Goal: Task Accomplishment & Management: Manage account settings

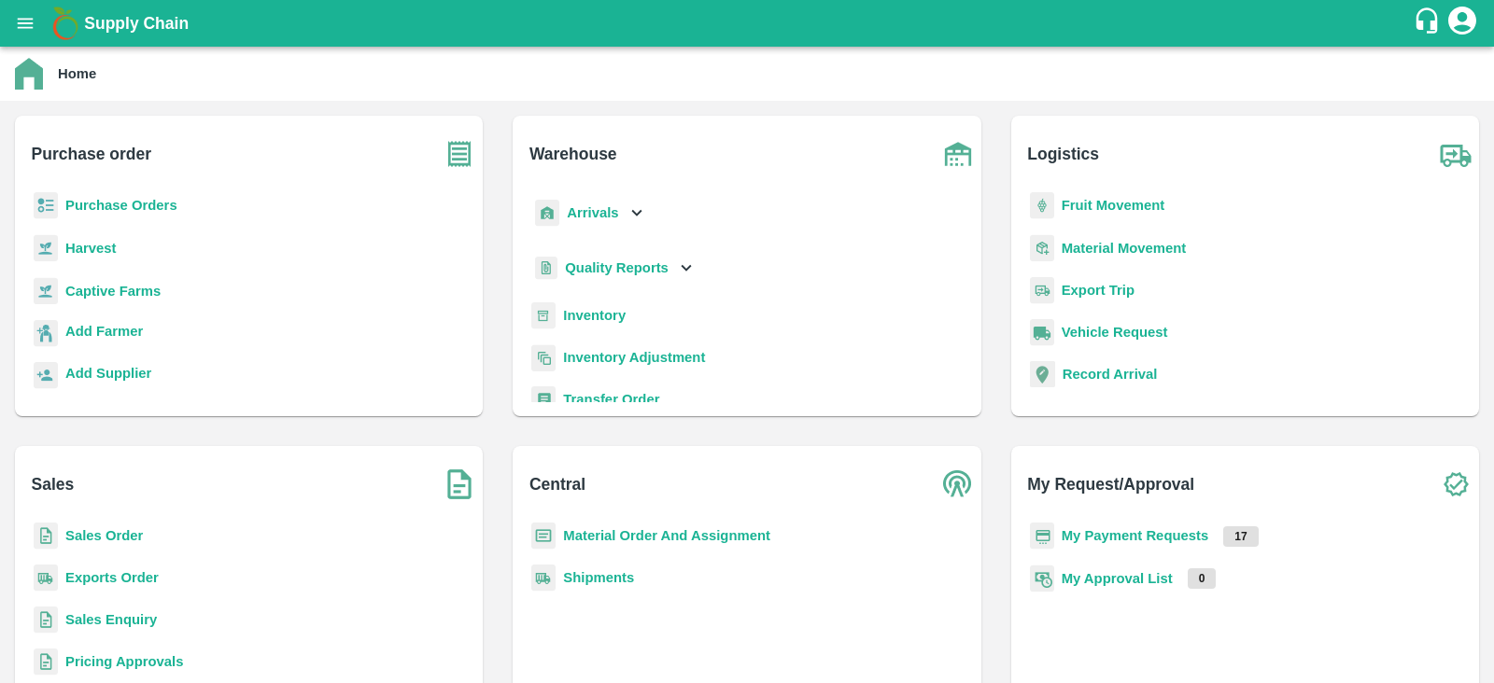
click at [132, 202] on b "Purchase Orders" at bounding box center [121, 205] width 112 height 15
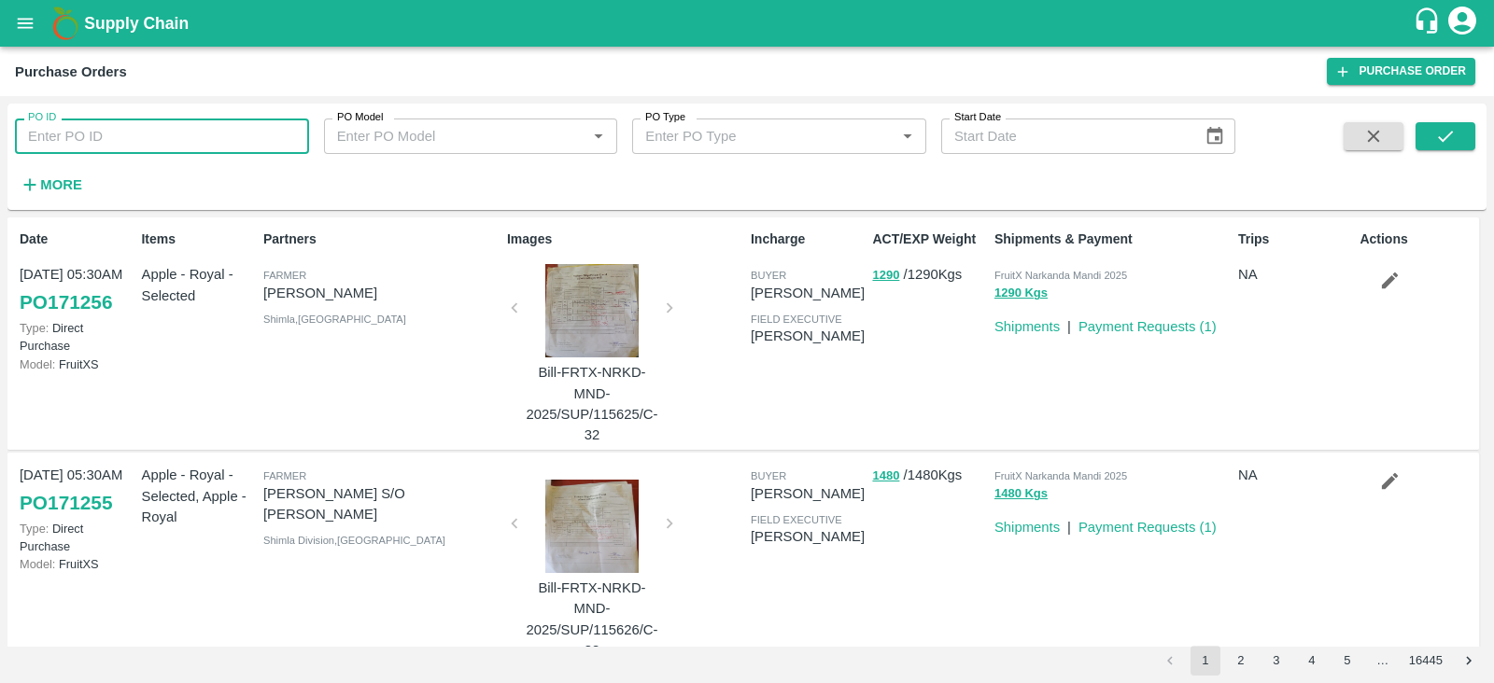
click at [113, 128] on input "PO ID" at bounding box center [162, 136] width 294 height 35
type input "171219"
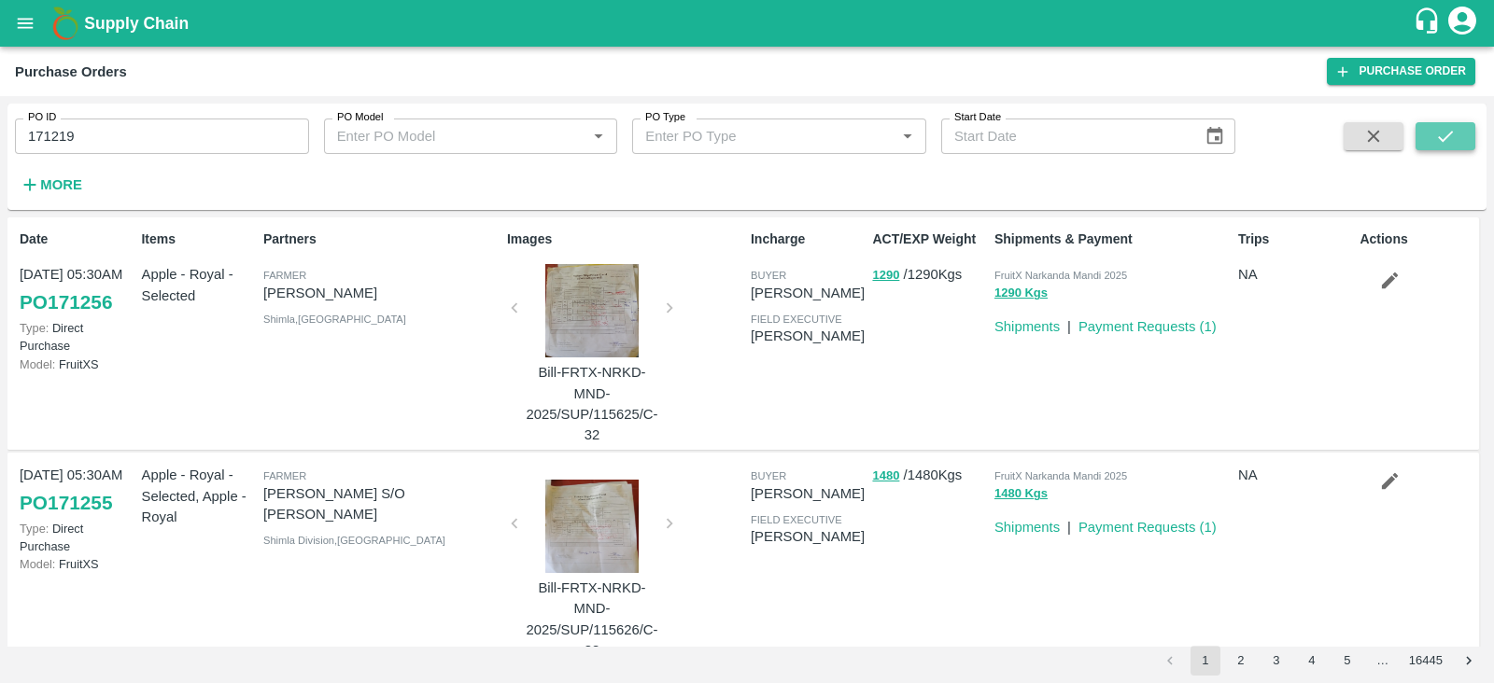
click at [1457, 134] on button "submit" at bounding box center [1445, 136] width 60 height 28
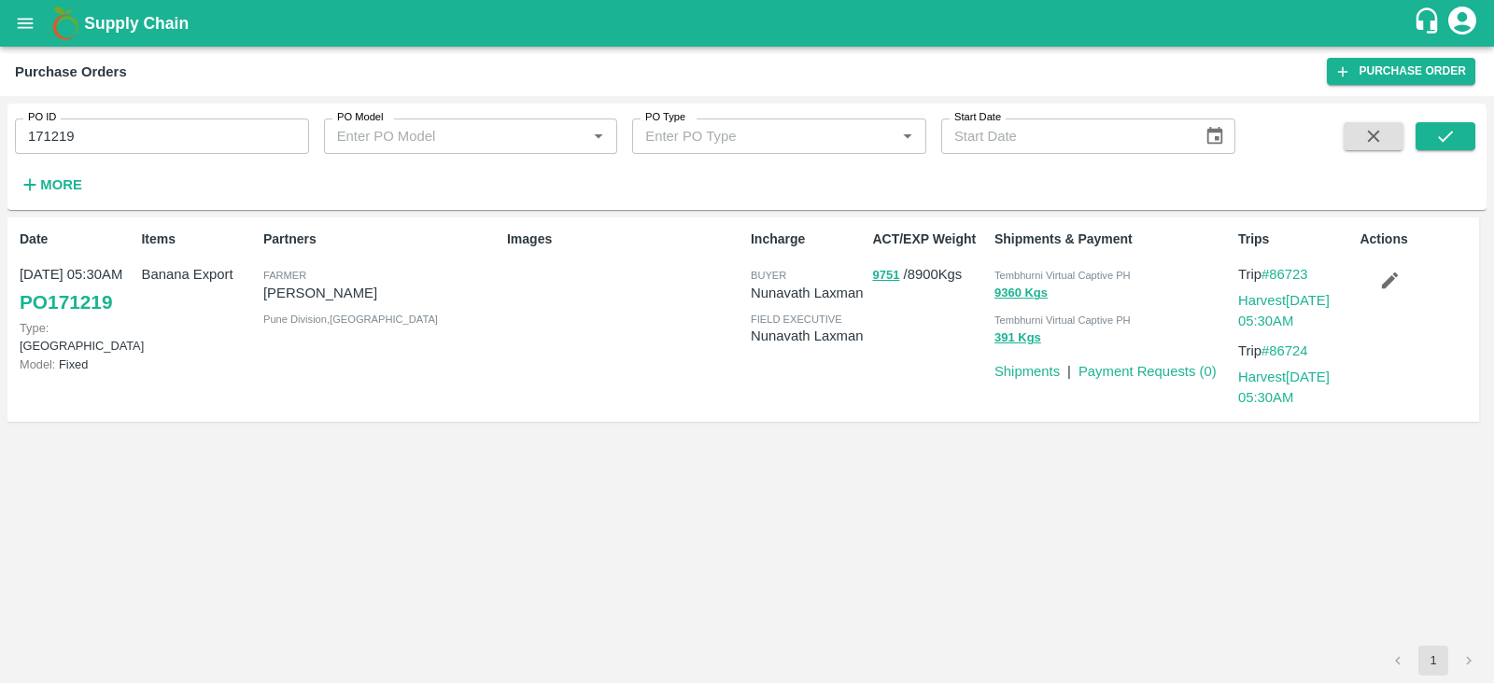
click at [868, 271] on div "ACT/EXP Weight 9751 / 8900 Kgs" at bounding box center [925, 319] width 121 height 195
click at [888, 274] on button "9751" at bounding box center [885, 275] width 27 height 21
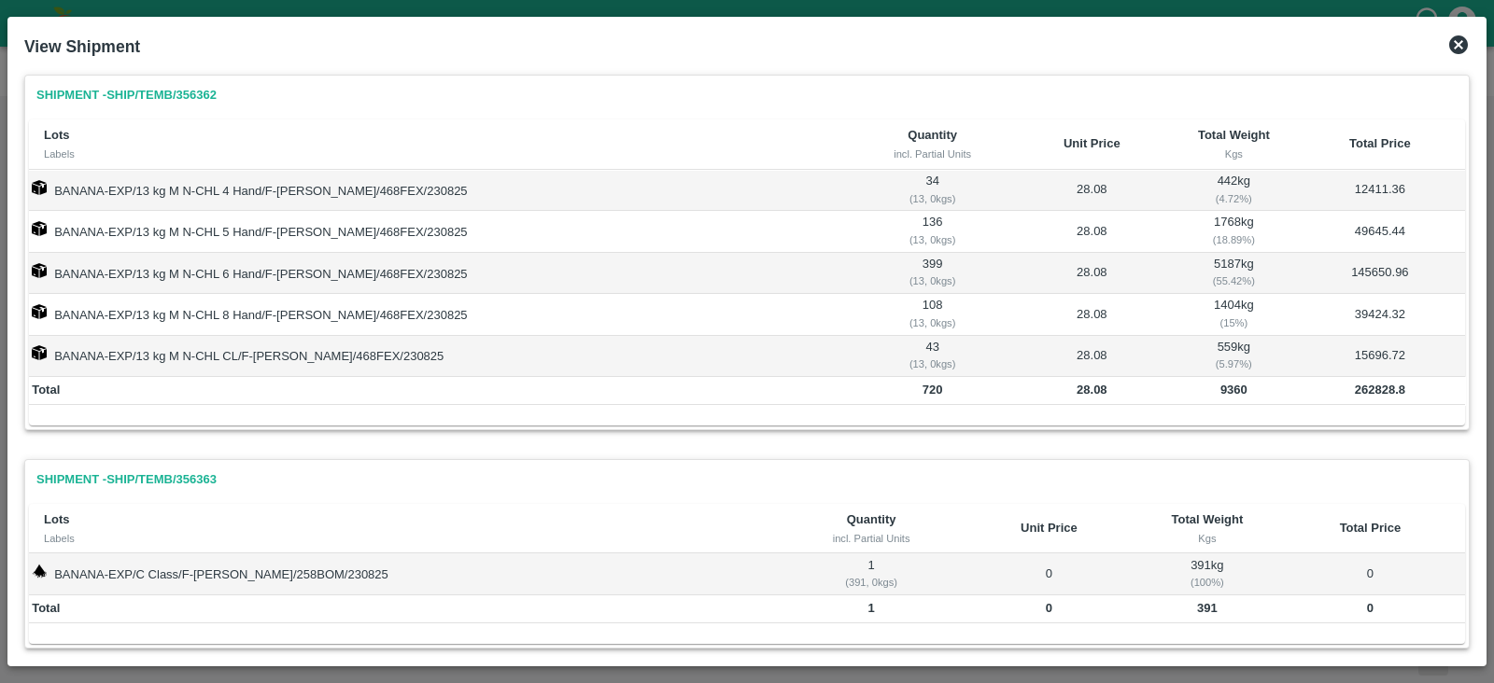
scroll to position [26, 0]
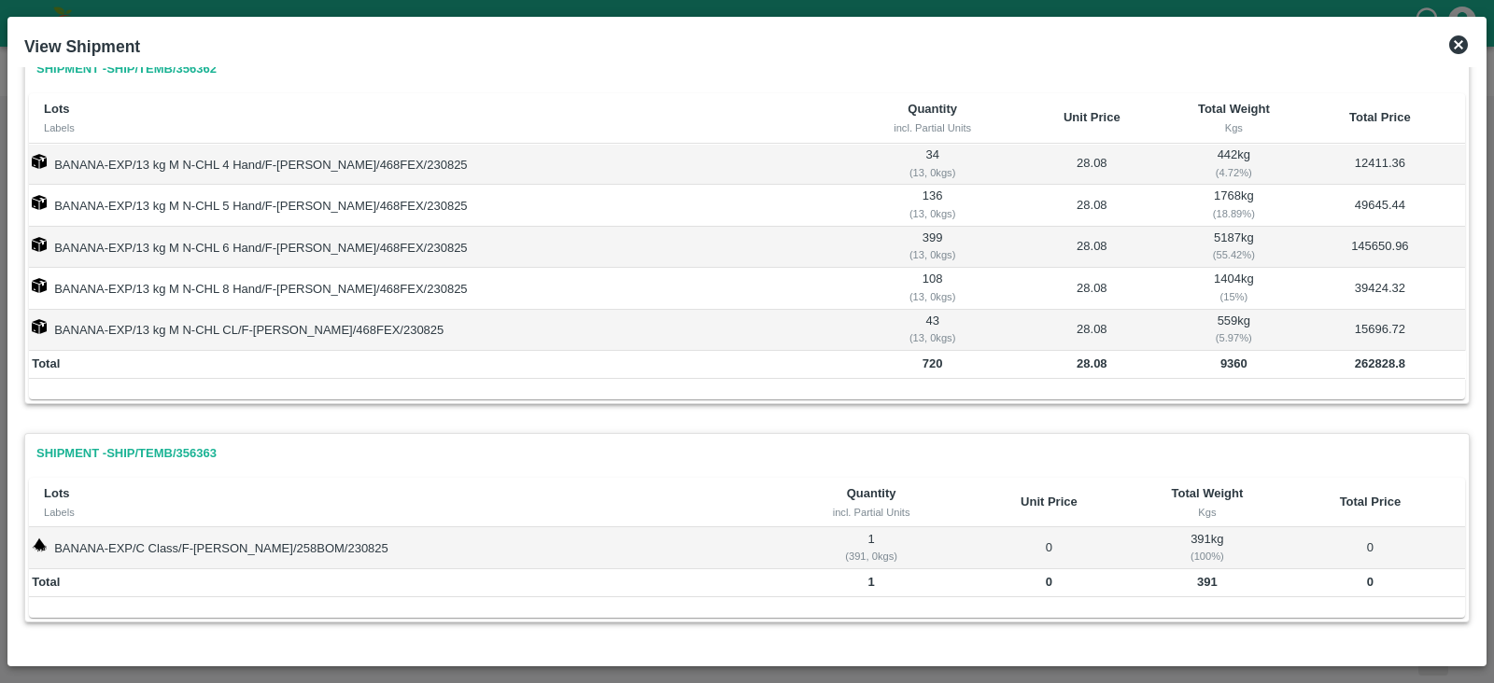
click at [1462, 46] on icon at bounding box center [1458, 44] width 19 height 19
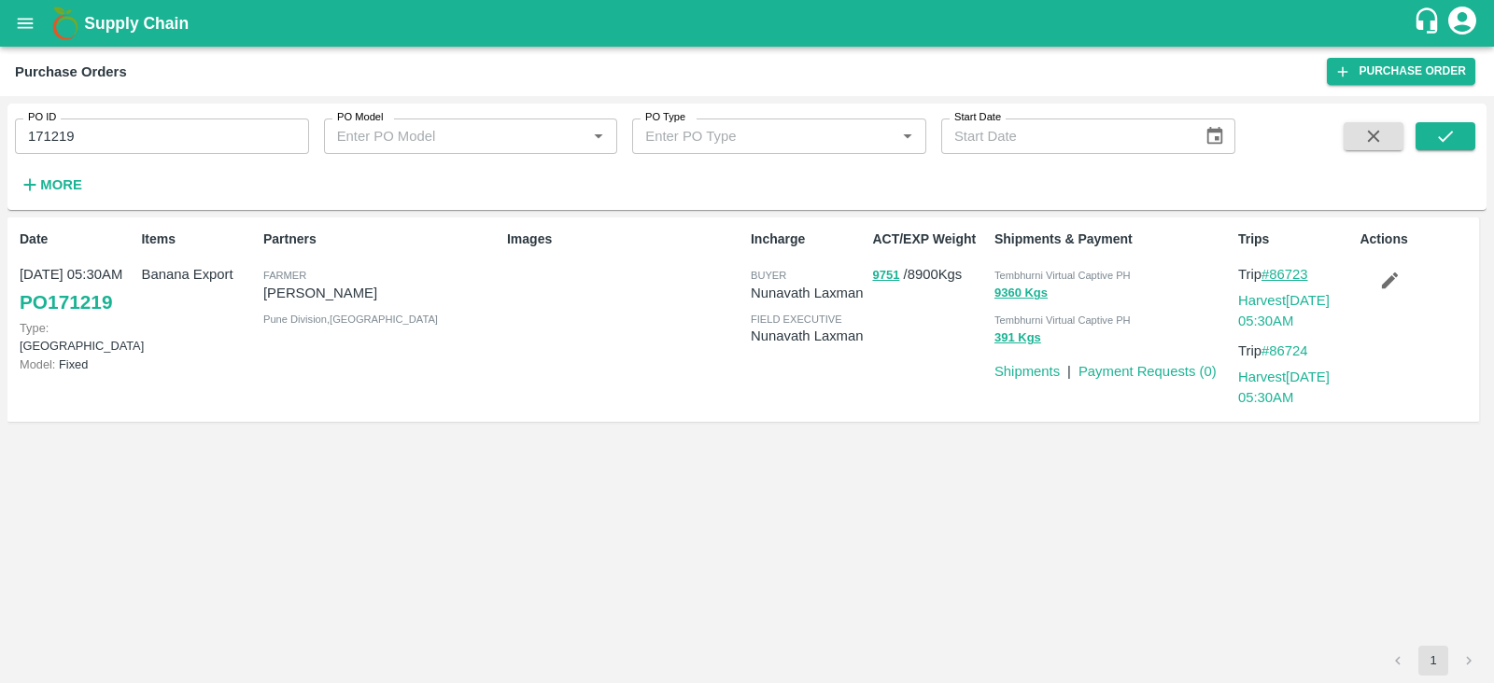
click at [1284, 269] on link "#86723" at bounding box center [1284, 274] width 47 height 15
click at [87, 302] on link "PO 171219" at bounding box center [66, 303] width 92 height 34
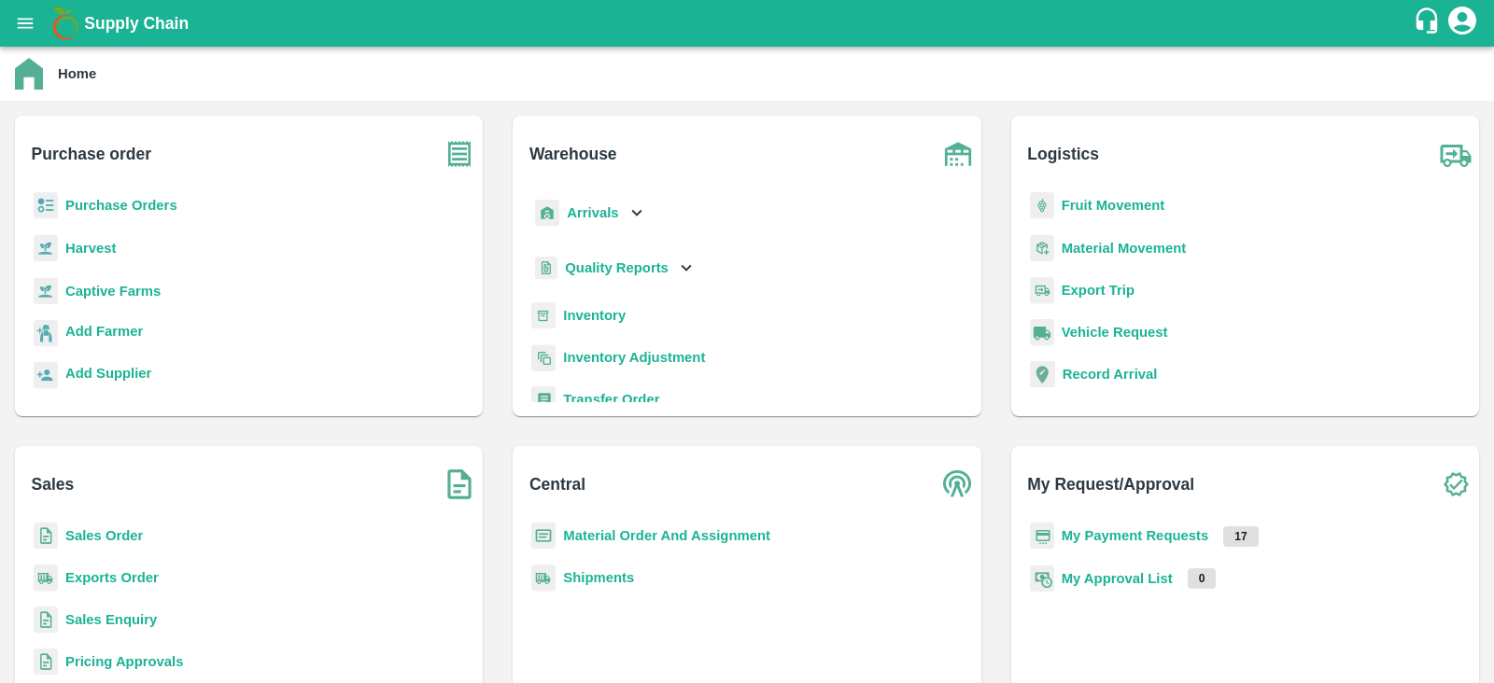
click at [78, 207] on b "Purchase Orders" at bounding box center [121, 205] width 112 height 15
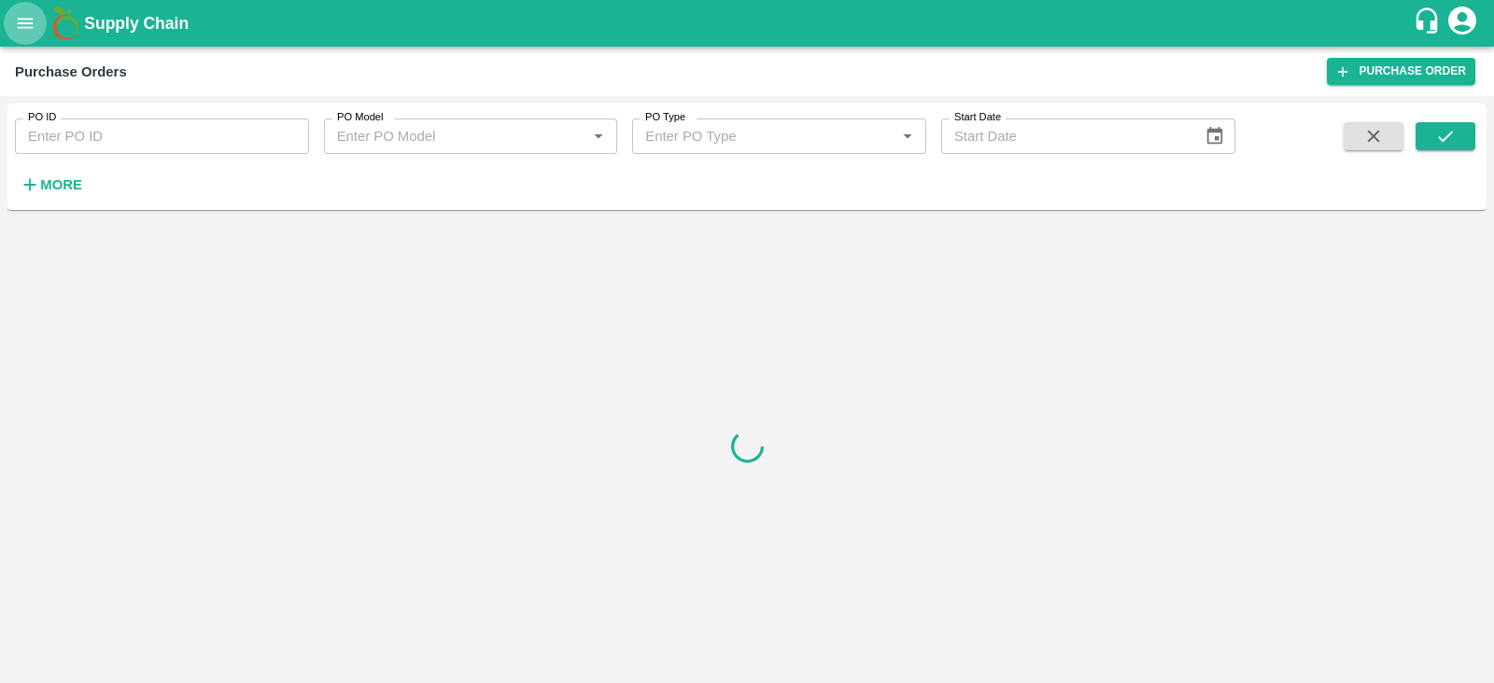
click at [21, 27] on icon "open drawer" at bounding box center [26, 23] width 16 height 10
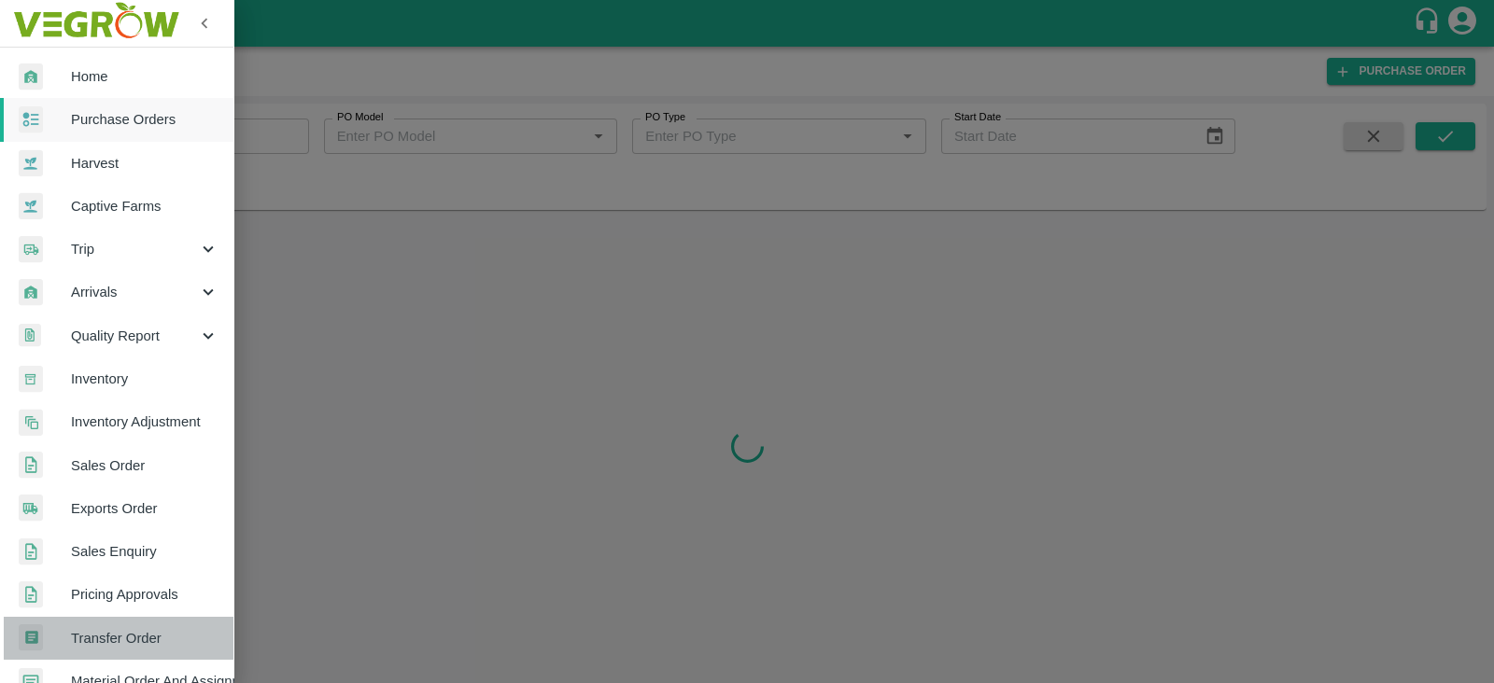
click at [126, 628] on span "Transfer Order" at bounding box center [145, 638] width 148 height 21
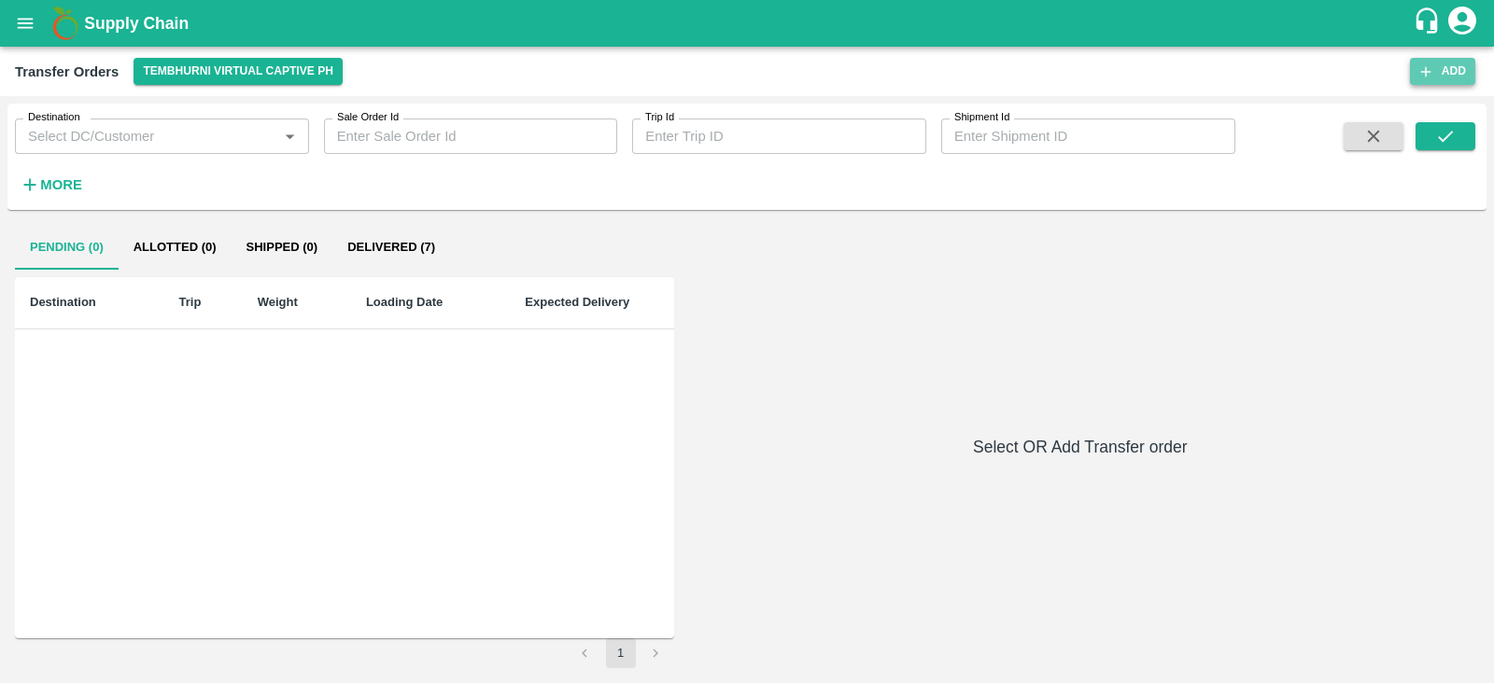
click at [1442, 67] on button "Add" at bounding box center [1442, 71] width 65 height 27
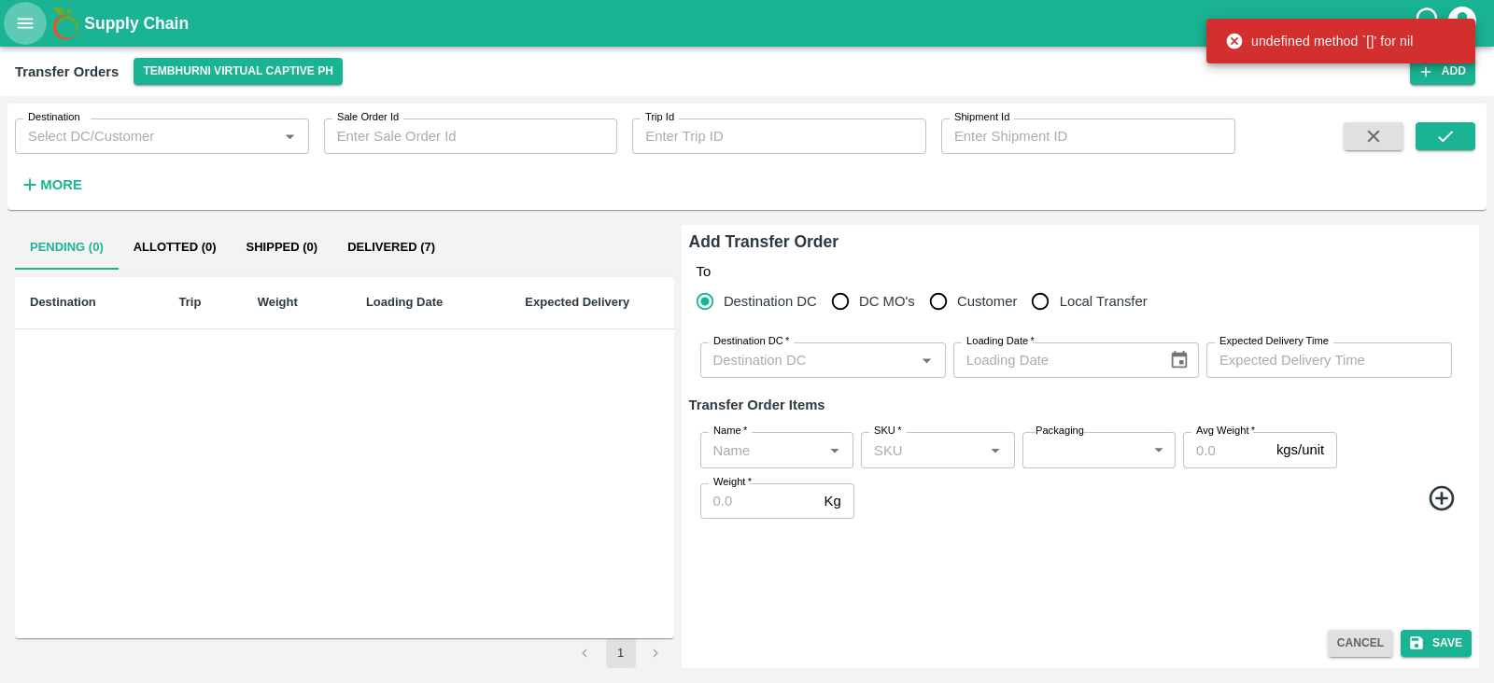
click at [21, 34] on button "open drawer" at bounding box center [25, 23] width 43 height 43
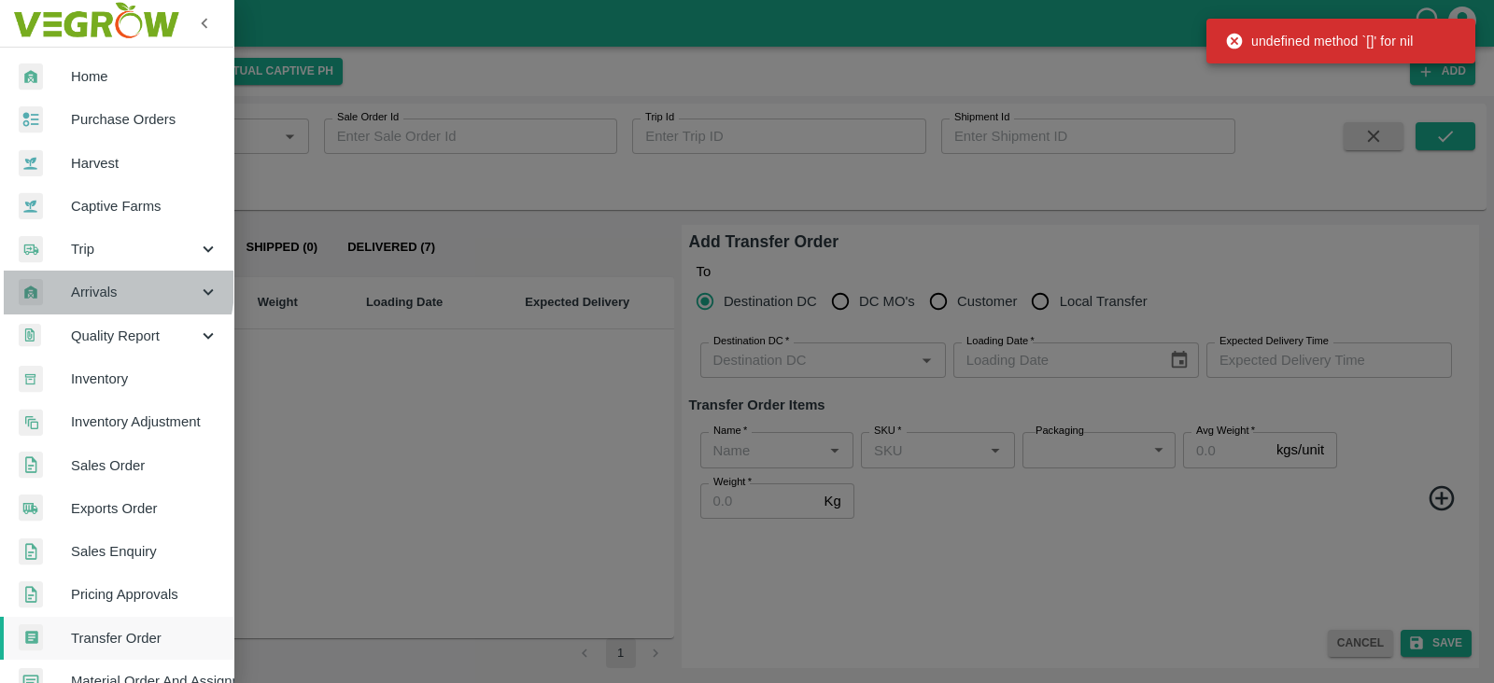
click at [102, 288] on span "Arrivals" at bounding box center [134, 292] width 127 height 21
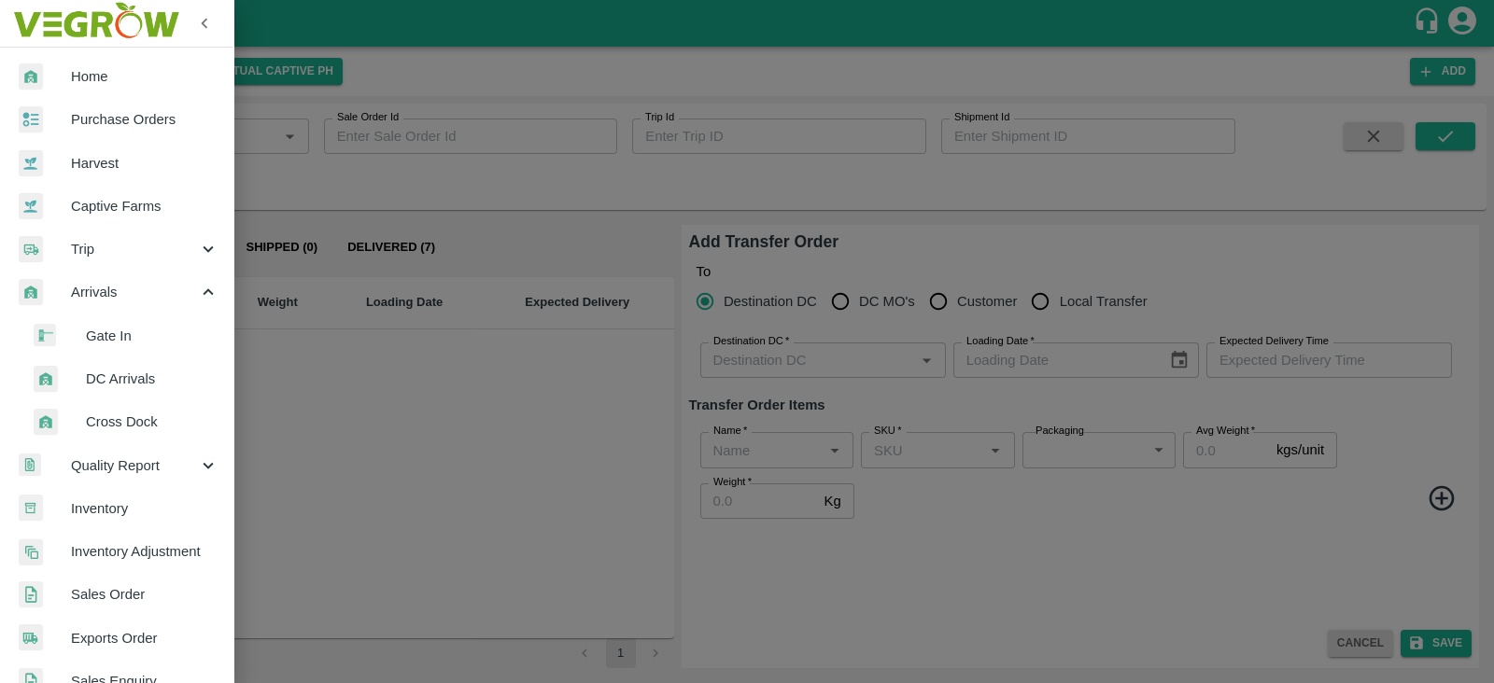
click at [112, 374] on span "DC Arrivals" at bounding box center [152, 379] width 133 height 21
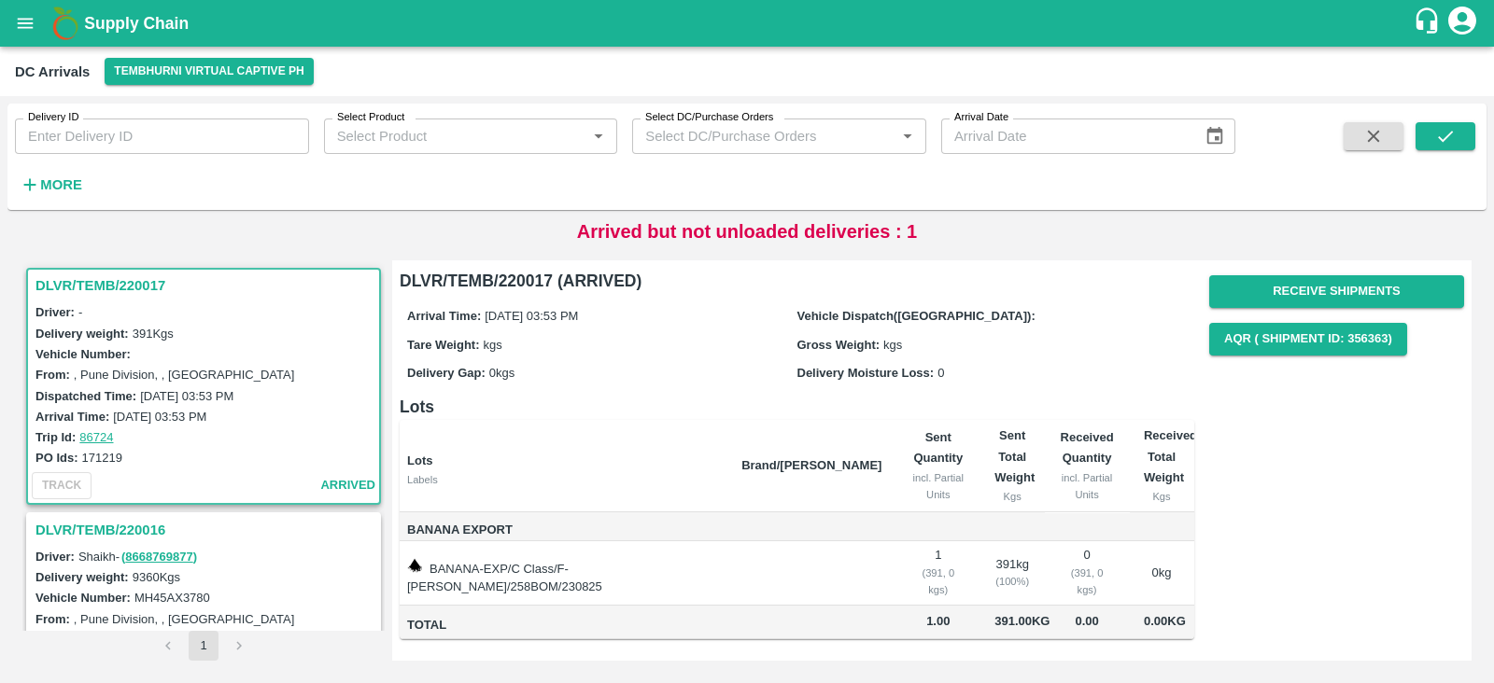
click at [107, 285] on h3 "DLVR/TEMB/220017" at bounding box center [206, 286] width 342 height 24
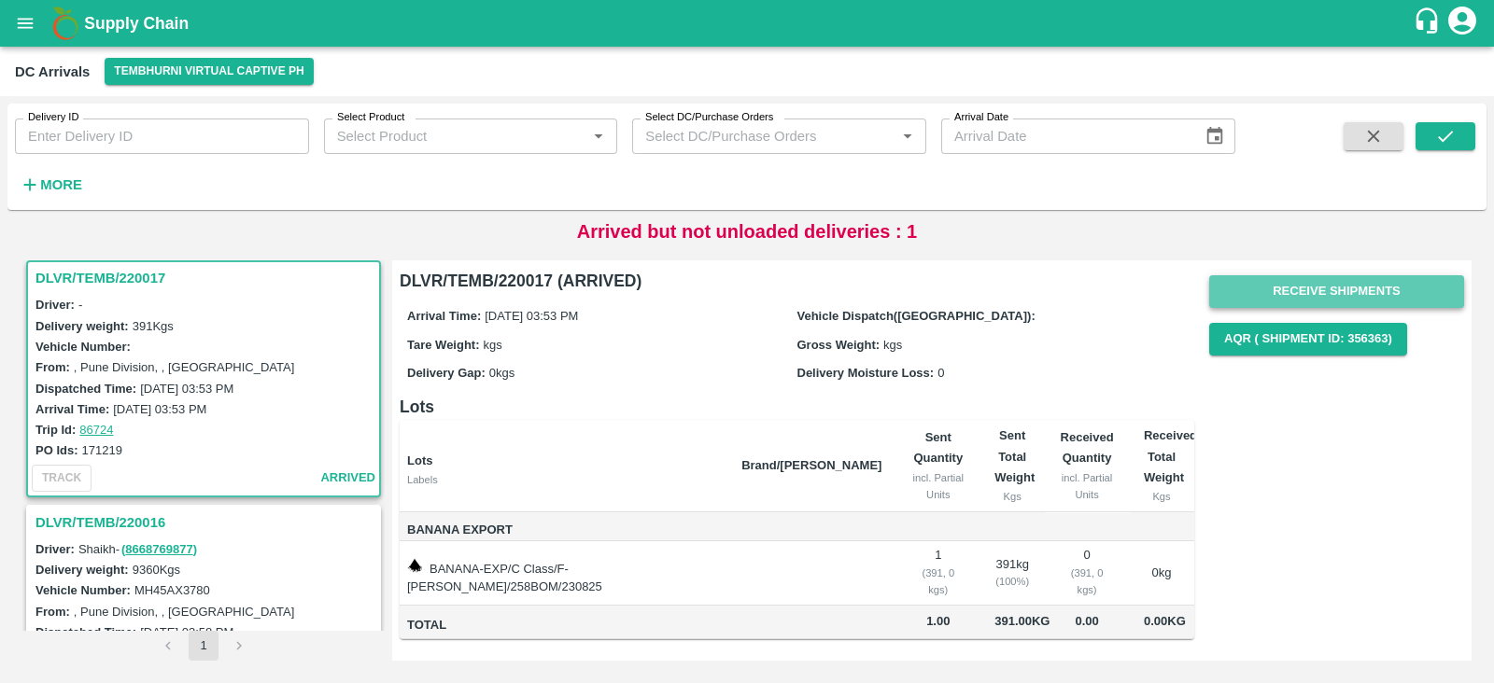
click at [1315, 288] on button "Receive Shipments" at bounding box center [1336, 291] width 255 height 33
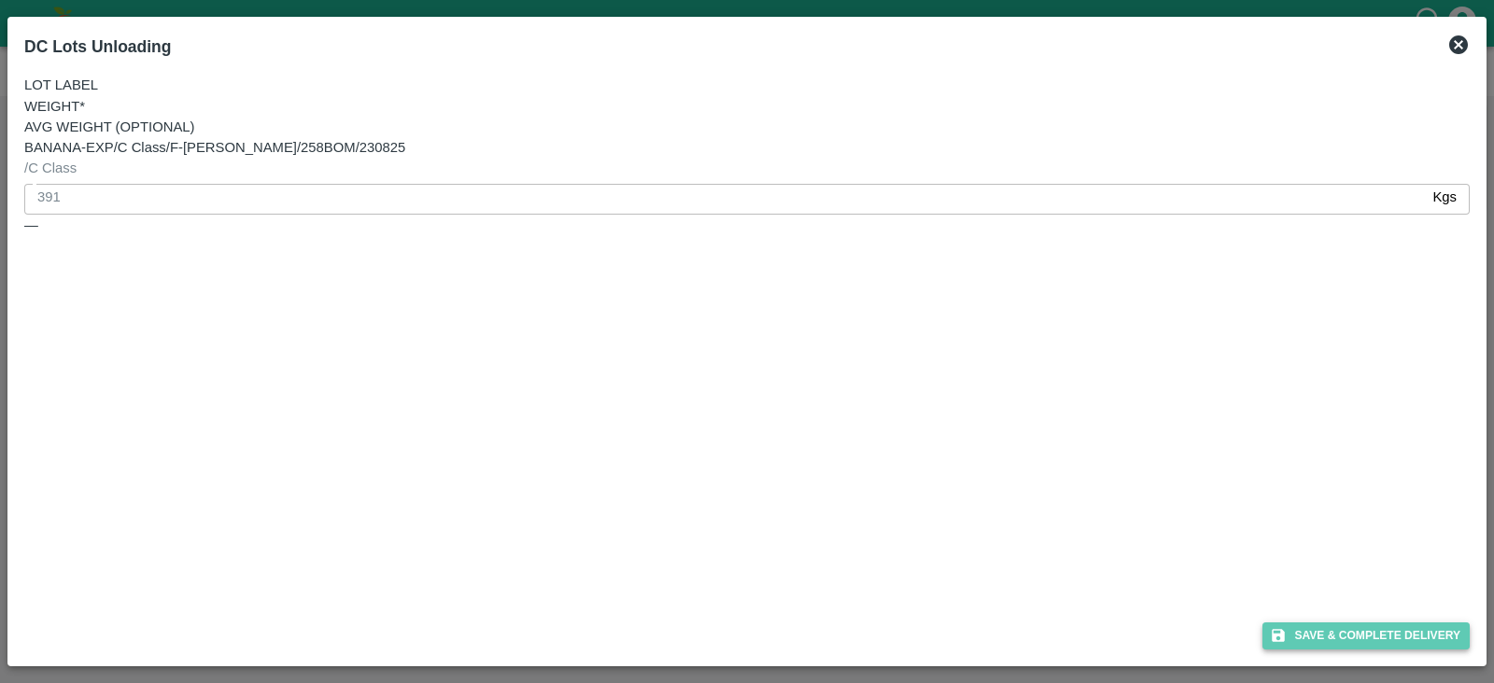
click at [1364, 624] on button "Save & Complete Delivery" at bounding box center [1365, 636] width 207 height 27
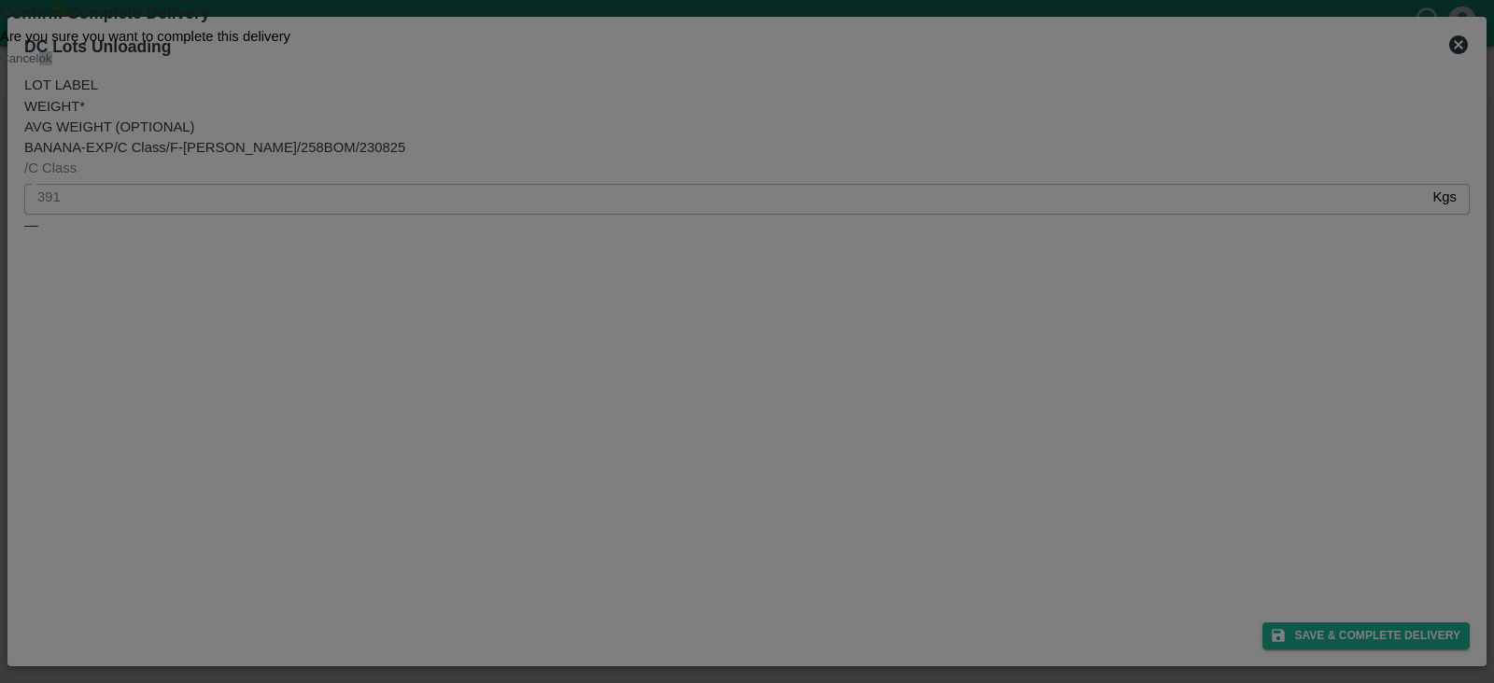
click at [52, 65] on button "ok" at bounding box center [45, 58] width 13 height 14
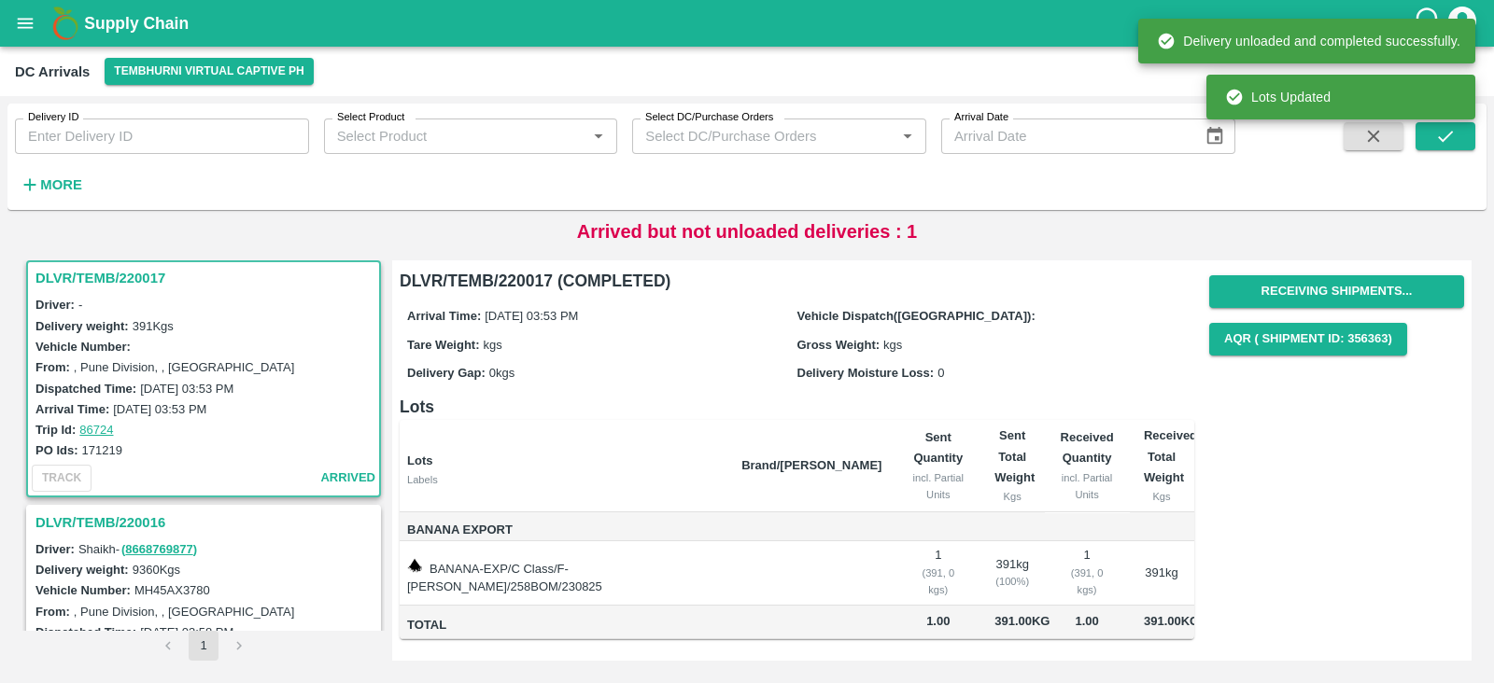
click at [145, 512] on h3 "DLVR/TEMB/220016" at bounding box center [206, 523] width 342 height 24
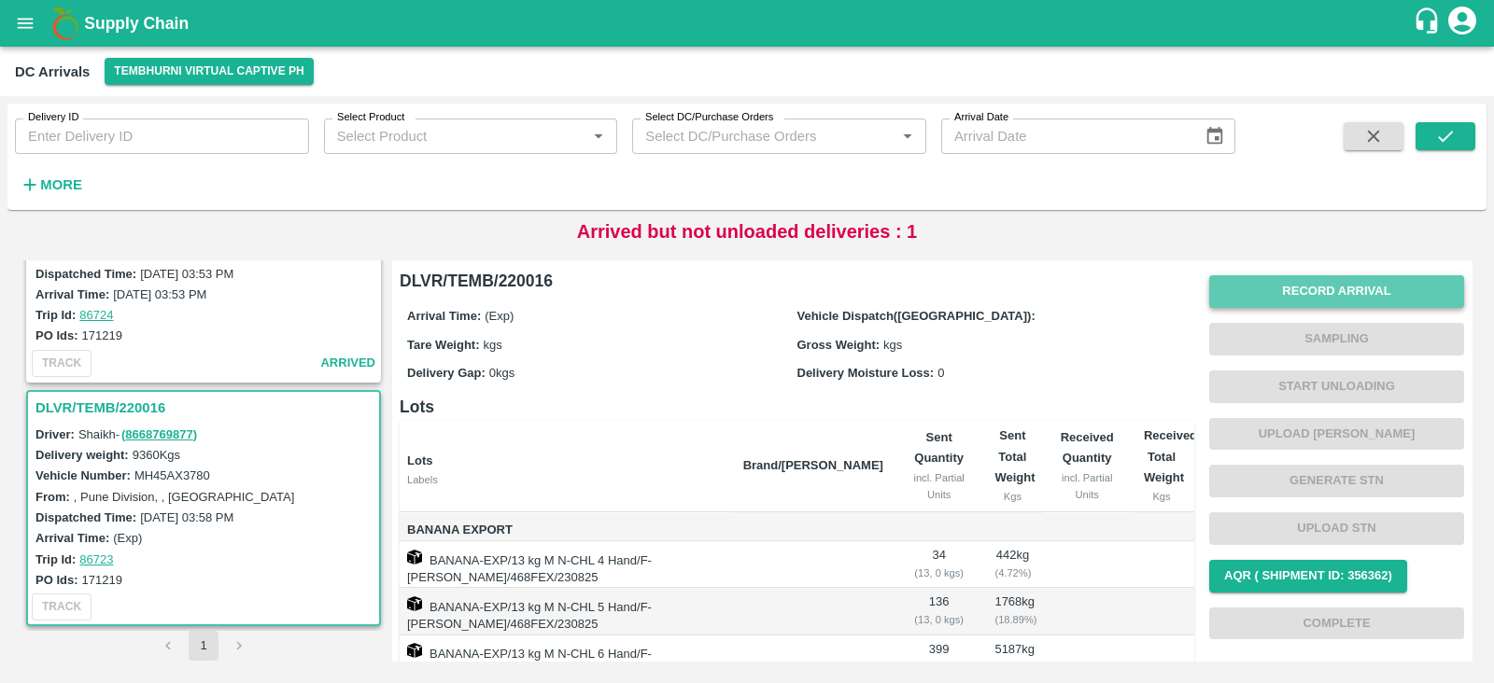
click at [1287, 286] on button "Record Arrival" at bounding box center [1336, 291] width 255 height 33
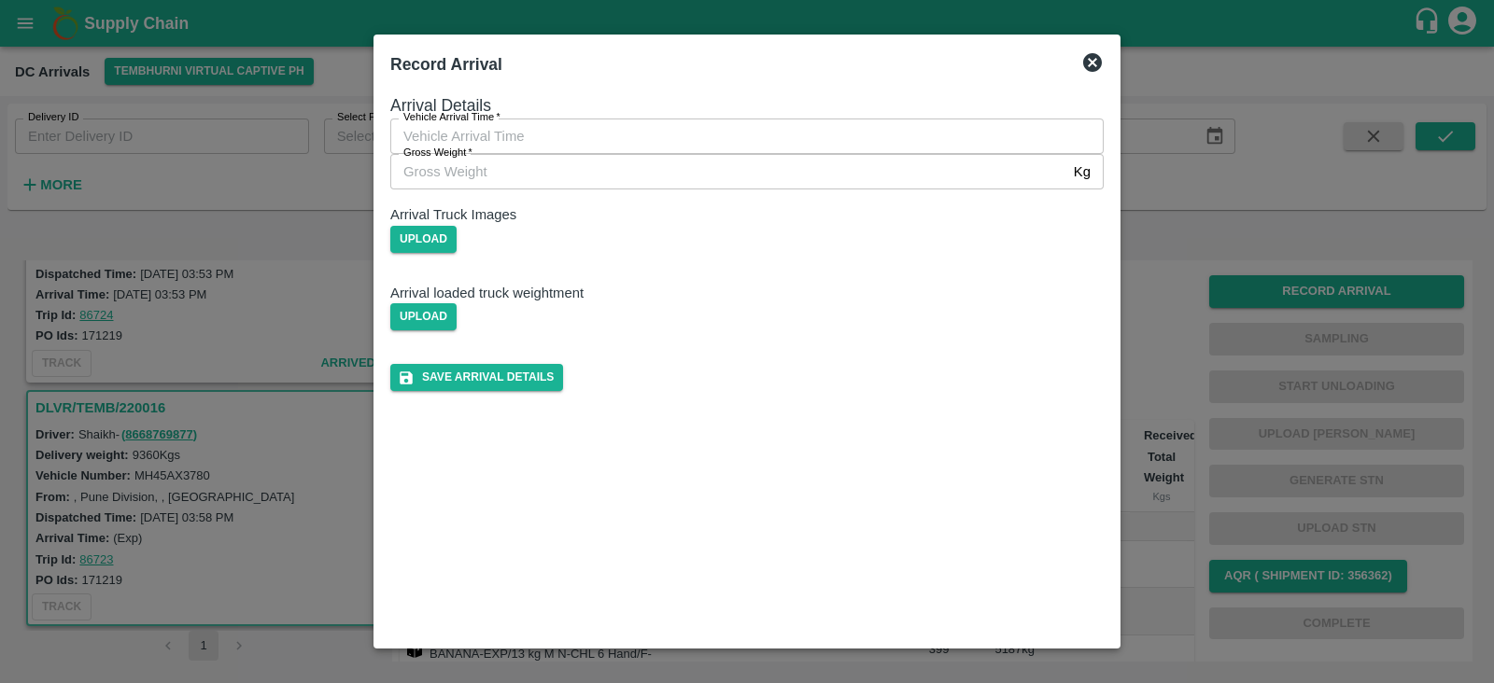
type input "DD/MM/YYYY hh:mm aa"
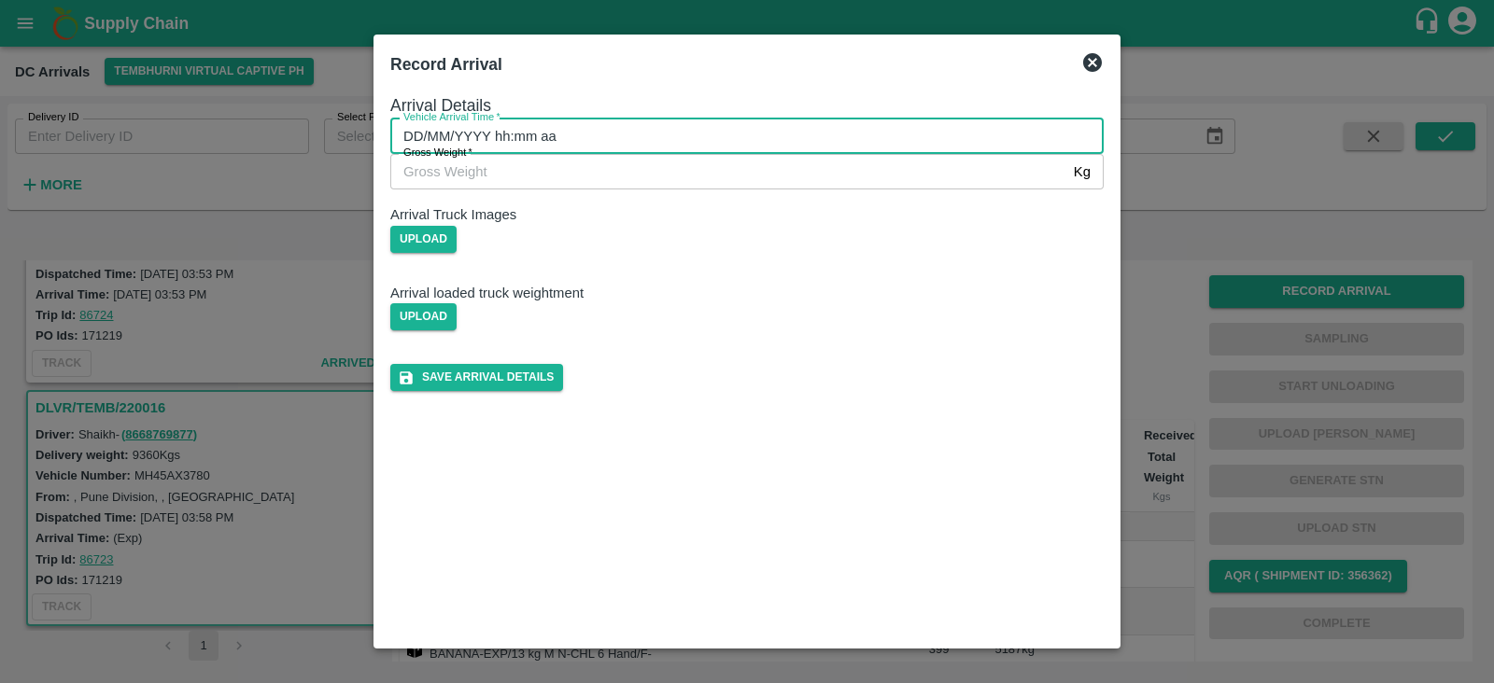
click at [556, 151] on input "DD/MM/YYYY hh:mm aa" at bounding box center [740, 136] width 700 height 35
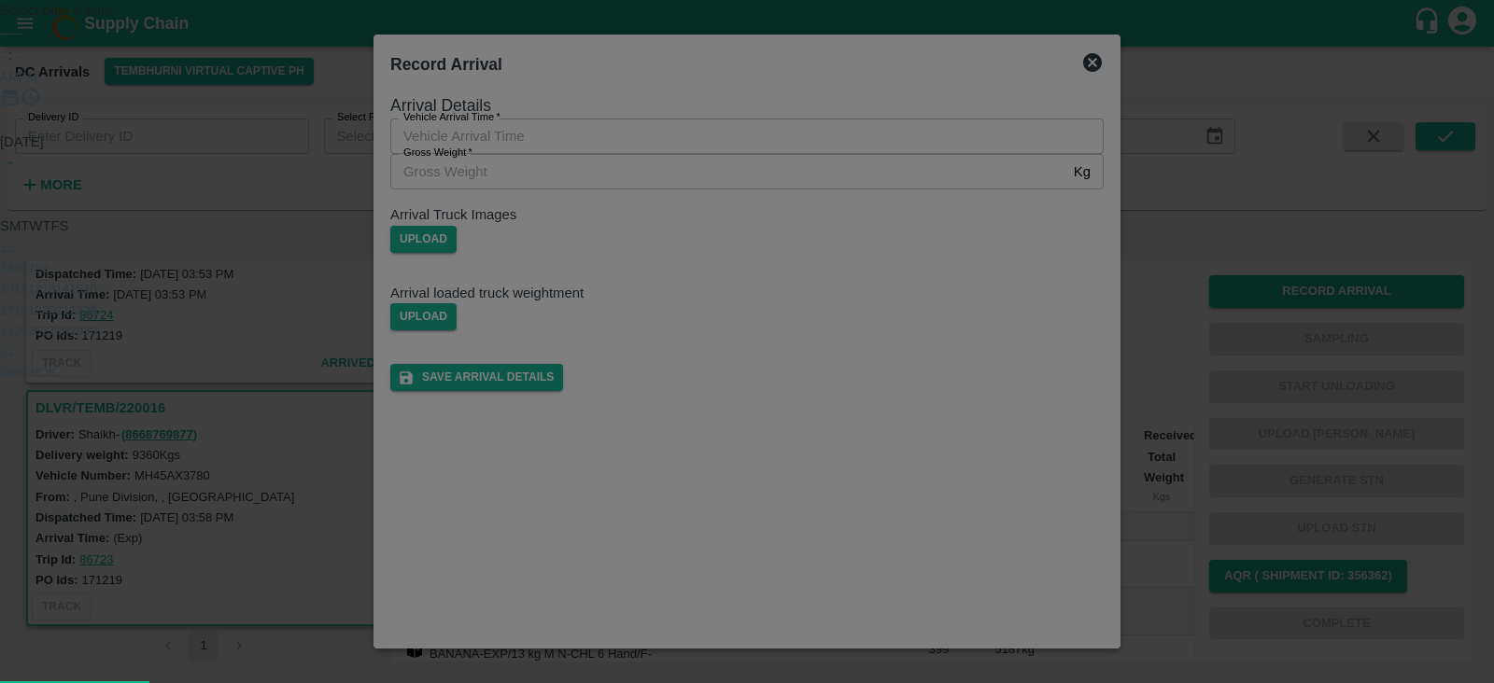
click at [97, 317] on button "23" at bounding box center [90, 310] width 14 height 14
click at [797, 132] on div at bounding box center [747, 132] width 1494 height 0
click at [667, 132] on div at bounding box center [747, 132] width 1494 height 0
click at [37, 84] on span "PM" at bounding box center [28, 77] width 19 height 14
type input "23/08/2025 05:45 PM"
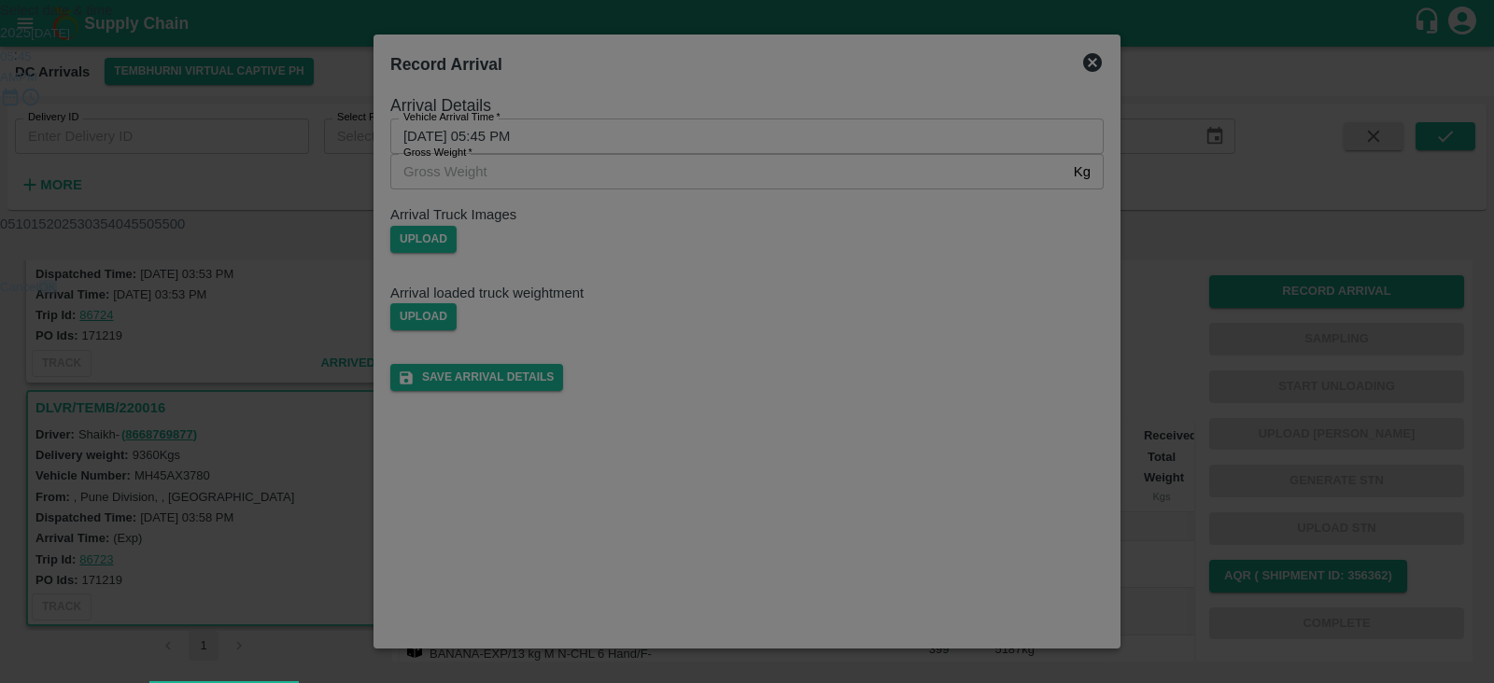
click at [57, 294] on button "OK" at bounding box center [48, 287] width 18 height 14
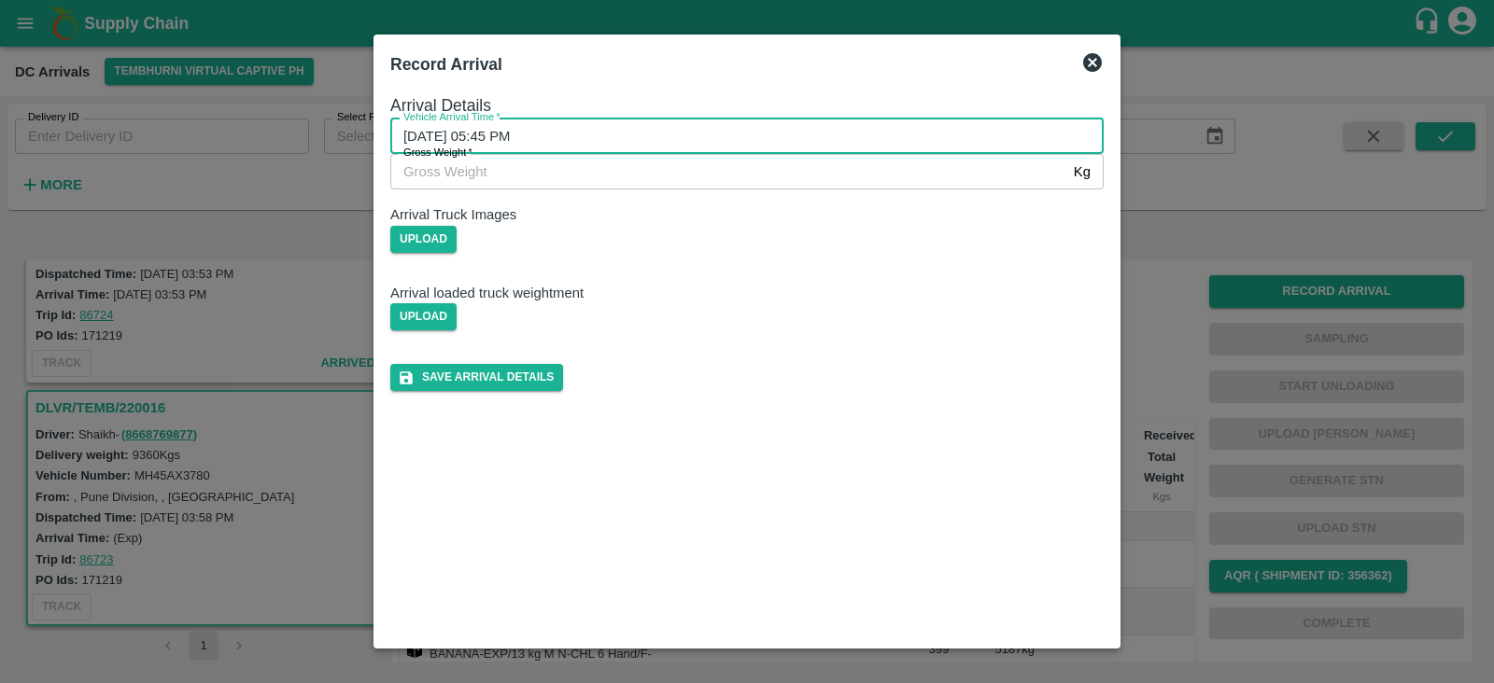
click at [626, 190] on input "Gross Weight   *" at bounding box center [728, 171] width 676 height 35
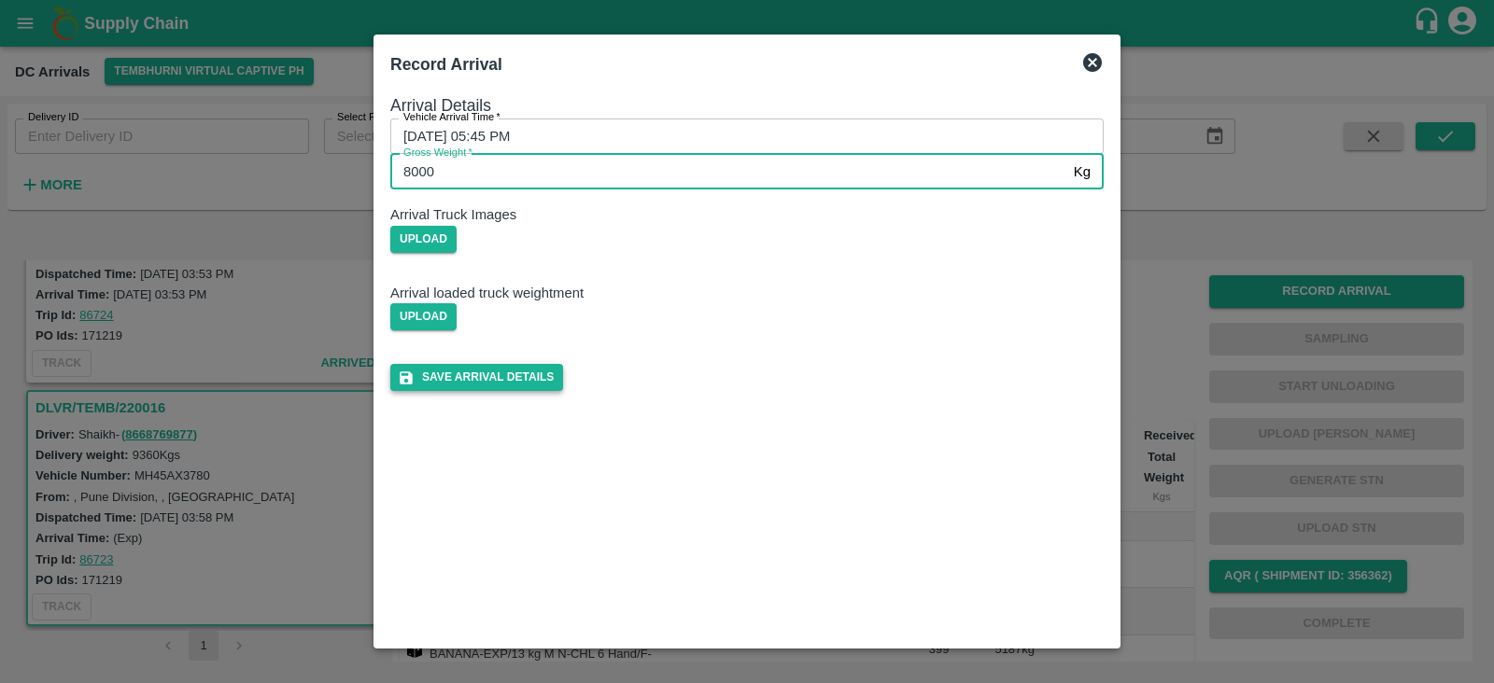
type input "8000"
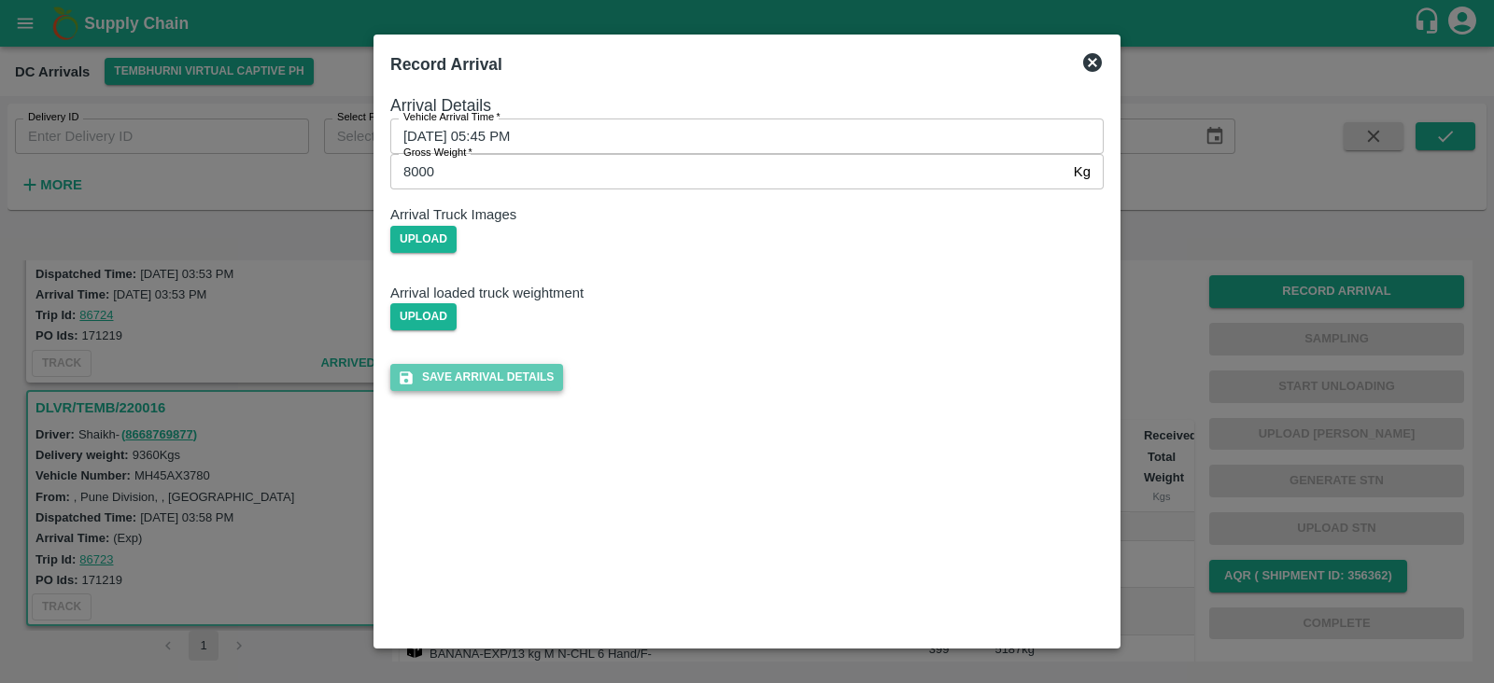
click at [563, 391] on button "Save Arrival Details" at bounding box center [476, 377] width 173 height 27
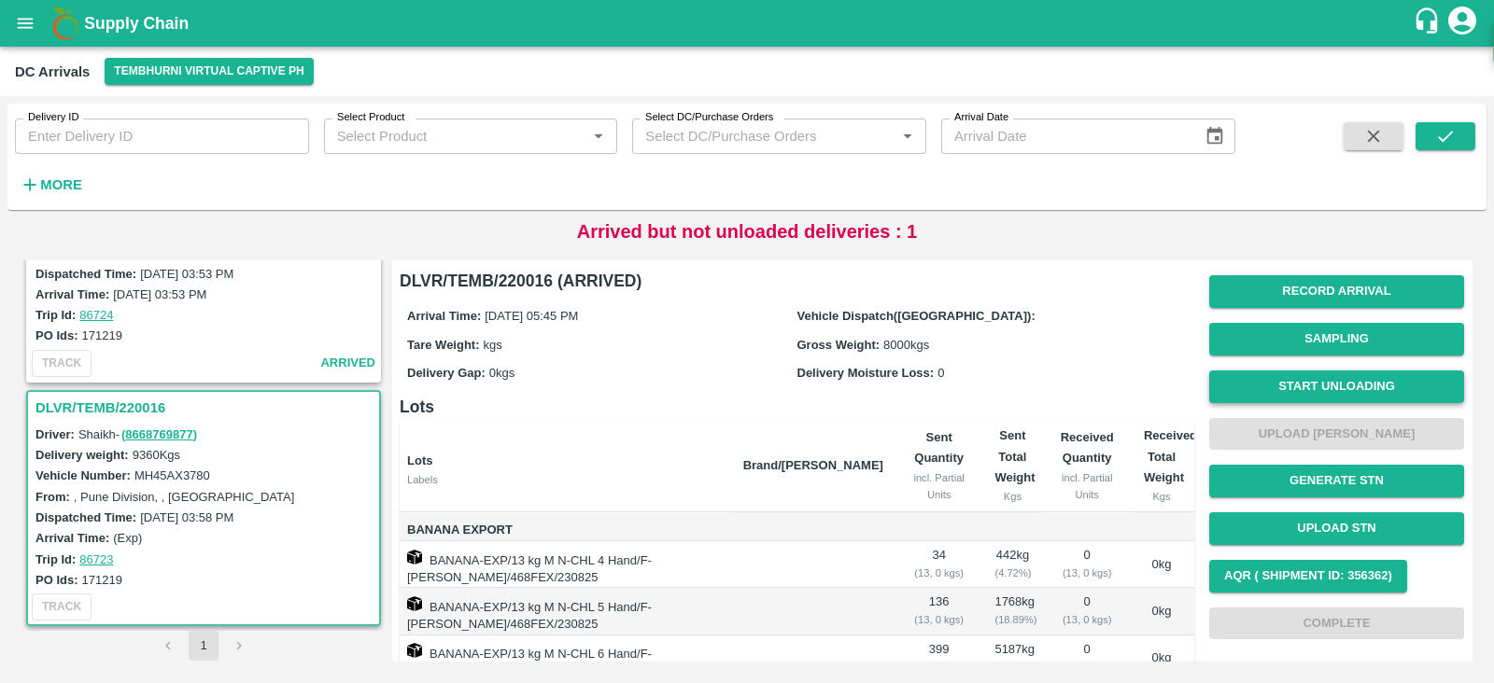
click at [1341, 383] on button "Start Unloading" at bounding box center [1336, 387] width 255 height 33
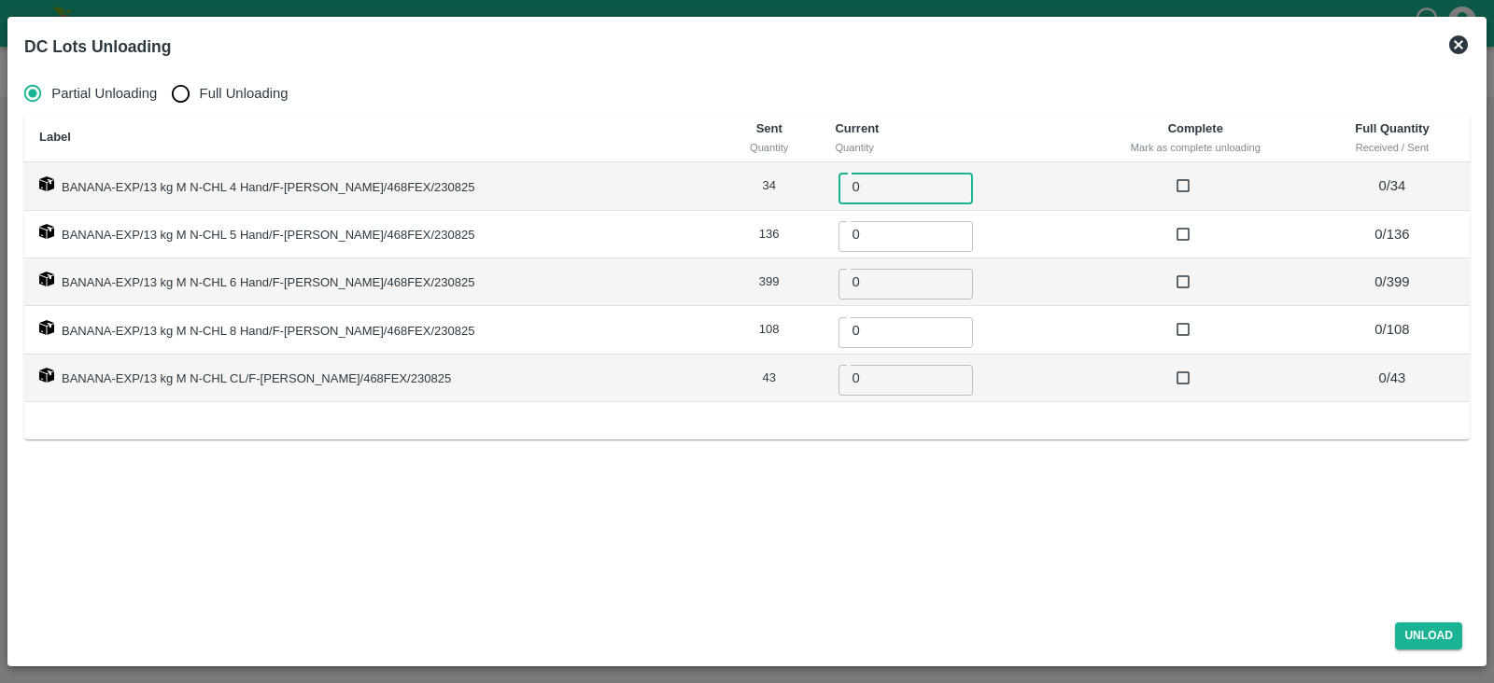
click at [838, 188] on input "0" at bounding box center [905, 185] width 134 height 35
type input "34"
click at [838, 238] on input "0" at bounding box center [905, 234] width 134 height 35
type input "136"
click at [846, 289] on input "0" at bounding box center [905, 281] width 134 height 35
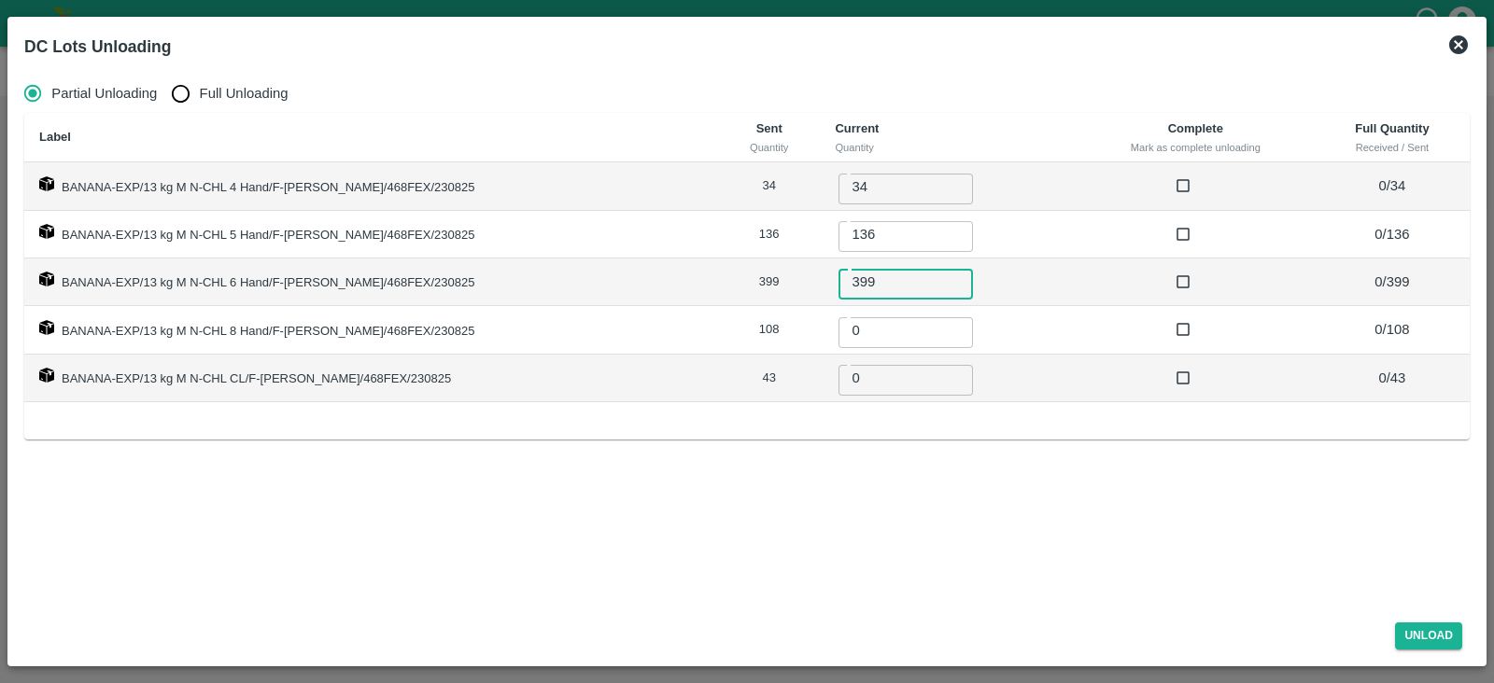
type input "399"
click at [838, 334] on input "0" at bounding box center [905, 329] width 134 height 35
type input "108"
click at [838, 380] on input "0" at bounding box center [905, 377] width 134 height 35
click at [1431, 627] on button "Unload" at bounding box center [1428, 636] width 67 height 27
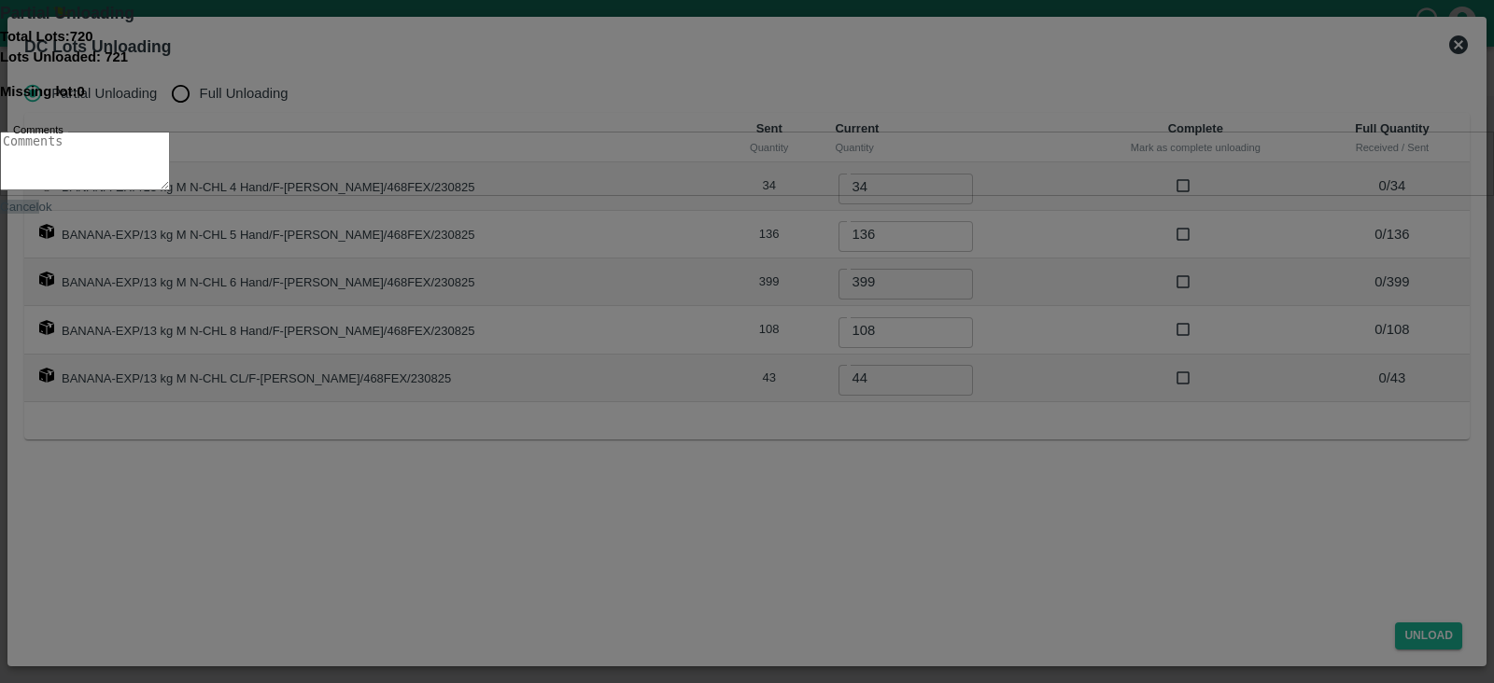
click at [39, 214] on button "Cancel" at bounding box center [19, 207] width 39 height 14
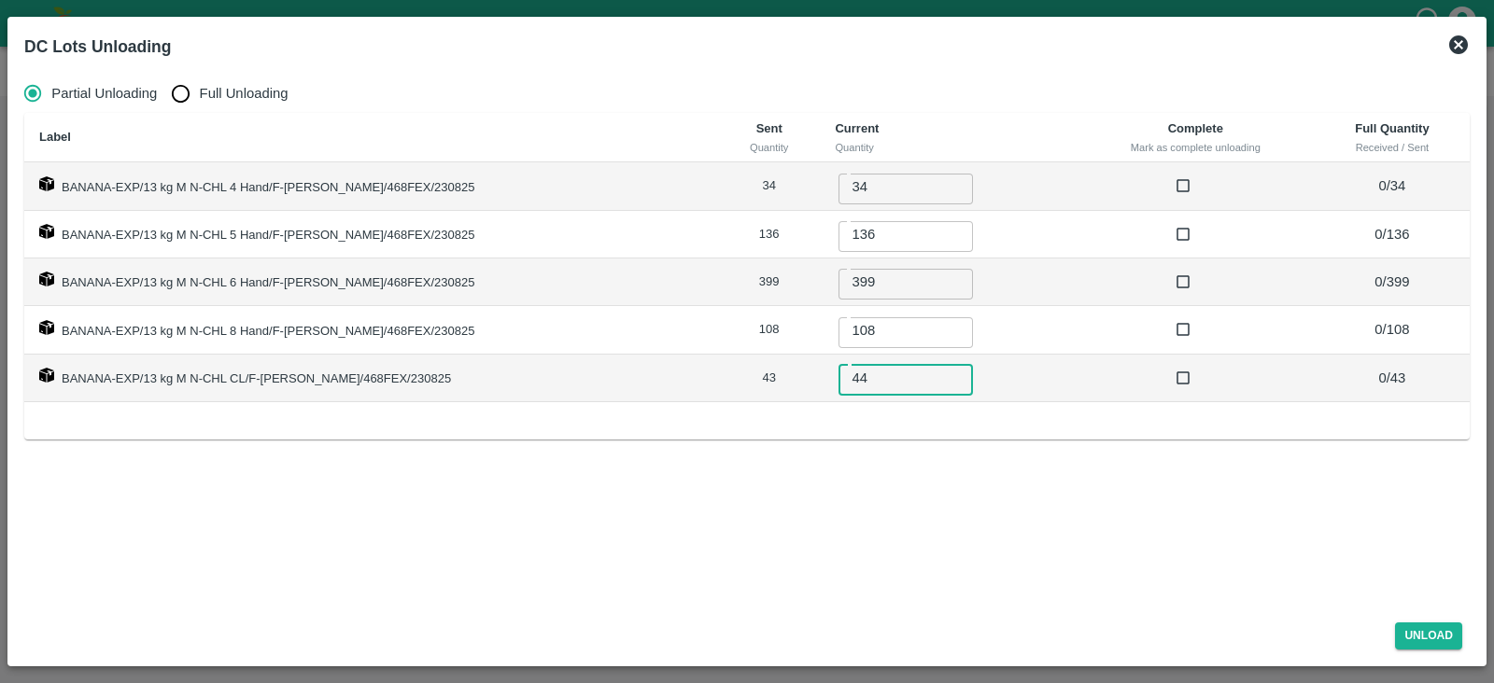
click at [845, 387] on input "44" at bounding box center [905, 377] width 134 height 35
type input "43"
click at [1415, 631] on button "Unload" at bounding box center [1428, 636] width 67 height 27
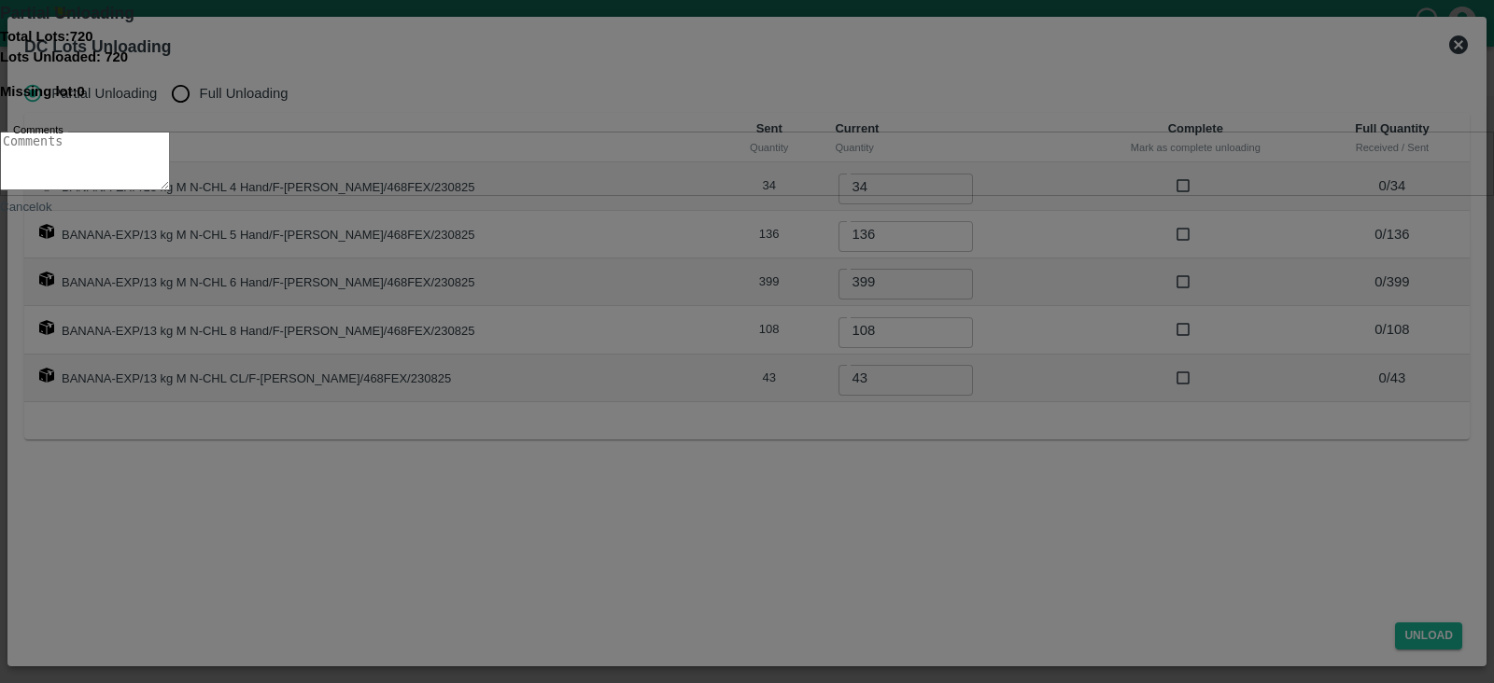
click at [52, 214] on button "ok" at bounding box center [45, 207] width 13 height 14
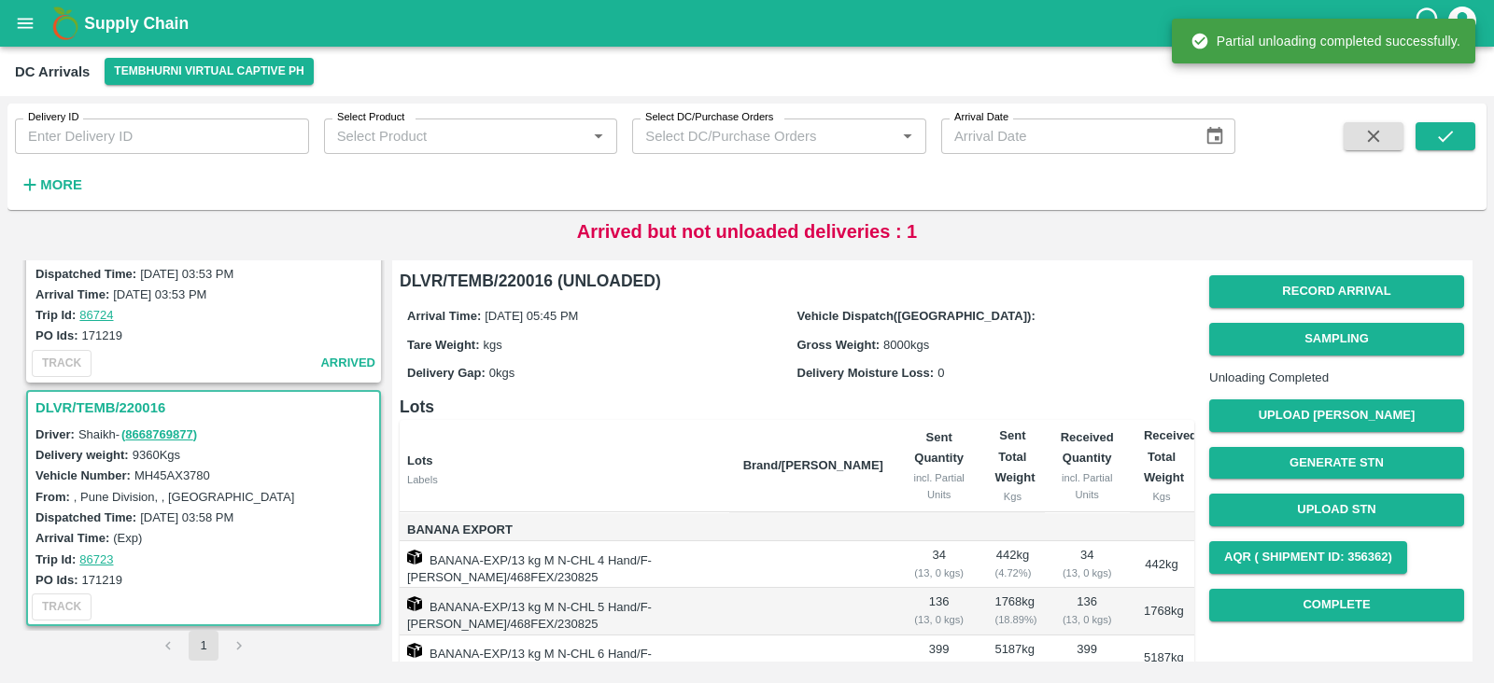
scroll to position [269, 0]
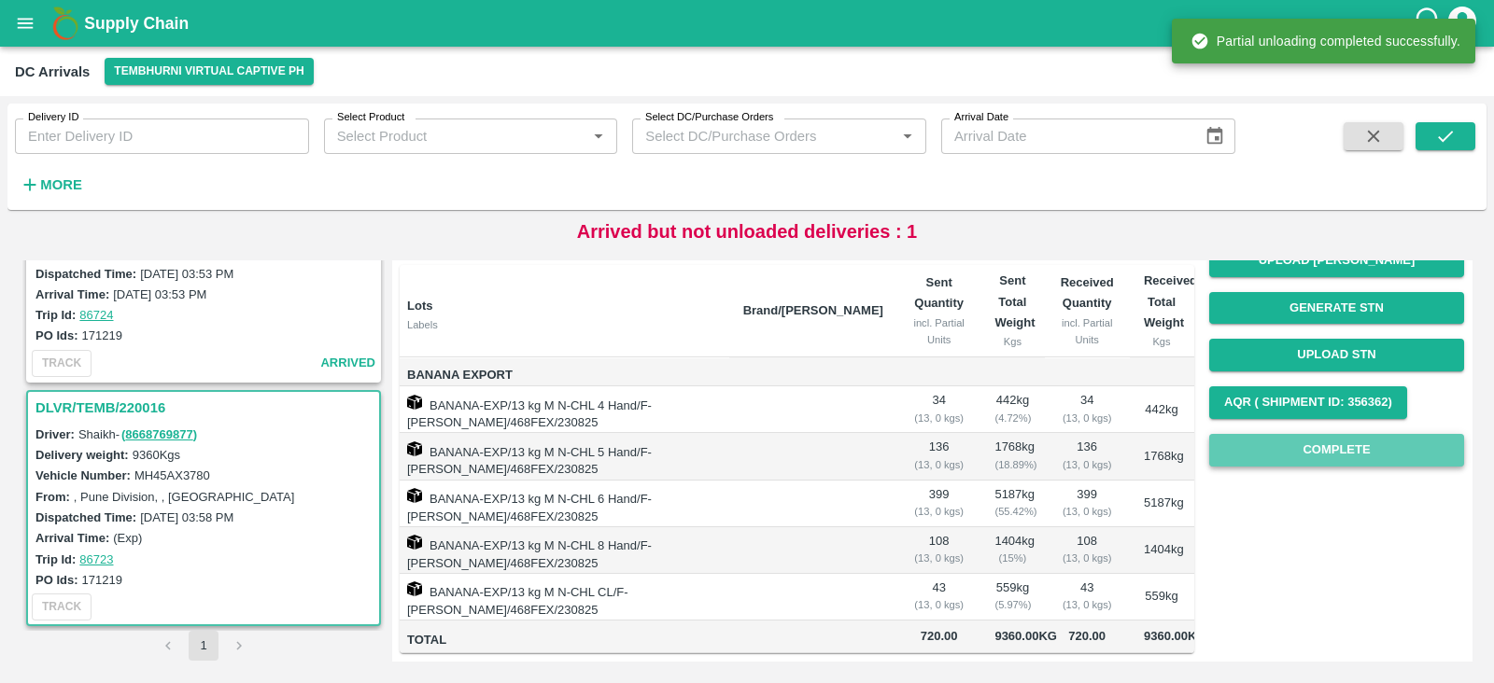
click at [1260, 434] on button "Complete" at bounding box center [1336, 450] width 255 height 33
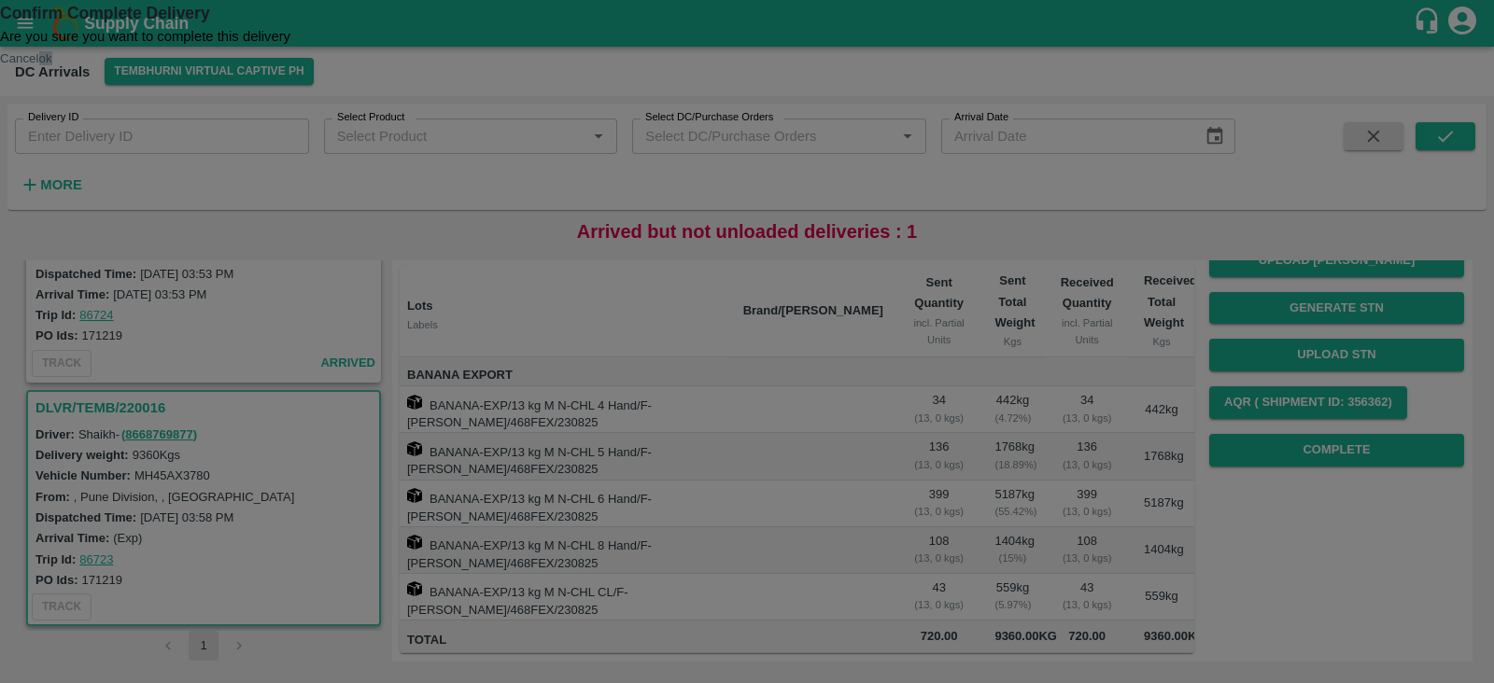
click at [52, 65] on button "ok" at bounding box center [45, 58] width 13 height 14
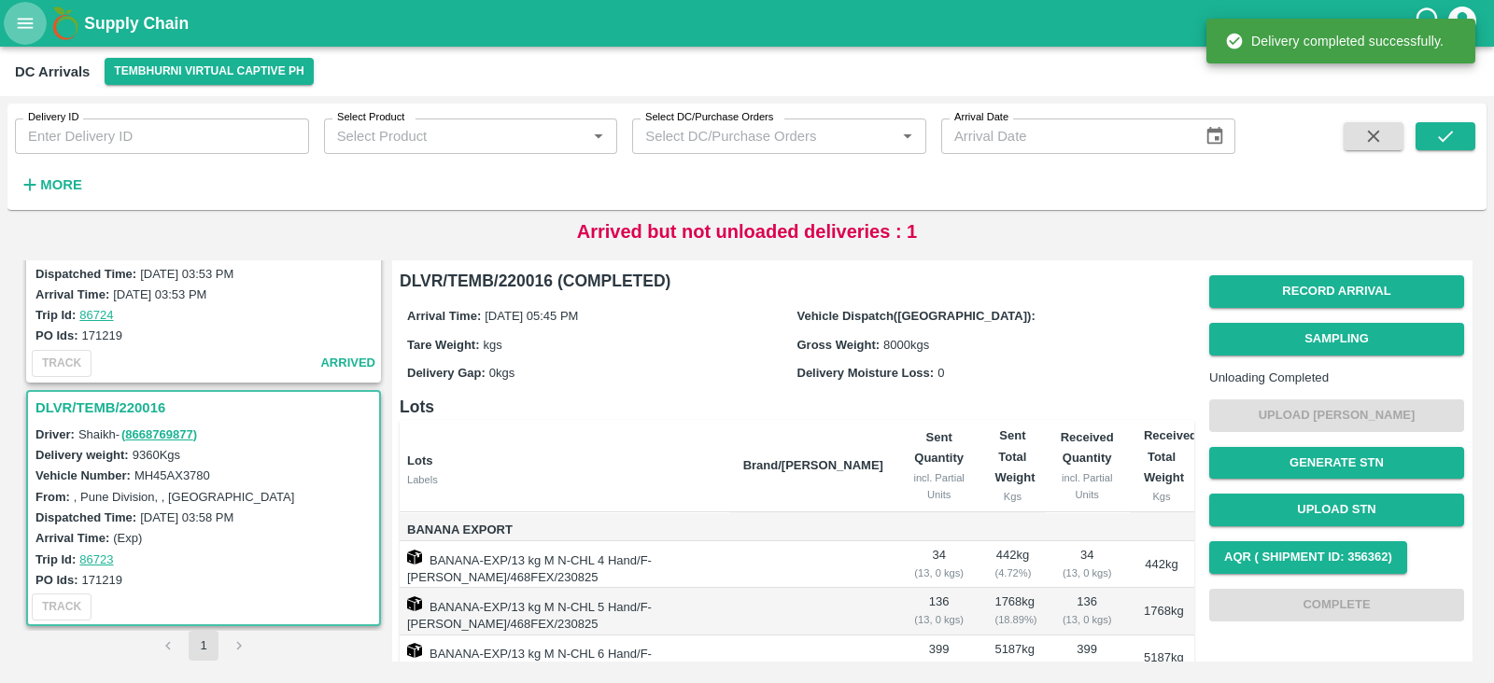
click at [43, 22] on button "open drawer" at bounding box center [25, 23] width 43 height 43
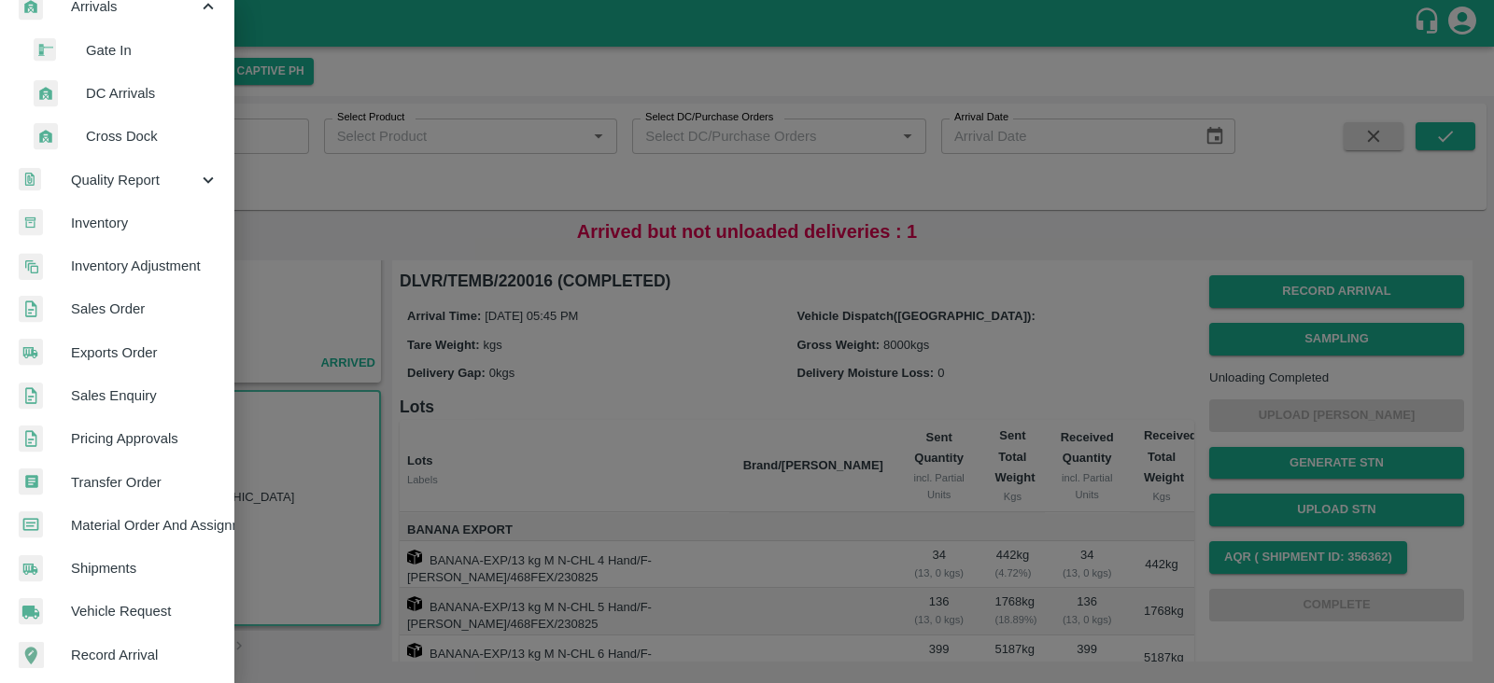
scroll to position [287, 0]
click at [126, 491] on link "Transfer Order" at bounding box center [116, 481] width 233 height 43
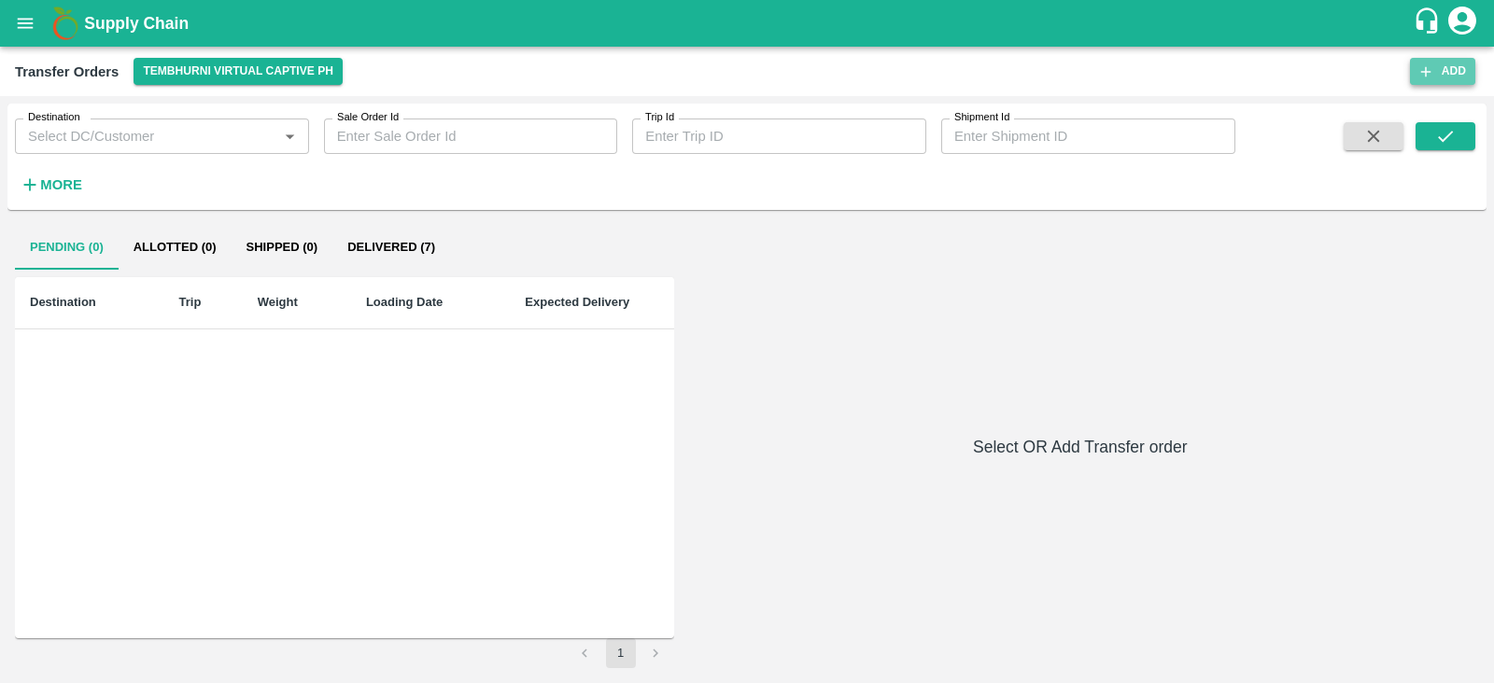
click at [1424, 71] on icon "button" at bounding box center [1426, 71] width 10 height 10
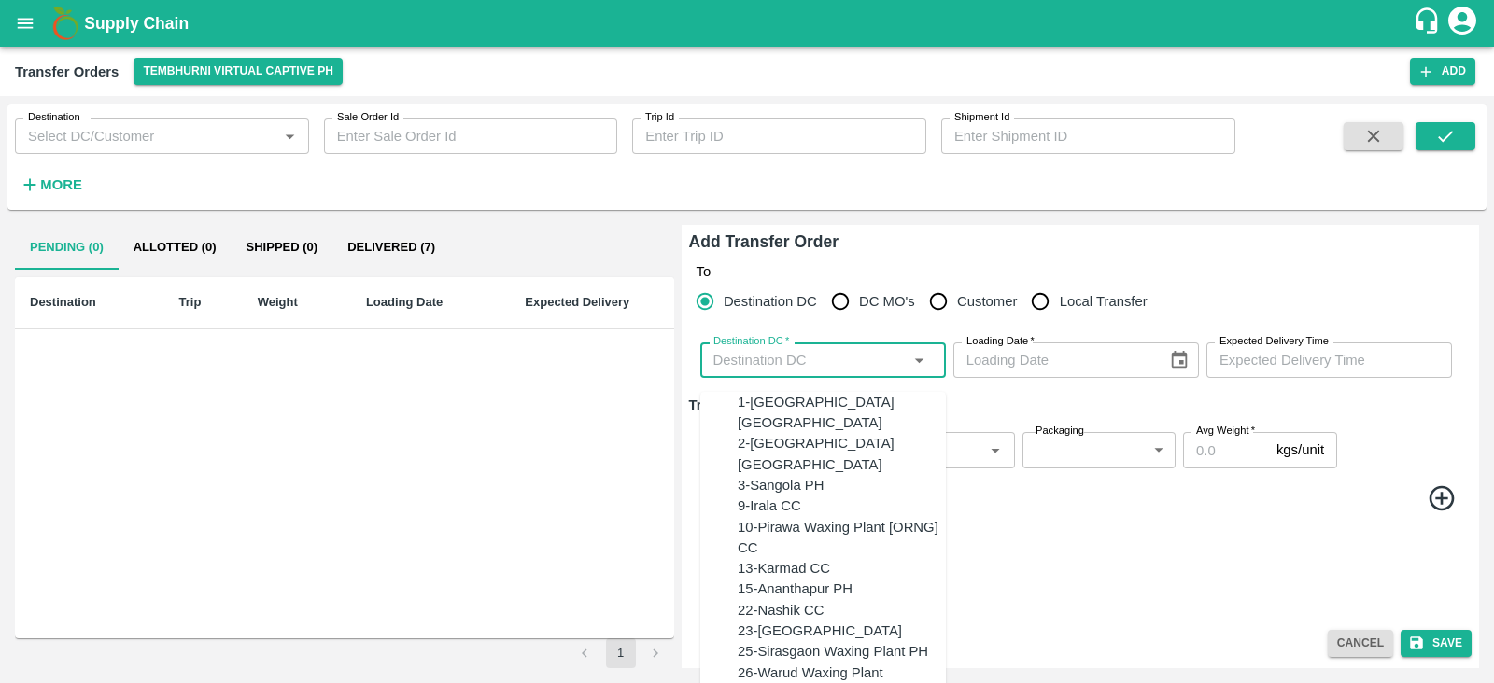
click at [835, 348] on input "Destination DC   *" at bounding box center [808, 360] width 204 height 24
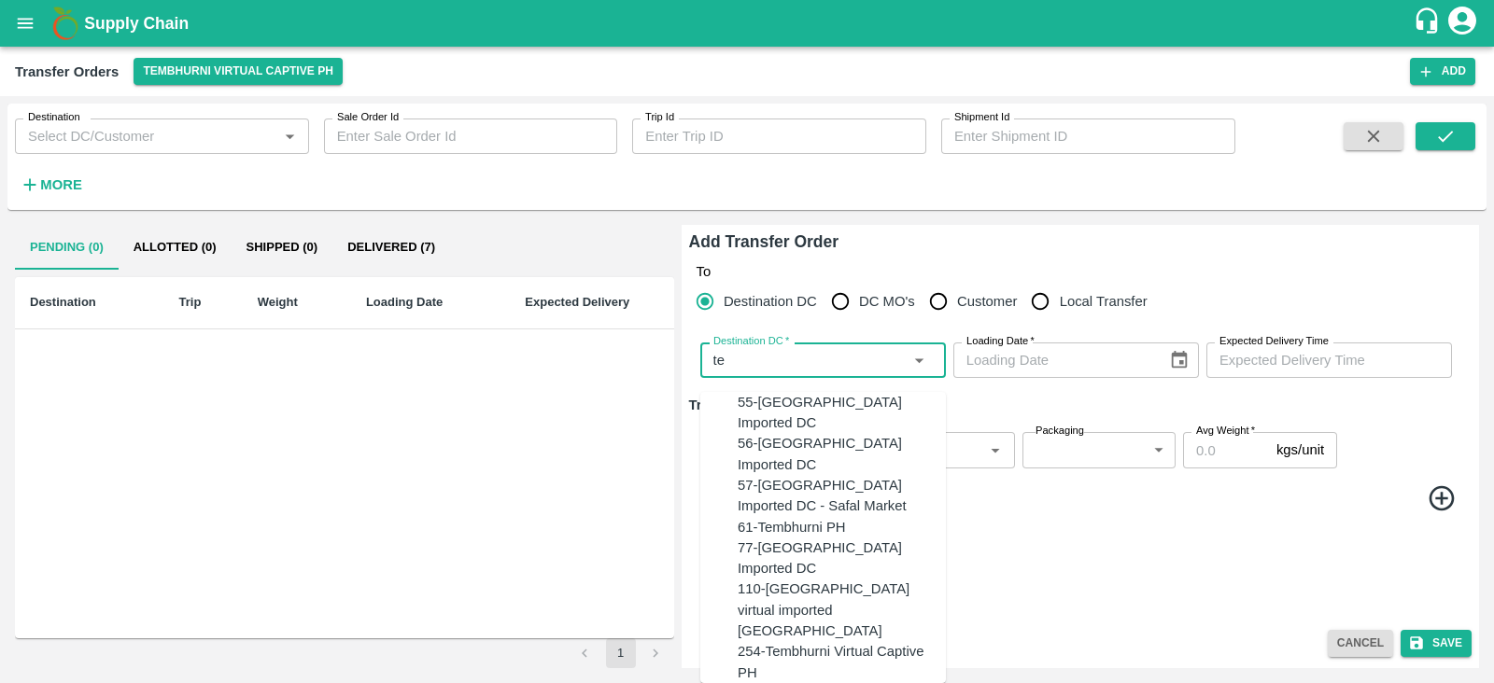
click at [767, 517] on div "61-Tembhurni PH" at bounding box center [792, 527] width 108 height 21
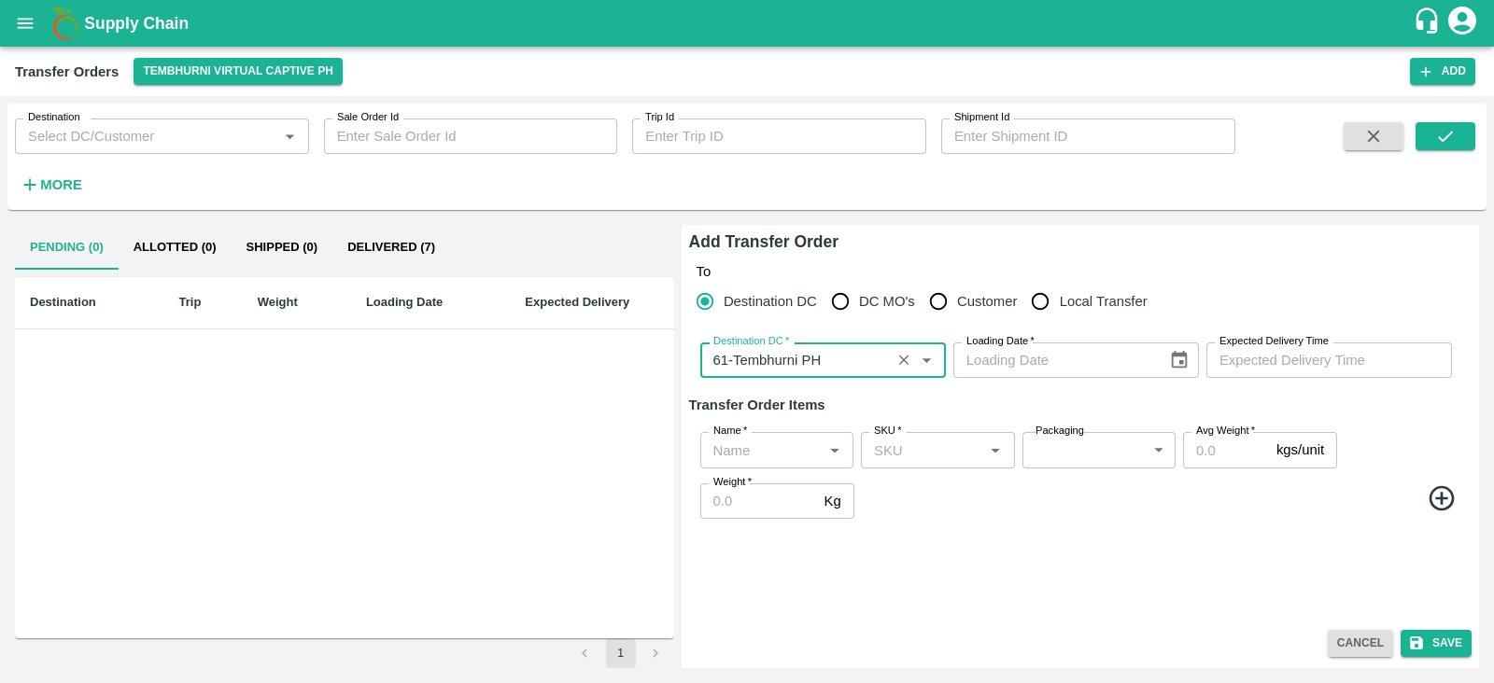
type input "61-Tembhurni PH"
click at [1176, 362] on icon "Choose date" at bounding box center [1179, 360] width 21 height 21
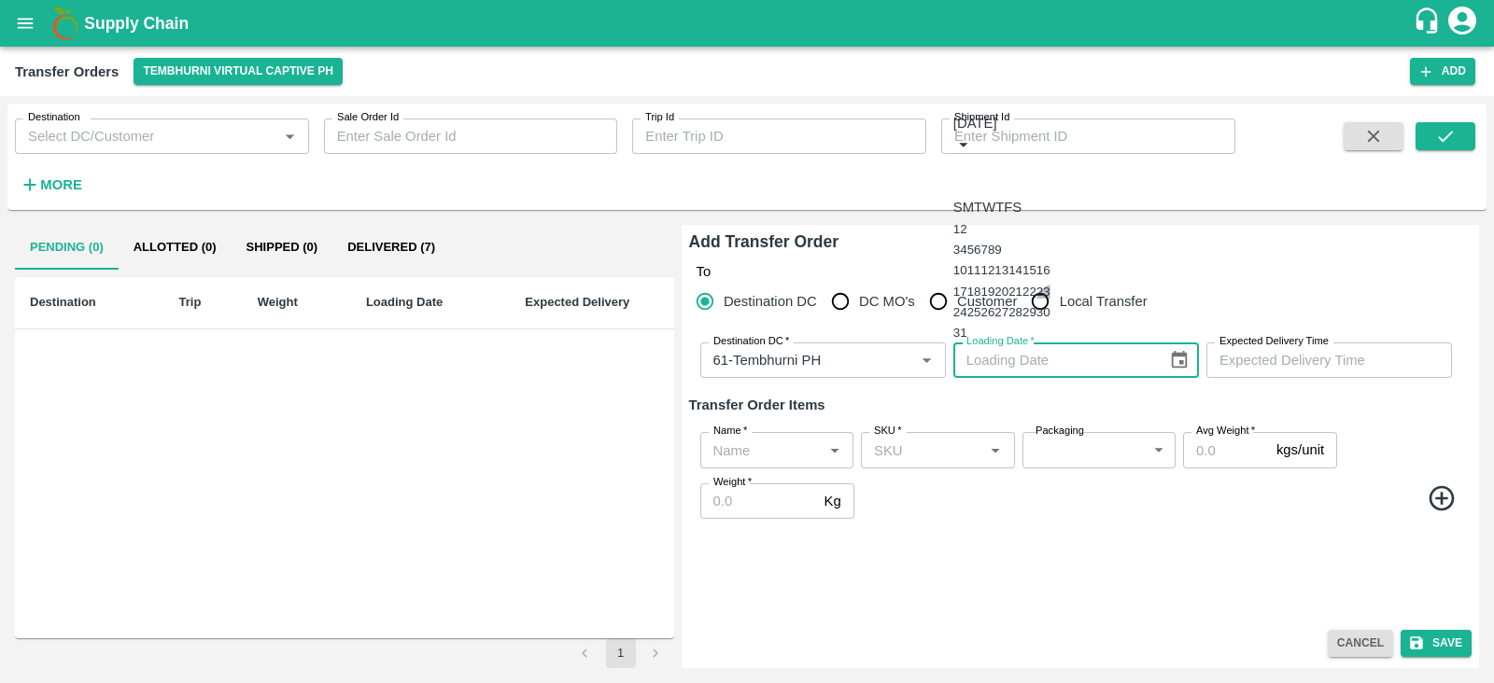
click at [1050, 285] on button "23" at bounding box center [1043, 292] width 14 height 14
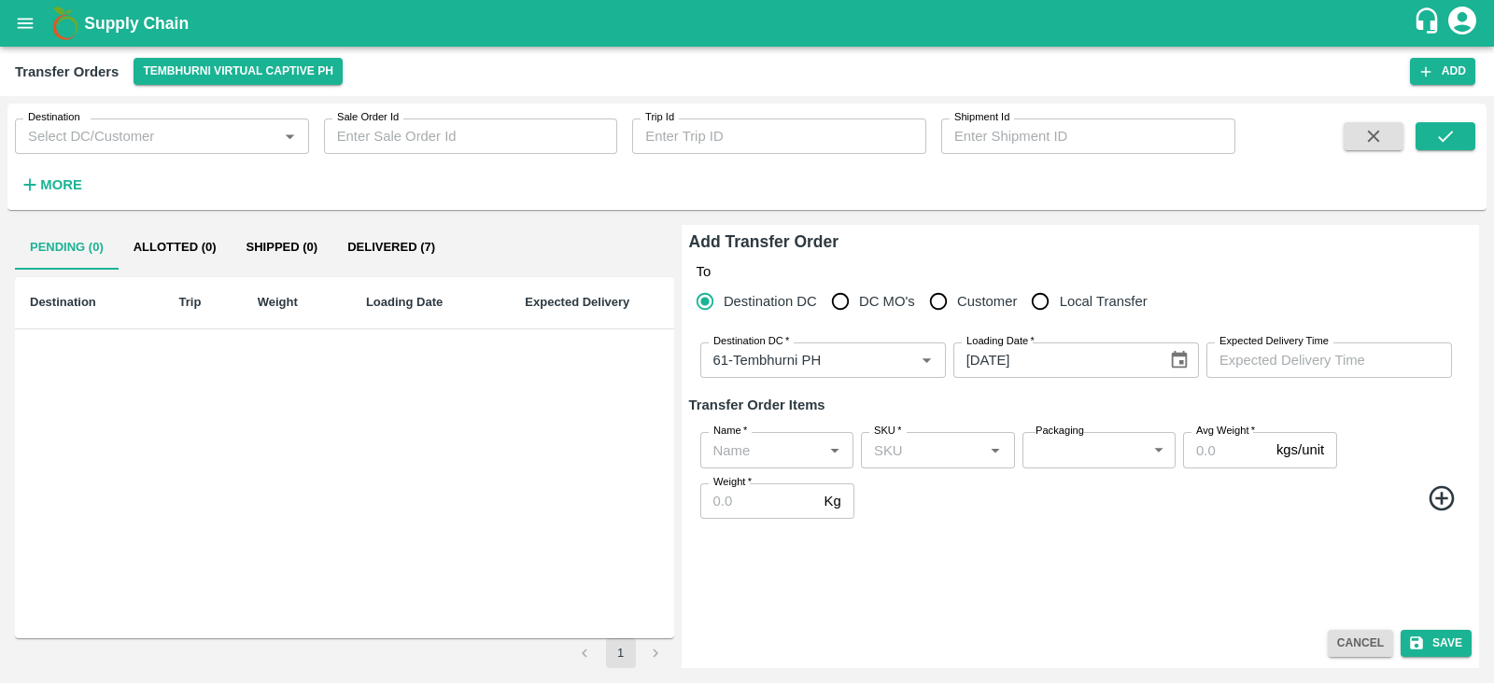
type input "23/08/2025"
type input "DD/MM/YYYY hh:mm aa"
click at [1271, 361] on input "DD/MM/YYYY hh:mm aa" at bounding box center [1322, 360] width 232 height 35
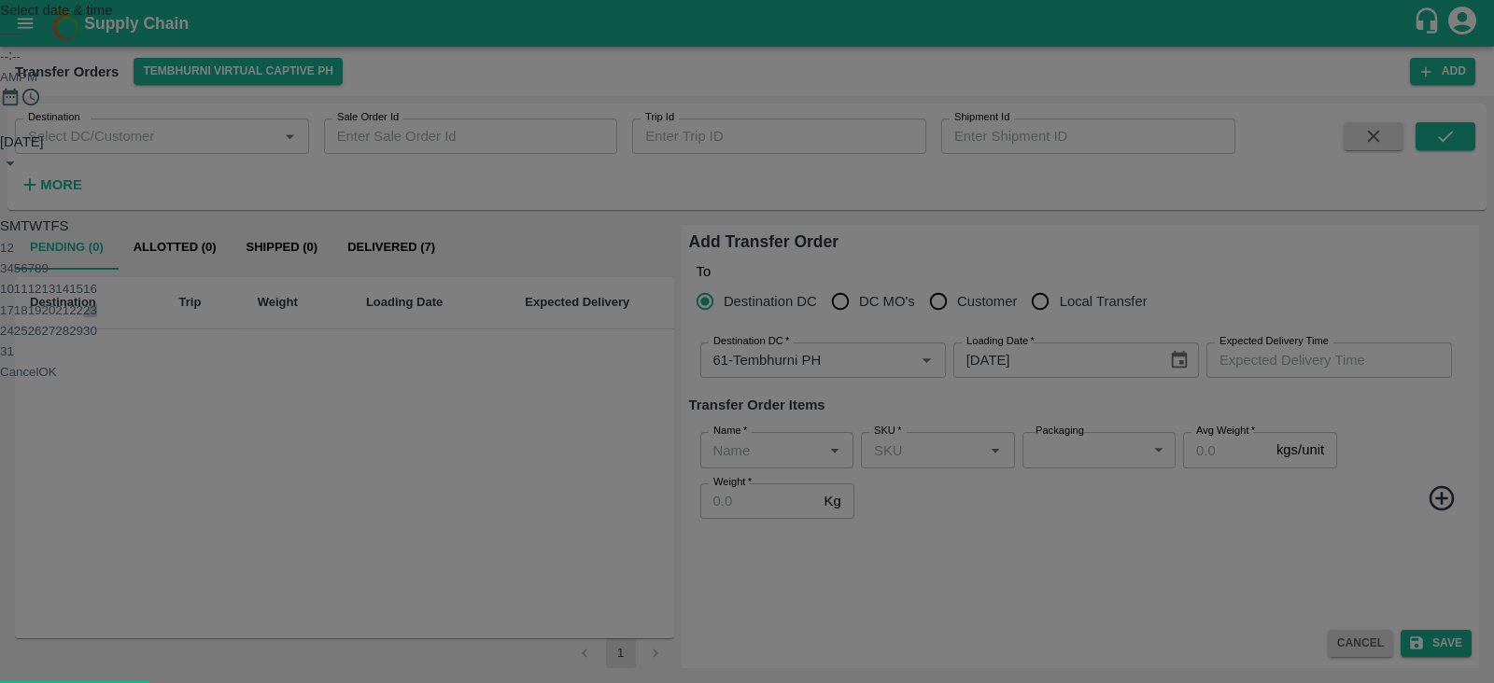
click at [97, 317] on button "23" at bounding box center [90, 310] width 14 height 14
click at [745, 132] on div at bounding box center [747, 132] width 1494 height 0
click at [37, 84] on span "PM" at bounding box center [28, 77] width 19 height 14
type input "23/08/2025 06:00 PM"
click at [1114, 297] on div "Select date & time 2025 Aug 23 06 : 00 AM PM 05 10 15 20 25 30 35 40 45 50 55 0…" at bounding box center [747, 148] width 1494 height 297
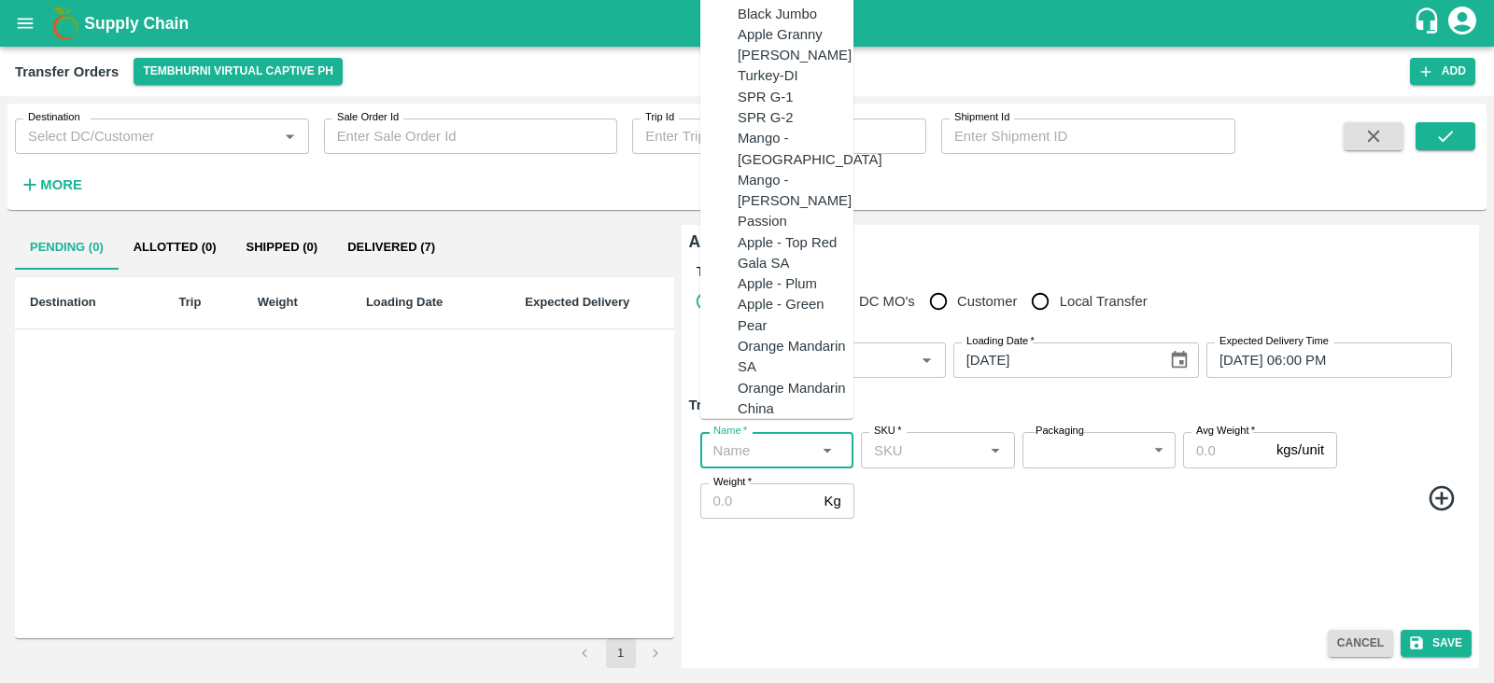
click at [741, 446] on input "Name   *" at bounding box center [761, 450] width 111 height 24
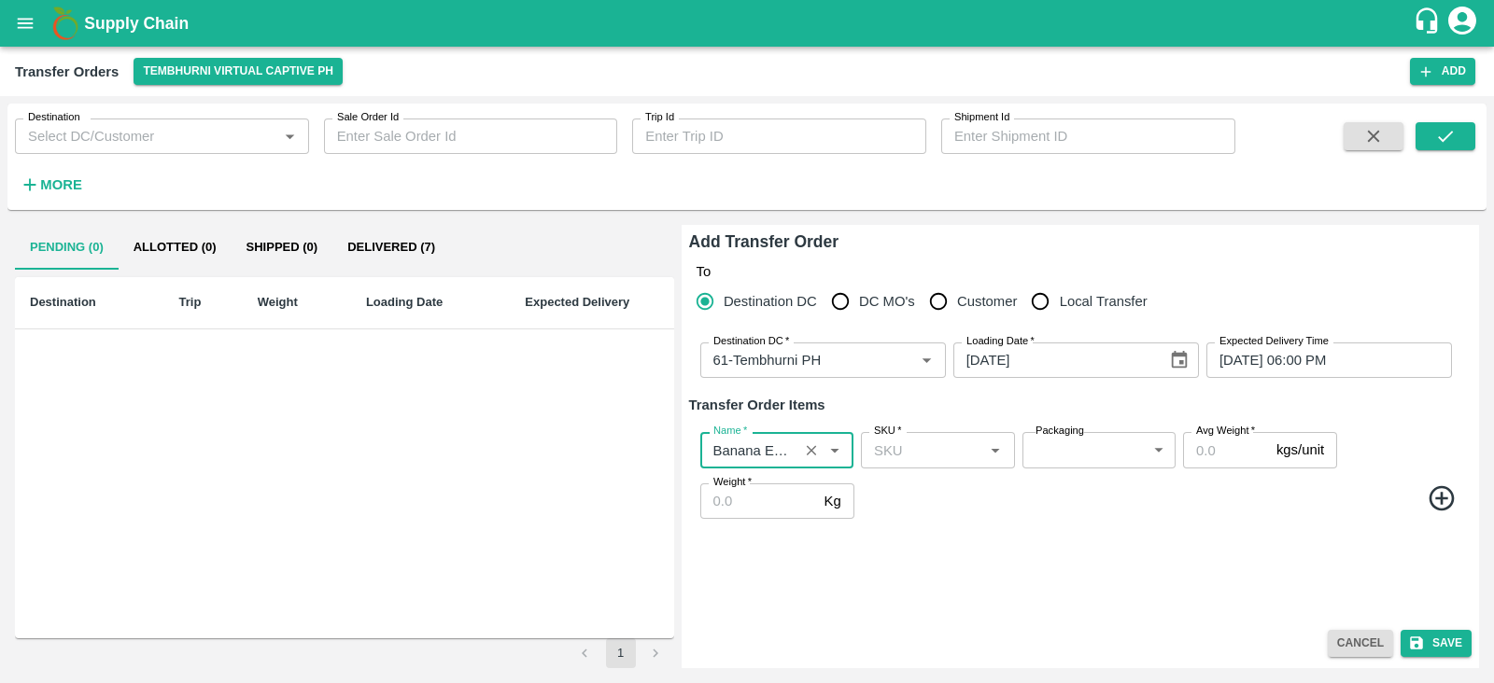
type input "Banana Export"
click at [1439, 497] on icon at bounding box center [1440, 497] width 25 height 25
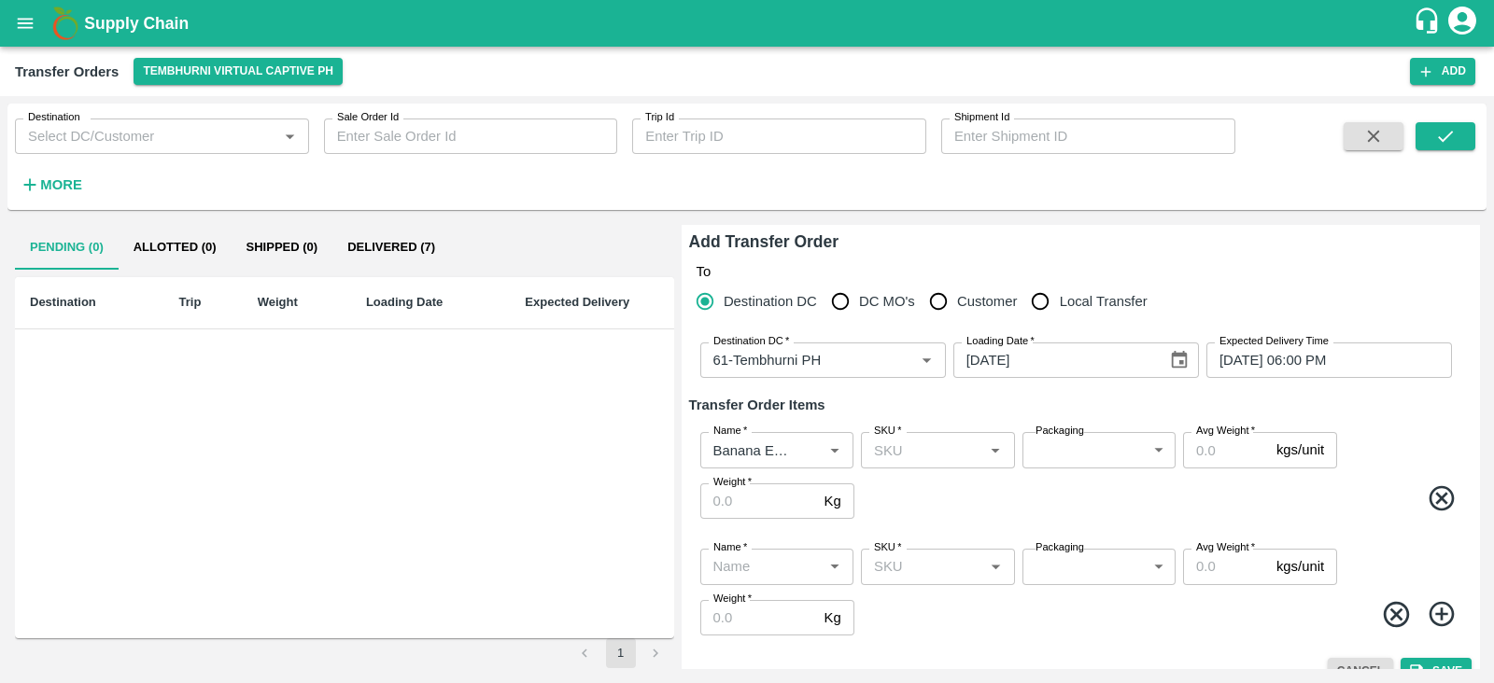
scroll to position [27, 0]
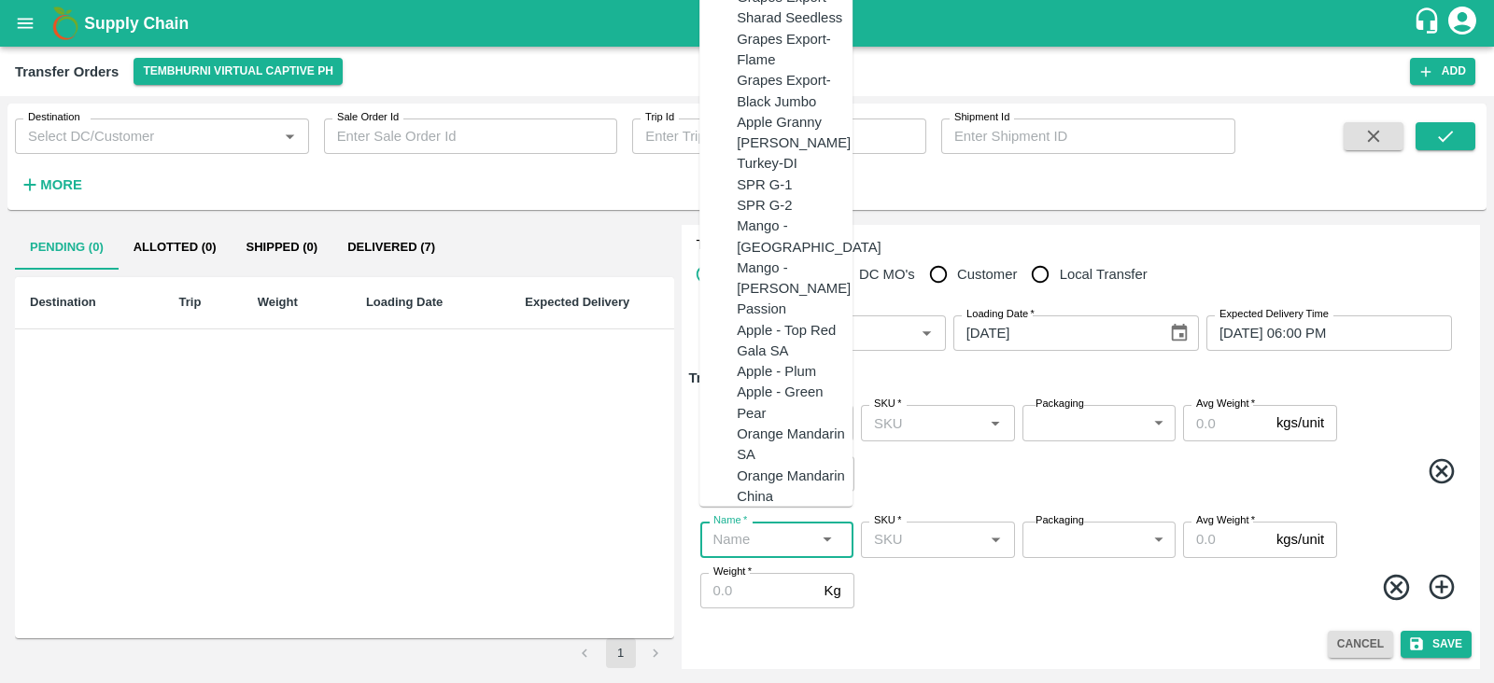
click at [738, 541] on input "Name   *" at bounding box center [761, 539] width 111 height 24
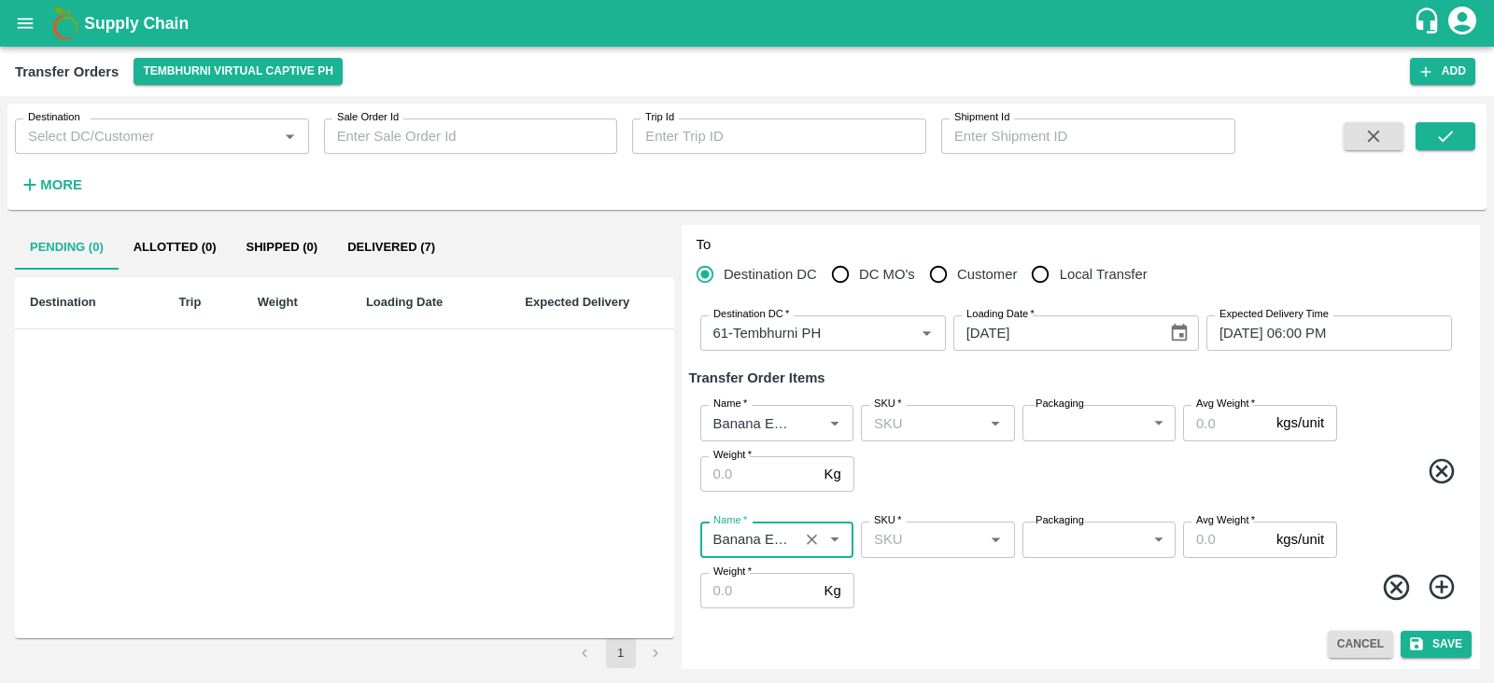
type input "Banana Export"
click at [1438, 598] on icon at bounding box center [1440, 587] width 25 height 25
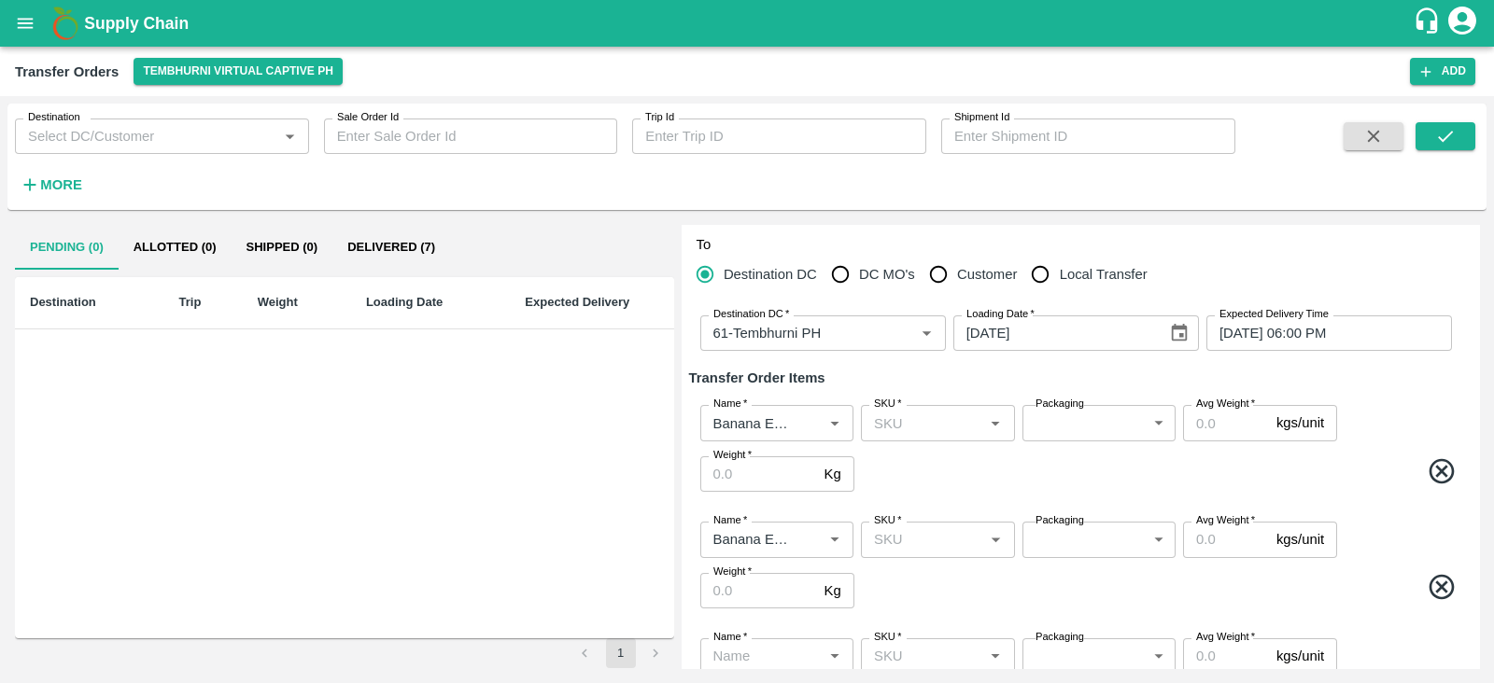
scroll to position [144, 0]
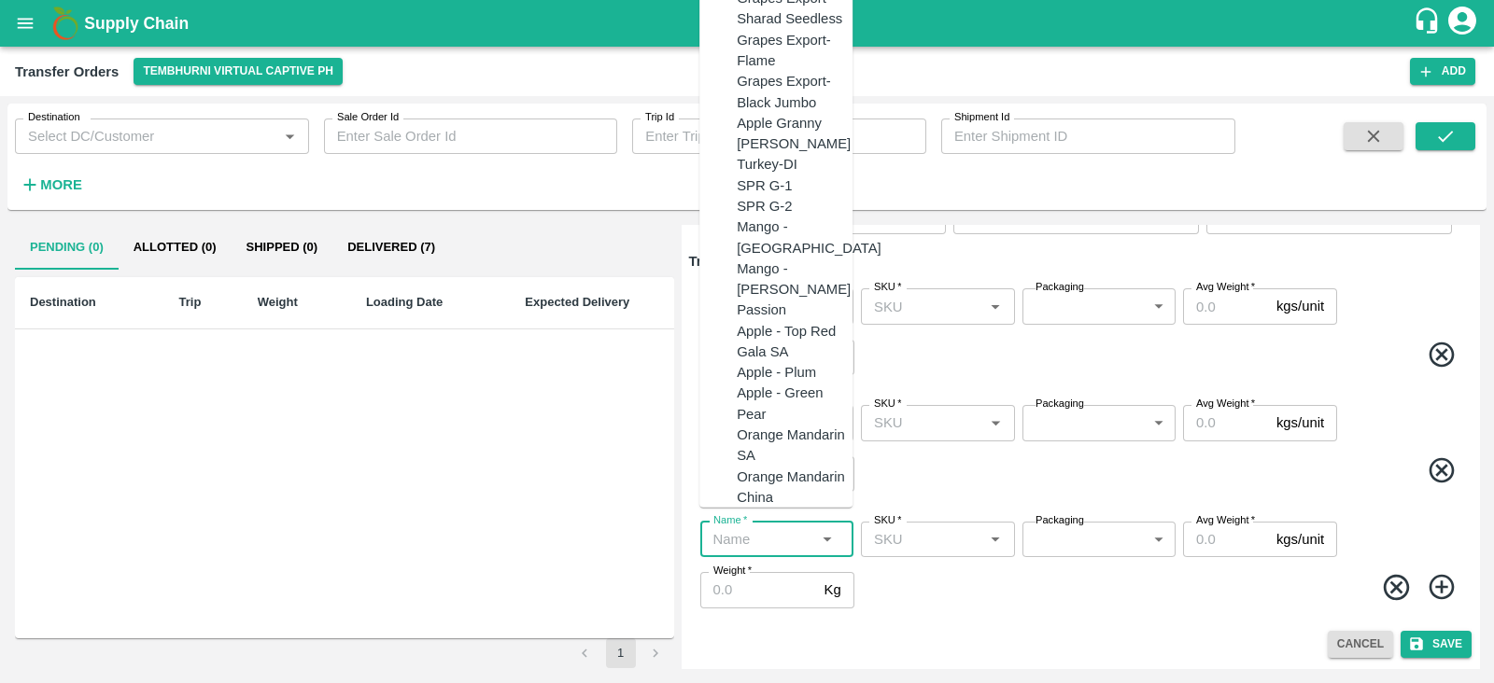
click at [735, 536] on input "Name   *" at bounding box center [761, 539] width 111 height 24
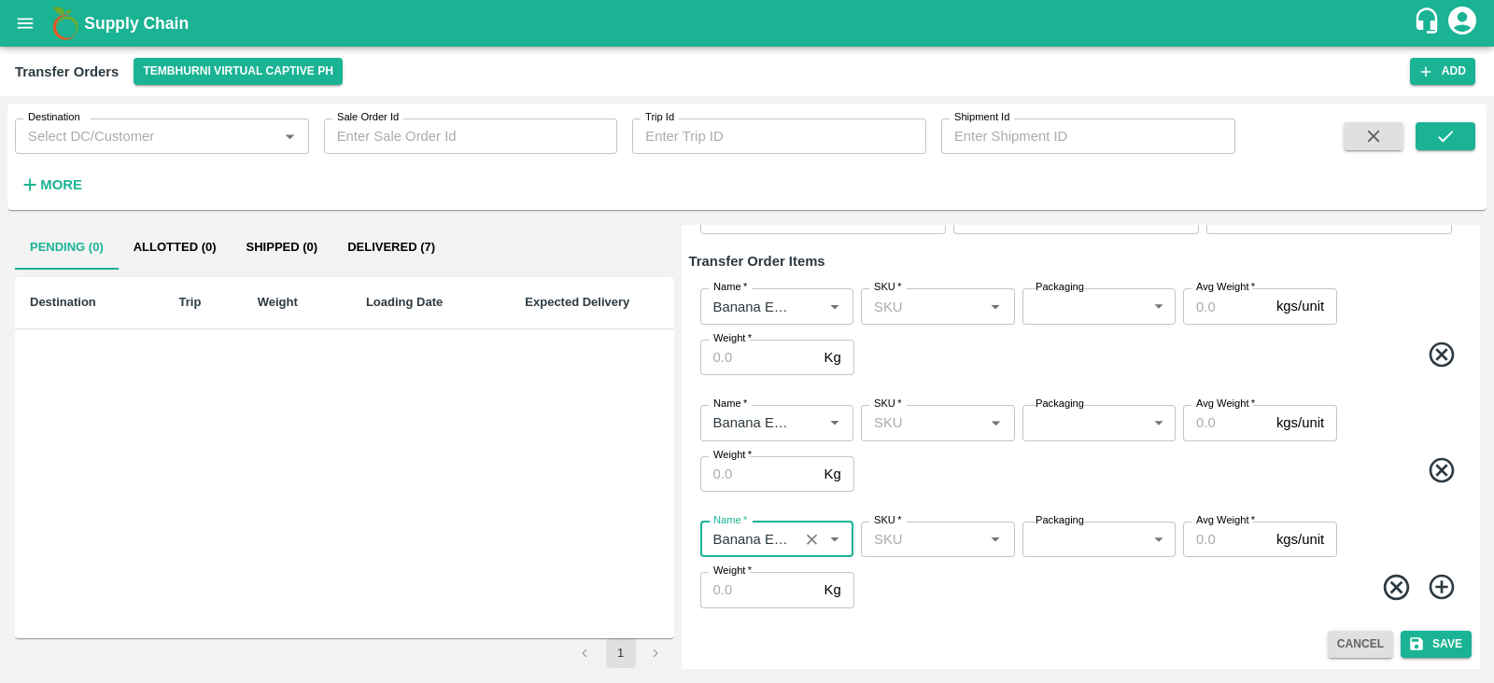
type input "Banana Export"
click at [1442, 583] on icon at bounding box center [1442, 587] width 31 height 31
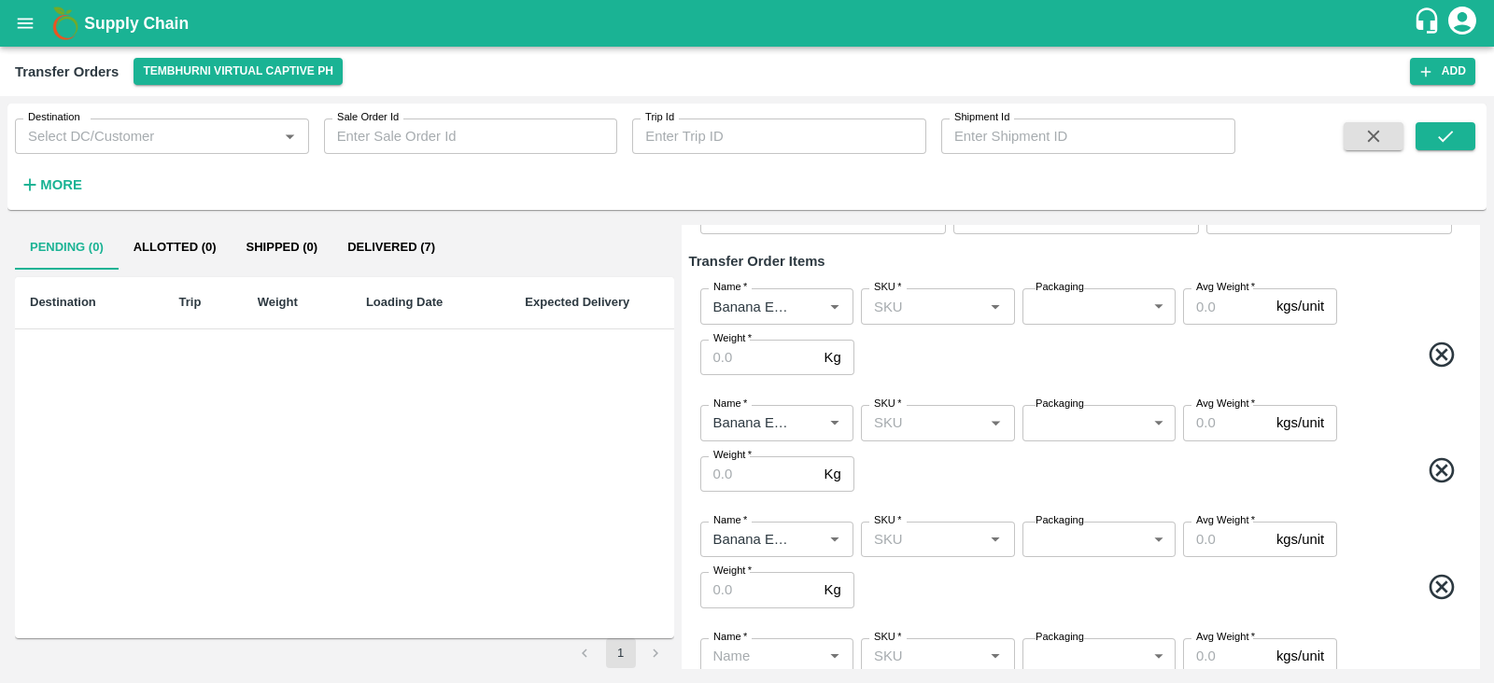
click at [777, 640] on div "Name   *" at bounding box center [776, 656] width 153 height 35
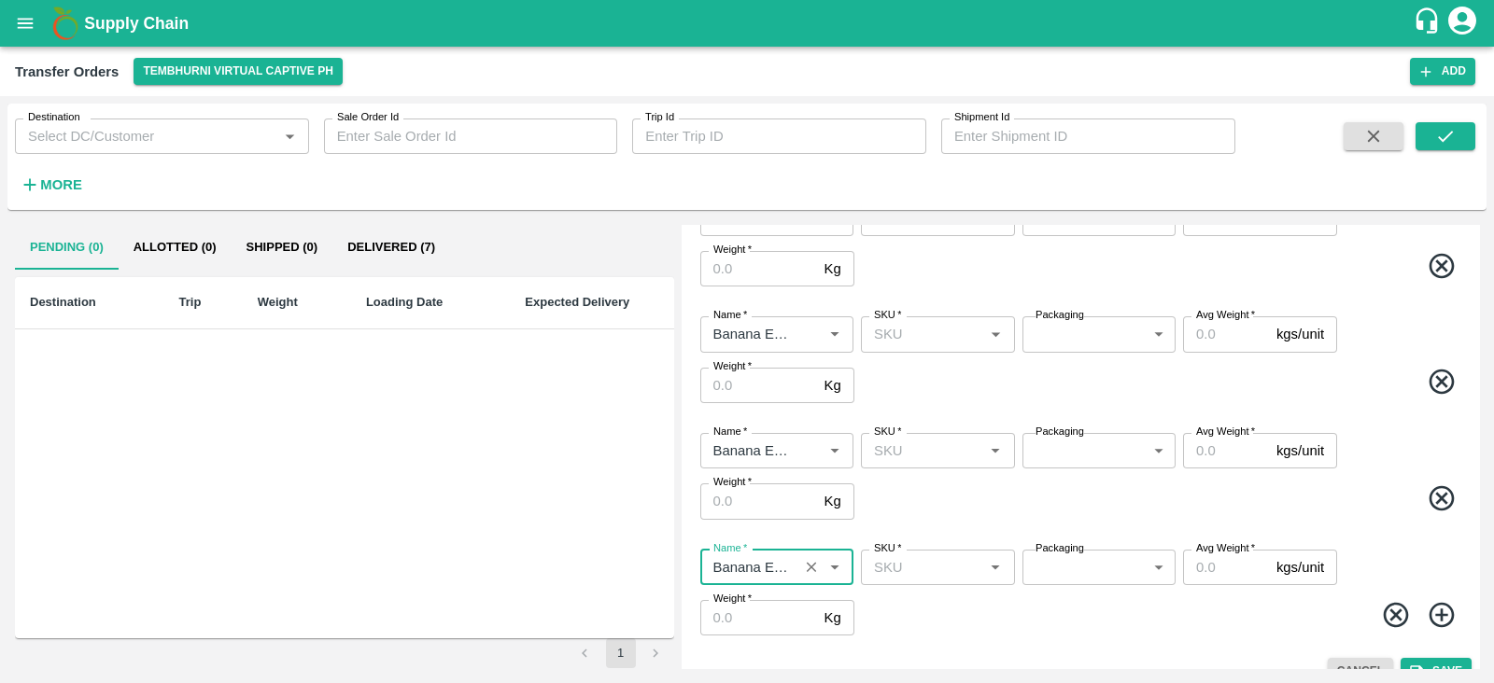
scroll to position [260, 0]
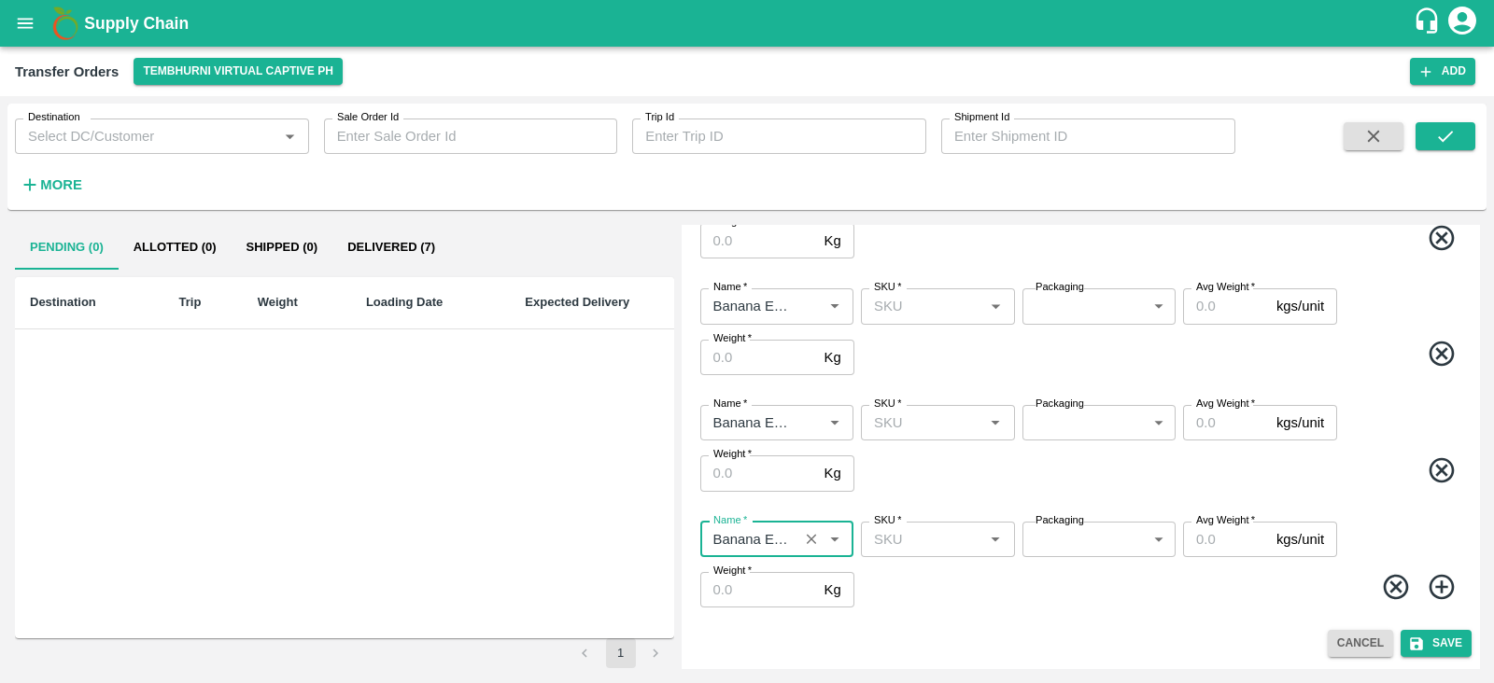
type input "Banana Export"
click at [1442, 584] on icon at bounding box center [1442, 587] width 31 height 31
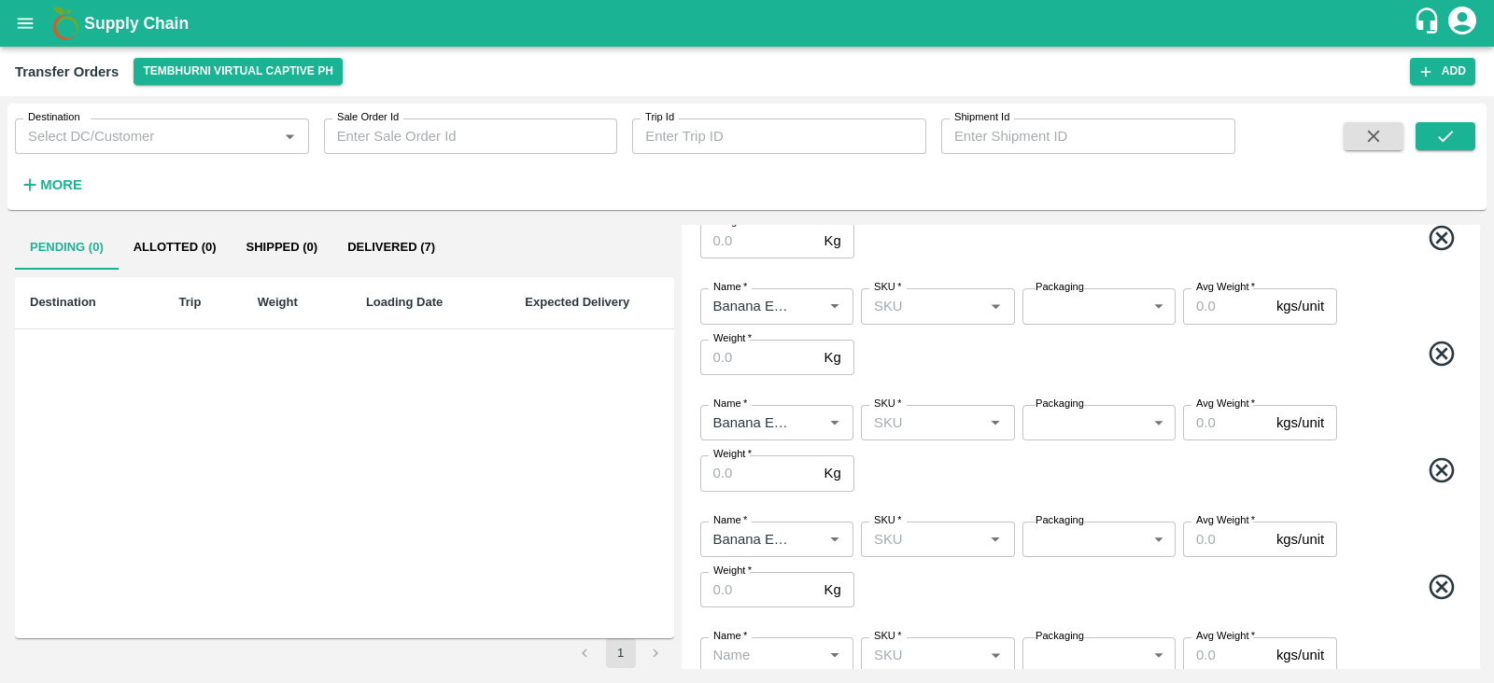
scroll to position [376, 0]
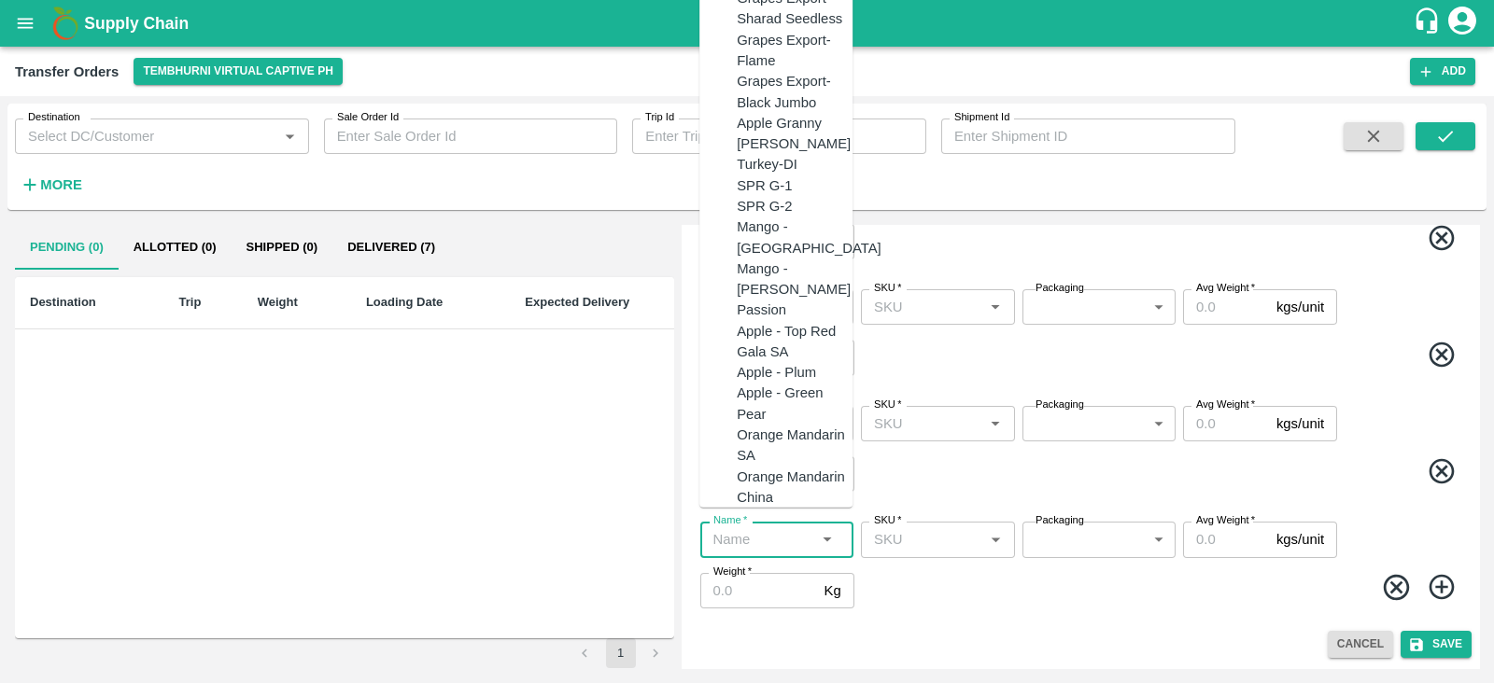
click at [751, 534] on input "Name   *" at bounding box center [761, 539] width 111 height 24
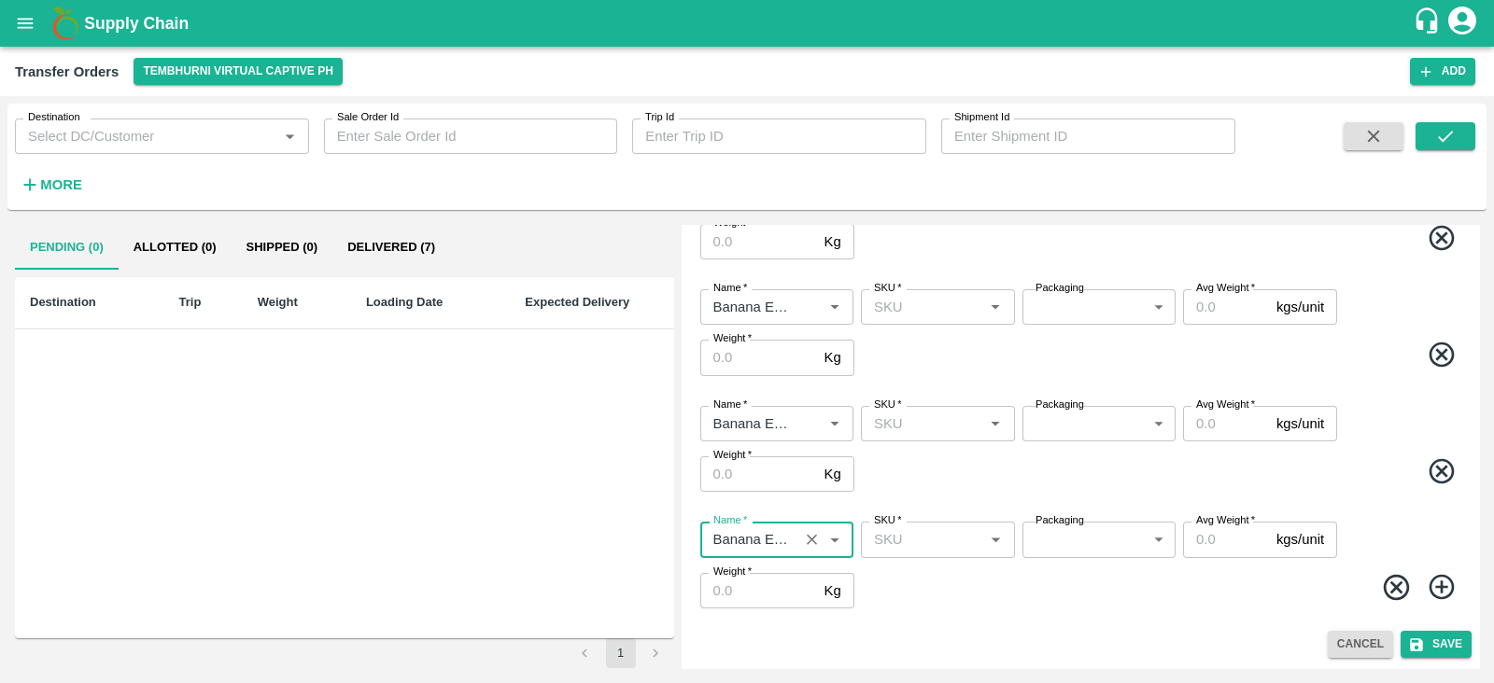
type input "Banana Export"
click at [1439, 589] on icon at bounding box center [1440, 587] width 25 height 25
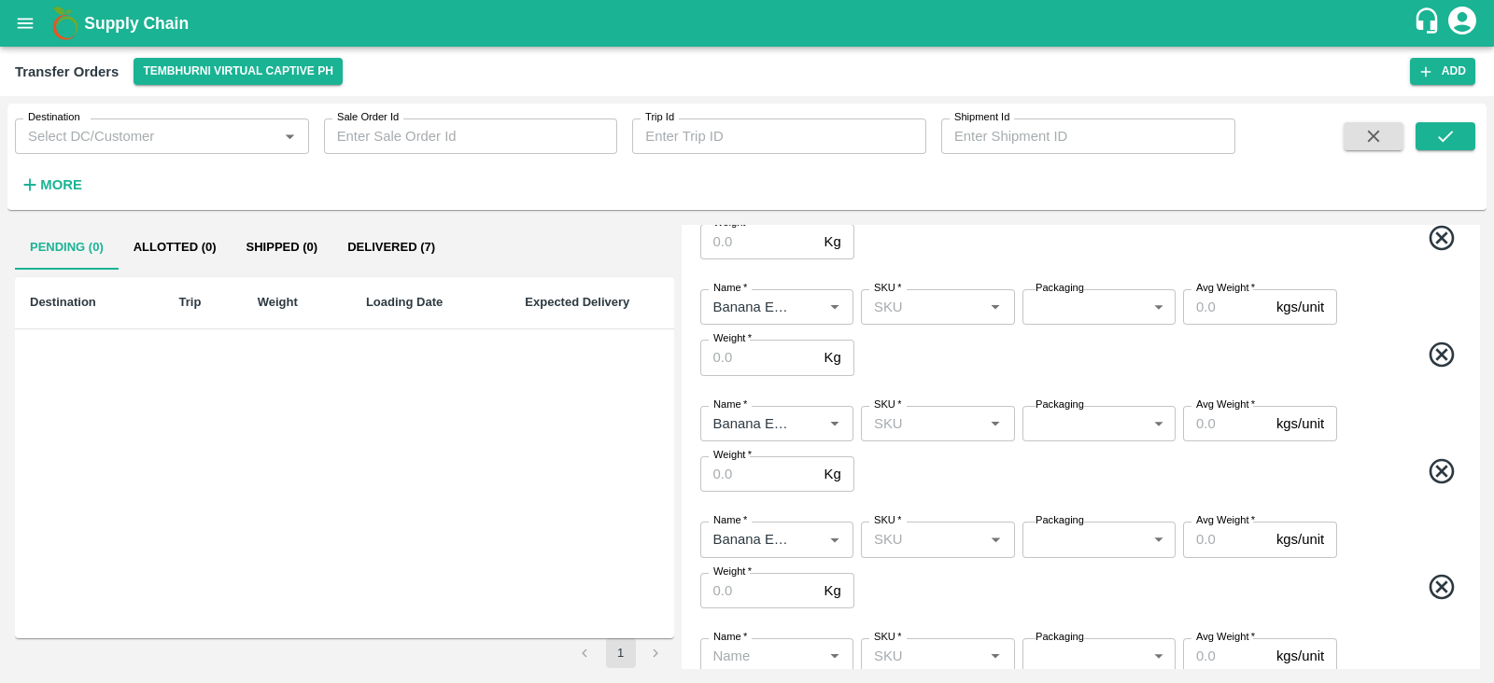
scroll to position [493, 0]
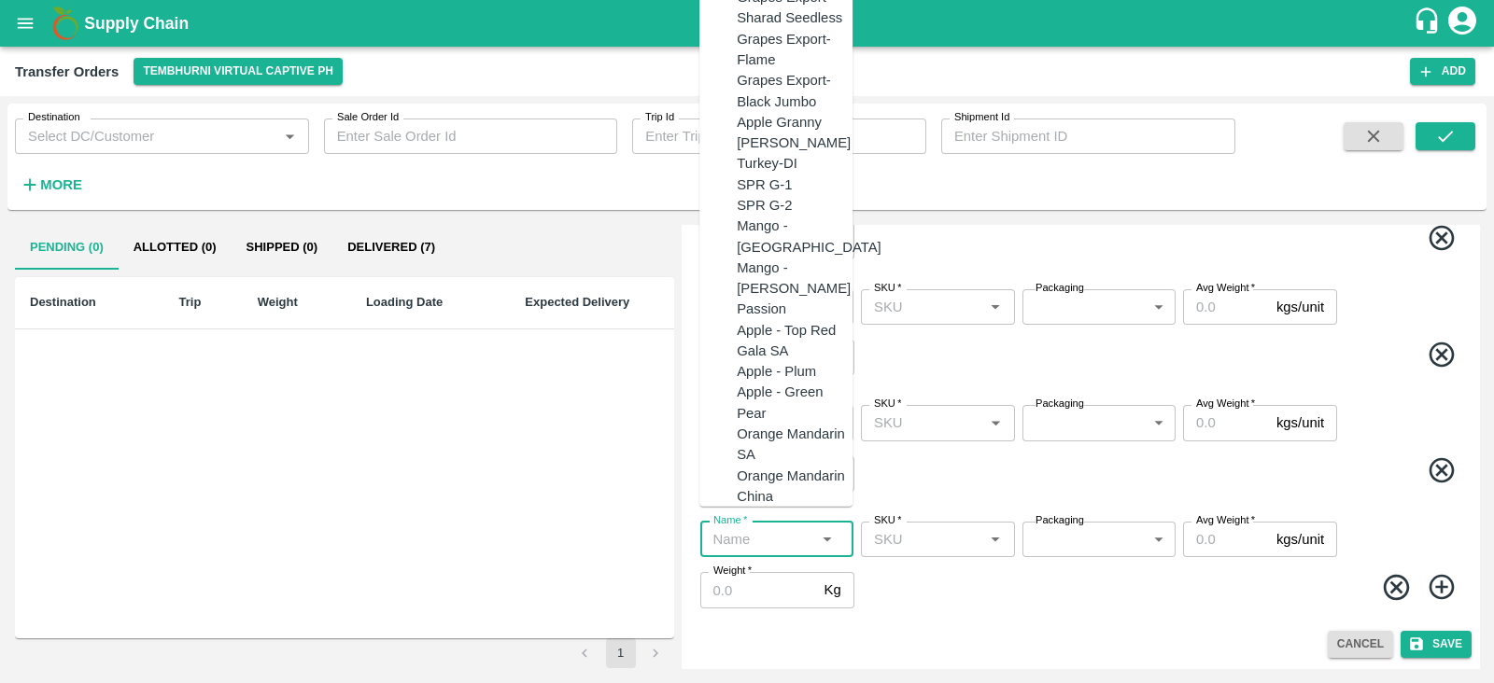
click at [780, 529] on input "Name   *" at bounding box center [761, 539] width 111 height 24
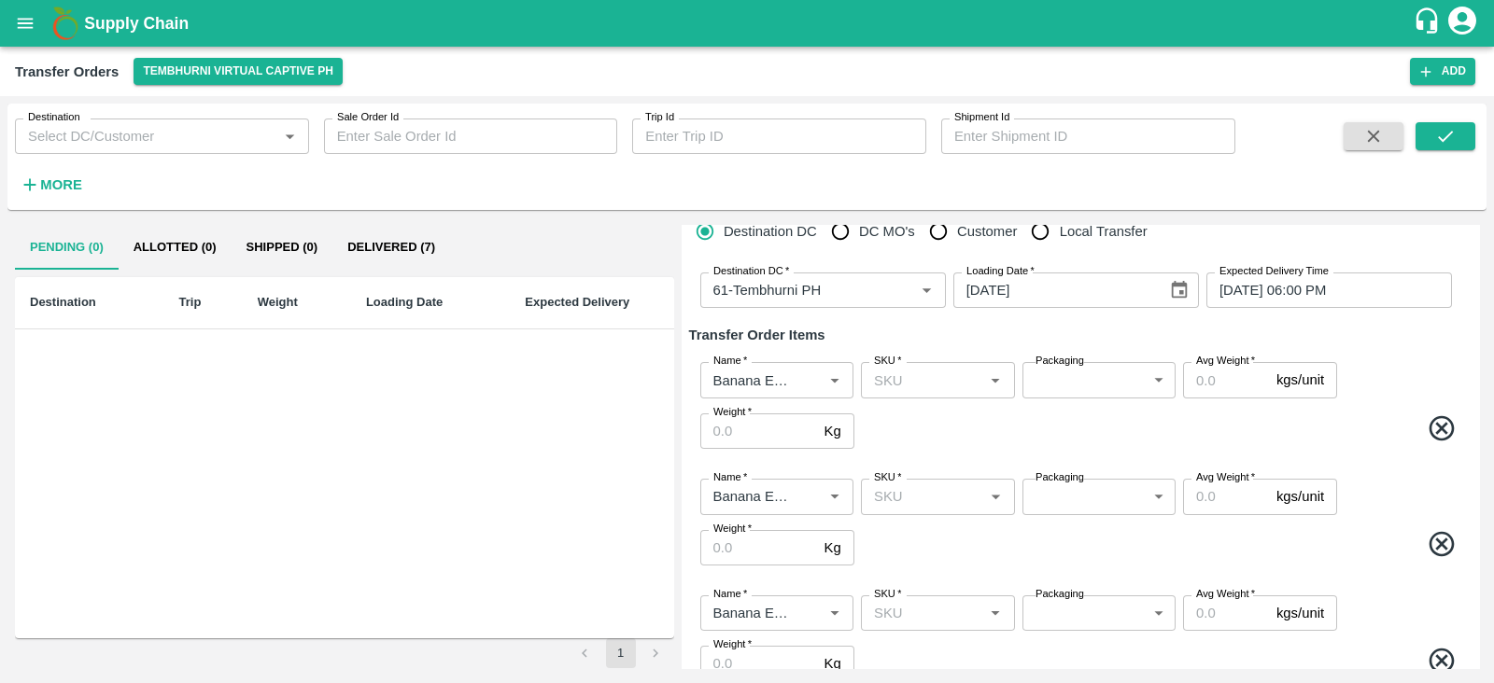
scroll to position [0, 0]
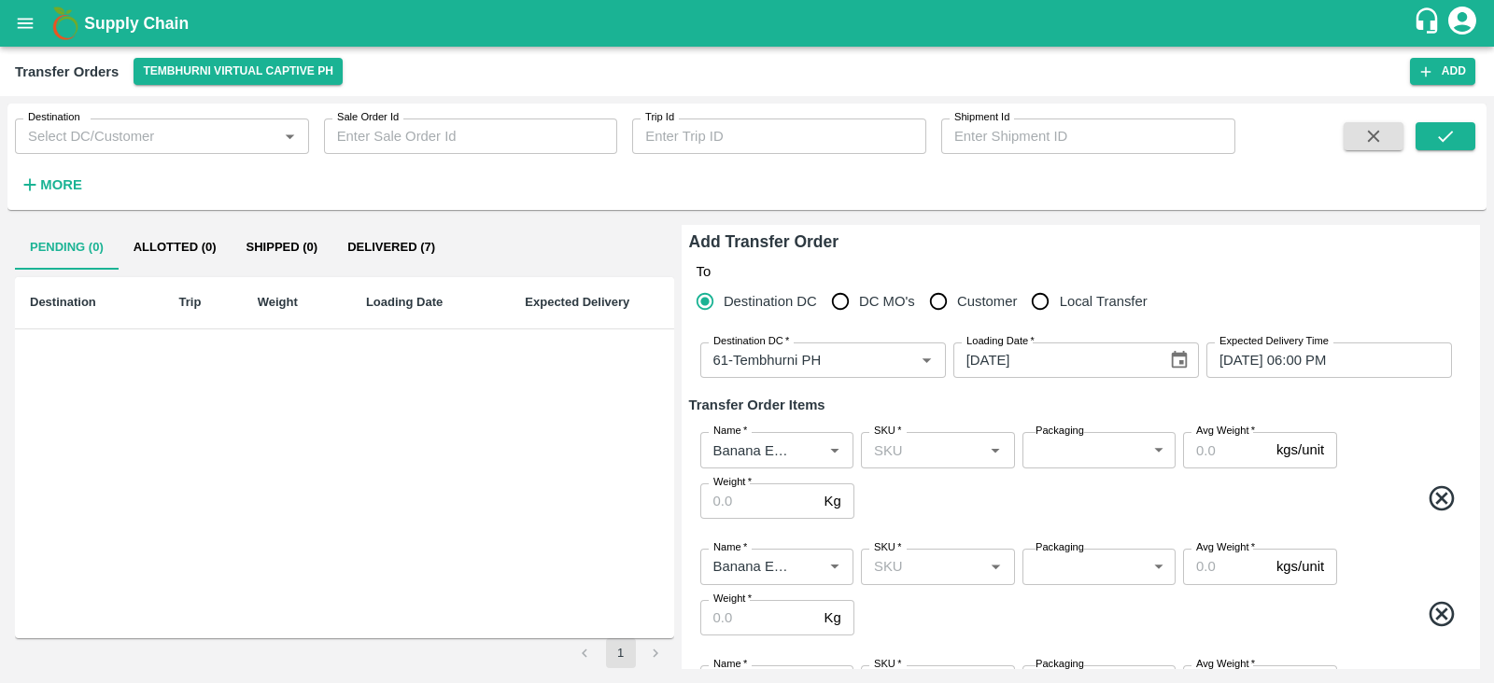
type input "Banana Export"
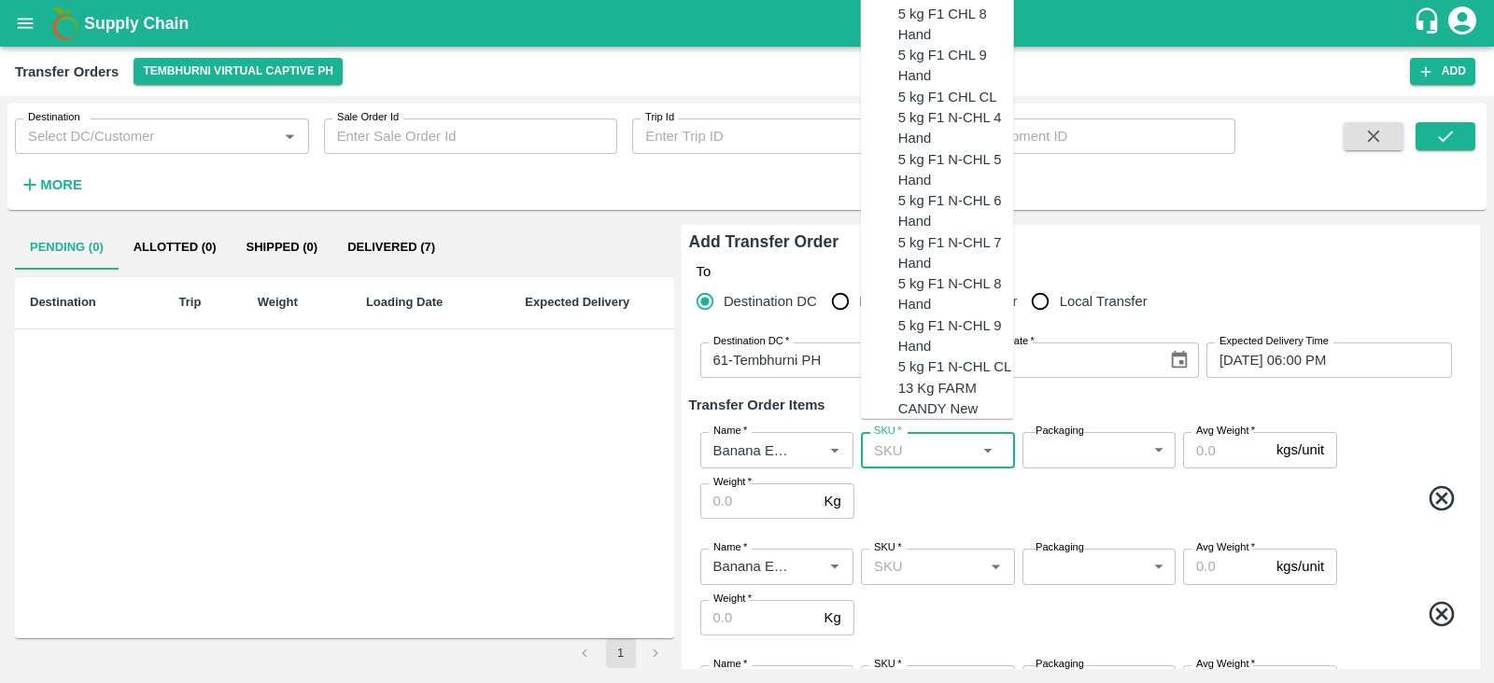
click at [903, 447] on input "SKU   *" at bounding box center [921, 450] width 111 height 24
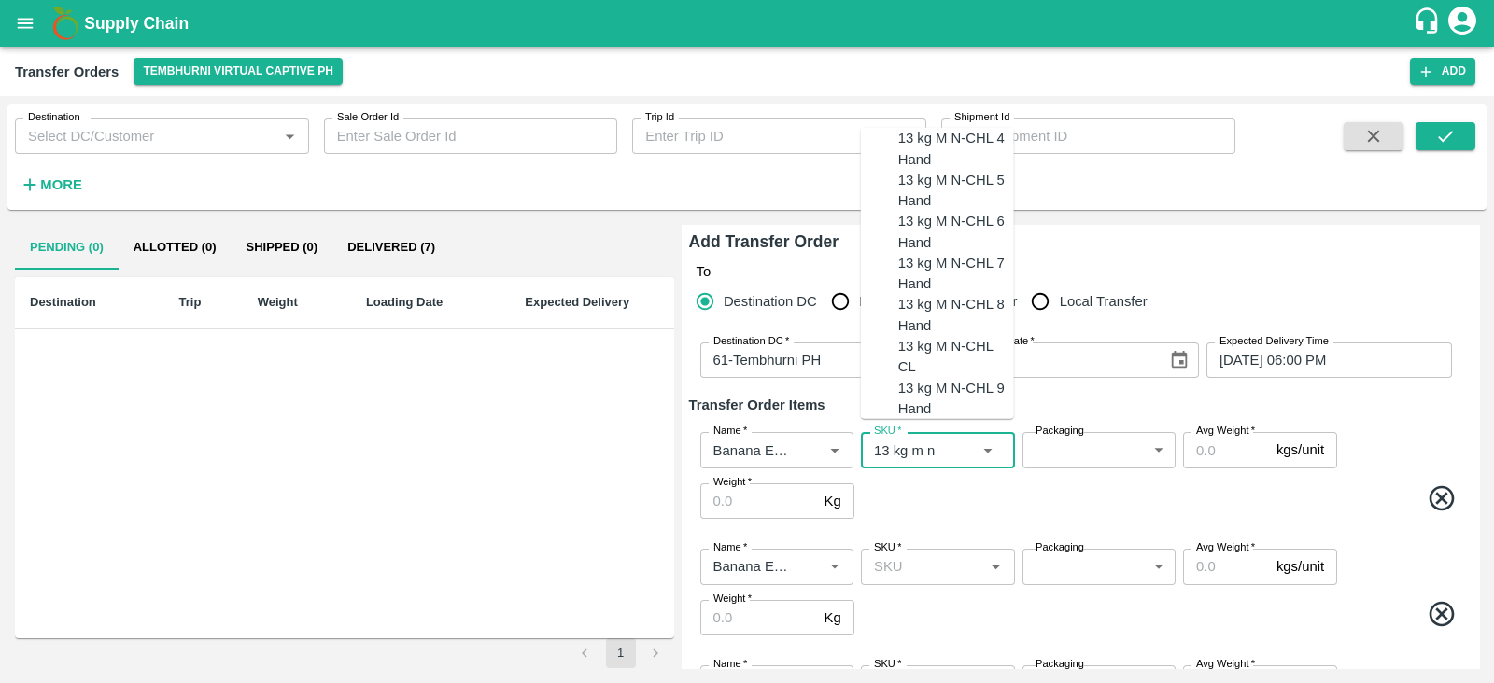
click at [971, 170] on div "13 kg M N-CHL 4 Hand" at bounding box center [956, 149] width 116 height 42
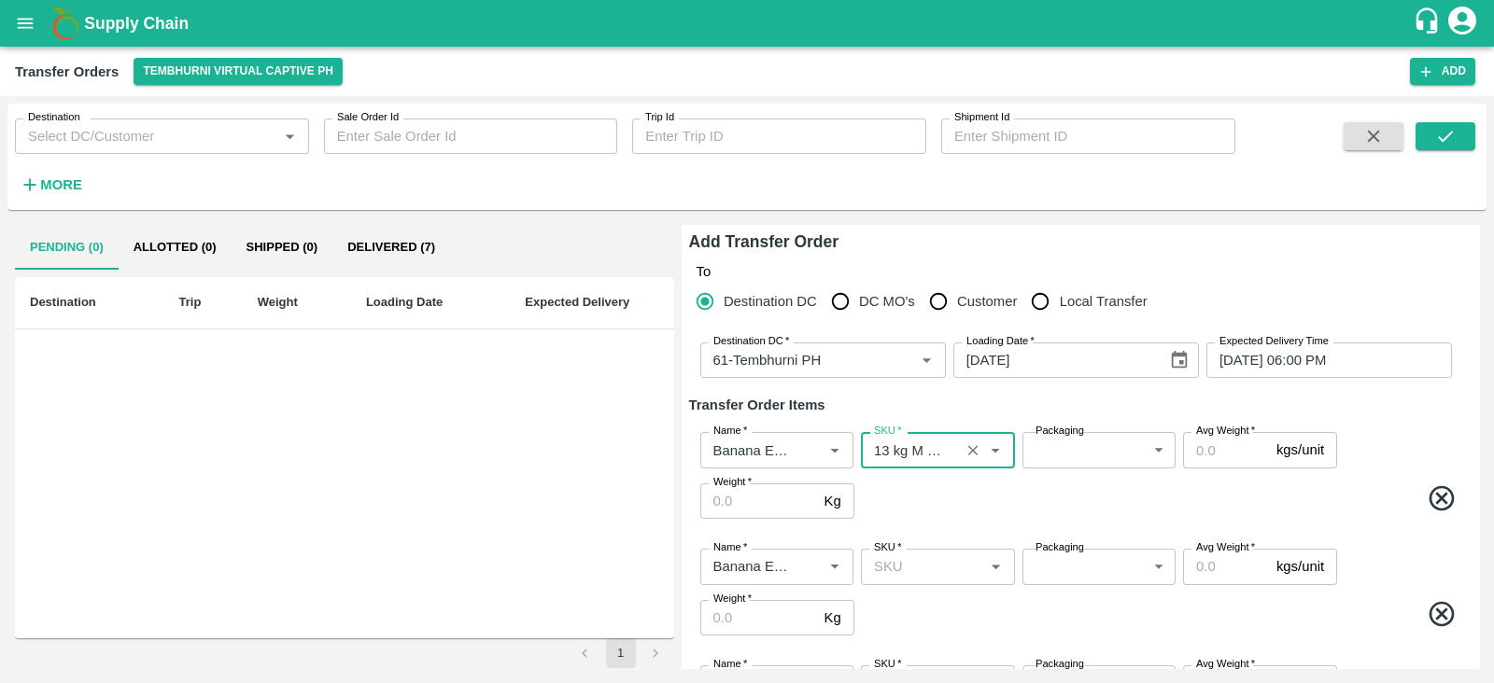
type input "13 kg M N-CHL 4 Hand"
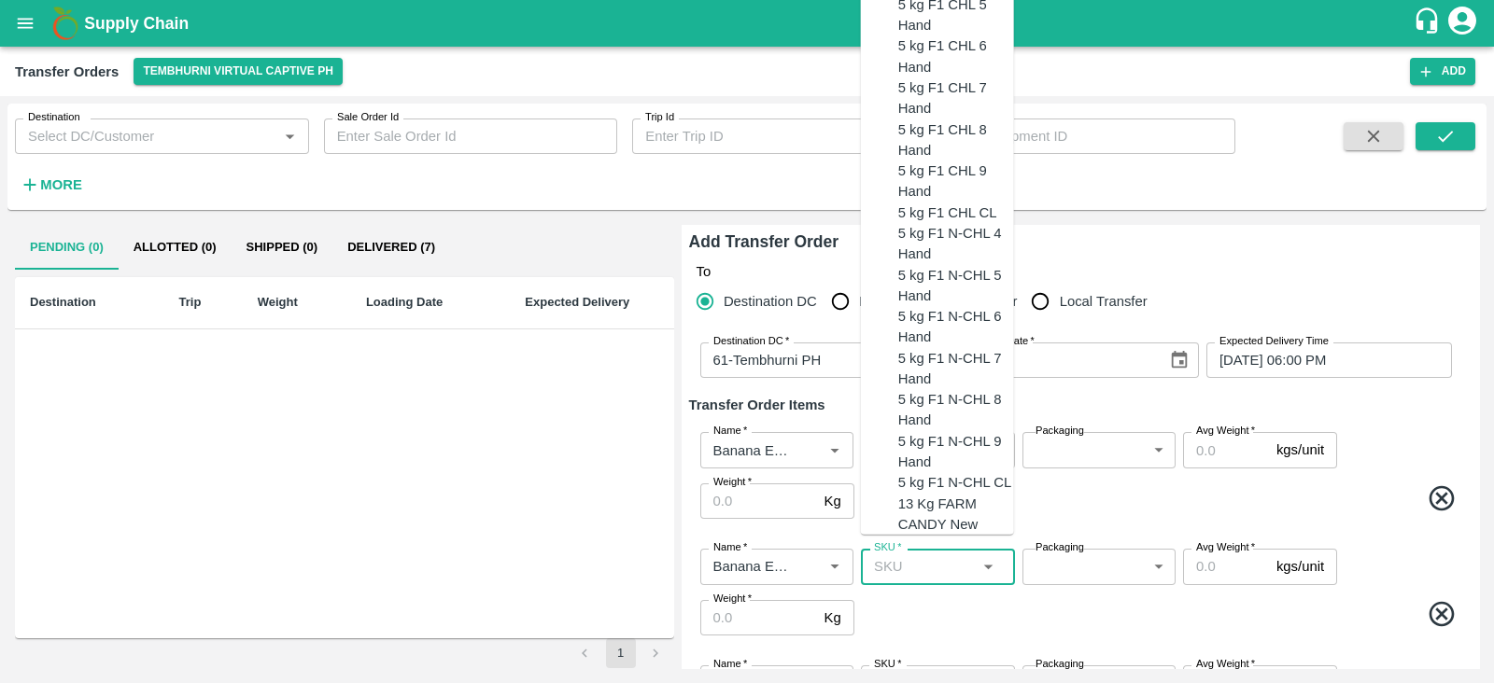
click at [908, 572] on input "SKU   *" at bounding box center [921, 567] width 111 height 24
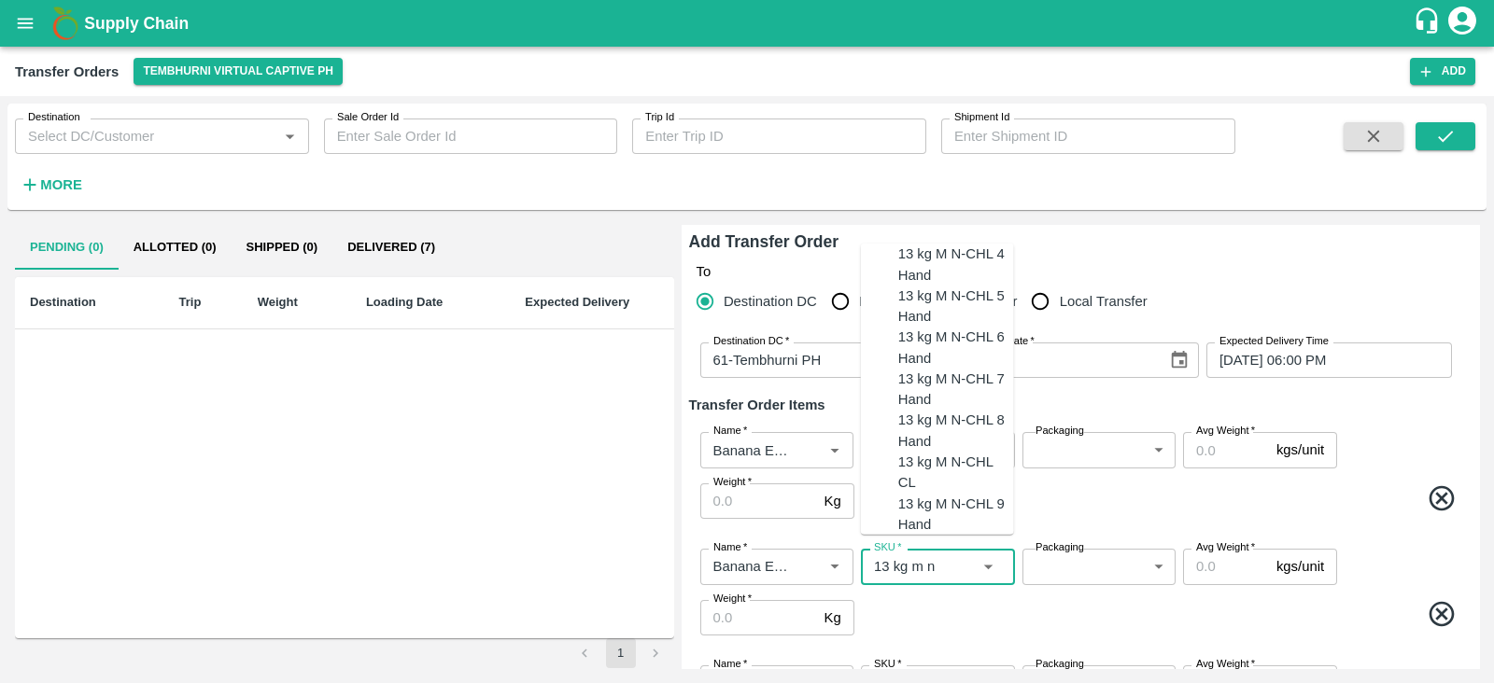
click at [947, 328] on div "13 kg M N-CHL 5 Hand" at bounding box center [956, 307] width 116 height 42
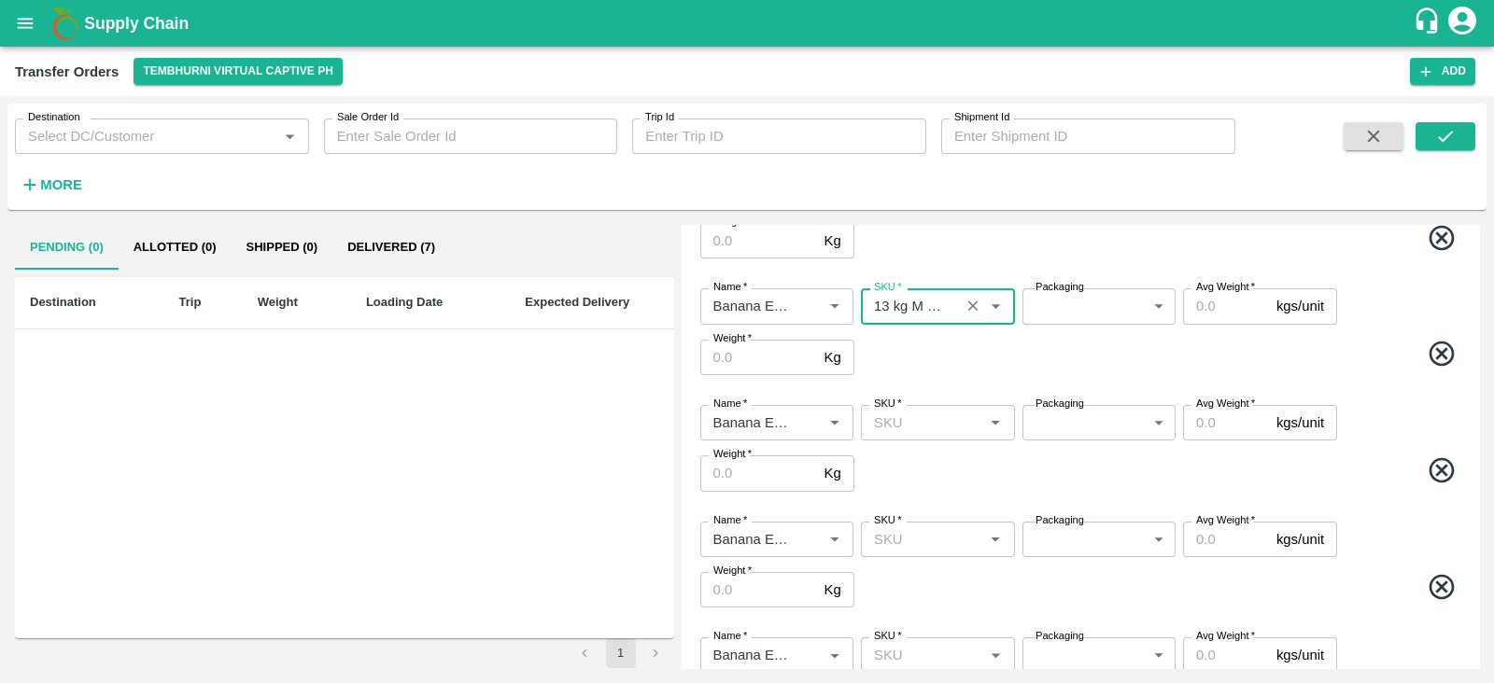
scroll to position [261, 0]
type input "13 kg M N-CHL 5 Hand"
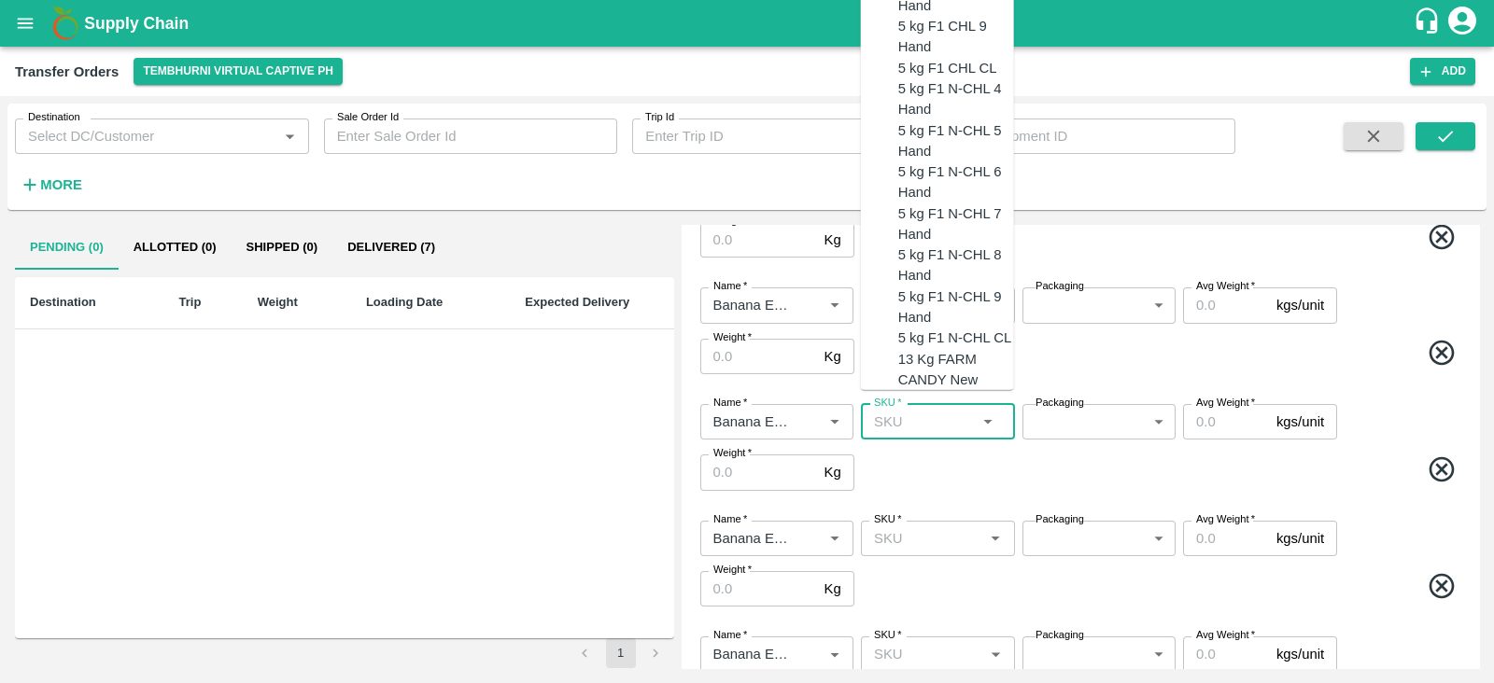
click at [897, 431] on input "SKU   *" at bounding box center [921, 422] width 111 height 24
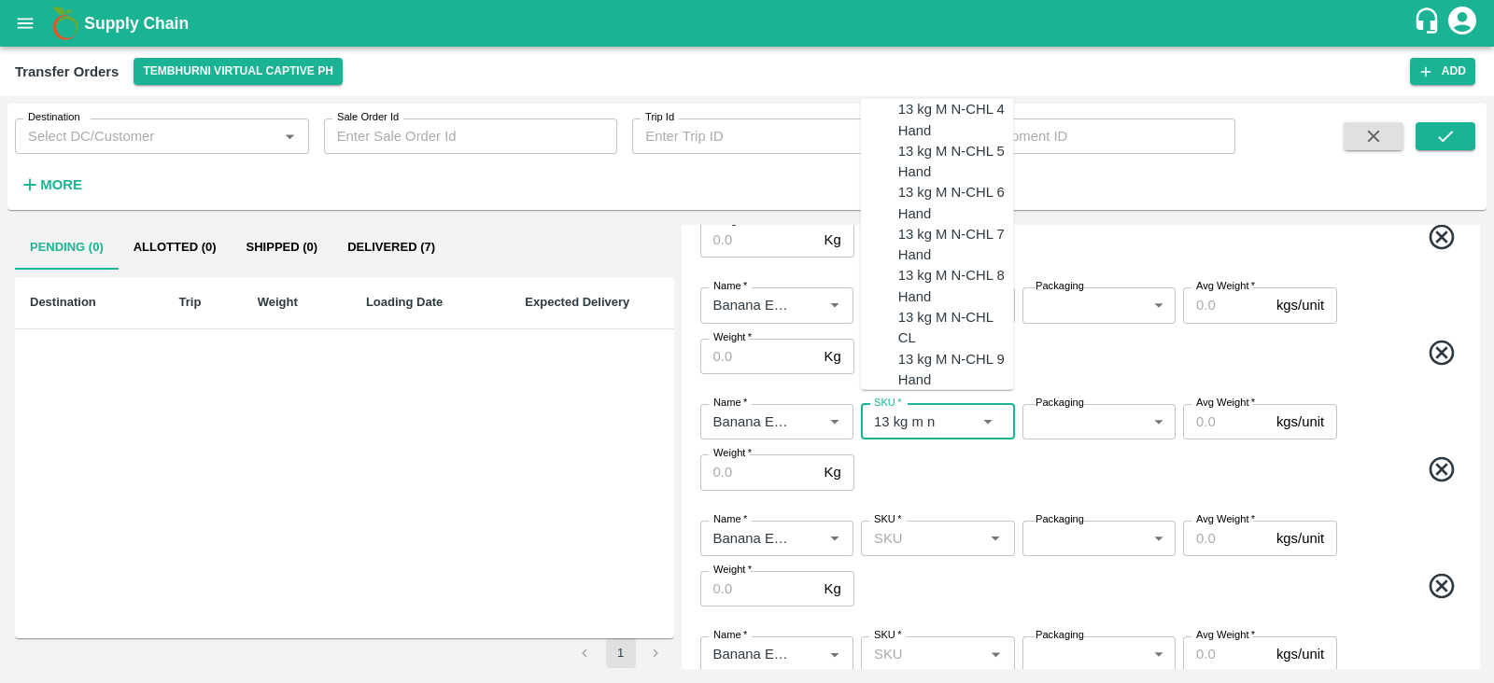
click at [945, 224] on div "13 kg M N-CHL 6 Hand" at bounding box center [956, 203] width 116 height 42
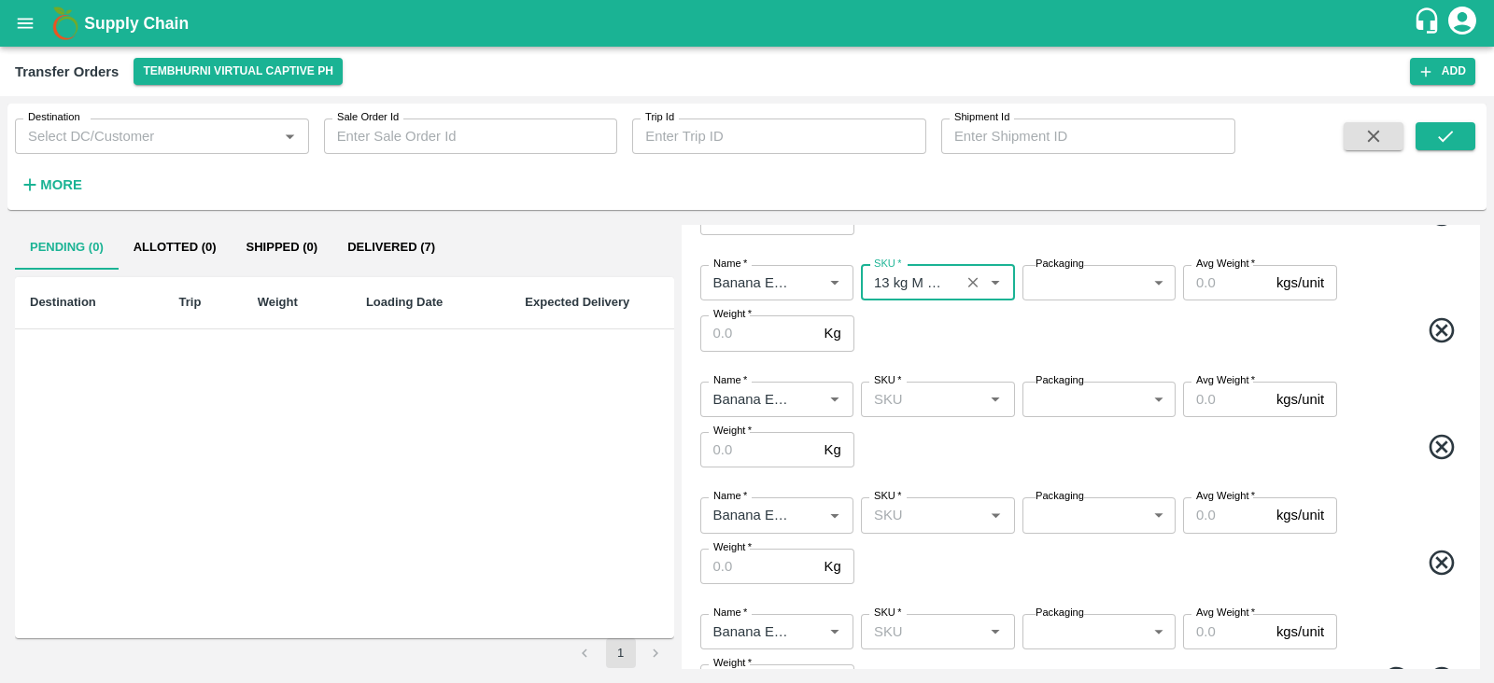
scroll to position [401, 0]
click at [915, 413] on div "SKU   *" at bounding box center [937, 399] width 153 height 35
type input "13 kg M N-CHL 6 Hand"
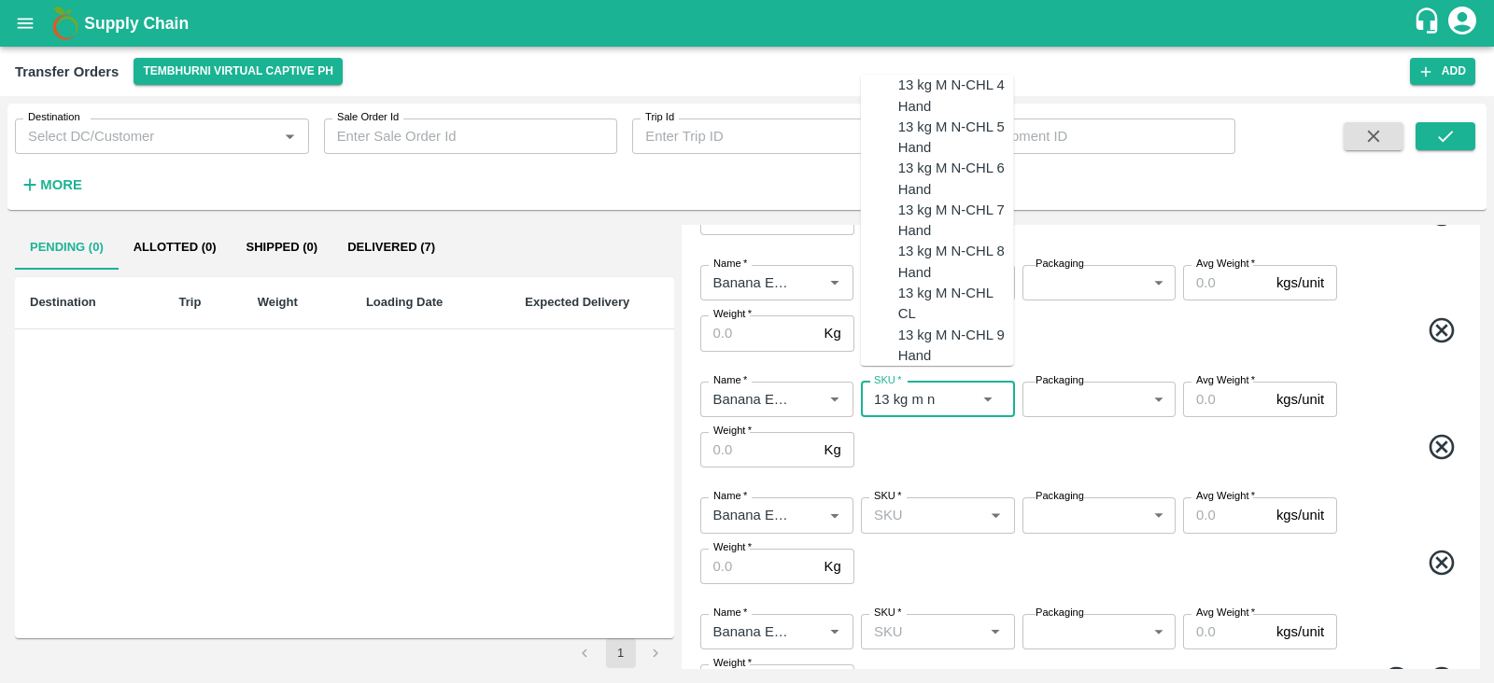
click at [959, 283] on div "13 kg M N-CHL 8 Hand" at bounding box center [956, 262] width 116 height 42
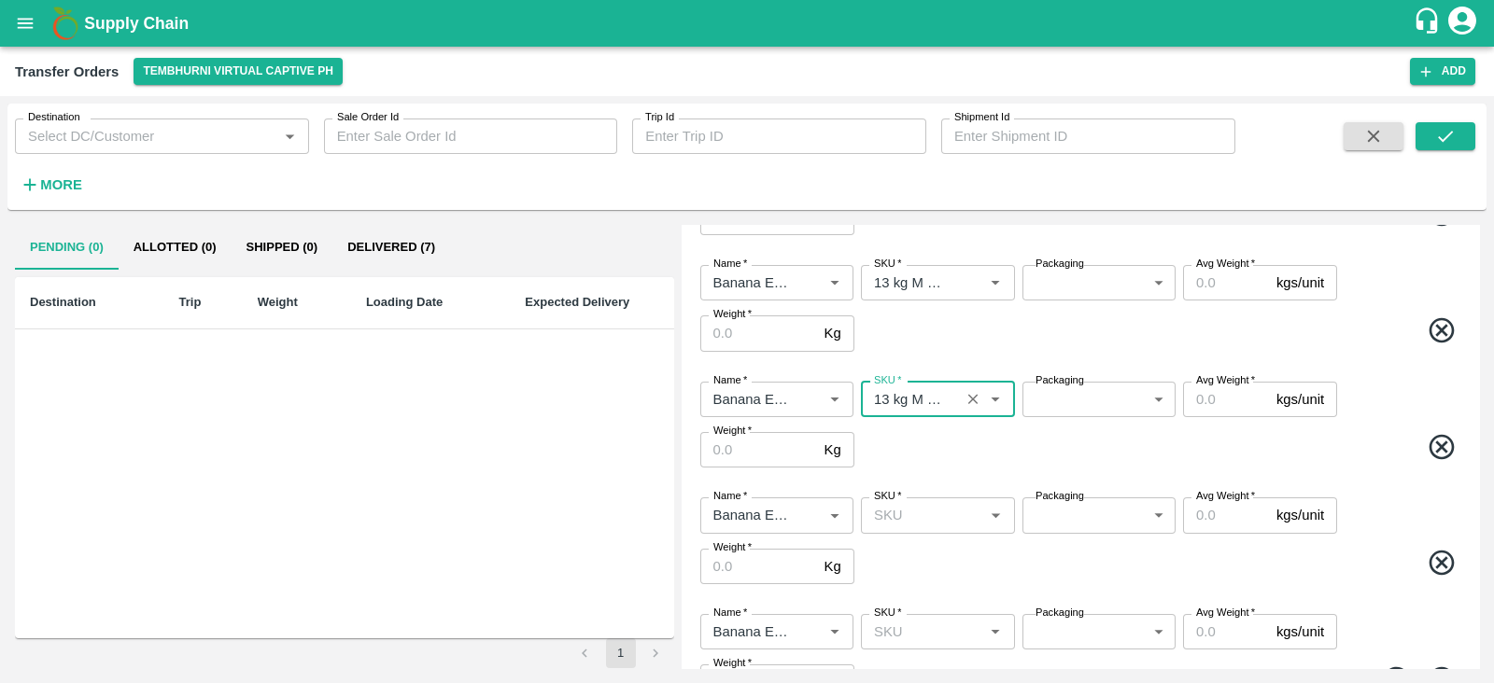
scroll to position [493, 0]
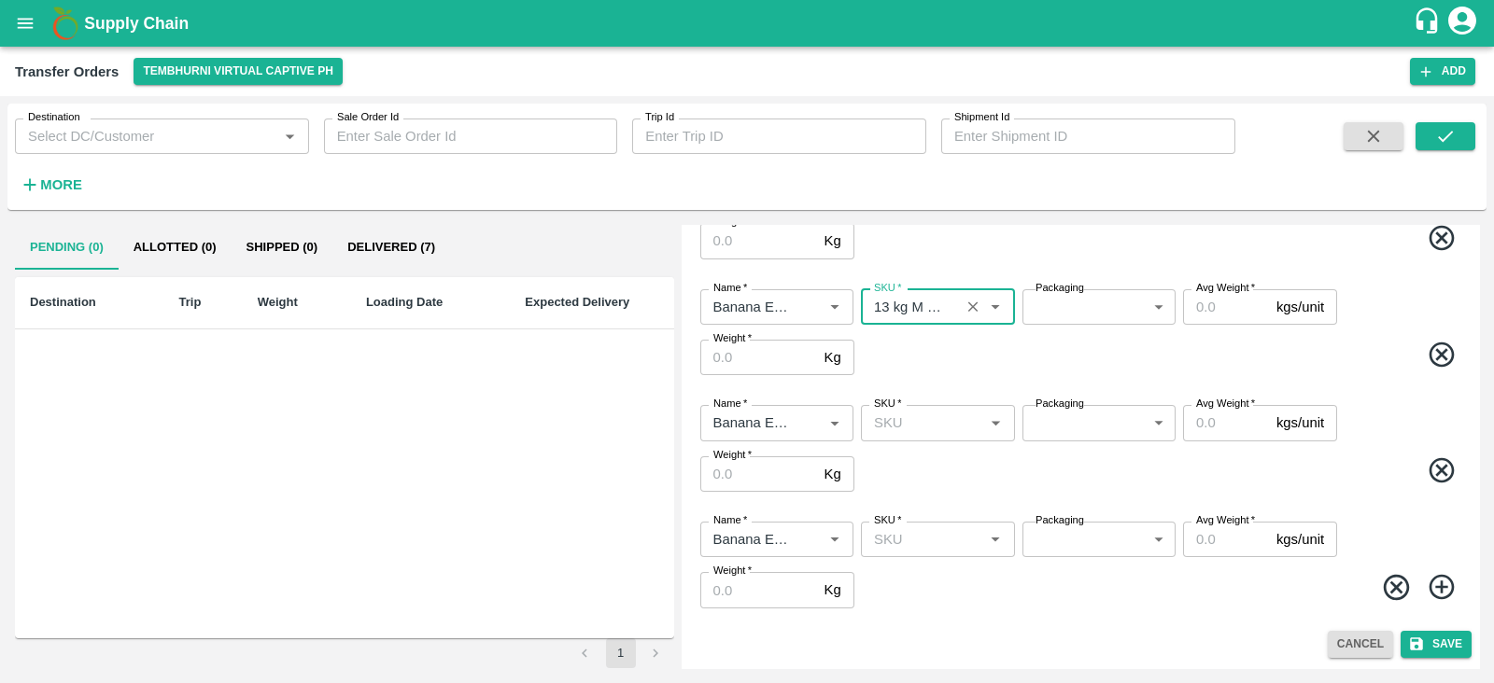
type input "13 kg M N-CHL 8 Hand"
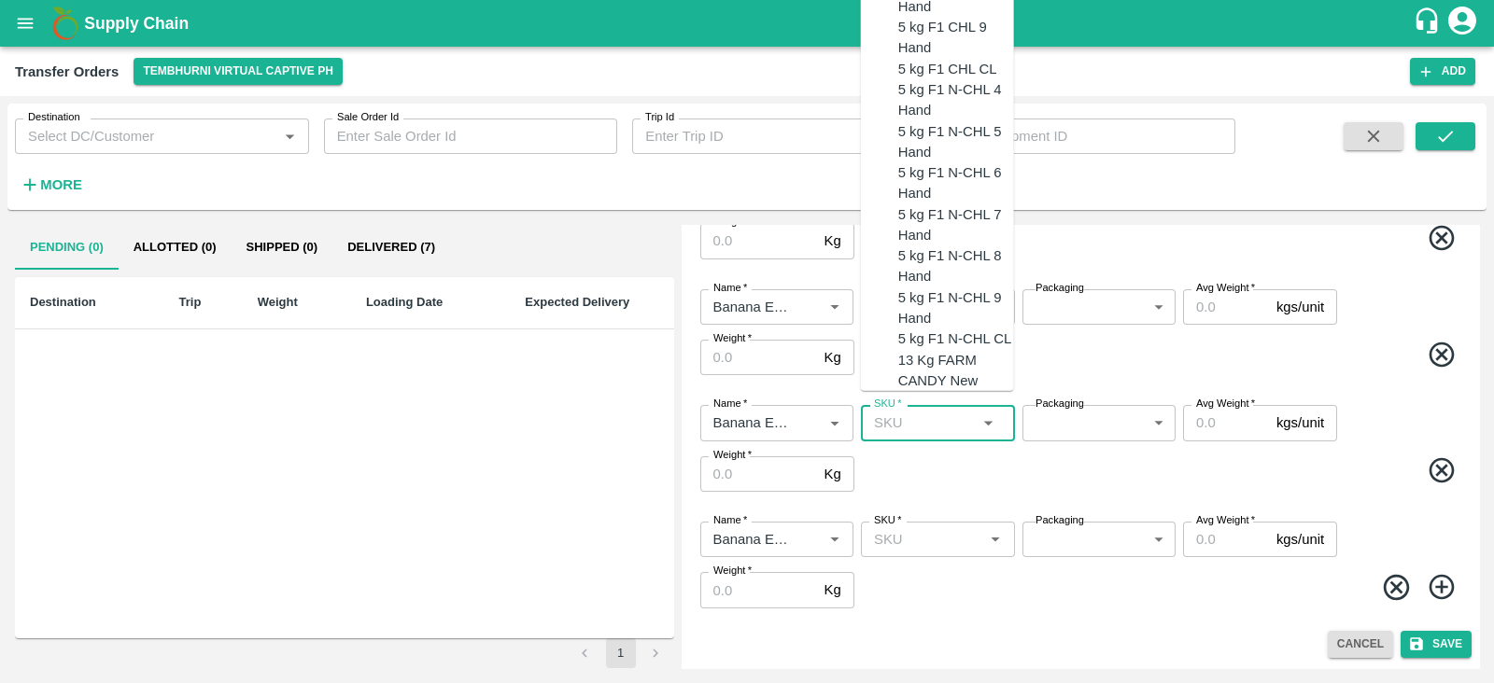
click at [926, 427] on input "SKU   *" at bounding box center [921, 423] width 111 height 24
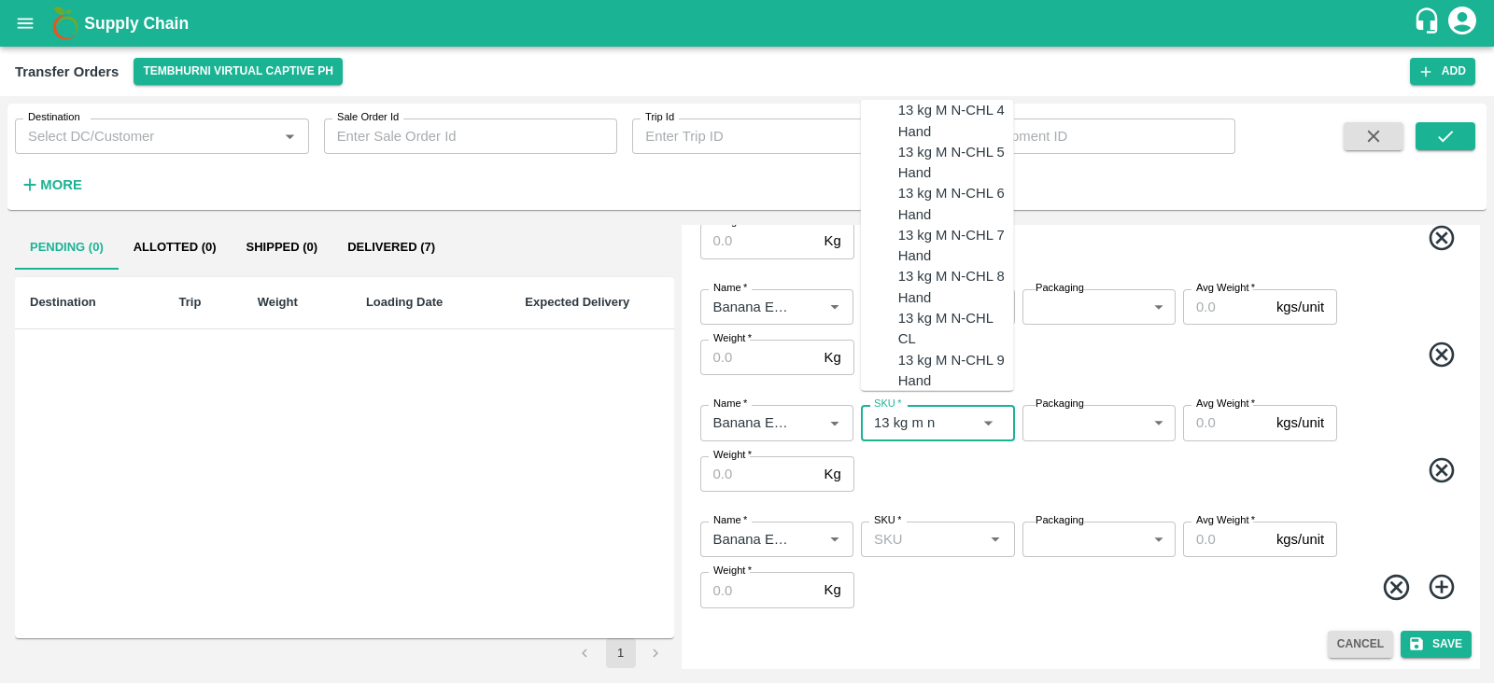
scroll to position [90, 0]
click at [903, 329] on div "13 kg M N-CHL CL" at bounding box center [956, 329] width 116 height 42
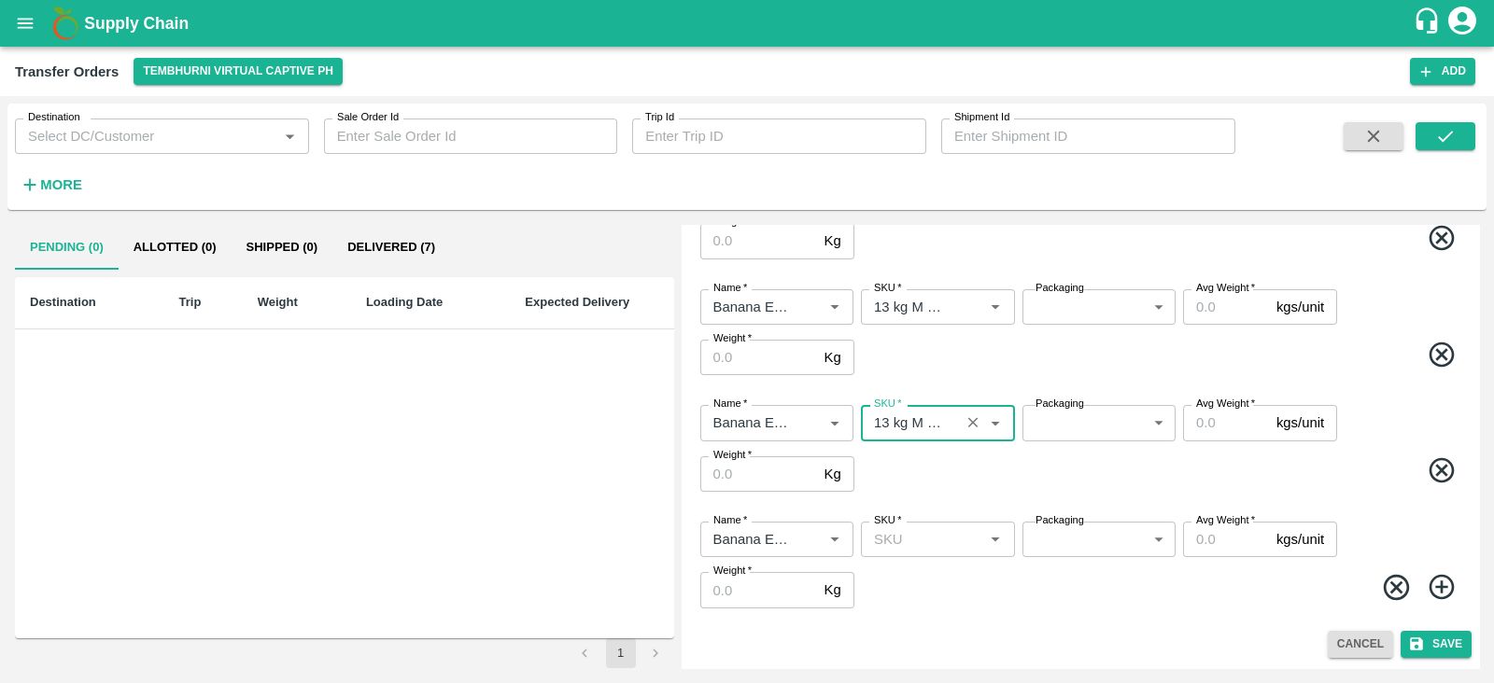
type input "13 kg M N-CHL CL"
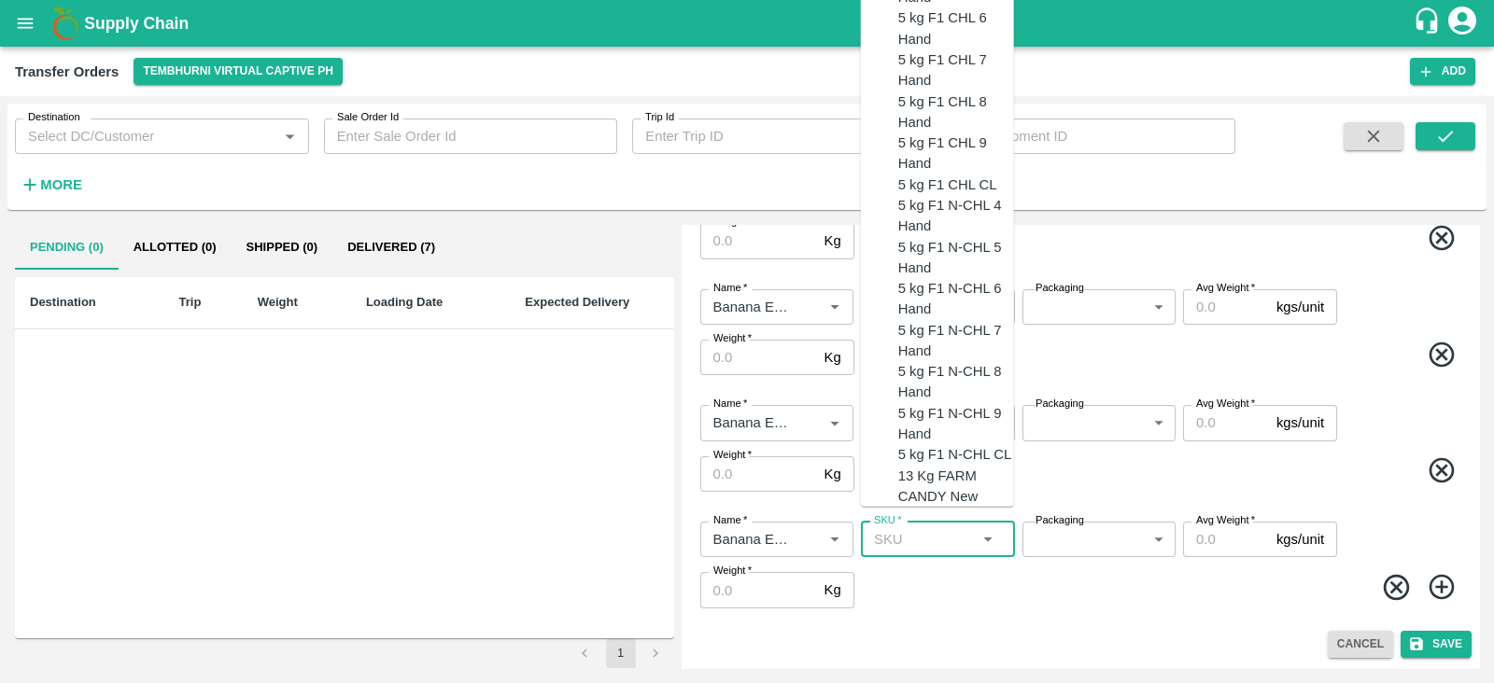
click at [924, 538] on input "SKU   *" at bounding box center [921, 539] width 111 height 24
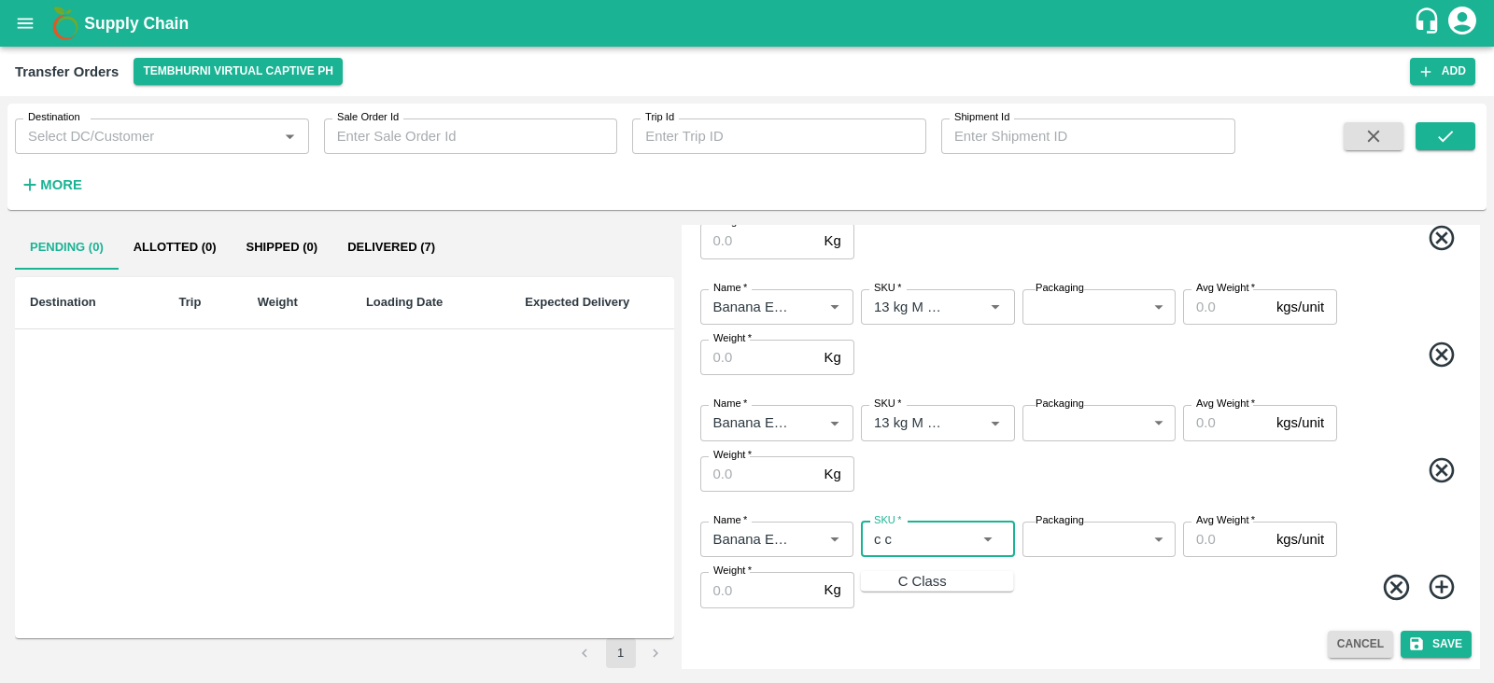
click at [898, 581] on div "C Class" at bounding box center [922, 581] width 49 height 21
type input "C Class"
click at [1066, 310] on body "Supply Chain Transfer Orders Tembhurni Virtual Captive PH Add Destination Desti…" at bounding box center [747, 341] width 1494 height 683
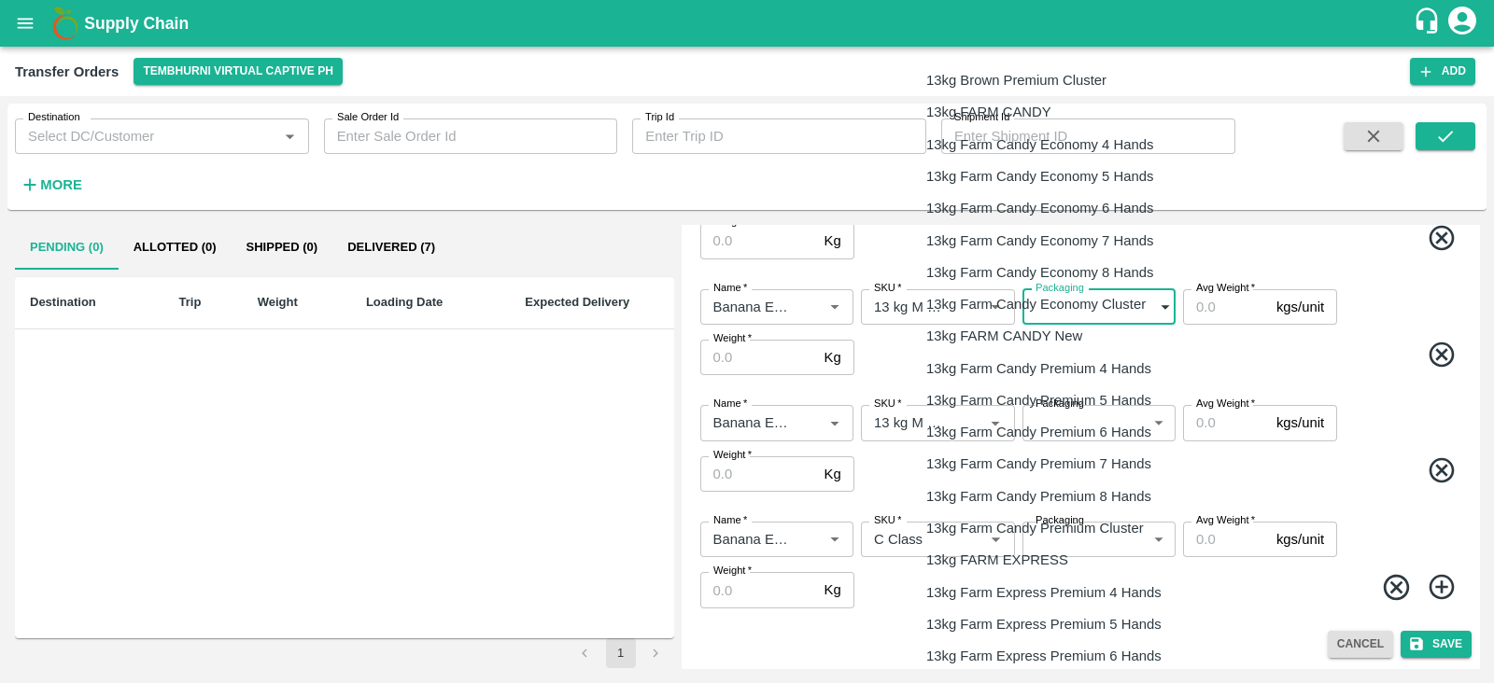
scroll to position [371, 0]
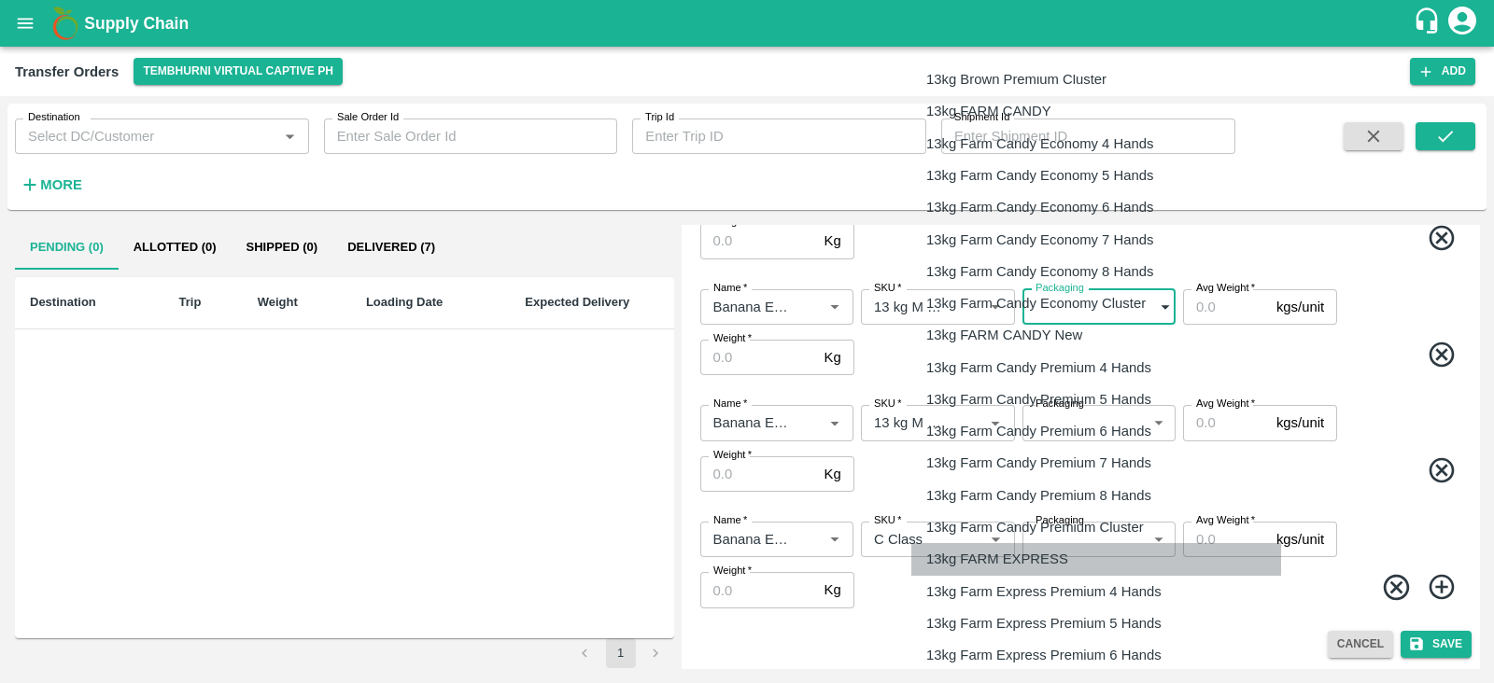
click at [991, 545] on li "13kg FARM EXPRESS" at bounding box center [1096, 559] width 370 height 32
type input "468"
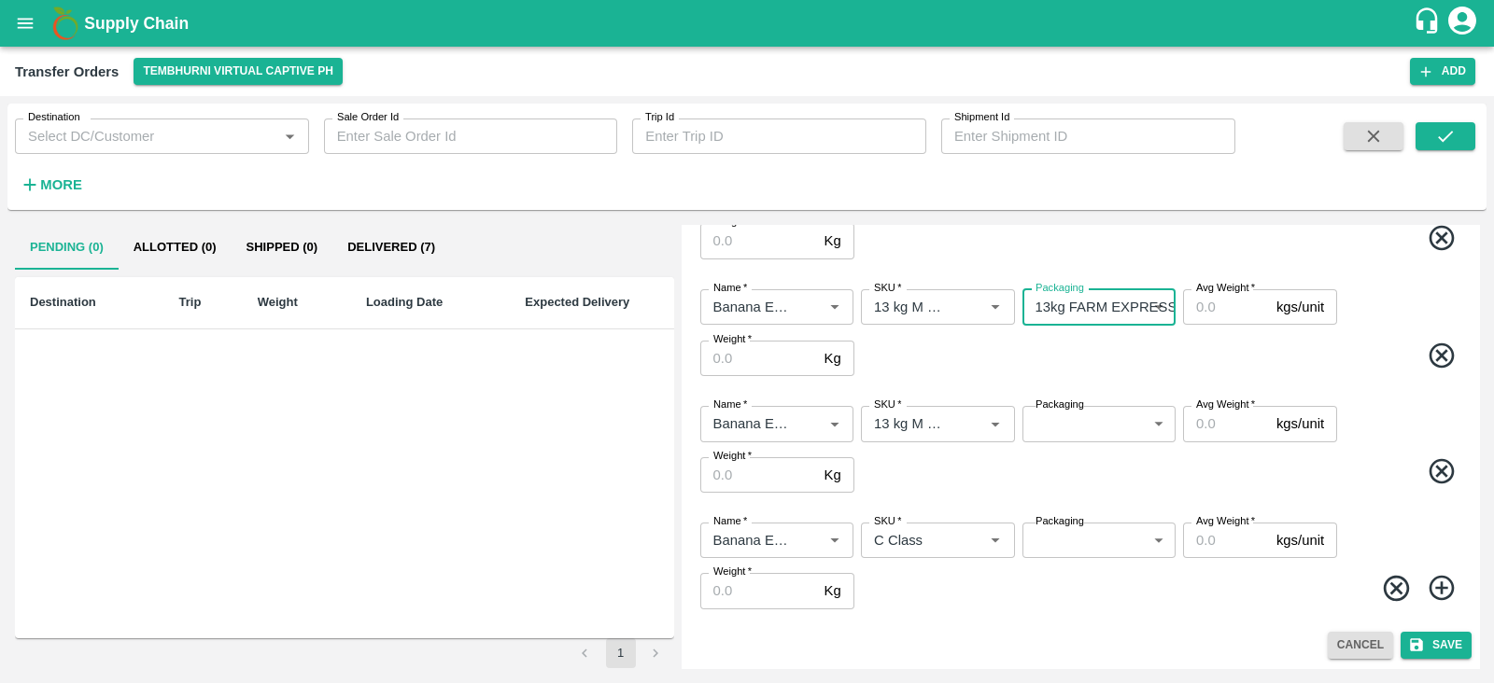
click at [1069, 428] on body "Supply Chain Transfer Orders Tembhurni Virtual Captive PH Add Destination Desti…" at bounding box center [747, 341] width 1494 height 683
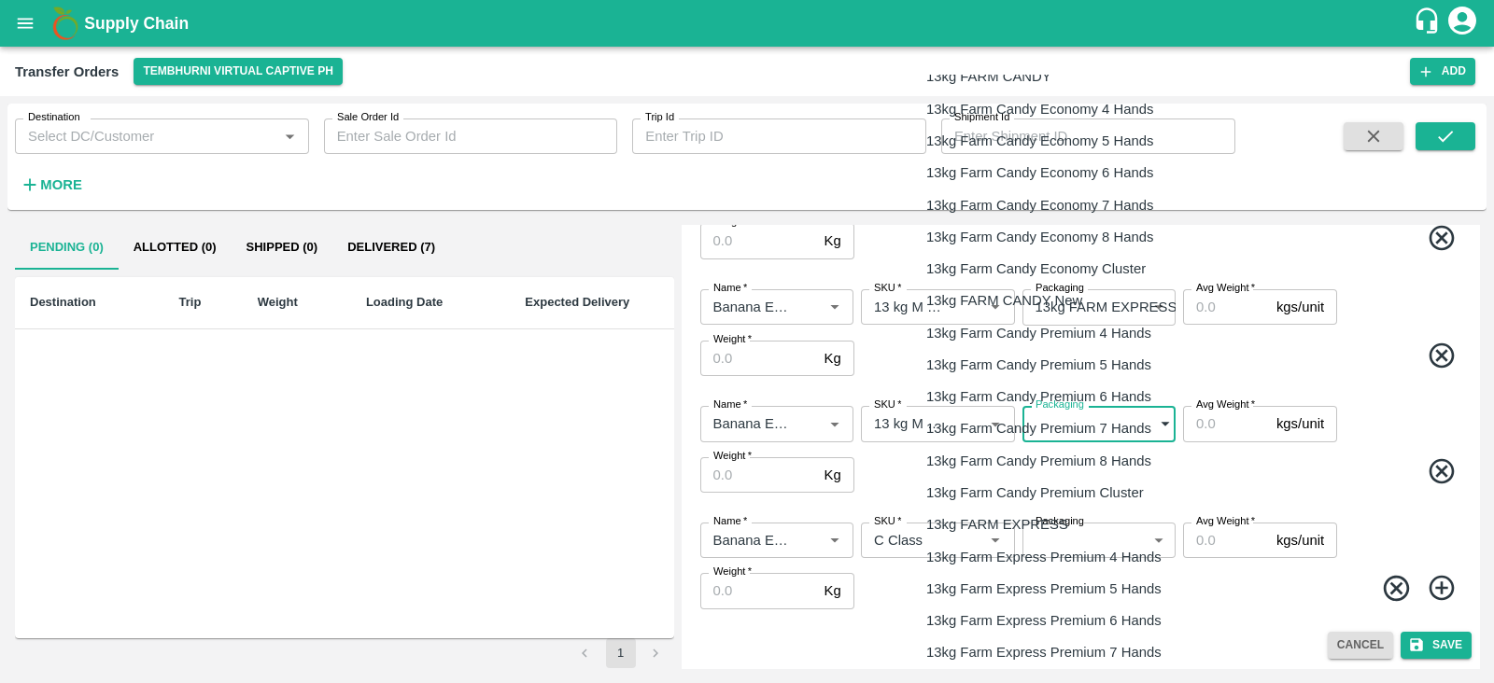
scroll to position [410, 0]
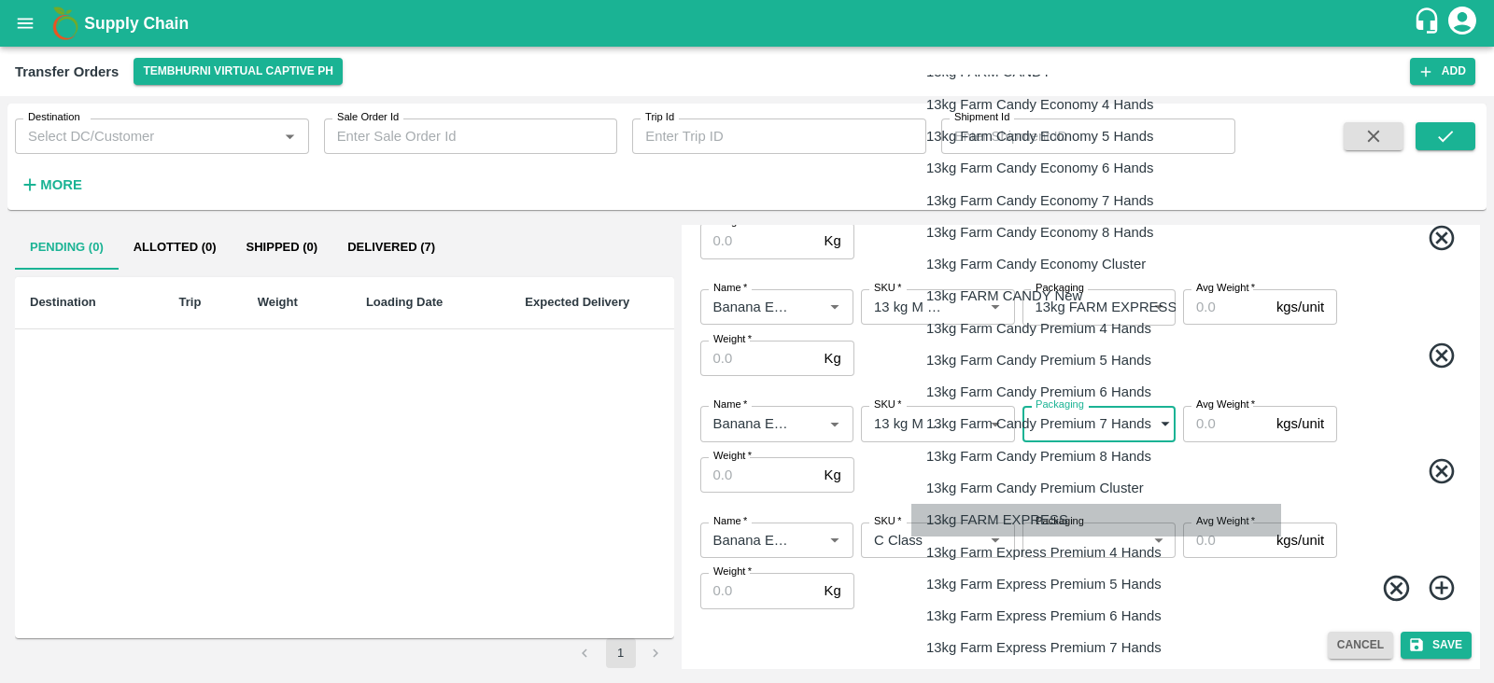
click at [984, 526] on p "13kg FARM EXPRESS" at bounding box center [997, 520] width 142 height 21
type input "468"
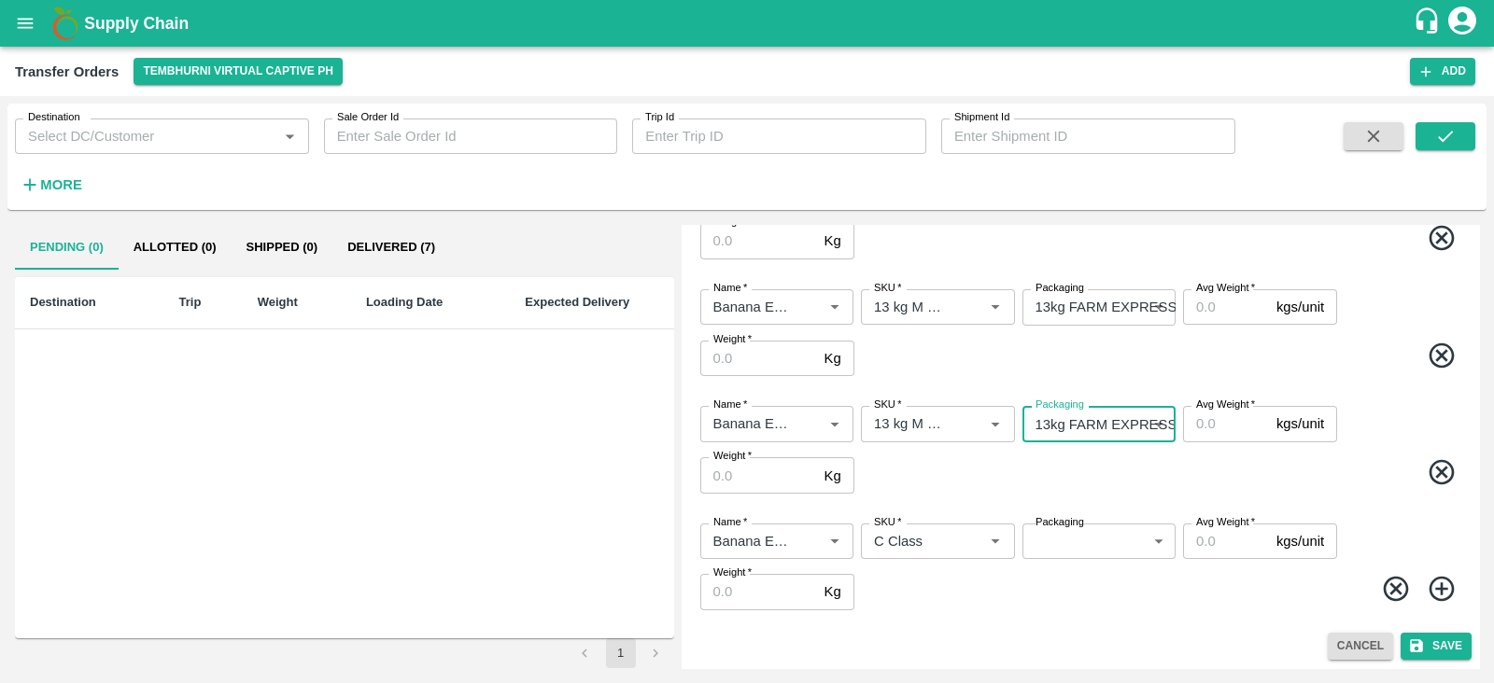
click at [1050, 538] on body "Supply Chain Transfer Orders Tembhurni Virtual Captive PH Add Destination Desti…" at bounding box center [747, 341] width 1494 height 683
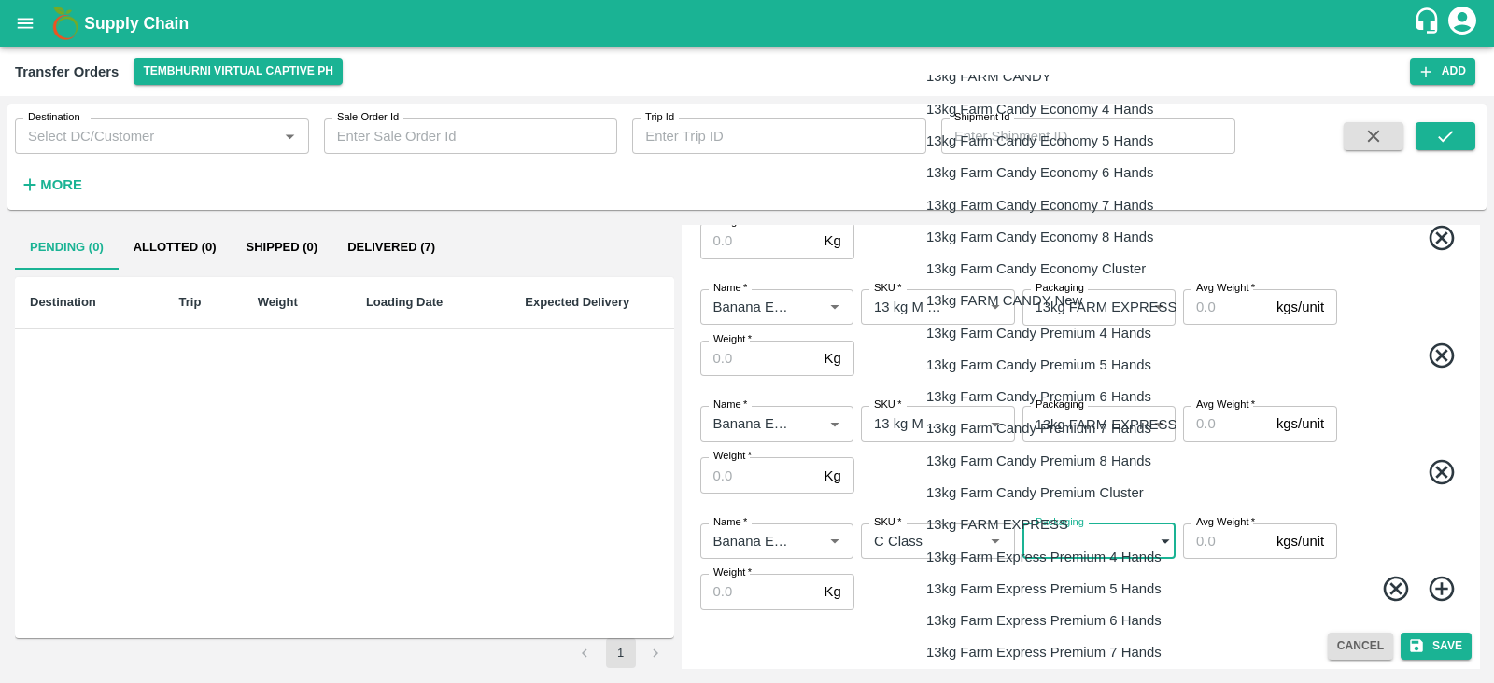
scroll to position [407, 0]
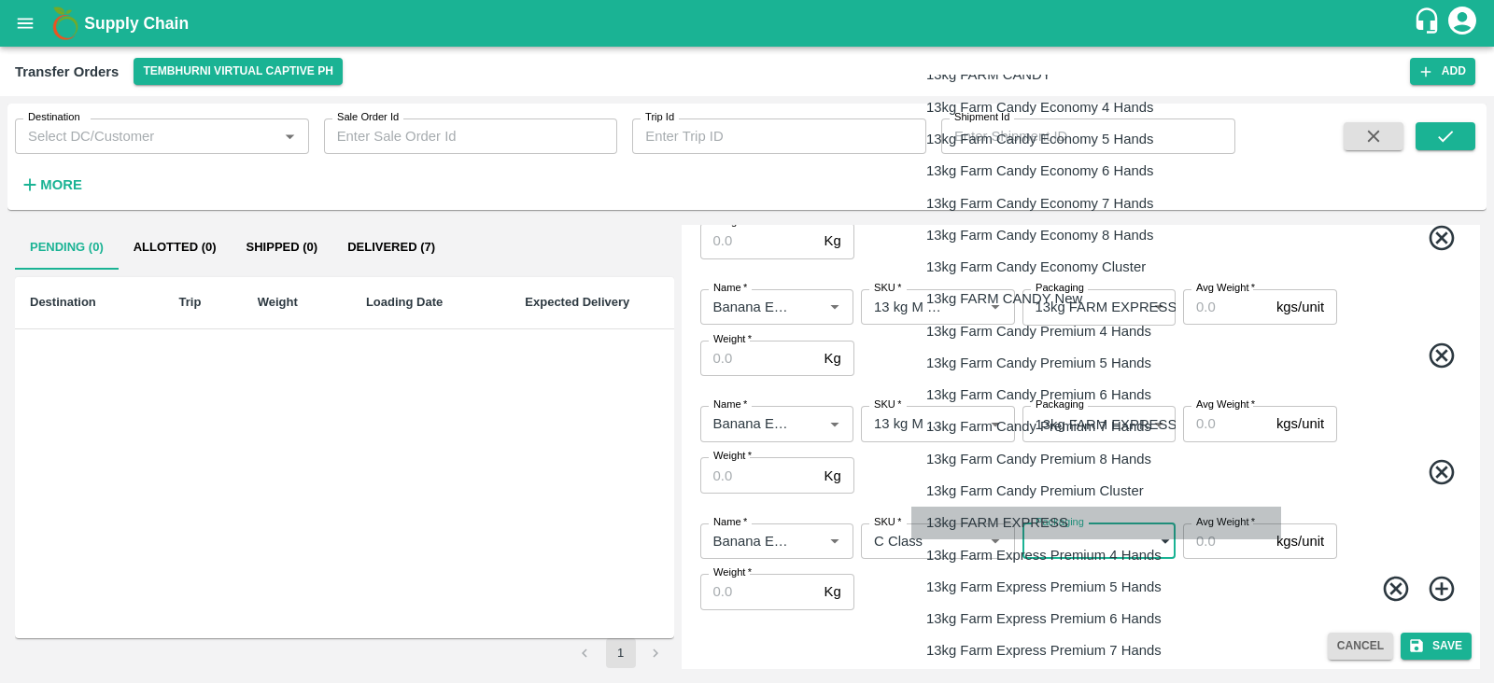
click at [1012, 507] on li "13kg FARM EXPRESS" at bounding box center [1096, 523] width 370 height 32
type input "468"
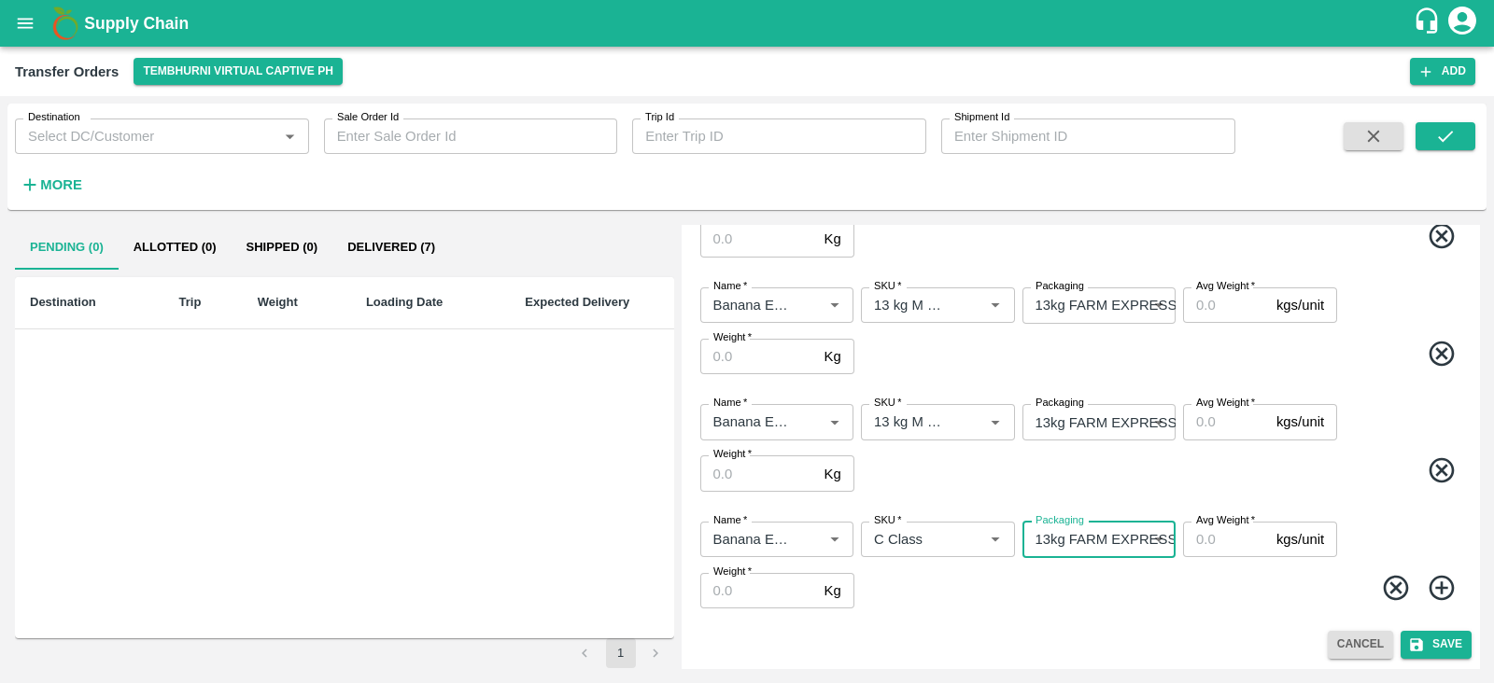
scroll to position [490, 0]
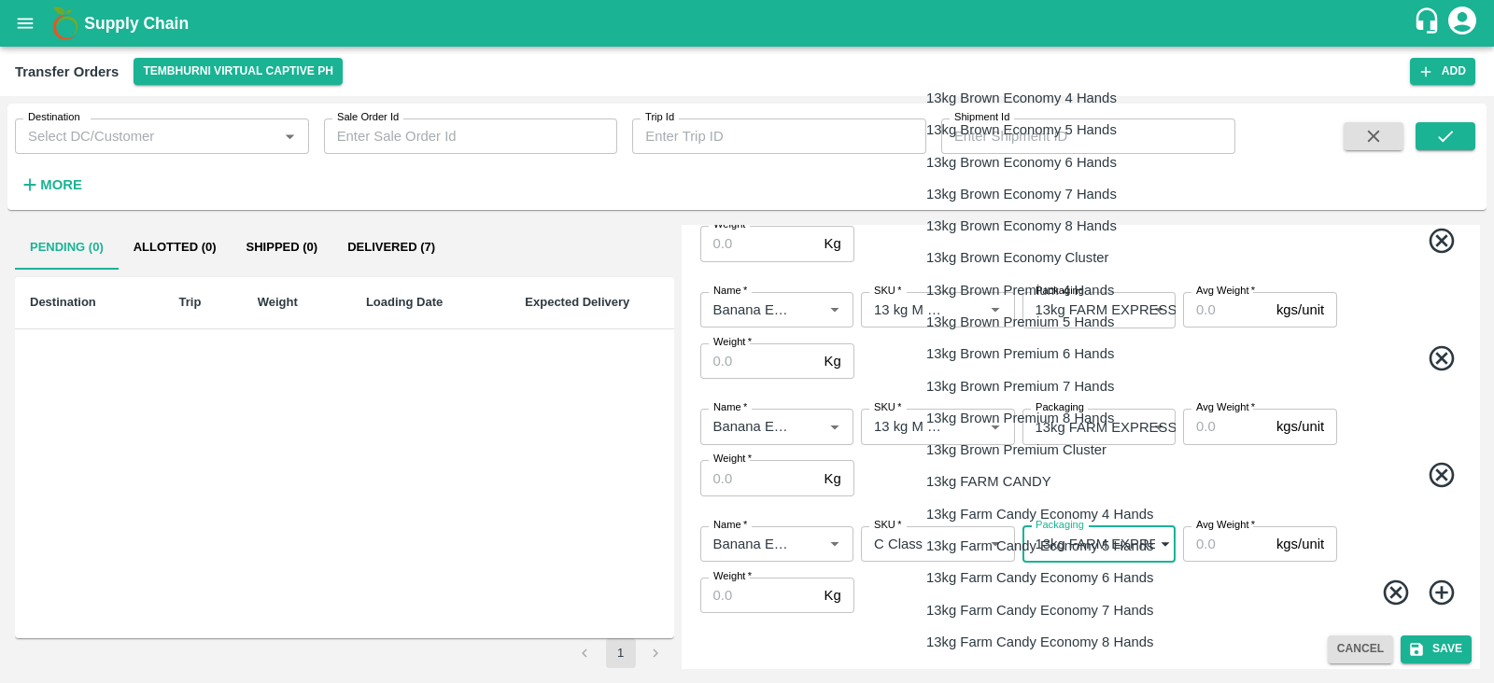
click at [1116, 538] on body "Supply Chain Transfer Orders Tembhurni Virtual Captive PH Add Destination Desti…" at bounding box center [747, 341] width 1494 height 683
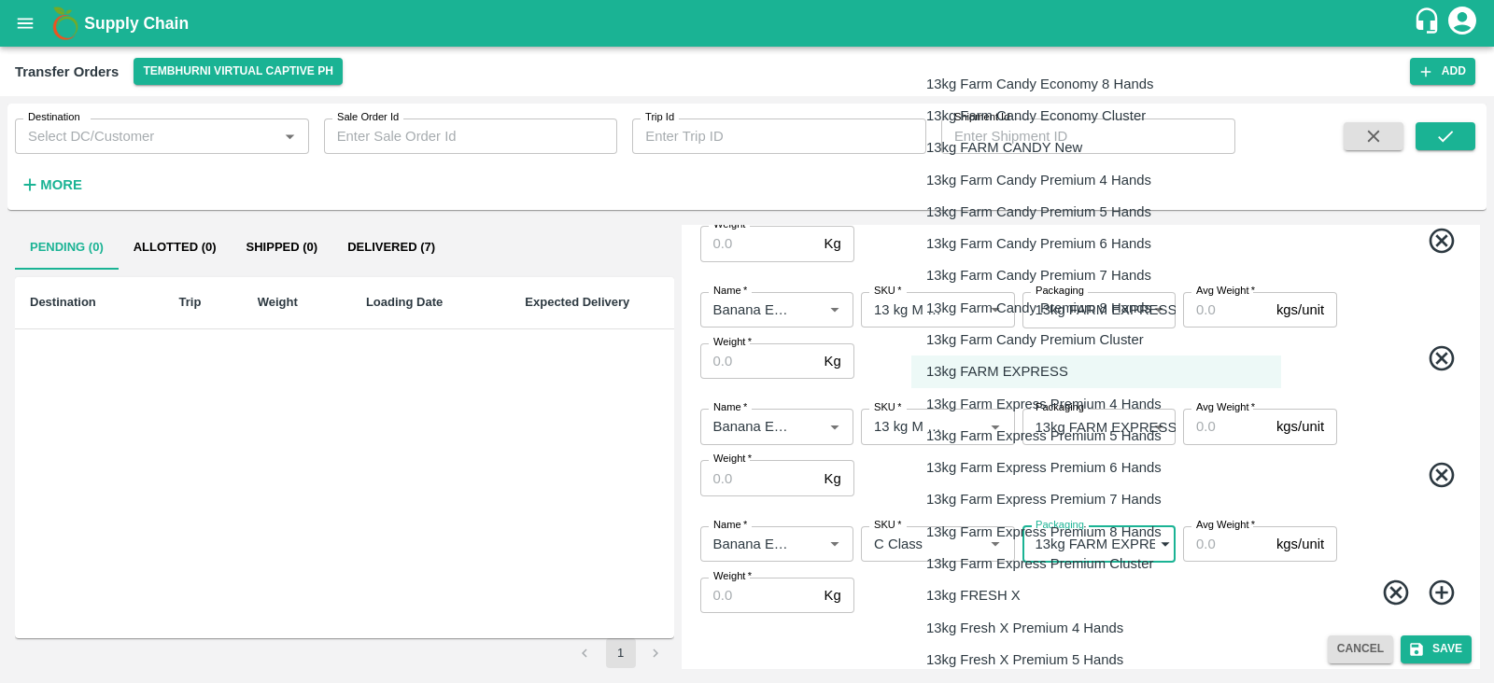
scroll to position [2907, 0]
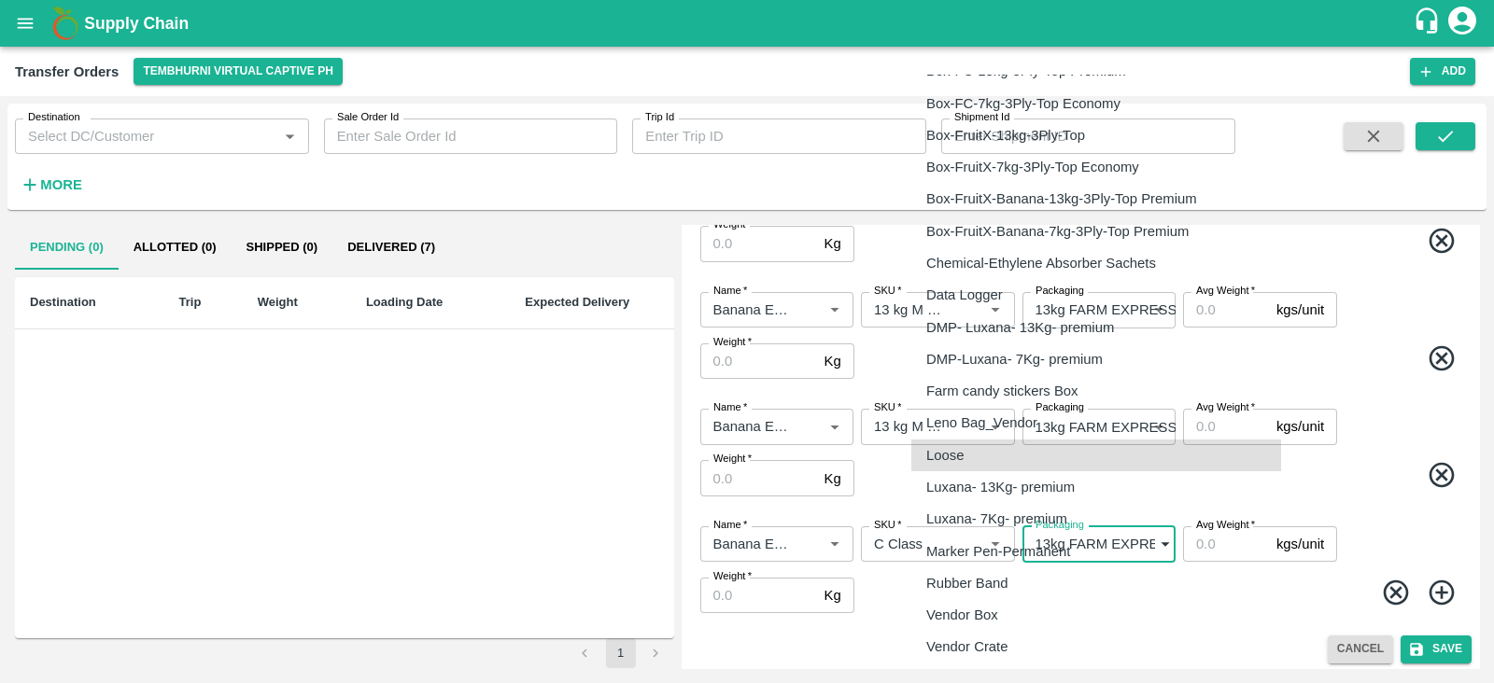
click at [932, 455] on p "Loose" at bounding box center [944, 455] width 37 height 21
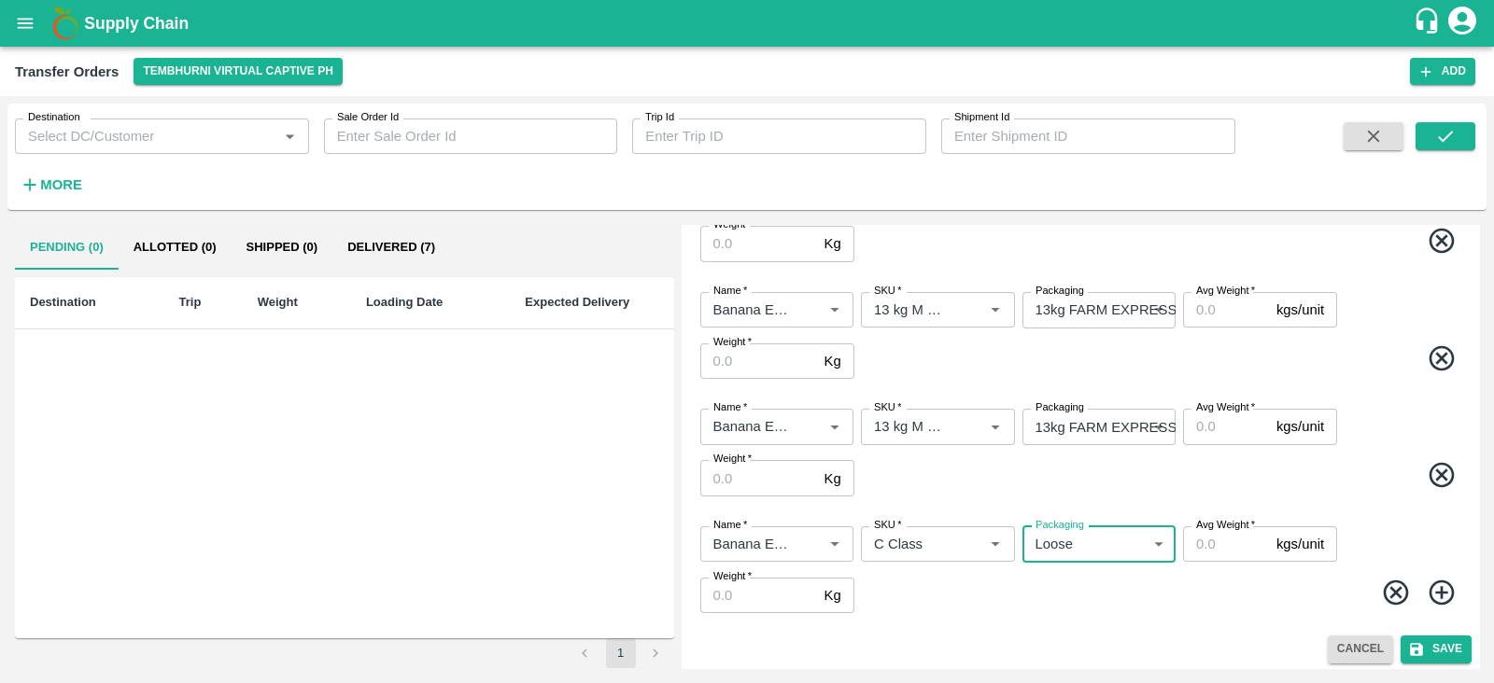
type input "258"
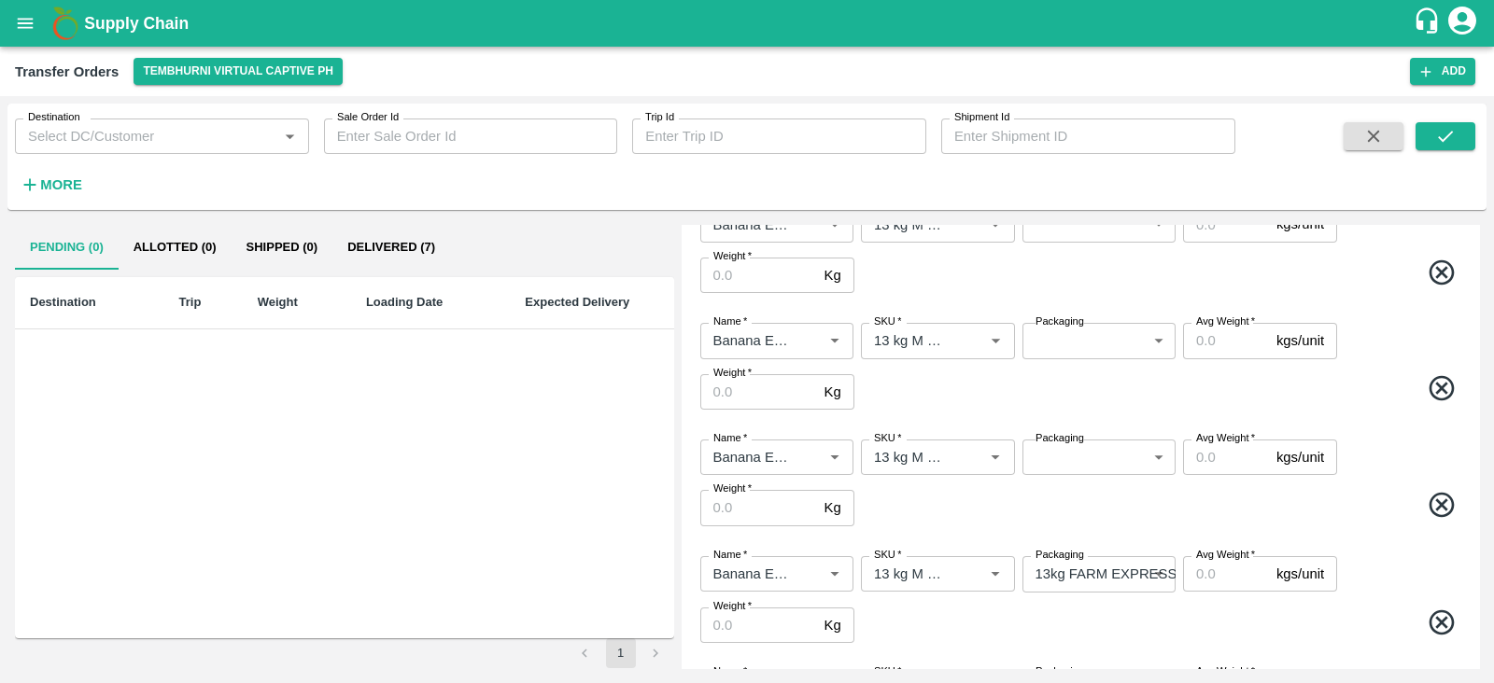
scroll to position [219, 0]
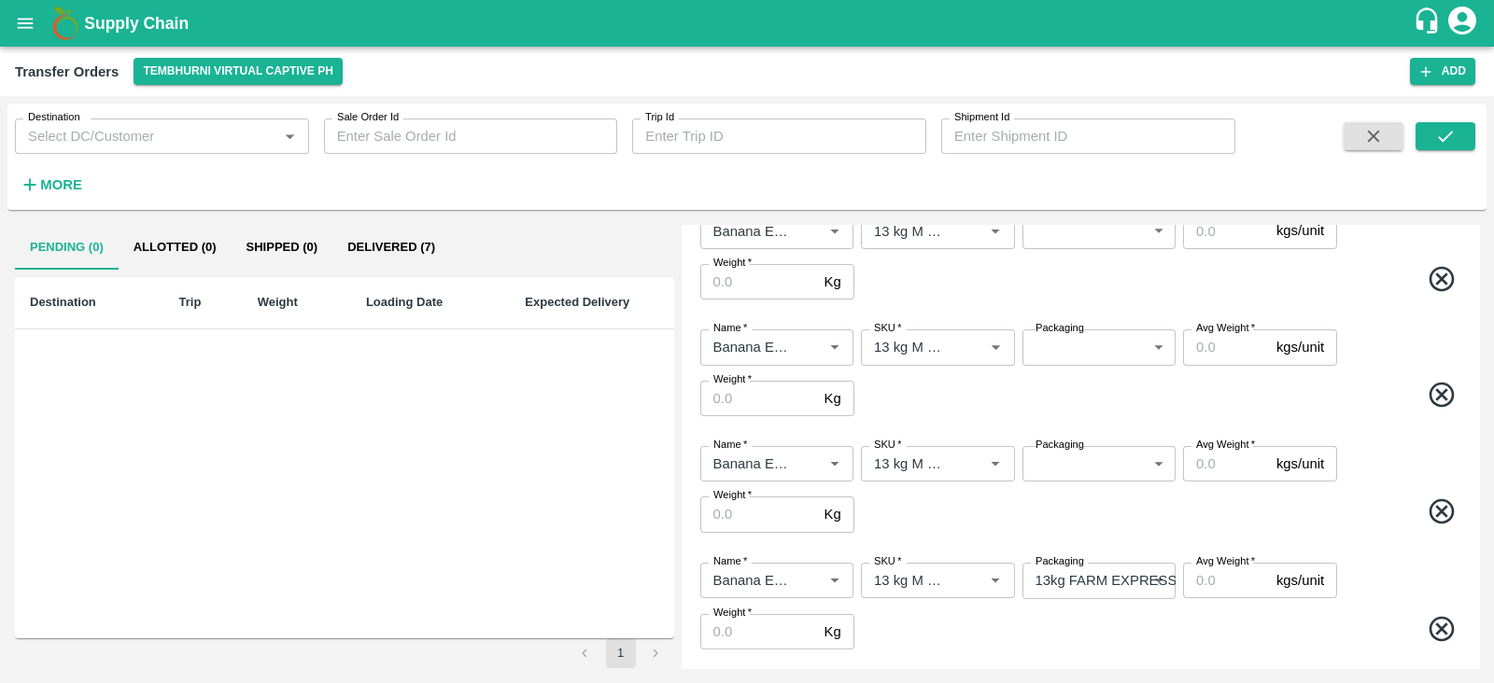
click at [1076, 463] on body "Supply Chain Transfer Orders Tembhurni Virtual Captive PH Add Destination Desti…" at bounding box center [747, 341] width 1494 height 683
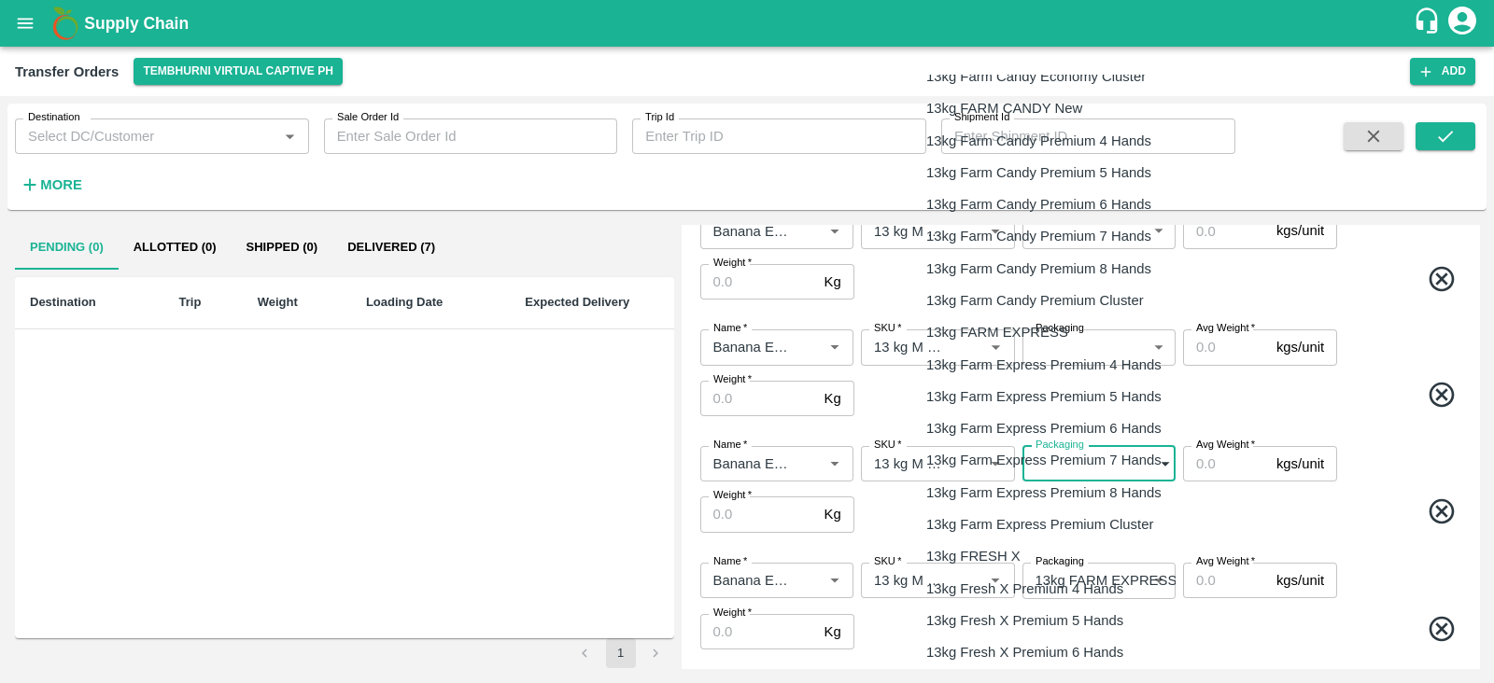
scroll to position [615, 0]
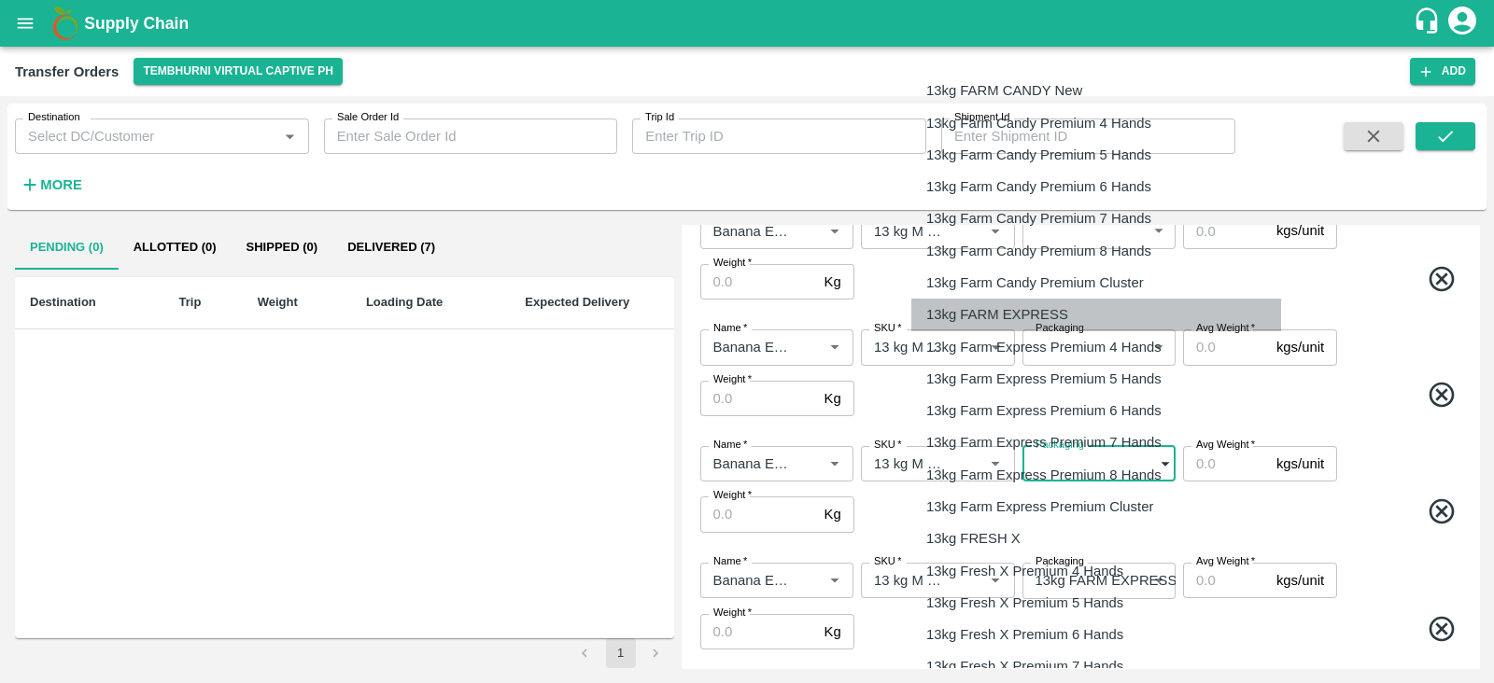
click at [1018, 305] on p "13kg FARM EXPRESS" at bounding box center [997, 314] width 142 height 21
type input "468"
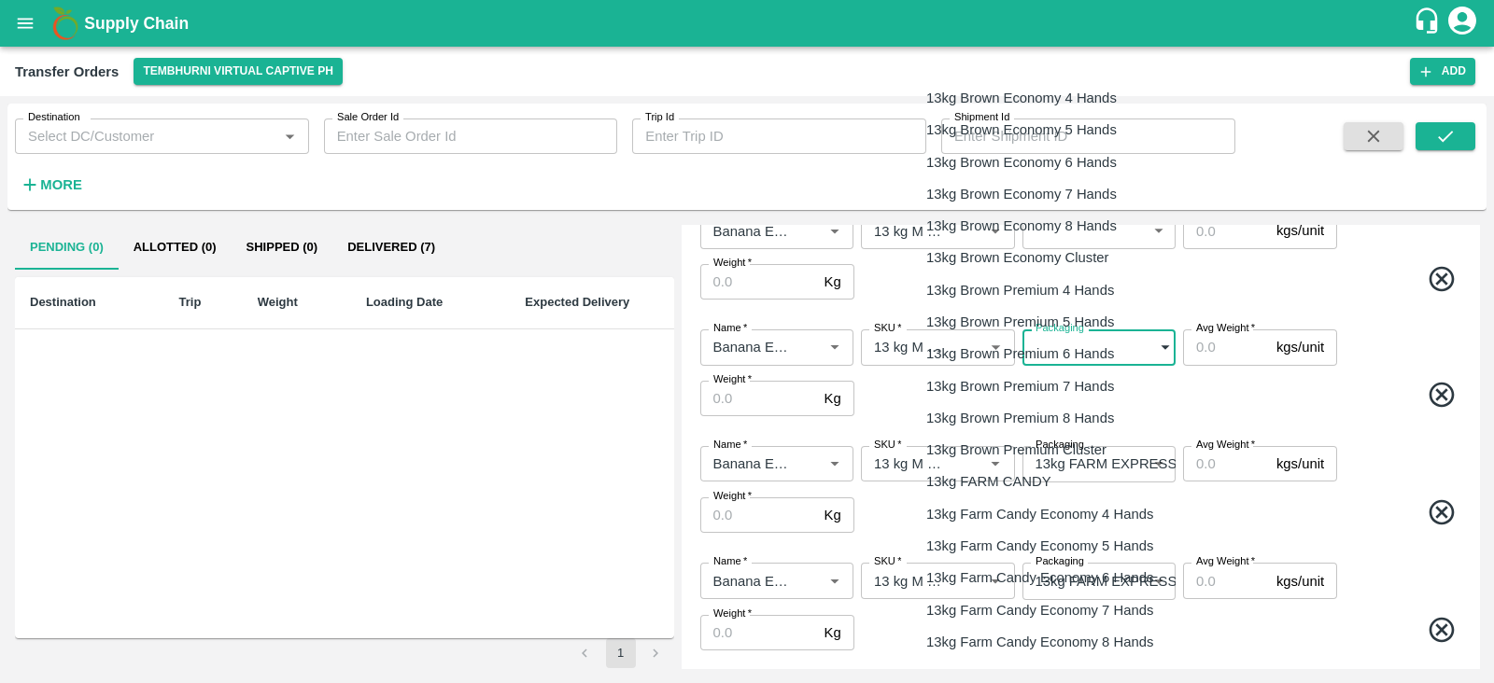
click at [1106, 347] on body "Supply Chain Transfer Orders Tembhurni Virtual Captive PH Add Destination Desti…" at bounding box center [747, 341] width 1494 height 683
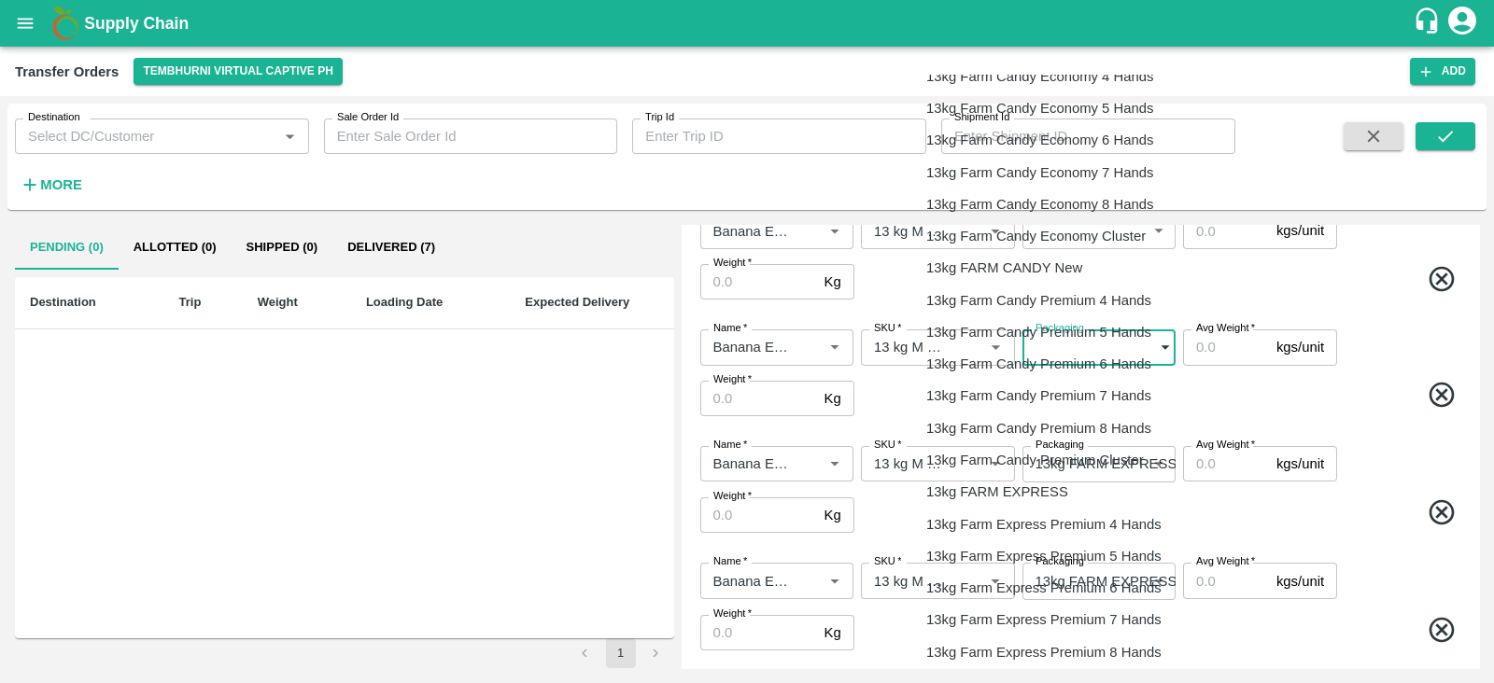
scroll to position [480, 0]
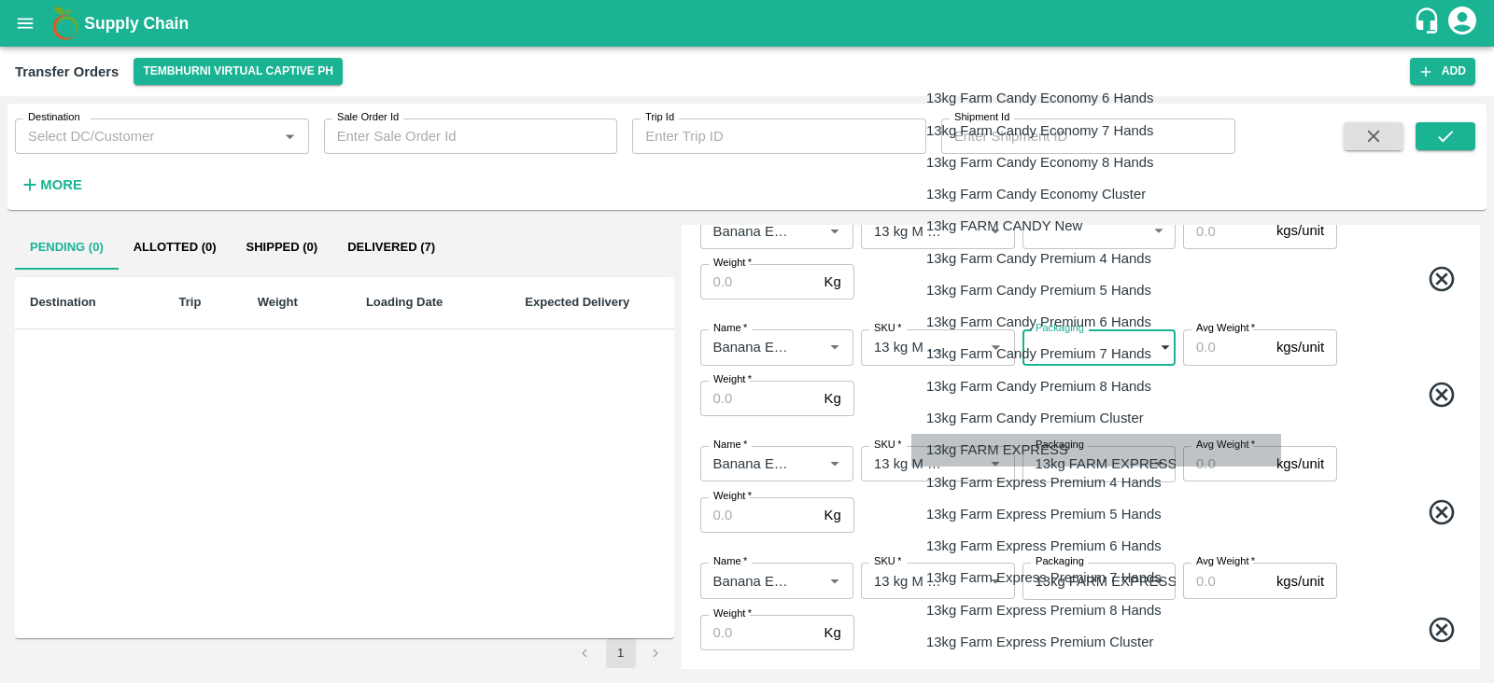
click at [1018, 445] on p "13kg FARM EXPRESS" at bounding box center [997, 450] width 142 height 21
type input "468"
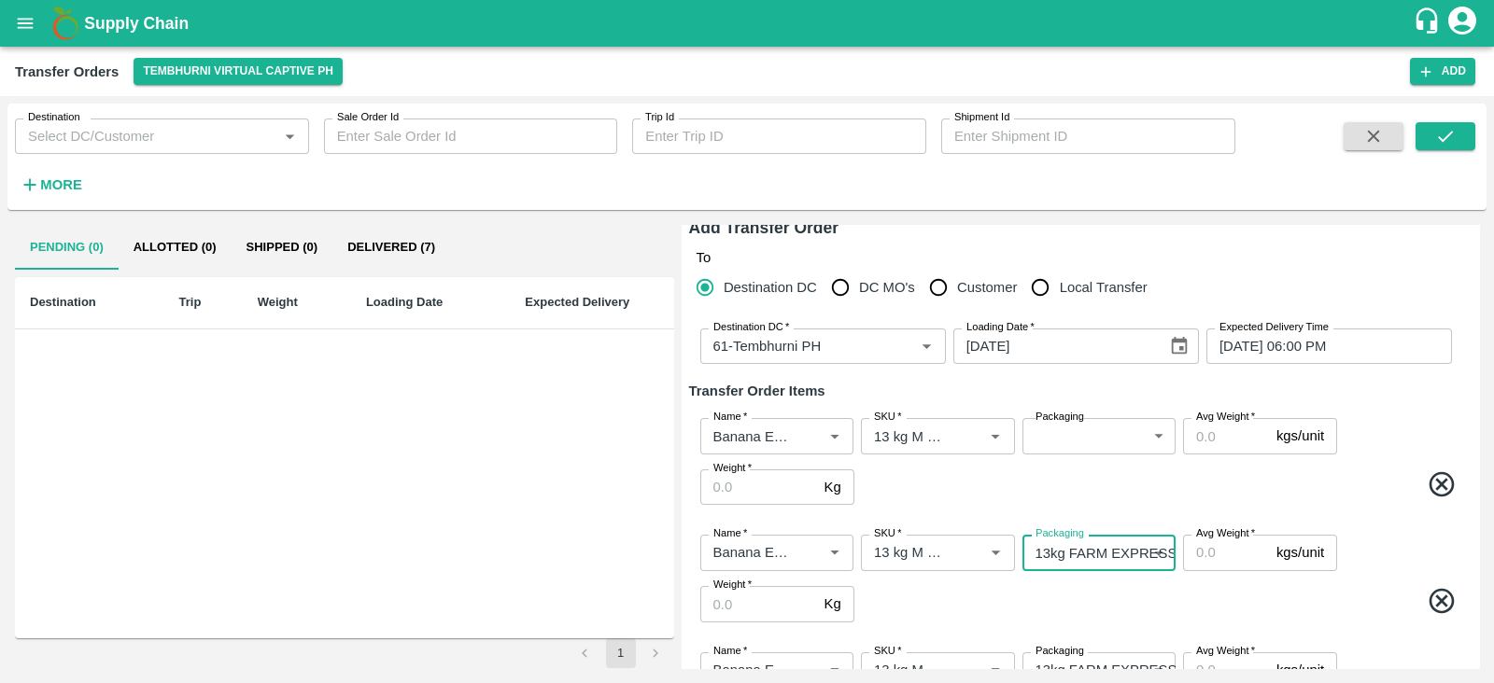
scroll to position [12, 0]
click at [1083, 440] on body "Supply Chain Transfer Orders Tembhurni Virtual Captive PH Add Destination Desti…" at bounding box center [747, 341] width 1494 height 683
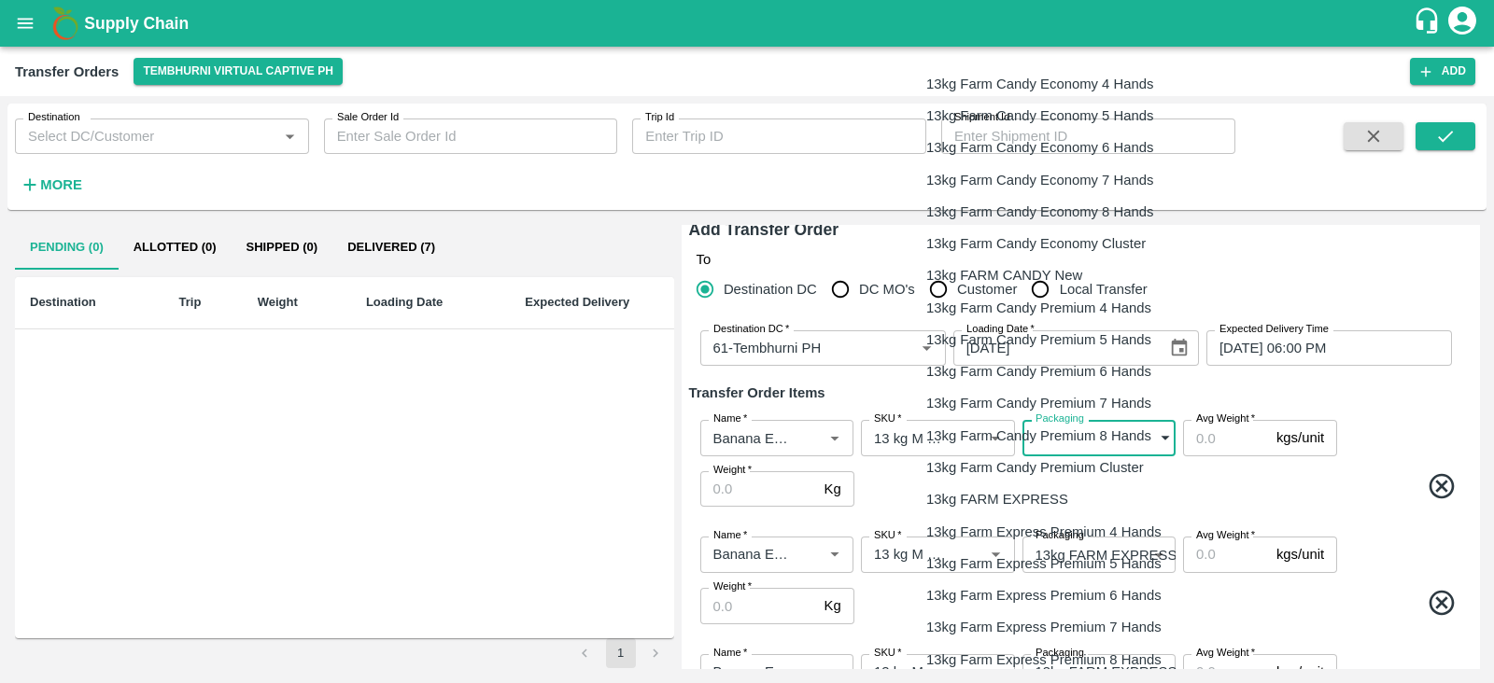
scroll to position [466, 0]
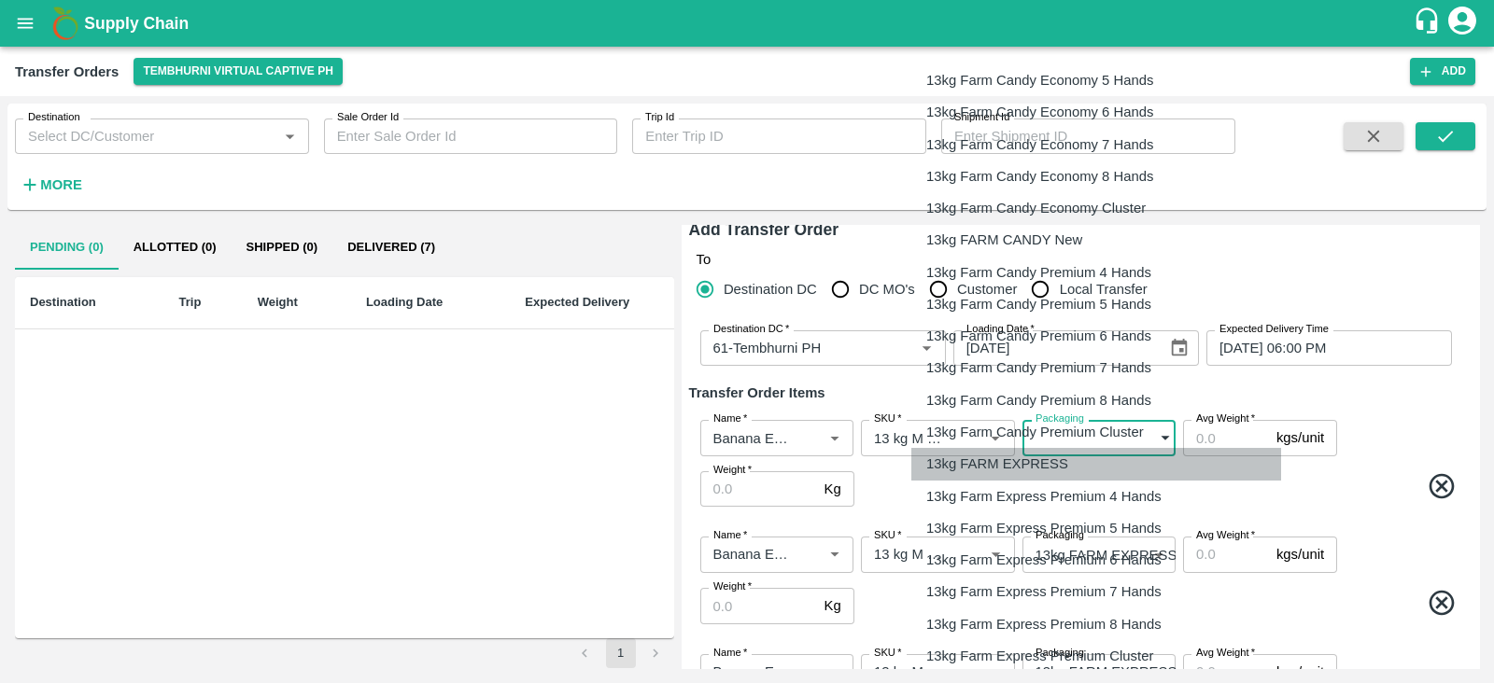
click at [1019, 449] on li "13kg FARM EXPRESS" at bounding box center [1096, 464] width 370 height 32
type input "468"
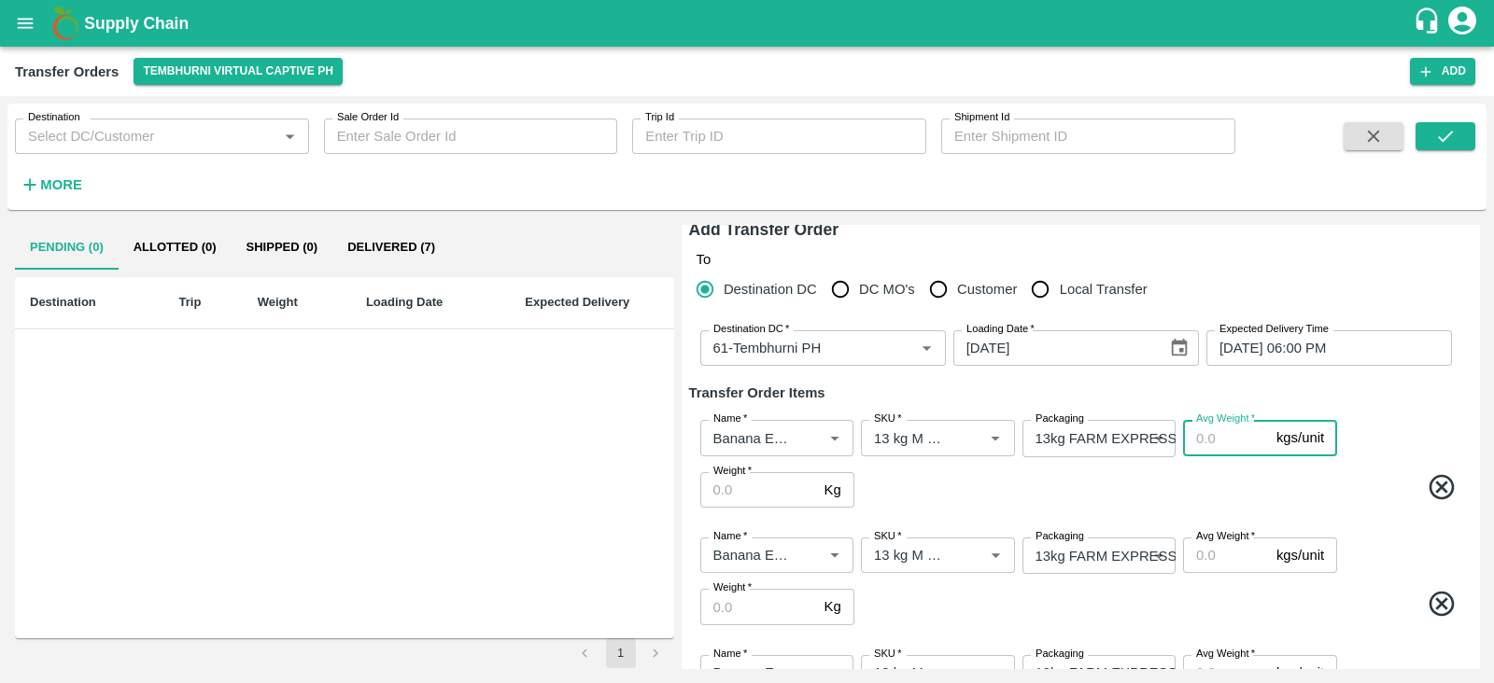
click at [1209, 443] on input "Avg Weight   *" at bounding box center [1226, 437] width 86 height 35
type input "13"
click at [1198, 553] on input "Avg Weight   *" at bounding box center [1226, 555] width 86 height 35
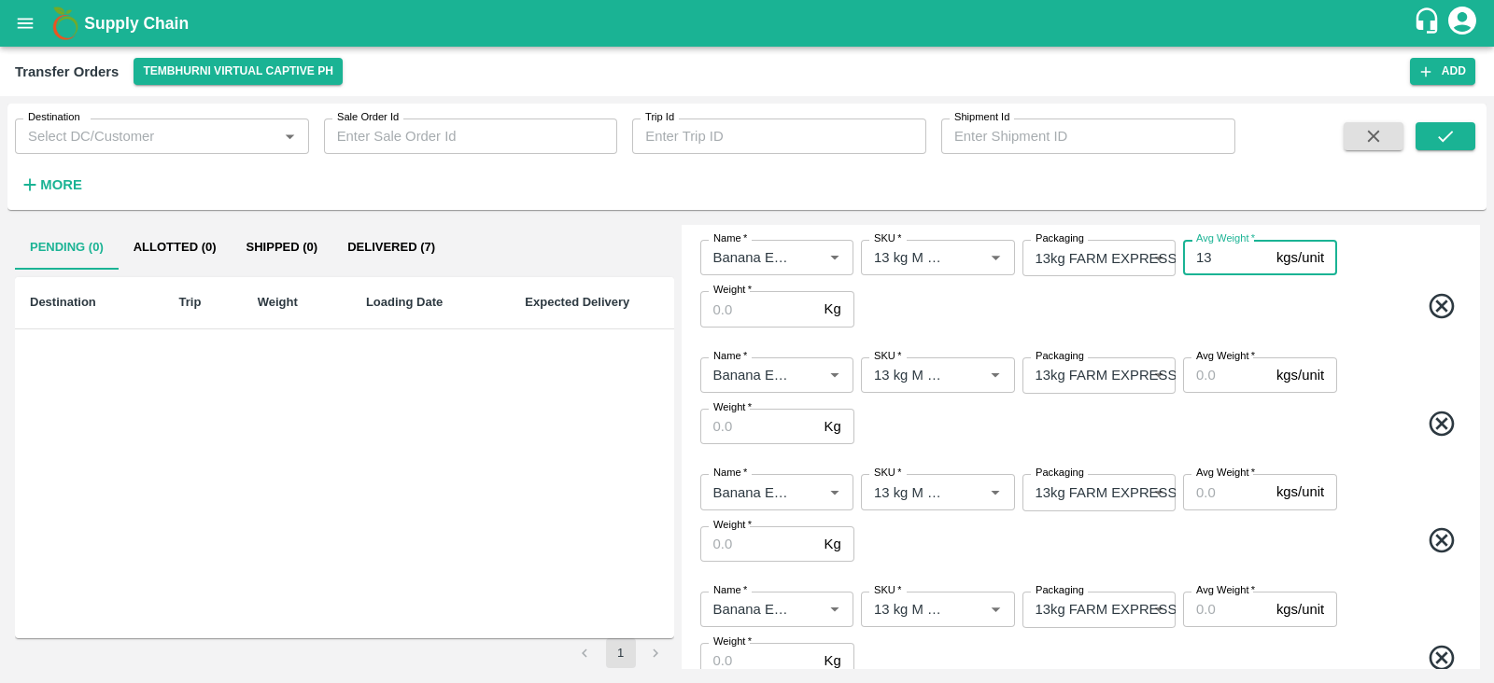
scroll to position [311, 0]
type input "13"
click at [1218, 369] on input "Avg Weight   *" at bounding box center [1226, 374] width 86 height 35
type input "13"
click at [1204, 485] on input "Avg Weight   *" at bounding box center [1226, 490] width 86 height 35
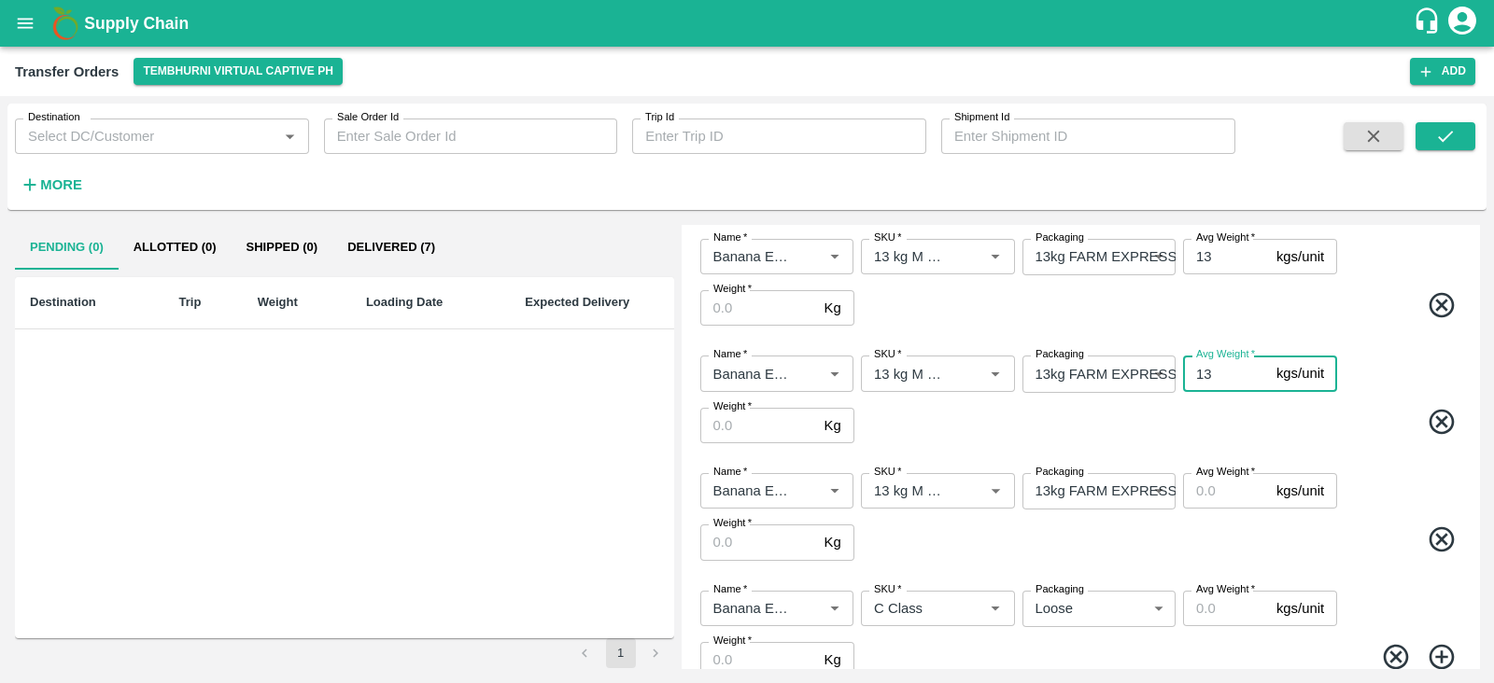
scroll to position [499, 0]
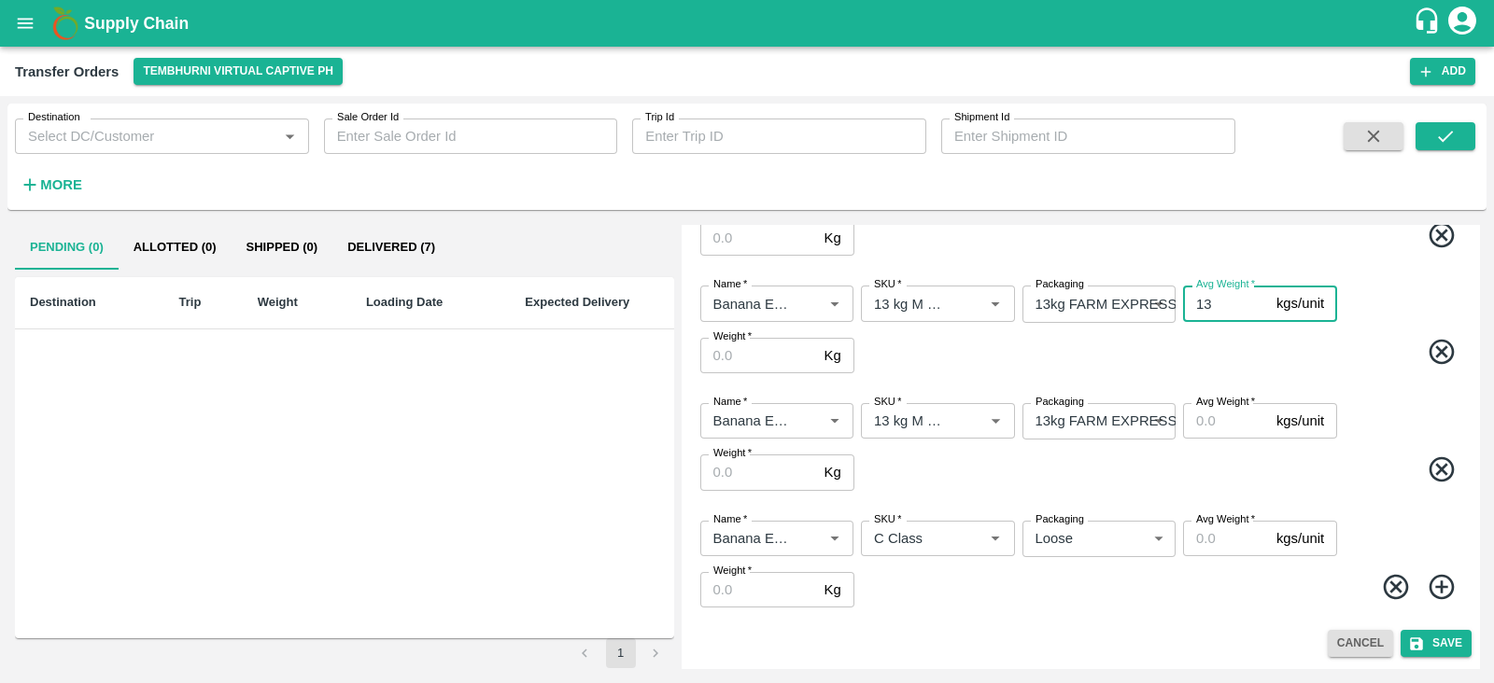
type input "13"
click at [1215, 412] on input "Avg Weight   *" at bounding box center [1226, 420] width 86 height 35
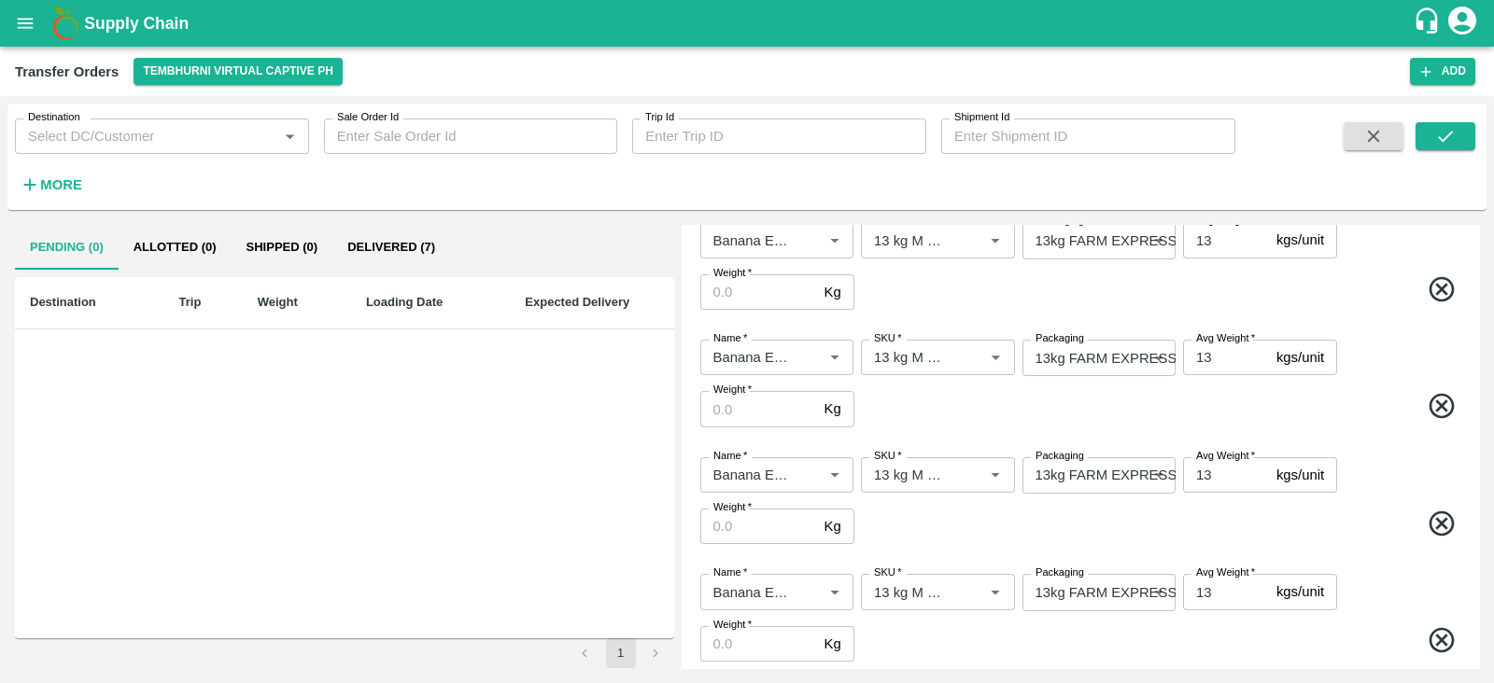
scroll to position [0, 0]
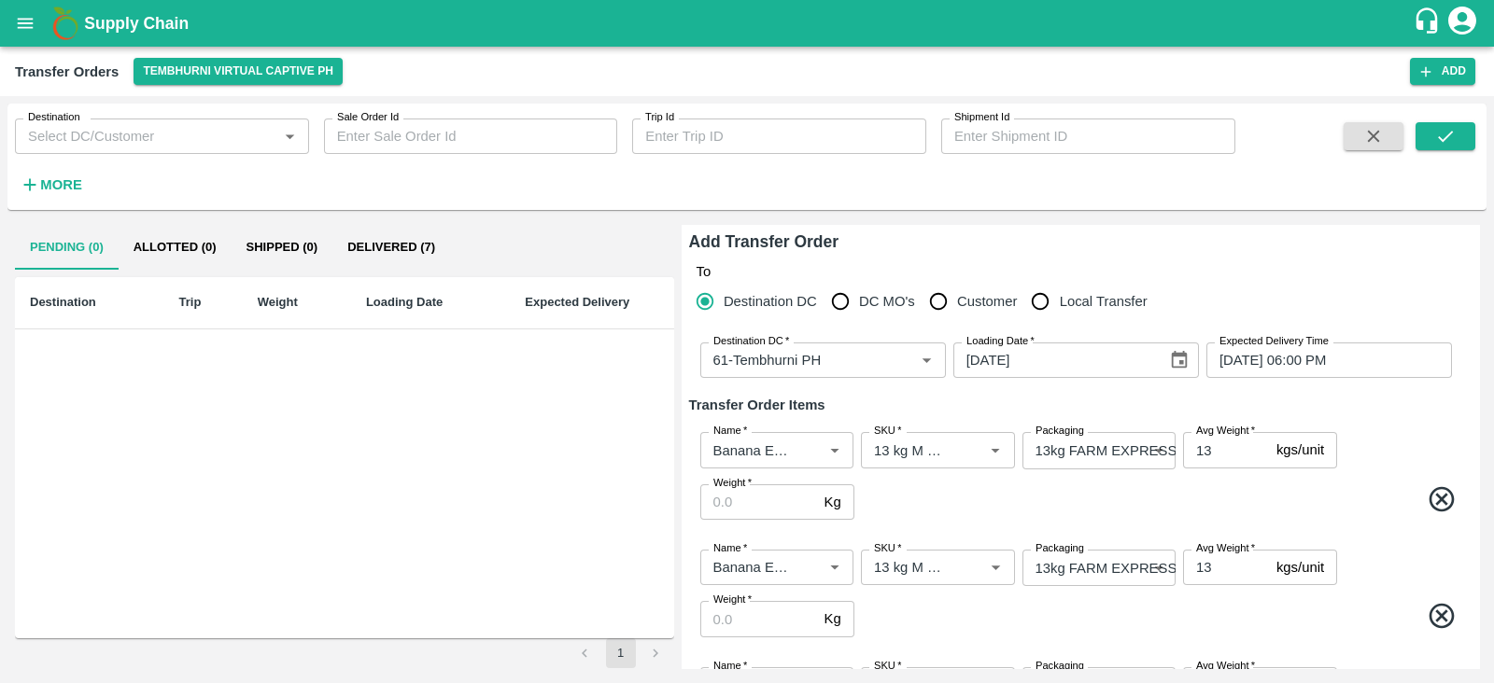
type input "13"
click at [755, 506] on input "Weight   *" at bounding box center [758, 502] width 117 height 35
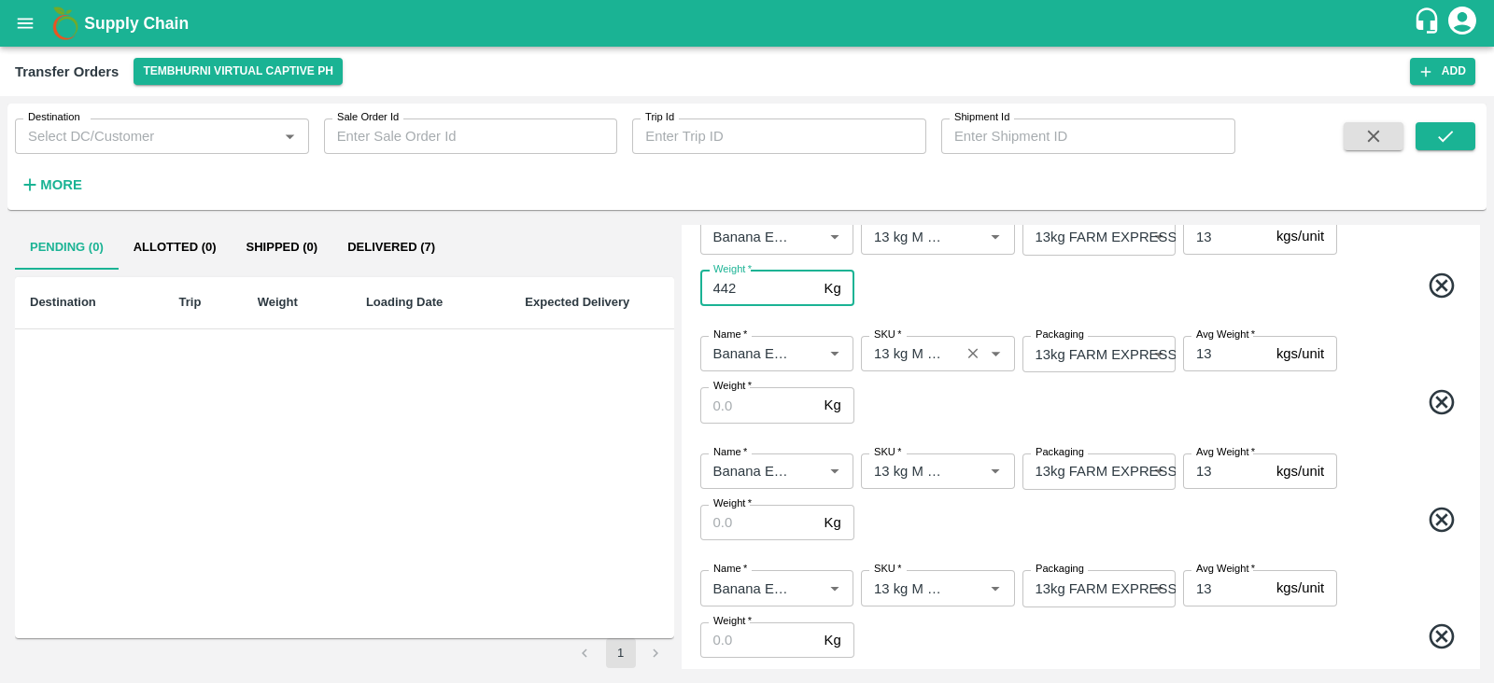
scroll to position [223, 0]
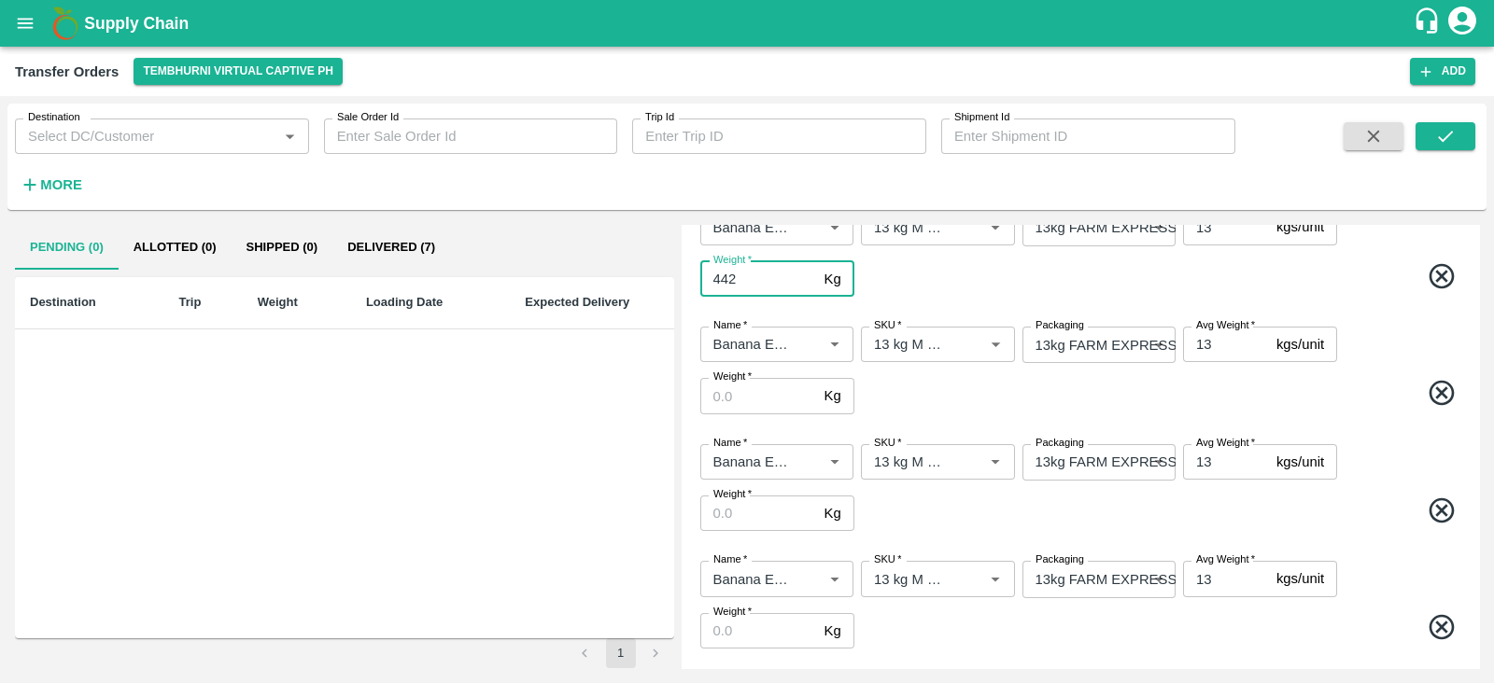
type input "442"
click at [755, 387] on input "Weight   *" at bounding box center [758, 395] width 117 height 35
type input "1768"
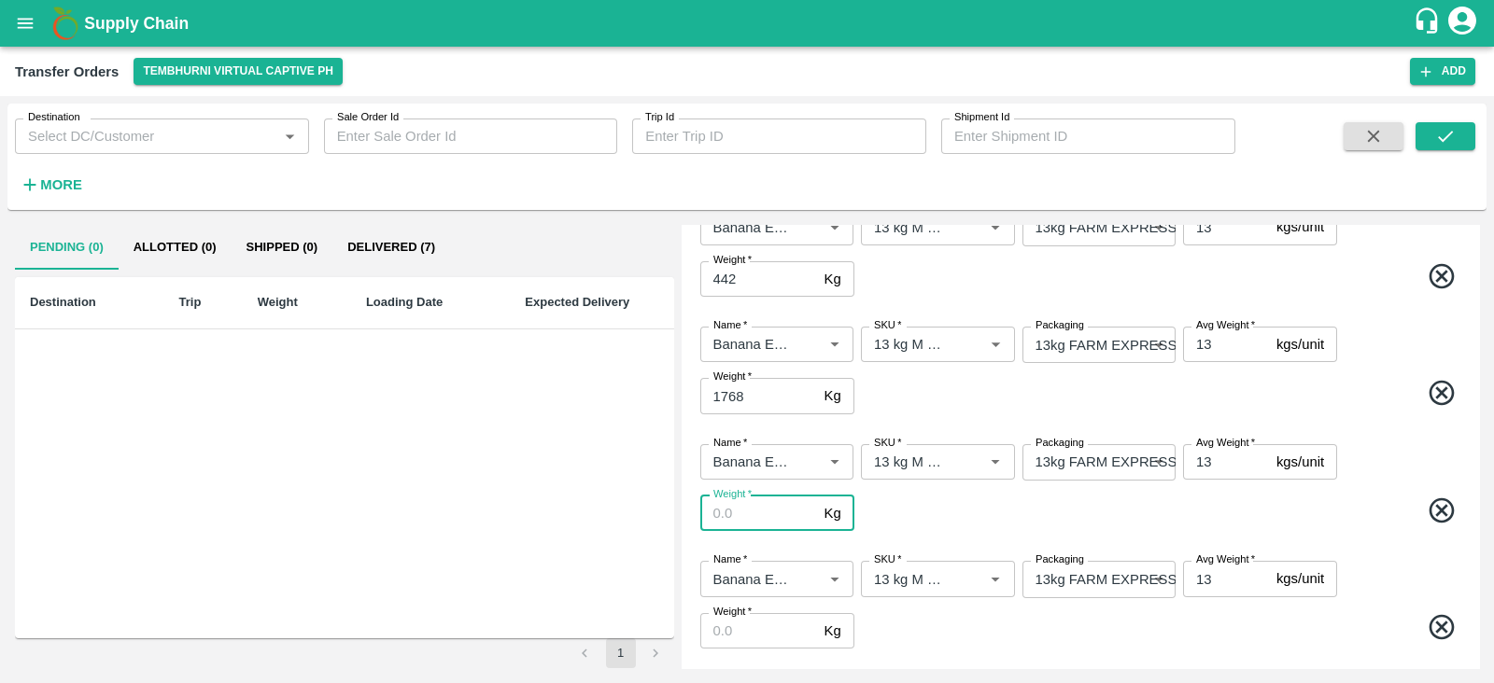
click at [729, 520] on input "Weight   *" at bounding box center [758, 513] width 117 height 35
type input "5187"
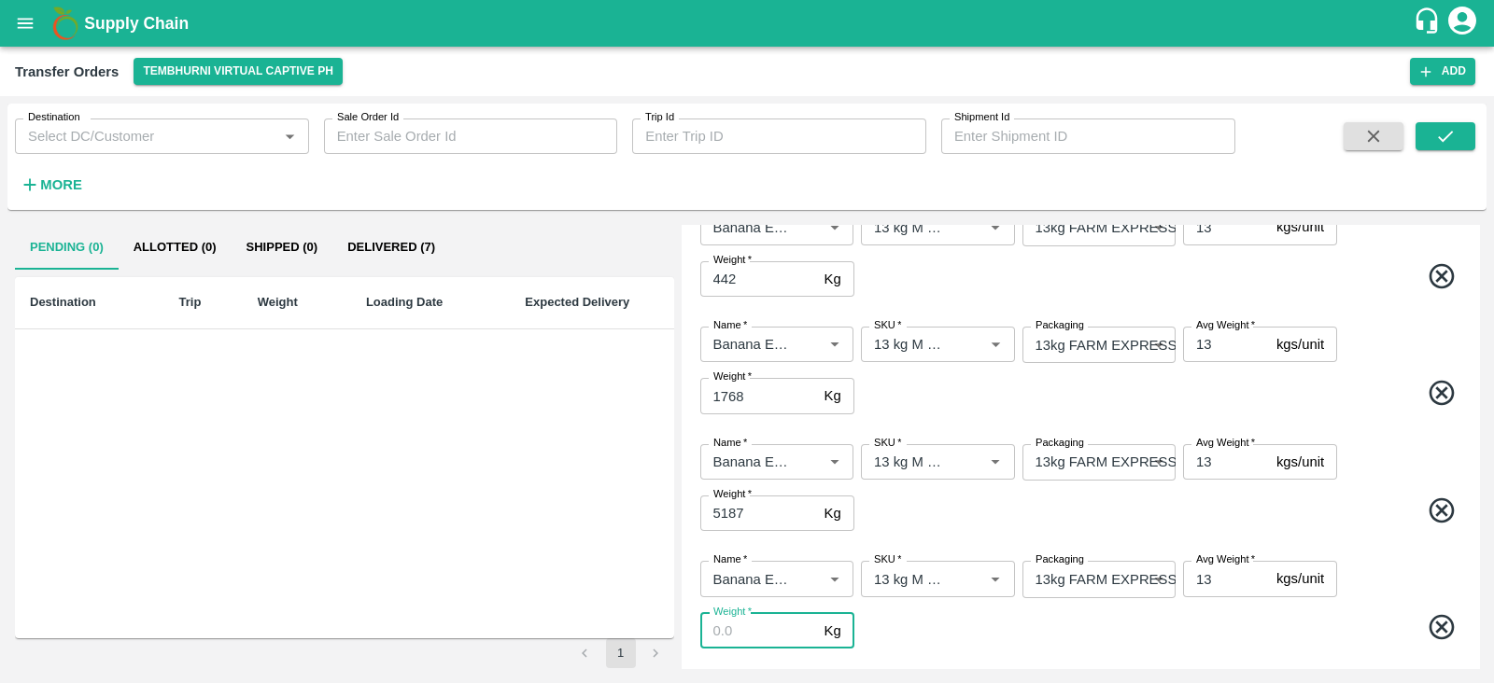
click at [740, 626] on input "Weight   *" at bounding box center [758, 630] width 117 height 35
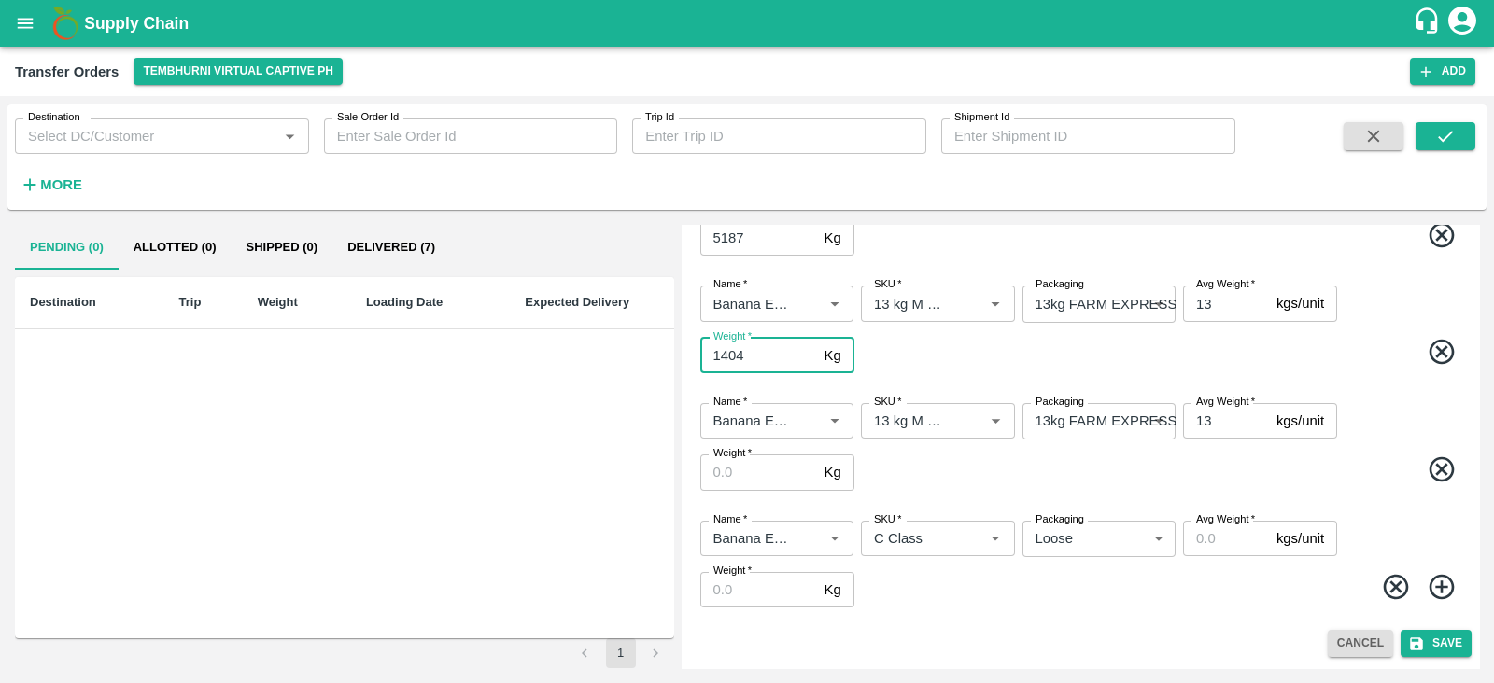
type input "1404"
click at [756, 466] on input "Weight   *" at bounding box center [758, 472] width 117 height 35
type input "559"
click at [762, 584] on input "Weight   *" at bounding box center [758, 589] width 117 height 35
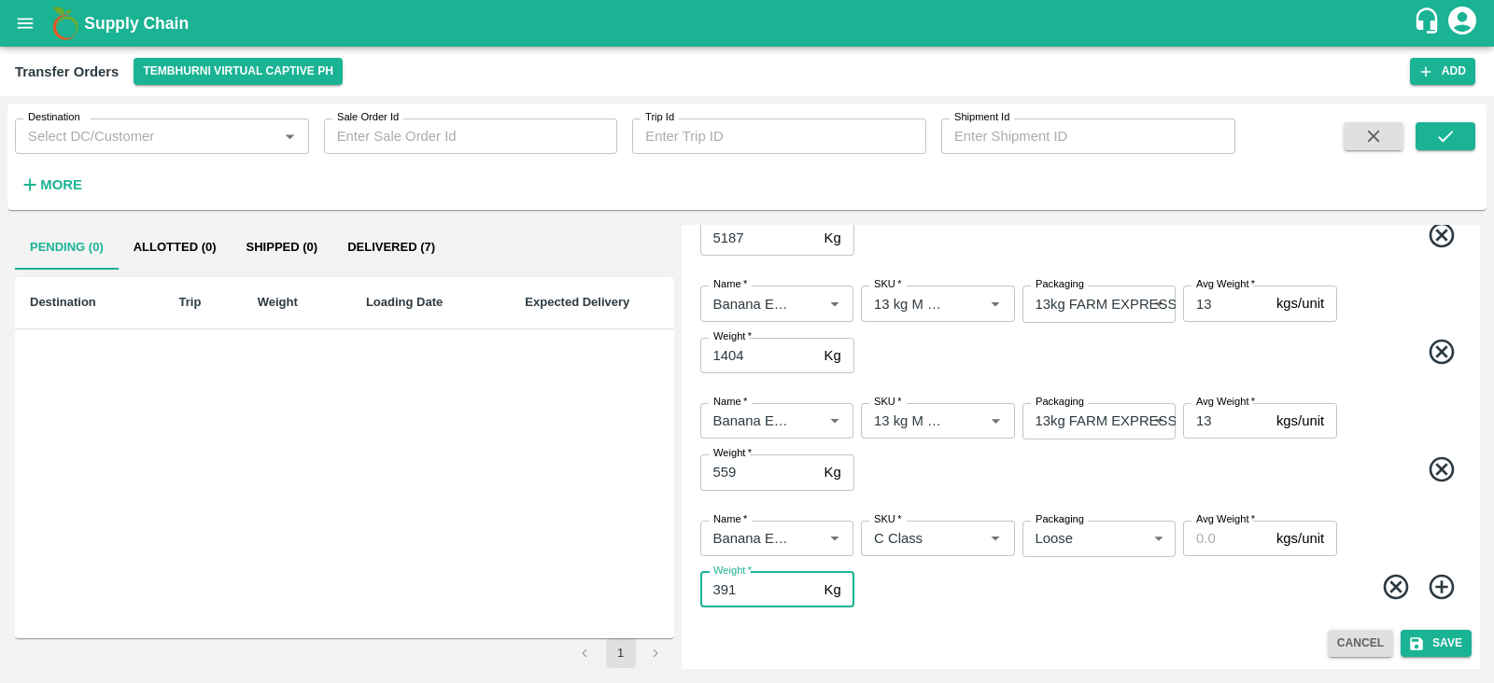
type input "391"
click at [1231, 533] on input "Avg Weight   *" at bounding box center [1226, 538] width 86 height 35
type input "2"
type input "391"
click at [1414, 642] on icon "submit" at bounding box center [1416, 644] width 13 height 13
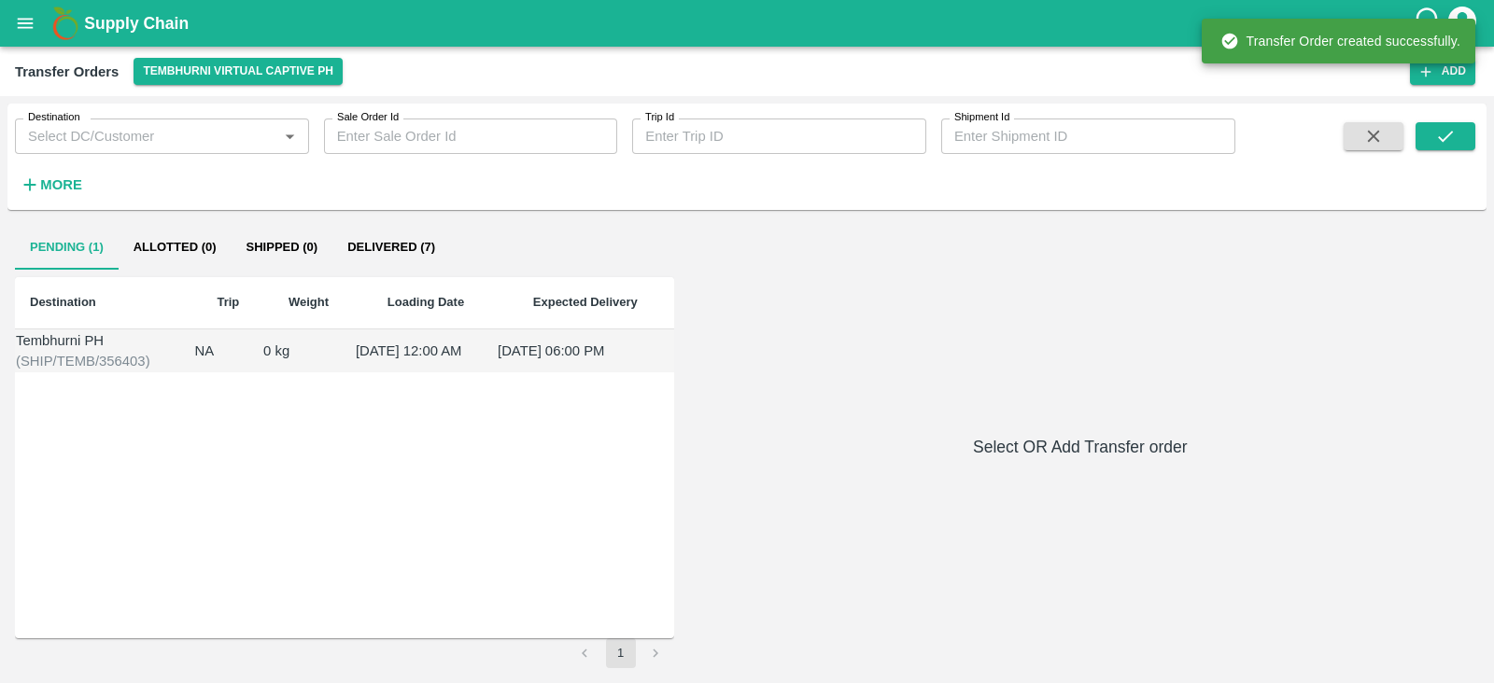
click at [68, 351] on div "Tembhurni PH" at bounding box center [104, 341] width 177 height 21
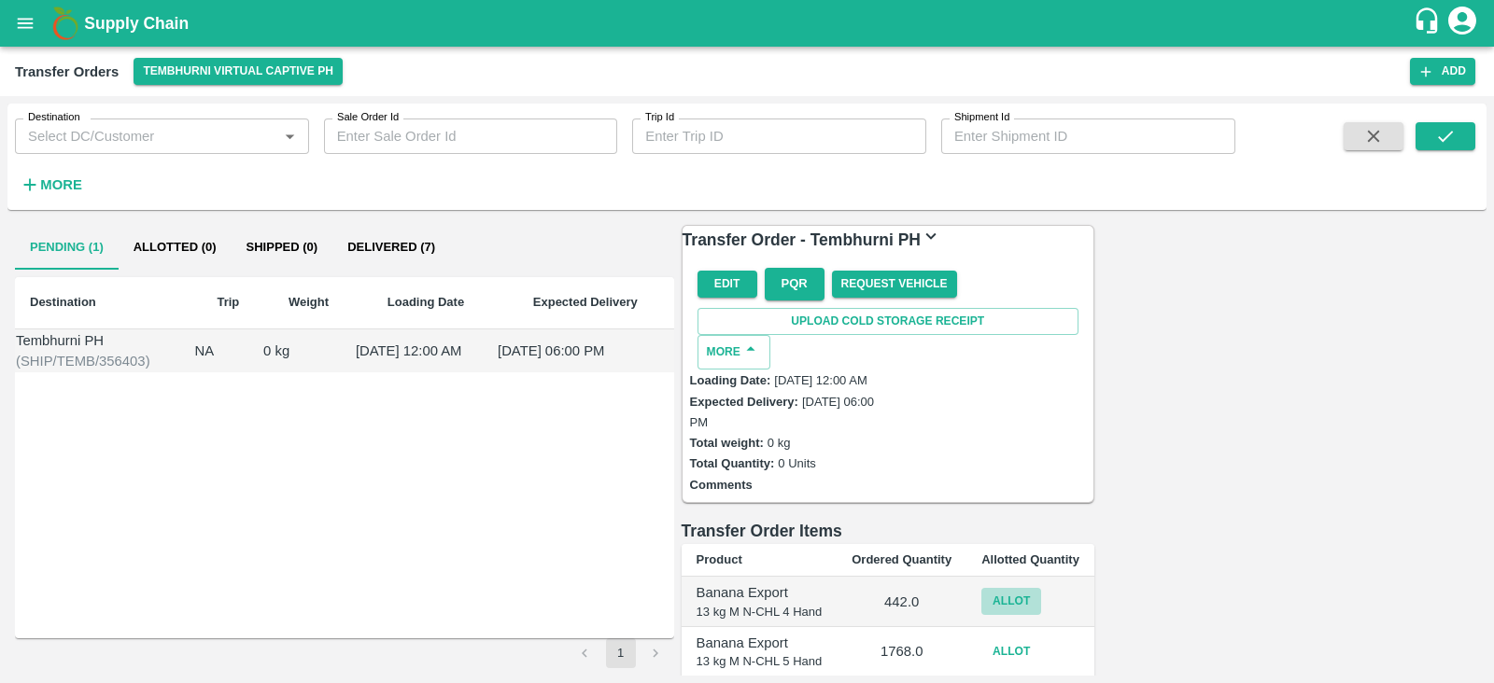
click at [1041, 588] on button "Allot" at bounding box center [1011, 601] width 60 height 27
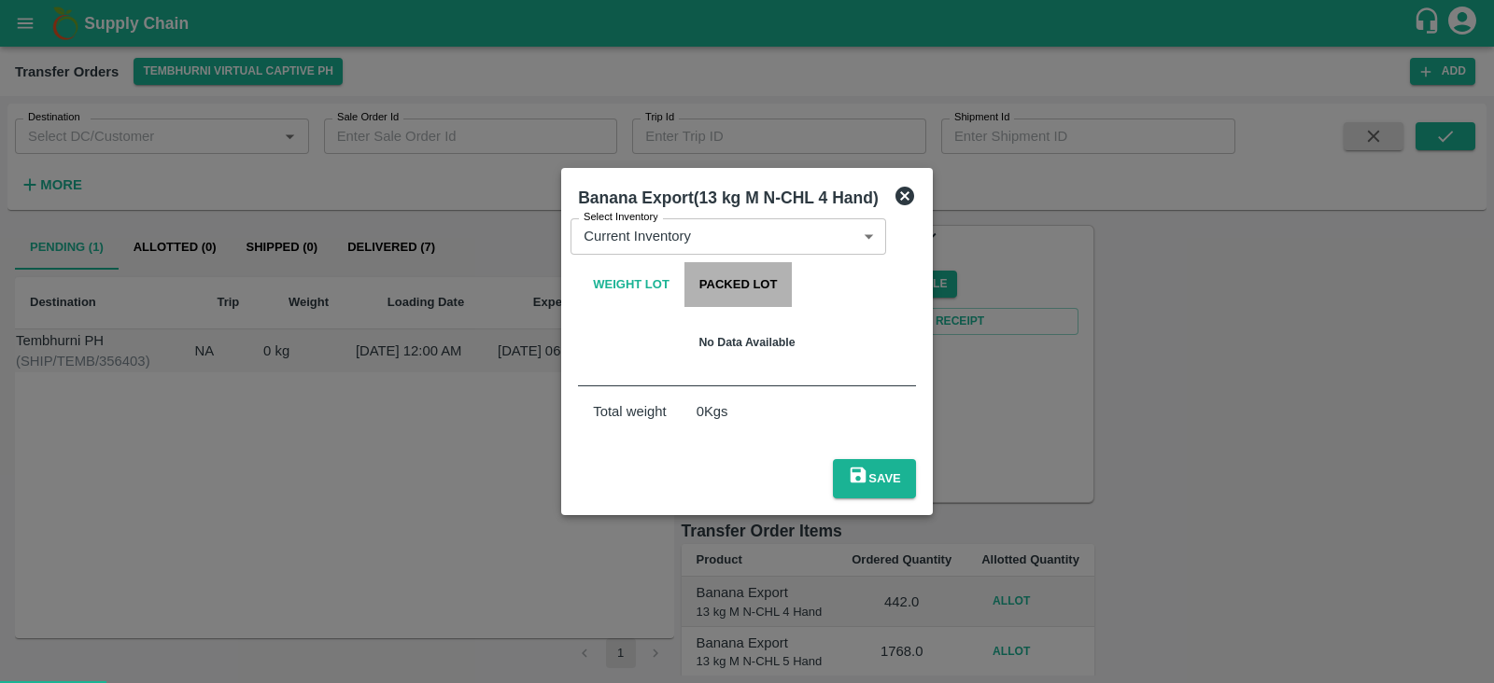
click at [684, 285] on button "Packed Lot" at bounding box center [738, 284] width 108 height 45
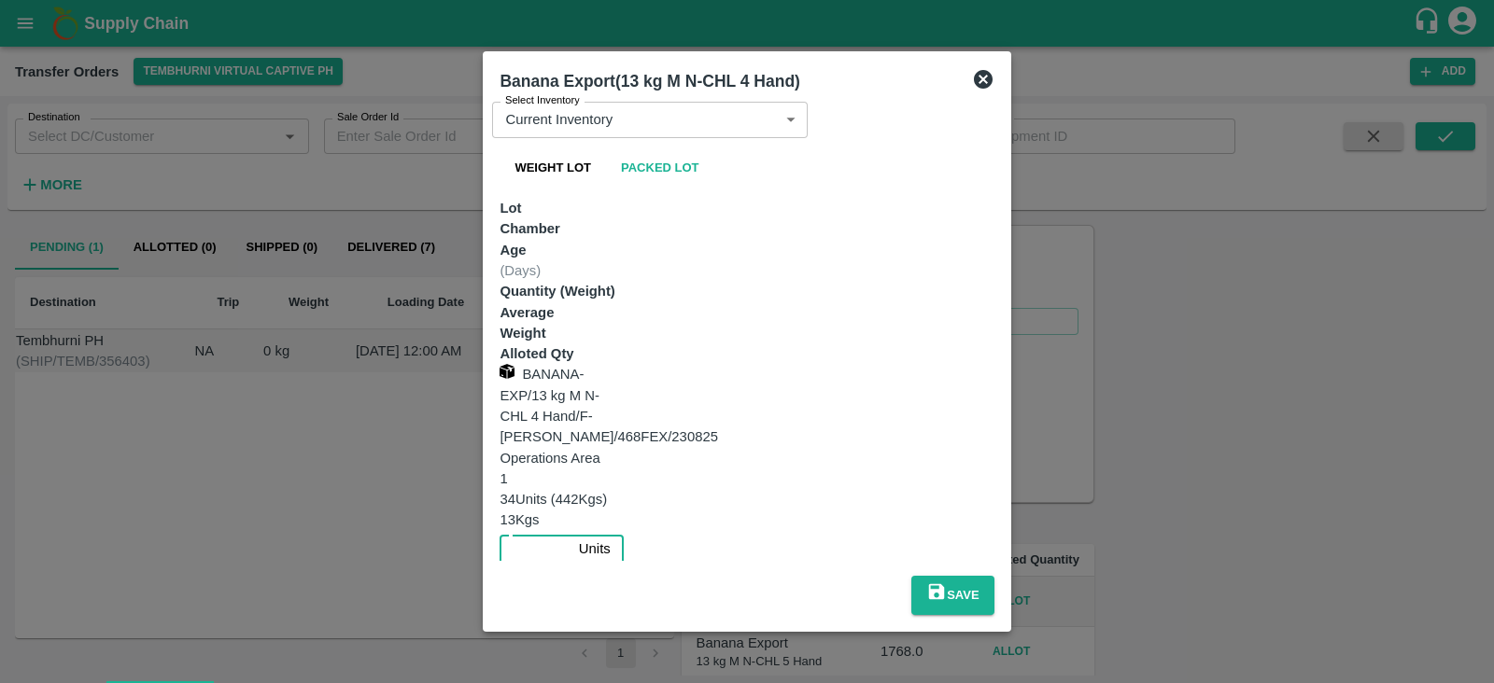
click at [570, 531] on input "number" at bounding box center [534, 548] width 71 height 35
type input "34"
click at [994, 576] on button "Save" at bounding box center [952, 595] width 83 height 39
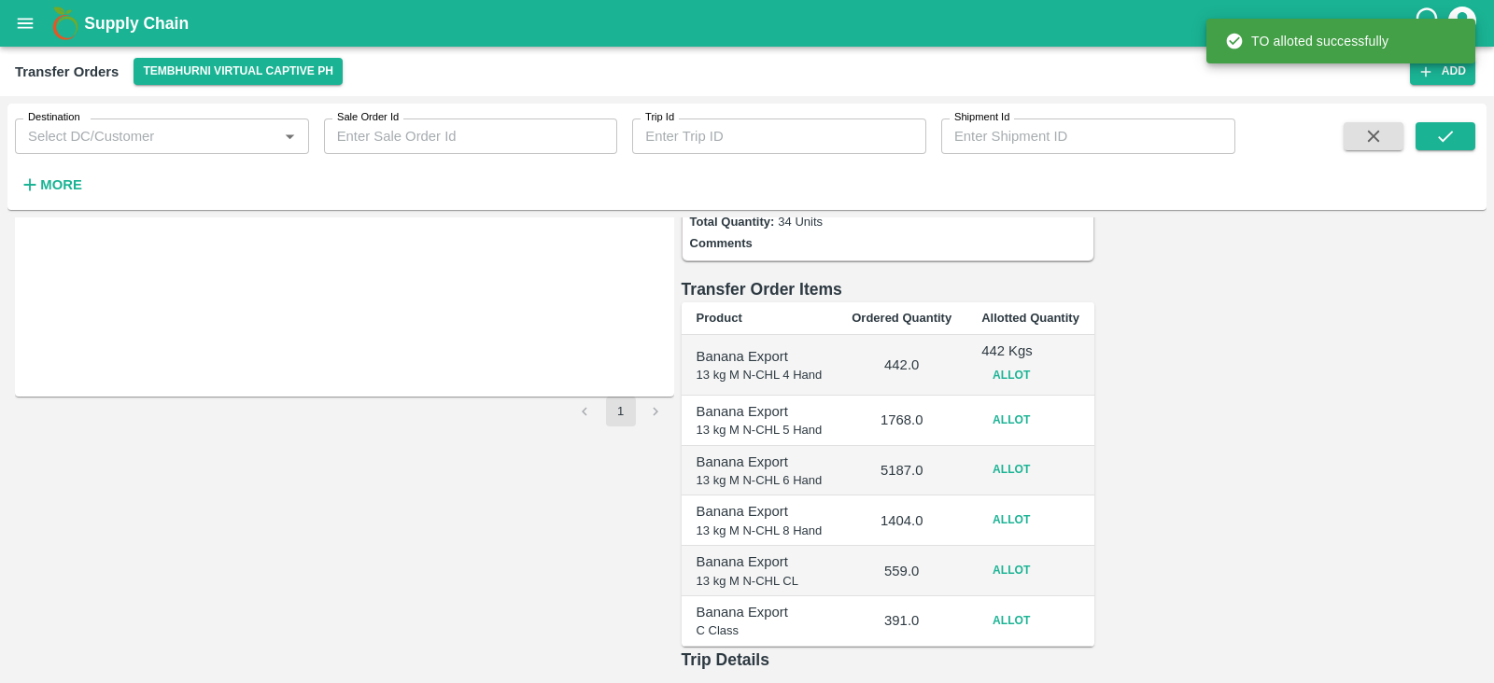
scroll to position [243, 0]
click at [1041, 406] on button "Allot" at bounding box center [1011, 419] width 60 height 27
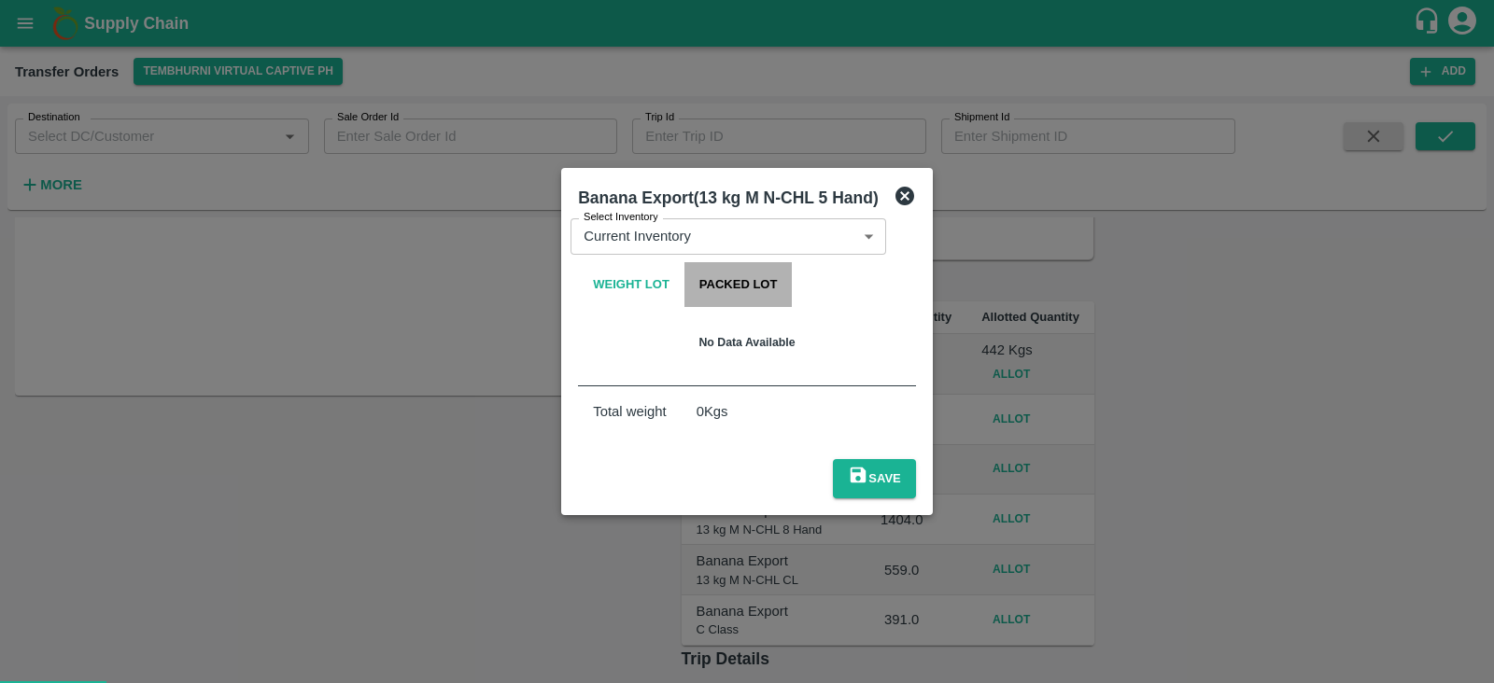
click at [684, 283] on button "Packed Lot" at bounding box center [738, 284] width 108 height 45
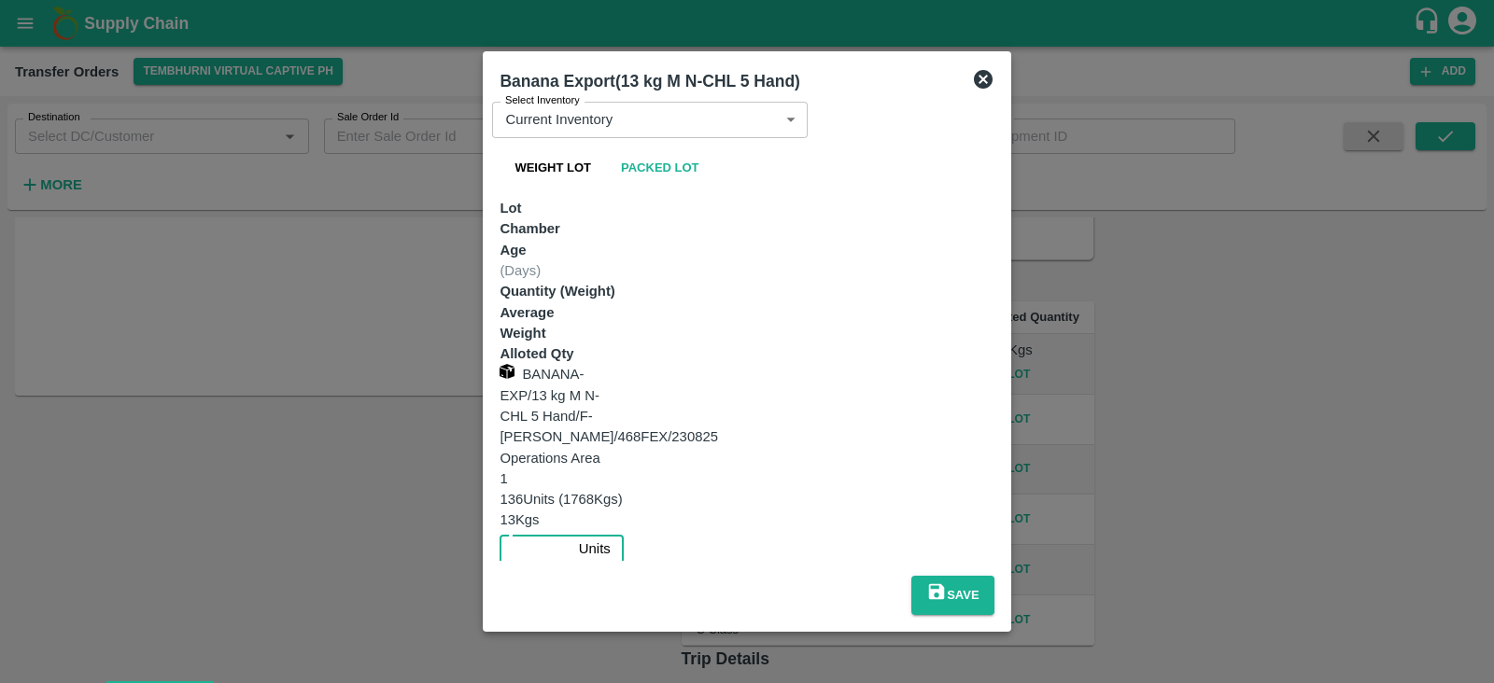
click at [570, 531] on input "number" at bounding box center [534, 548] width 71 height 35
type input "136"
click at [994, 576] on button "Save" at bounding box center [952, 595] width 83 height 39
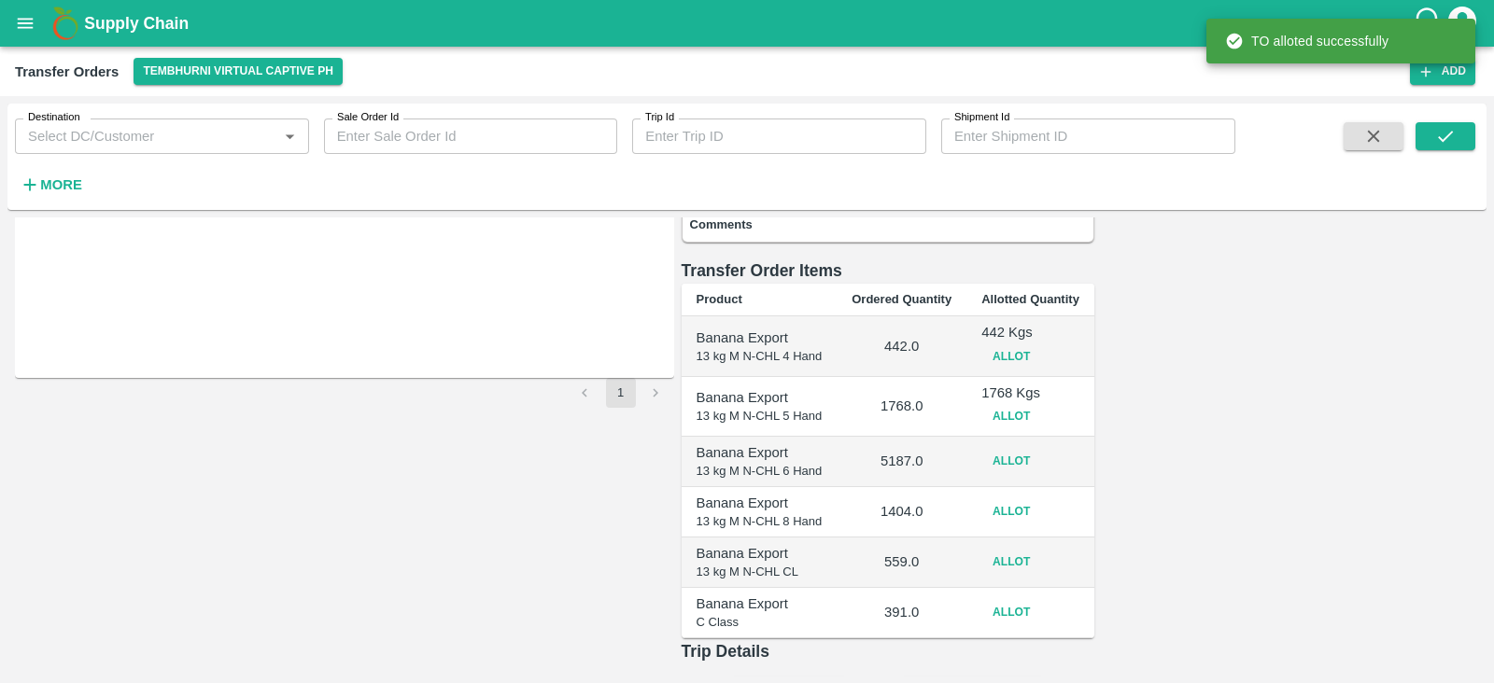
scroll to position [262, 0]
click at [1041, 446] on button "Allot" at bounding box center [1011, 459] width 60 height 27
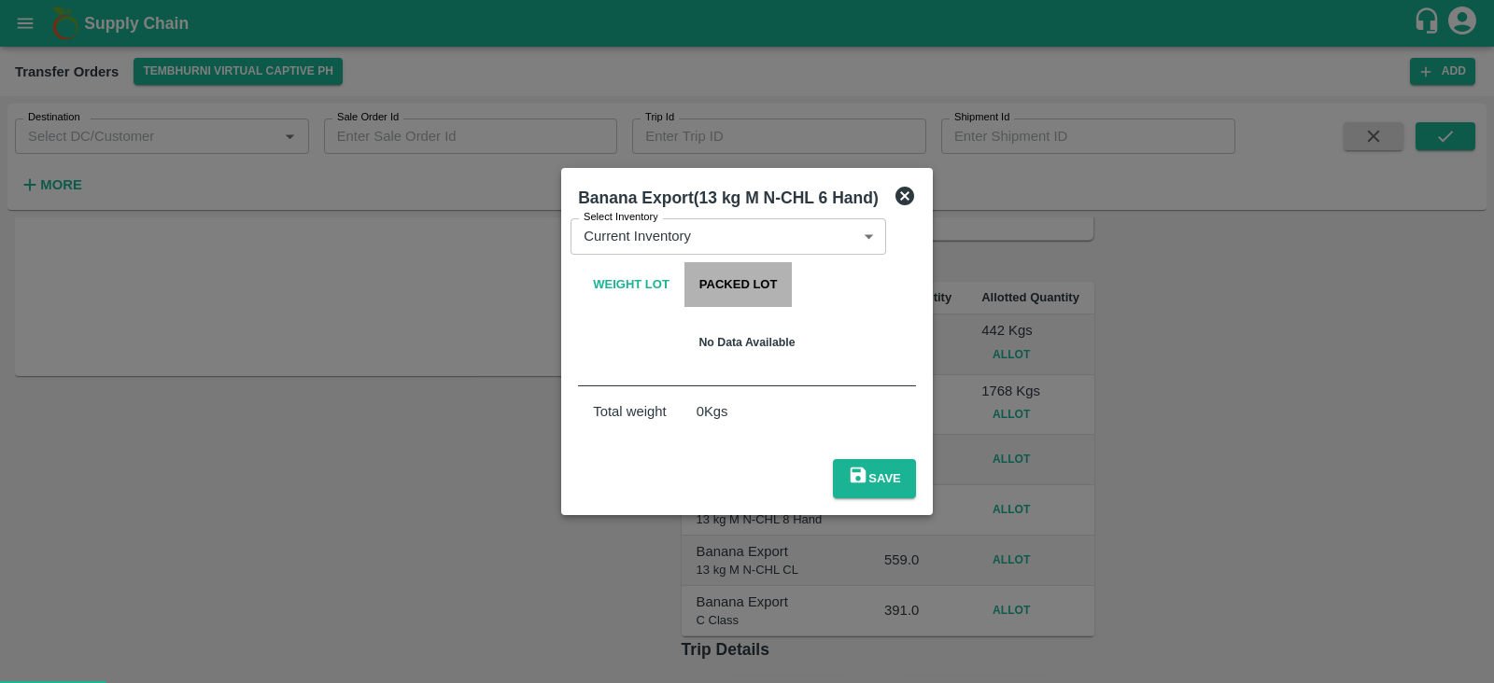
click at [684, 274] on button "Packed Lot" at bounding box center [738, 284] width 108 height 45
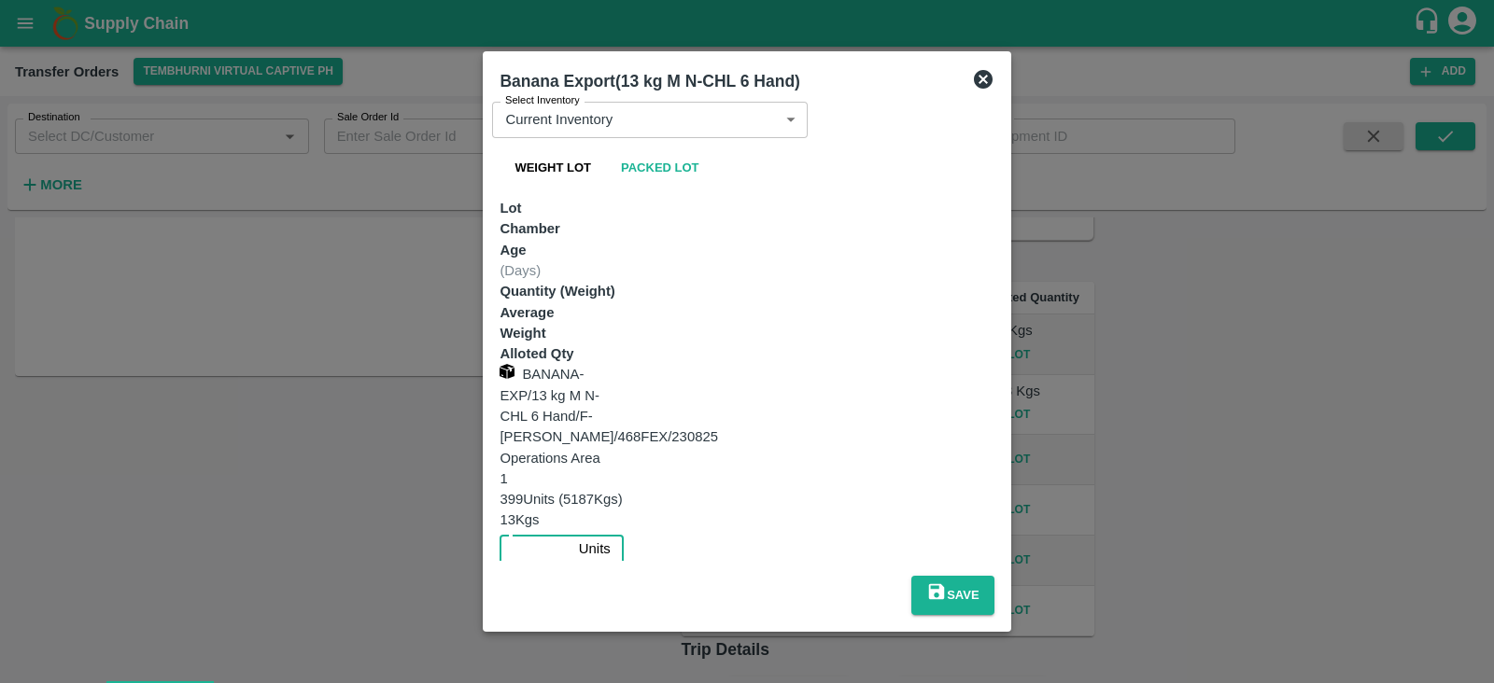
click at [570, 531] on input "number" at bounding box center [534, 548] width 71 height 35
type input "399"
click at [994, 576] on button "Save" at bounding box center [952, 595] width 83 height 39
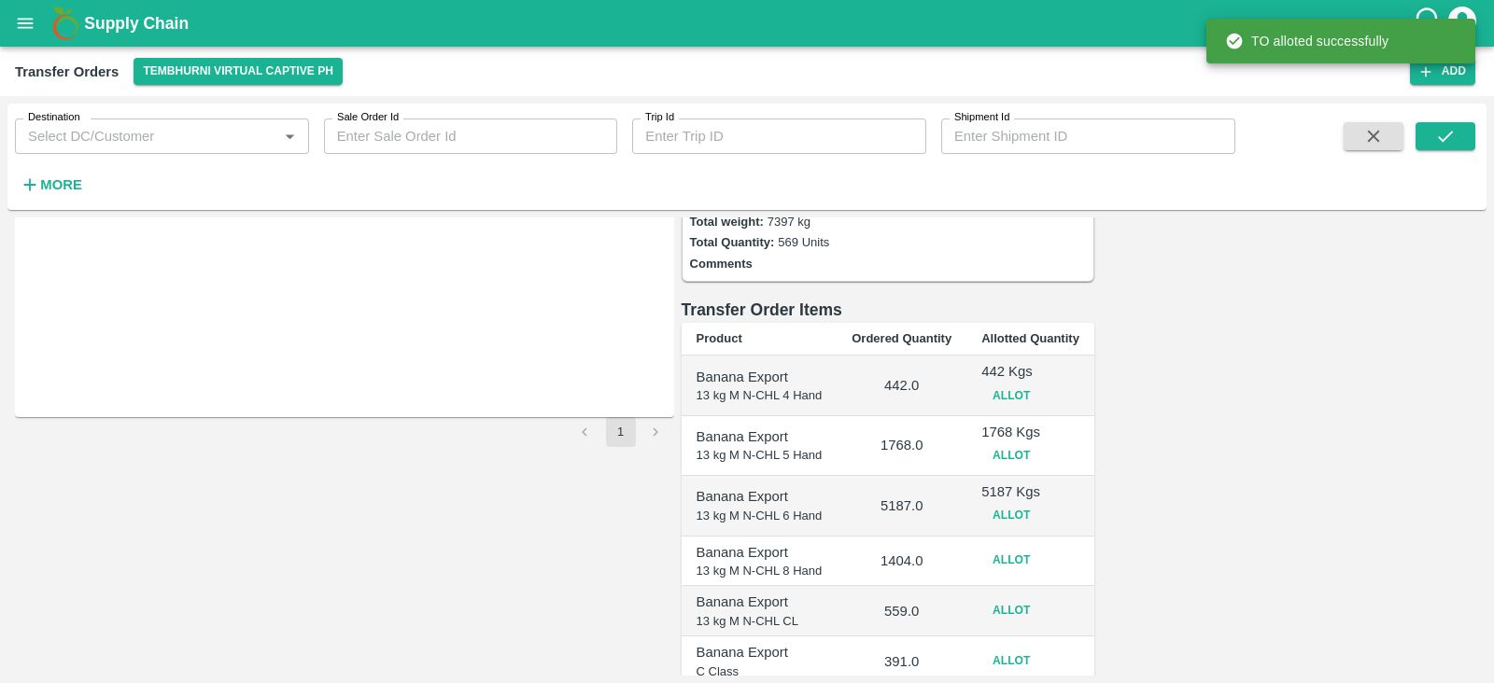
scroll to position [223, 0]
click at [1041, 545] on button "Allot" at bounding box center [1011, 558] width 60 height 27
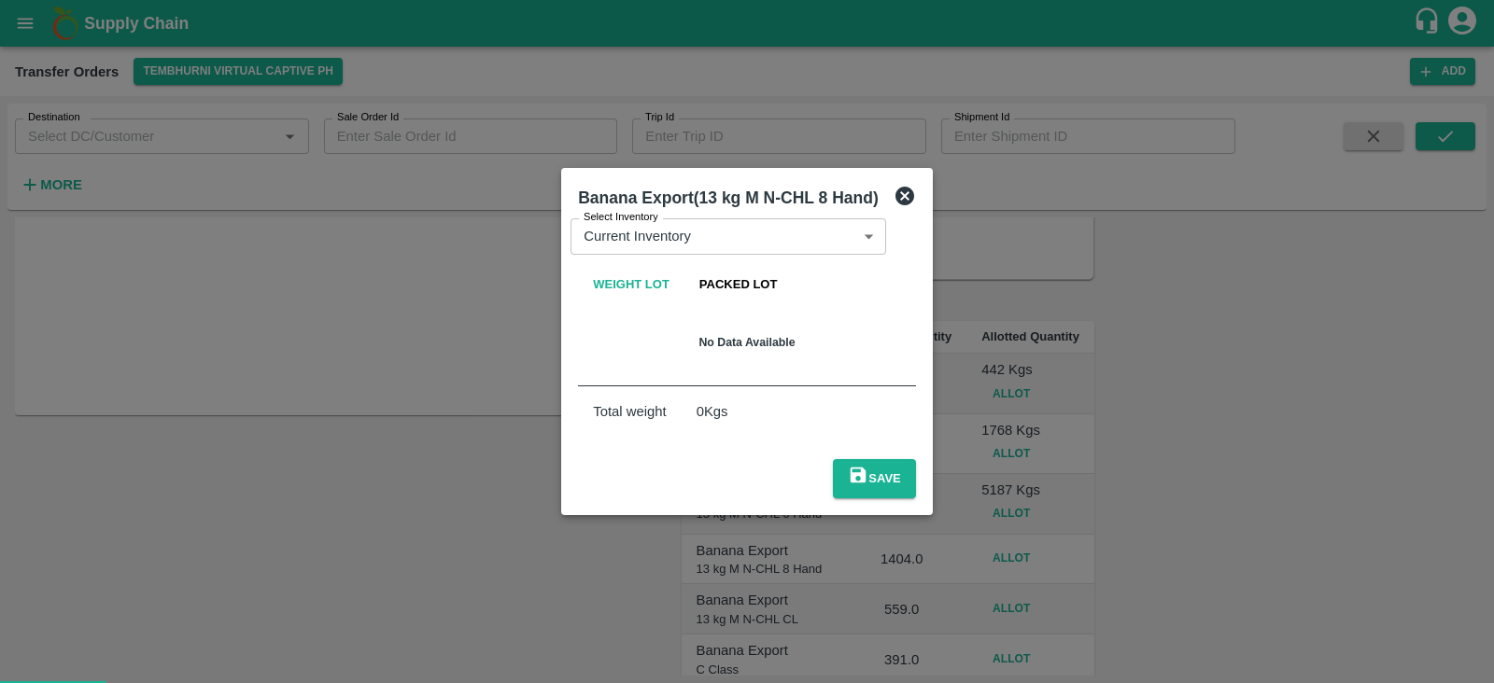
click at [684, 274] on button "Packed Lot" at bounding box center [738, 284] width 108 height 45
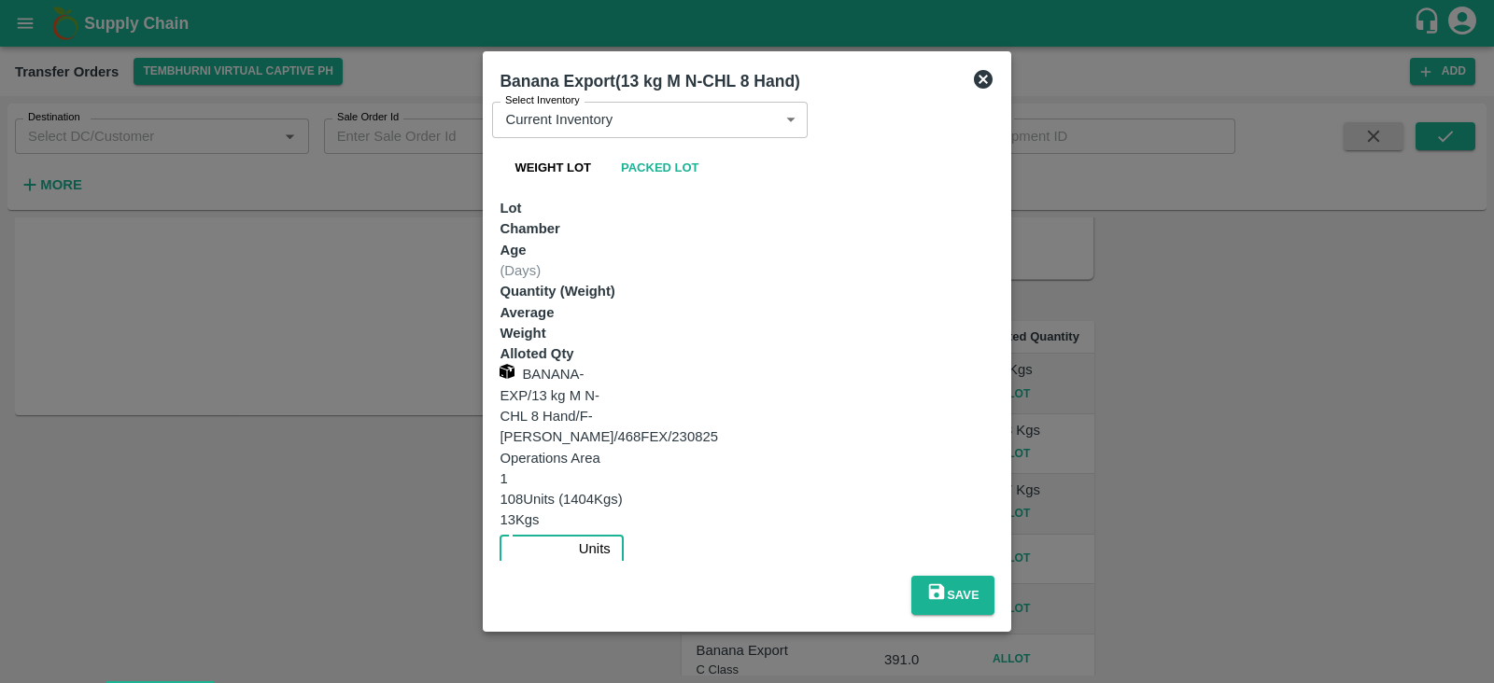
click at [570, 531] on input "number" at bounding box center [534, 548] width 71 height 35
type input "108"
click at [994, 576] on button "Save" at bounding box center [952, 595] width 83 height 39
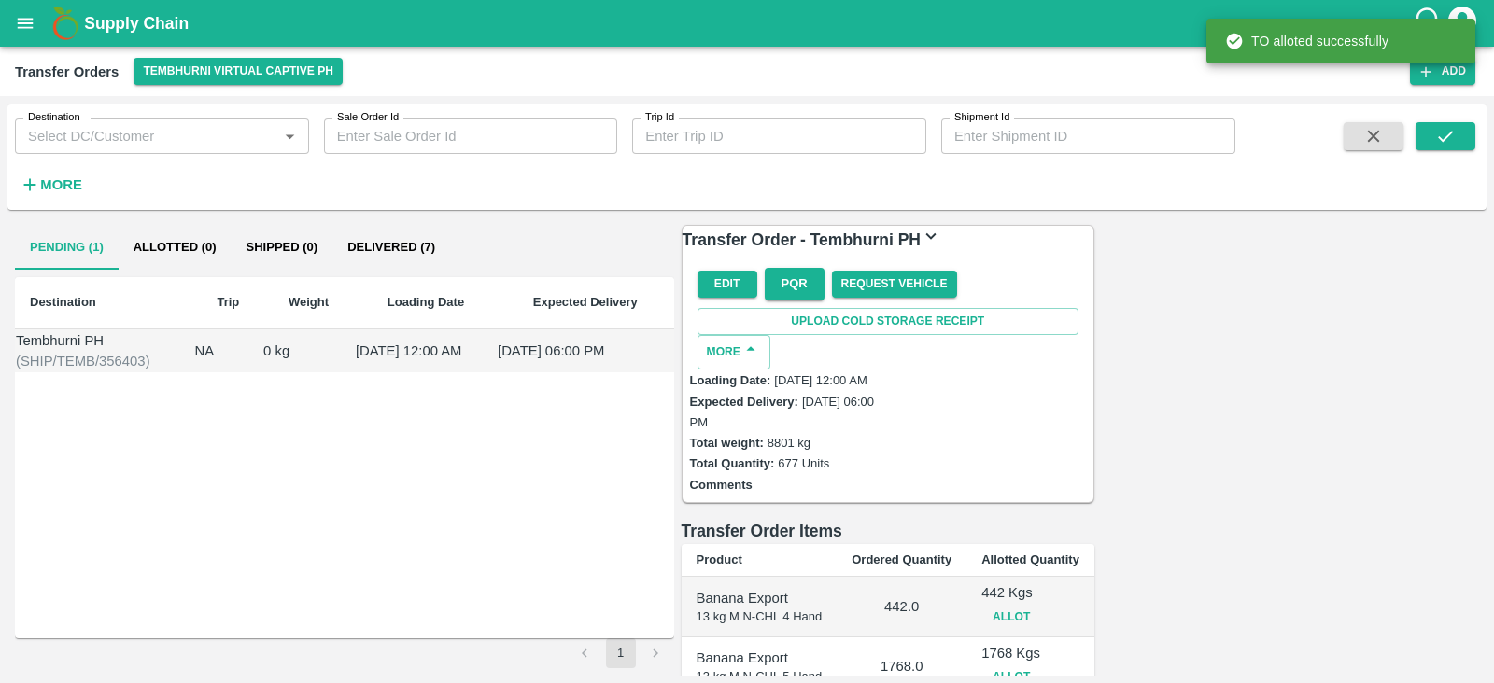
scroll to position [315, 0]
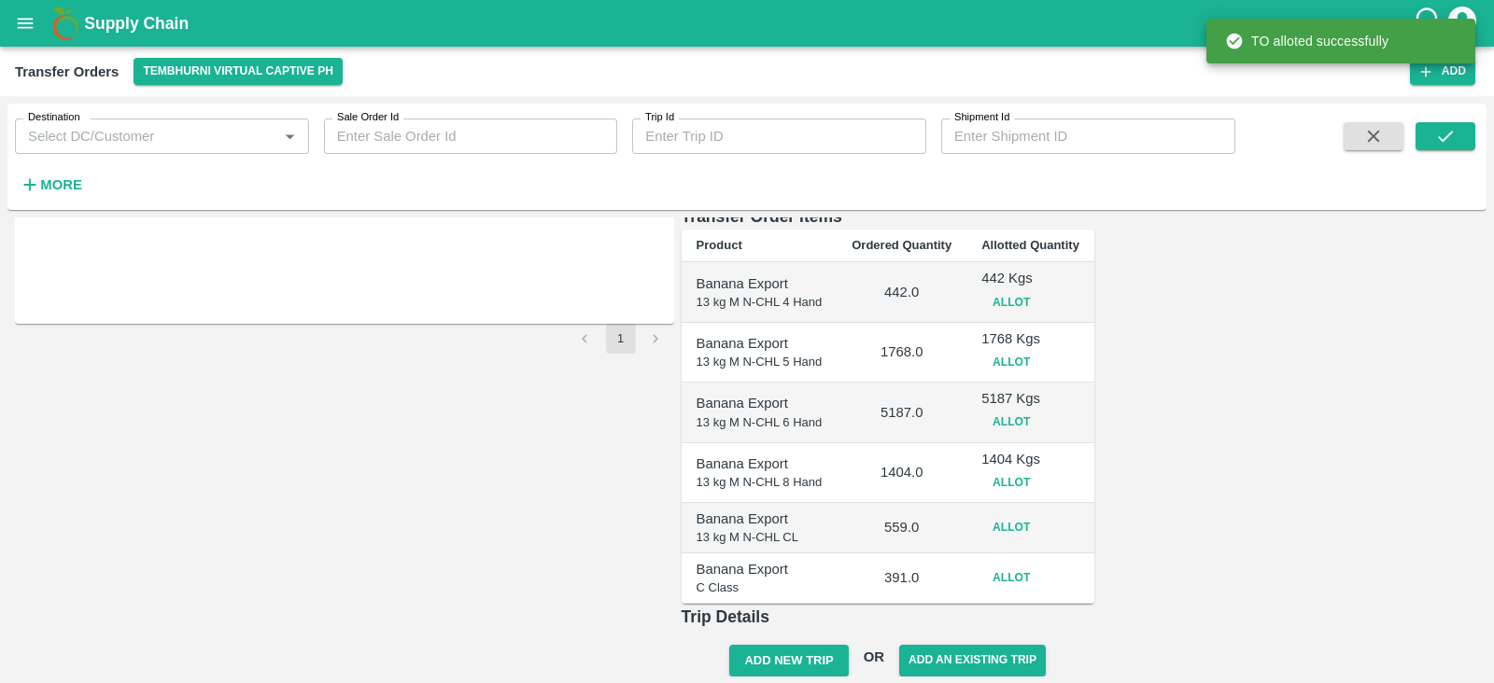
click at [1041, 514] on button "Allot" at bounding box center [1011, 527] width 60 height 27
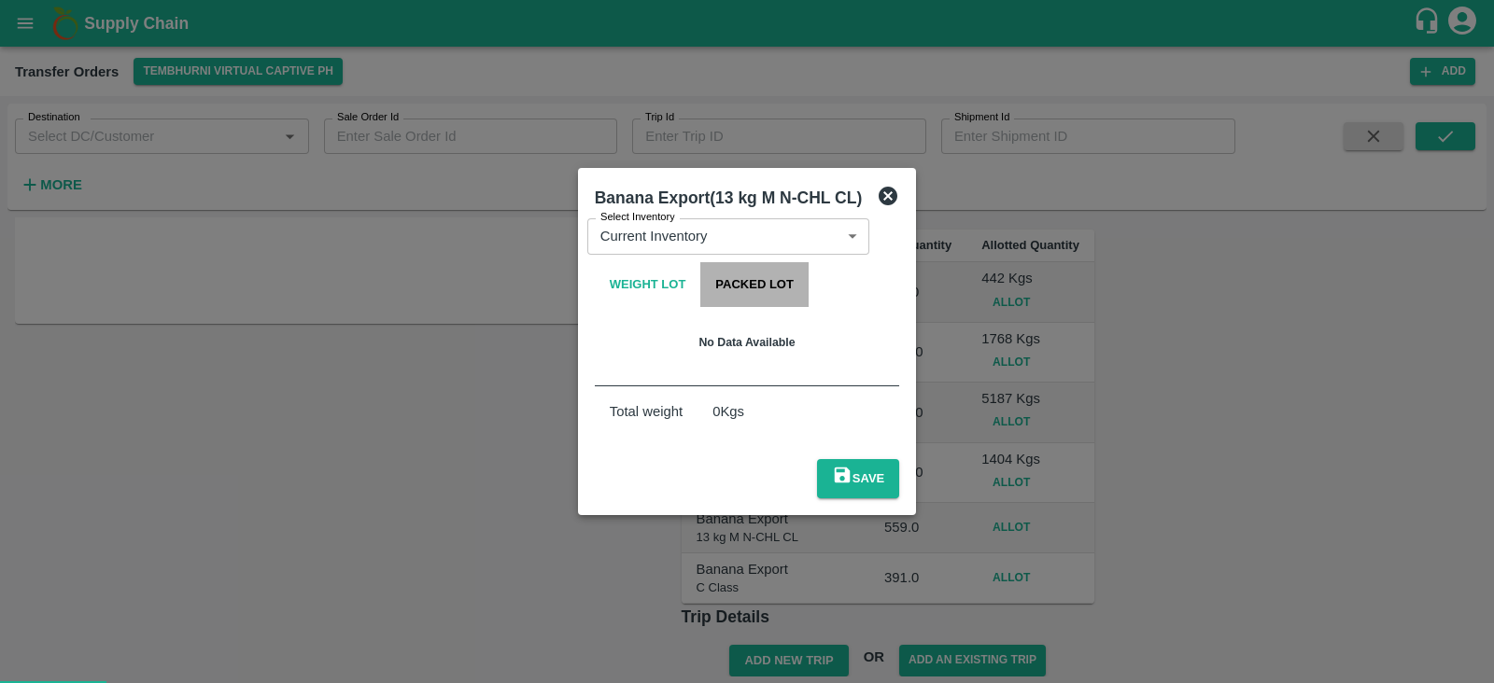
click at [700, 279] on button "Packed Lot" at bounding box center [754, 284] width 108 height 45
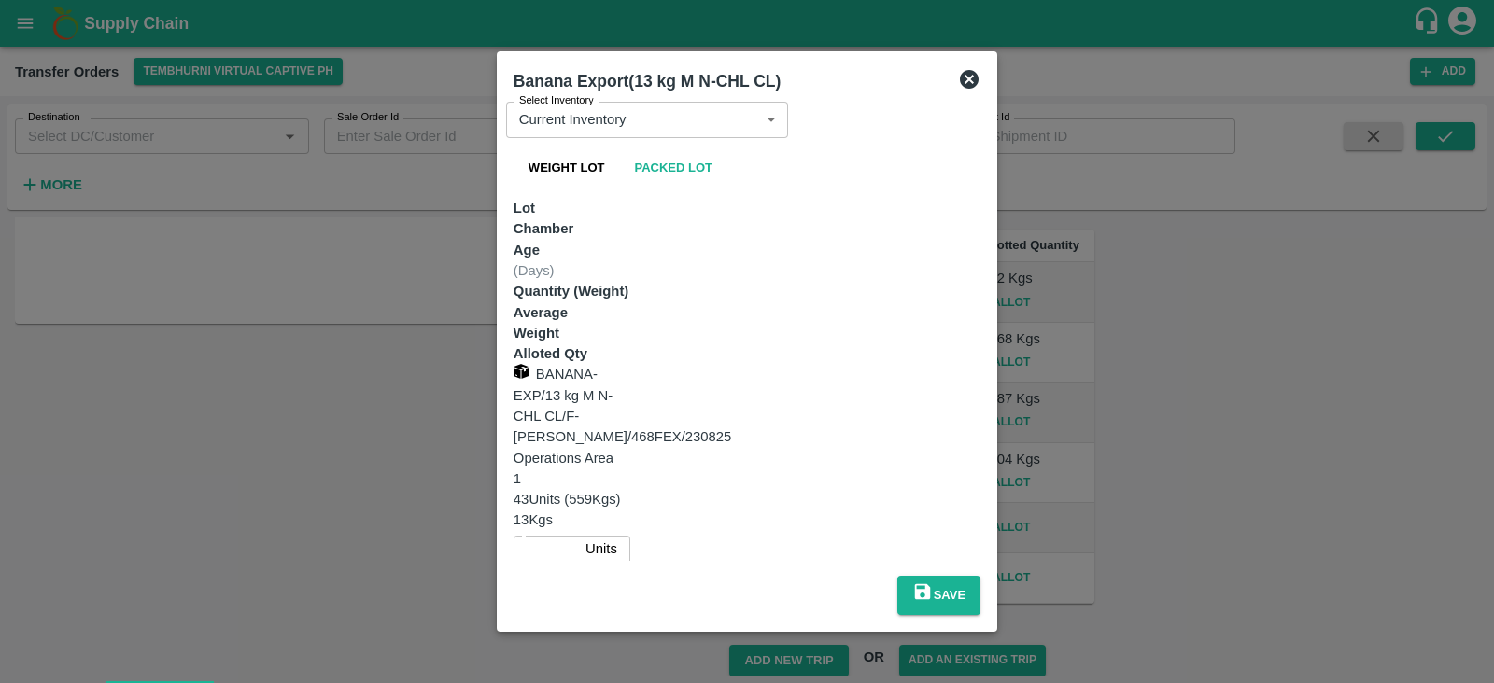
click at [578, 531] on input "number" at bounding box center [545, 548] width 64 height 35
type input "43"
click at [980, 576] on button "Save" at bounding box center [938, 595] width 83 height 39
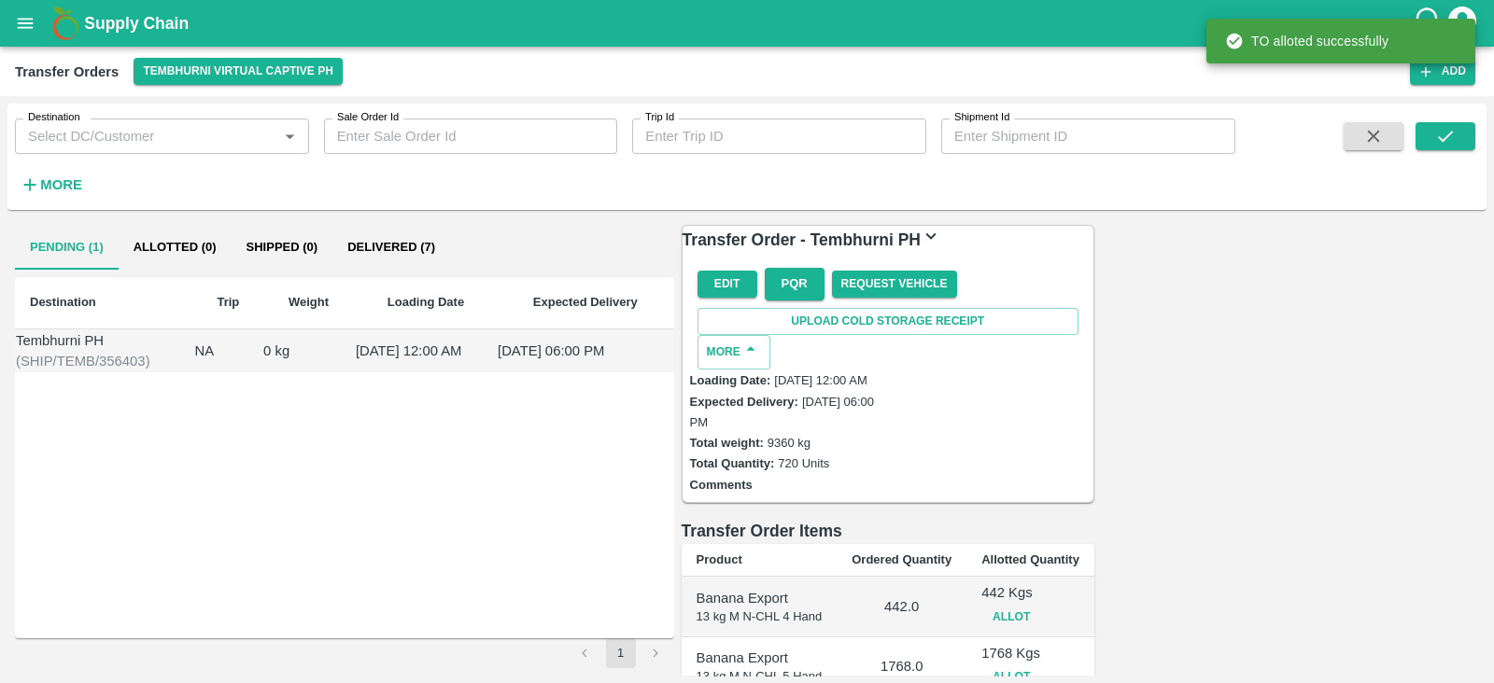
scroll to position [324, 0]
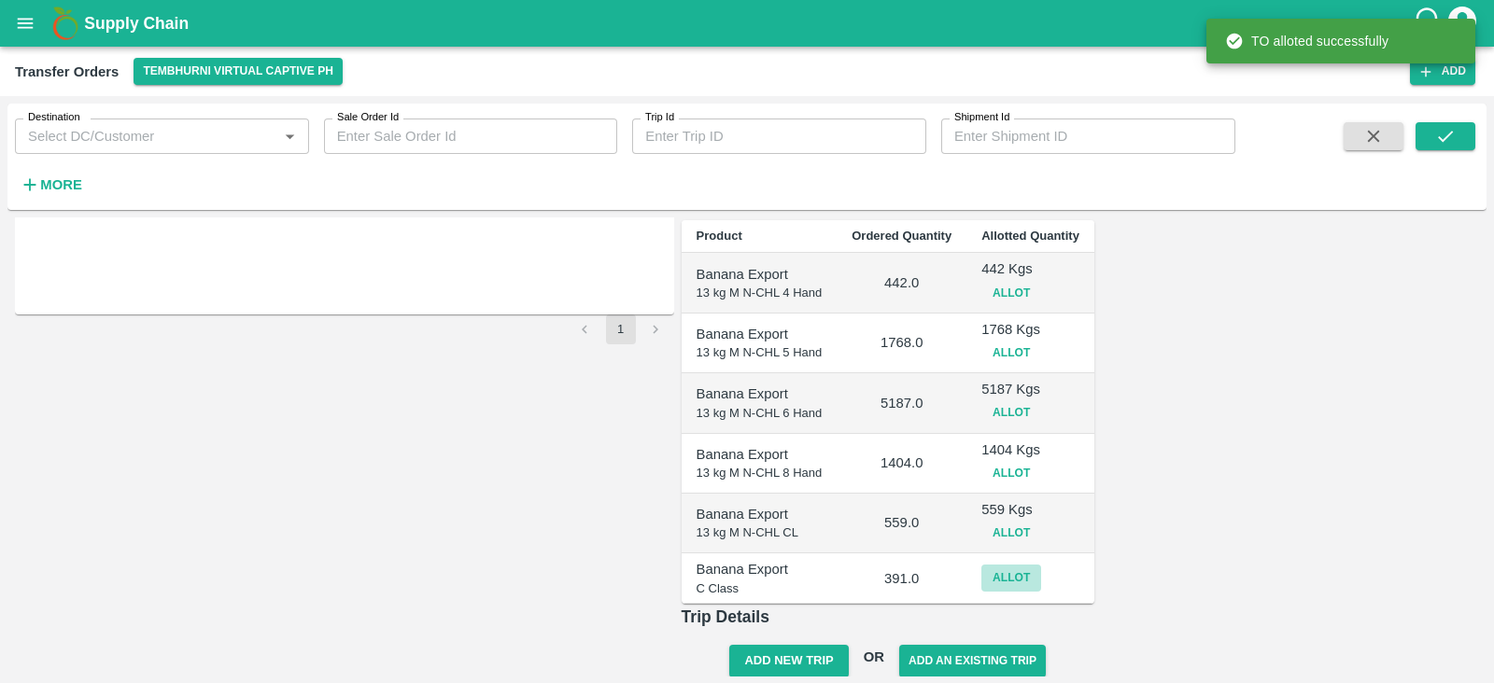
click at [1041, 565] on button "Allot" at bounding box center [1011, 578] width 60 height 27
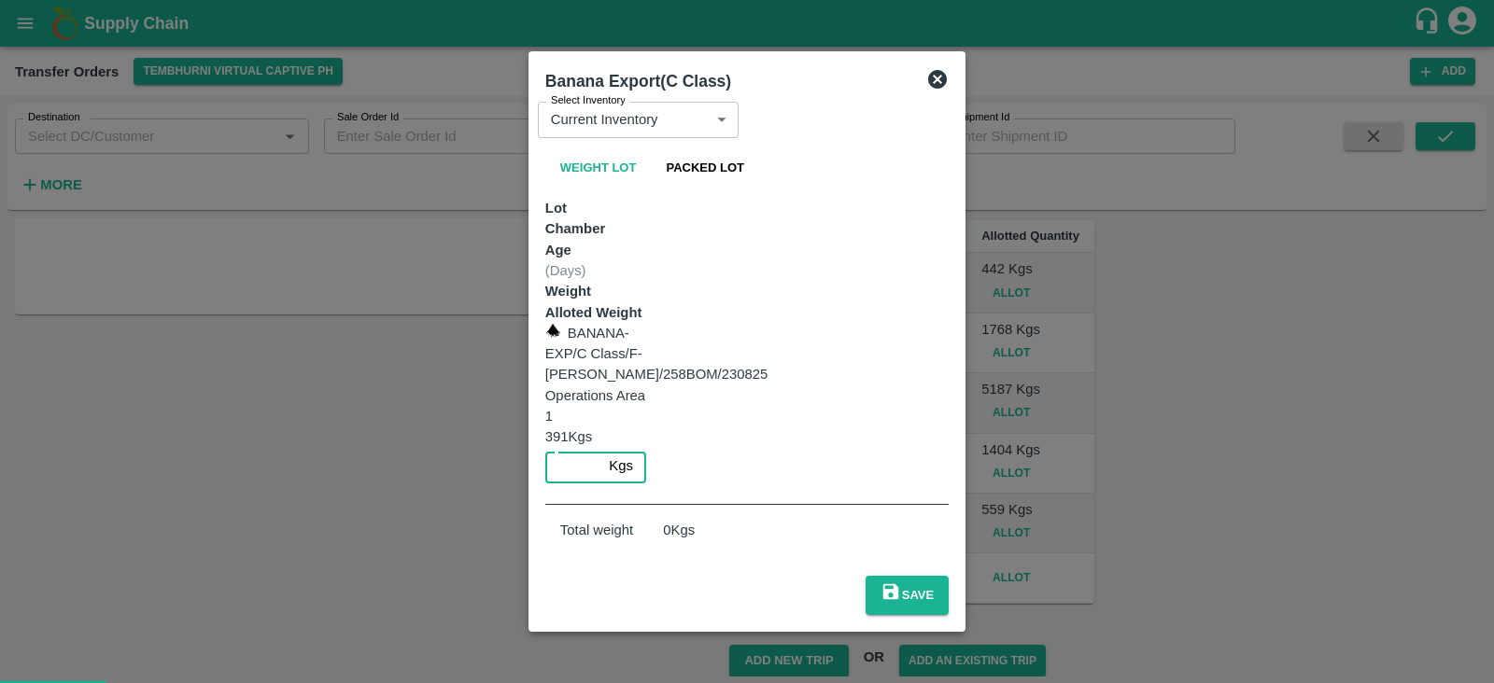
click at [602, 448] on input "number" at bounding box center [573, 465] width 57 height 35
type input "391"
click at [949, 576] on button "Save" at bounding box center [906, 595] width 83 height 39
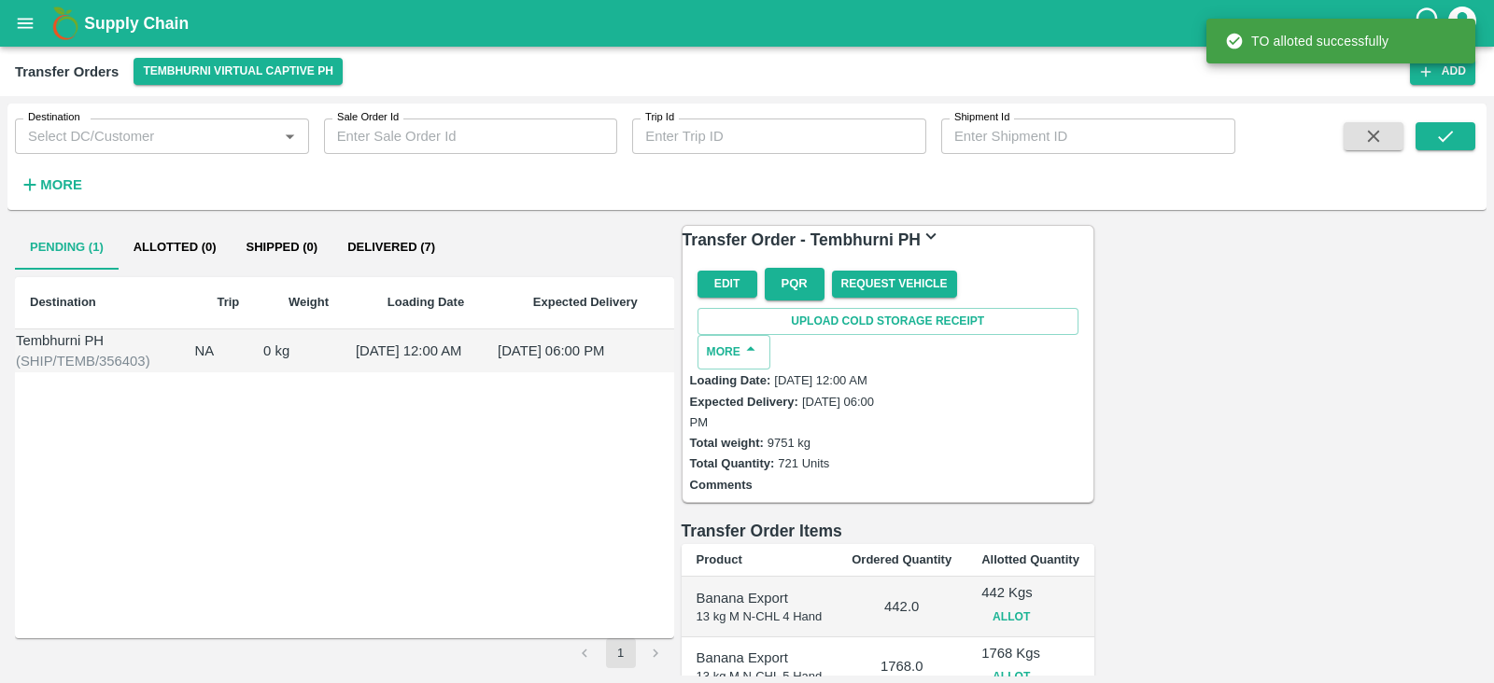
scroll to position [332, 0]
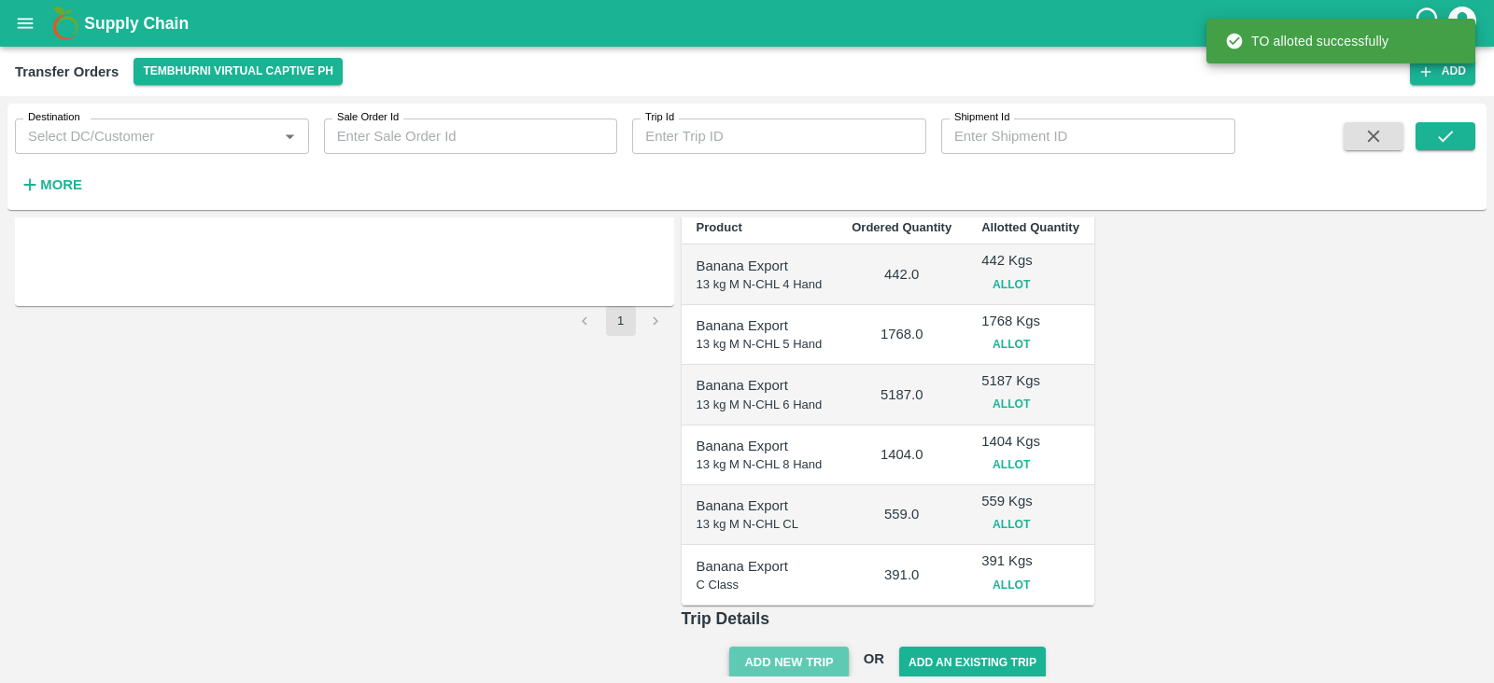
click at [848, 642] on button "Add New Trip" at bounding box center [788, 663] width 119 height 33
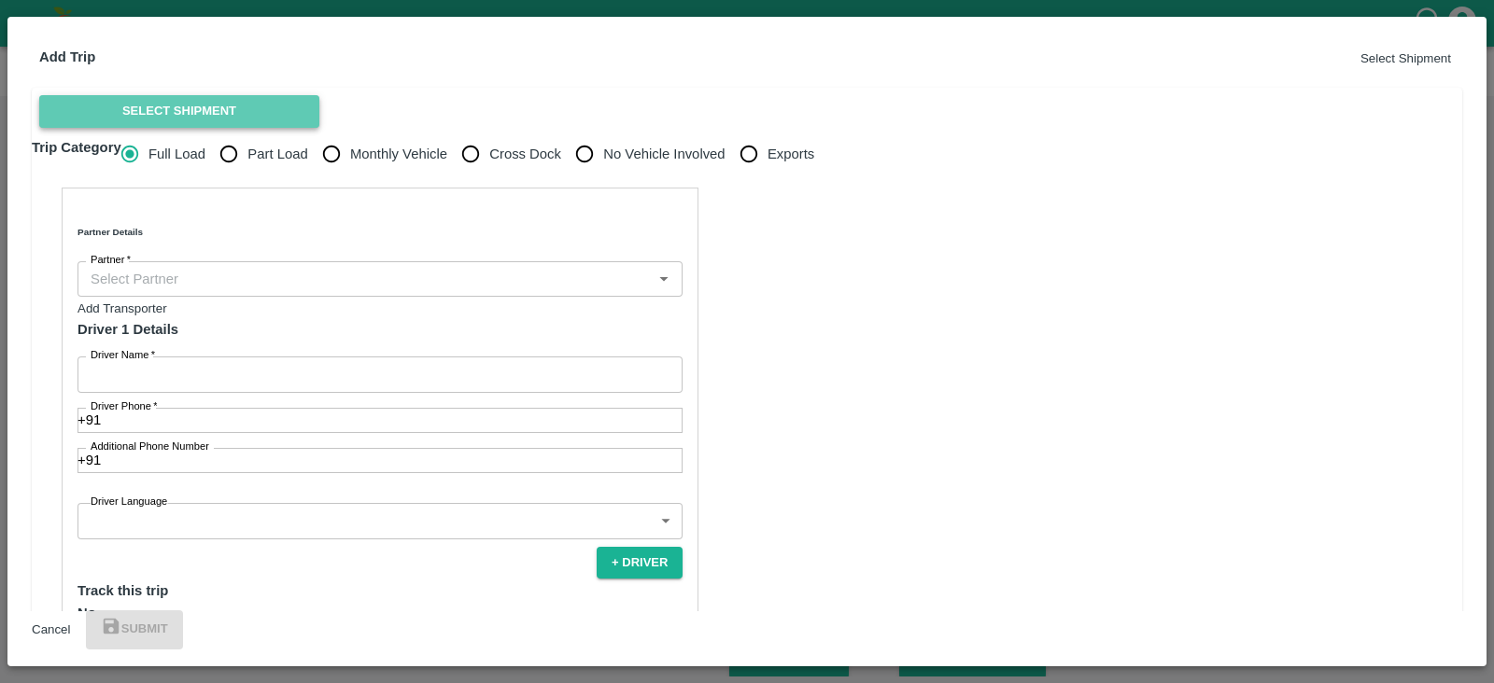
click at [164, 128] on button "Select Shipment" at bounding box center [179, 111] width 280 height 33
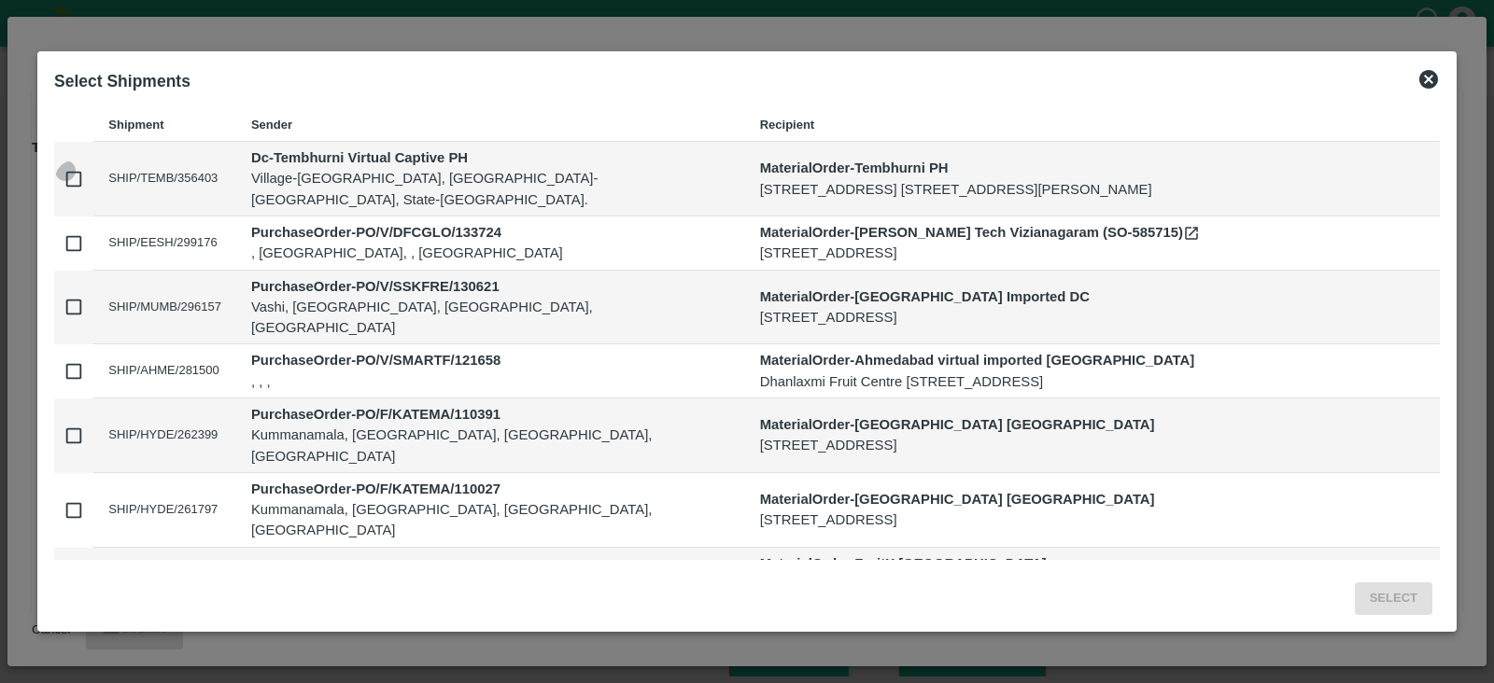
click at [78, 181] on input "checkbox" at bounding box center [73, 179] width 37 height 37
checkbox input "true"
click at [1400, 599] on button "Select" at bounding box center [1393, 599] width 77 height 33
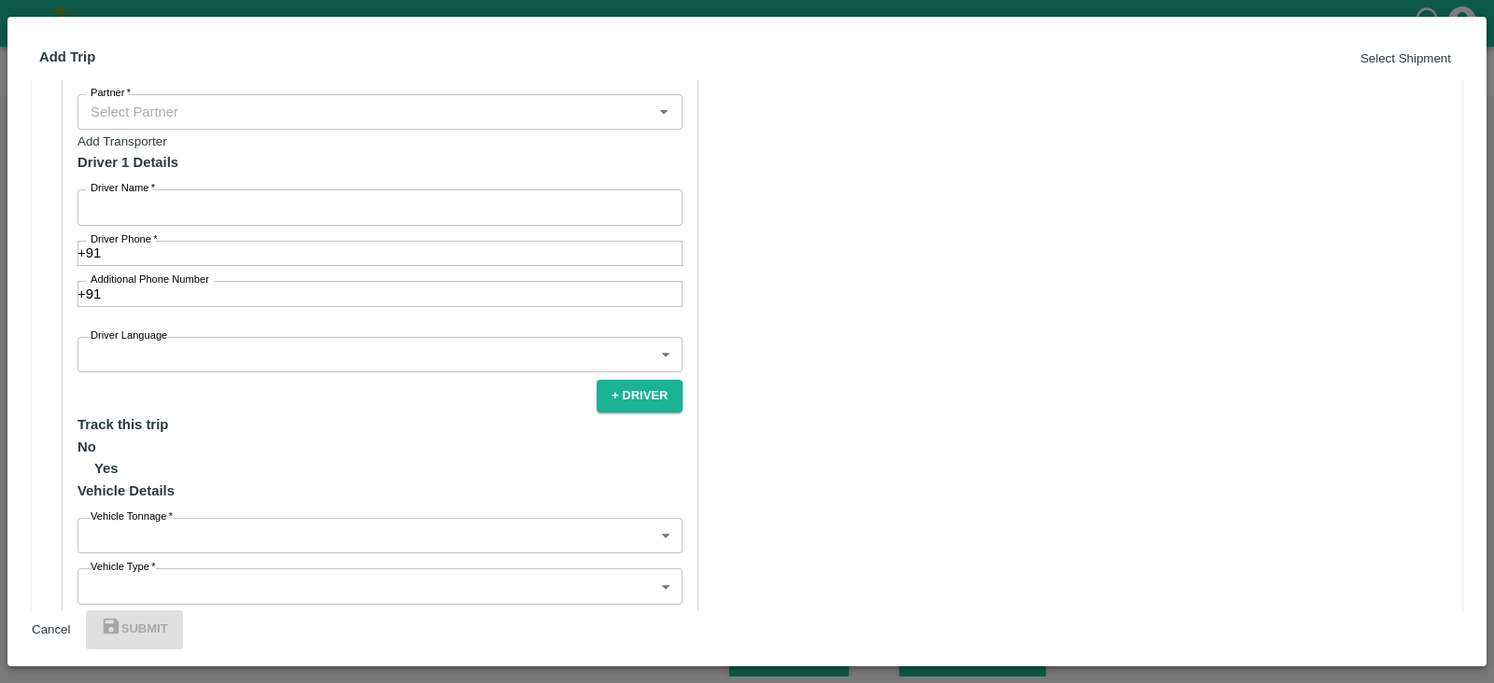
scroll to position [499, 0]
radio input "true"
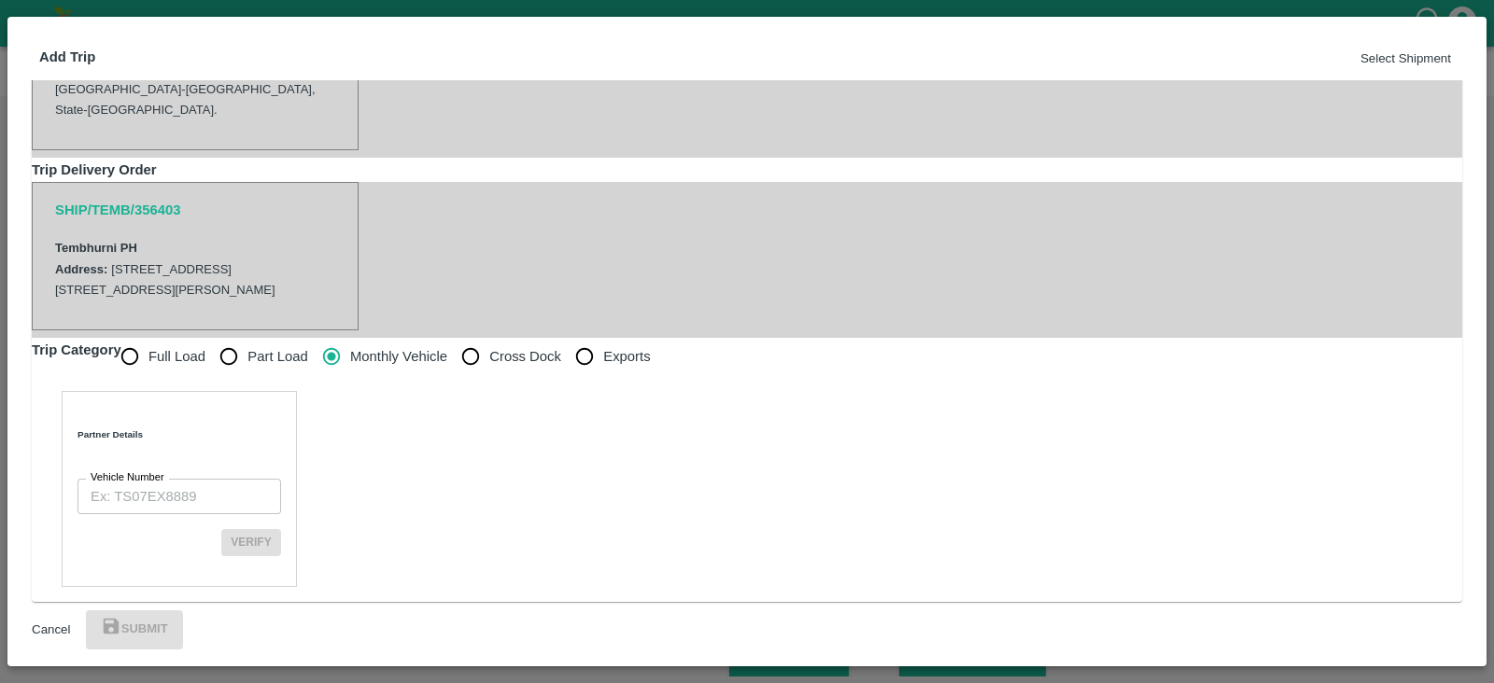
scroll to position [457, 0]
click at [192, 479] on input "Vehicle Number" at bounding box center [179, 496] width 204 height 35
paste input "MH45AX3780"
click at [104, 479] on input "MH45AX3780" at bounding box center [179, 496] width 204 height 35
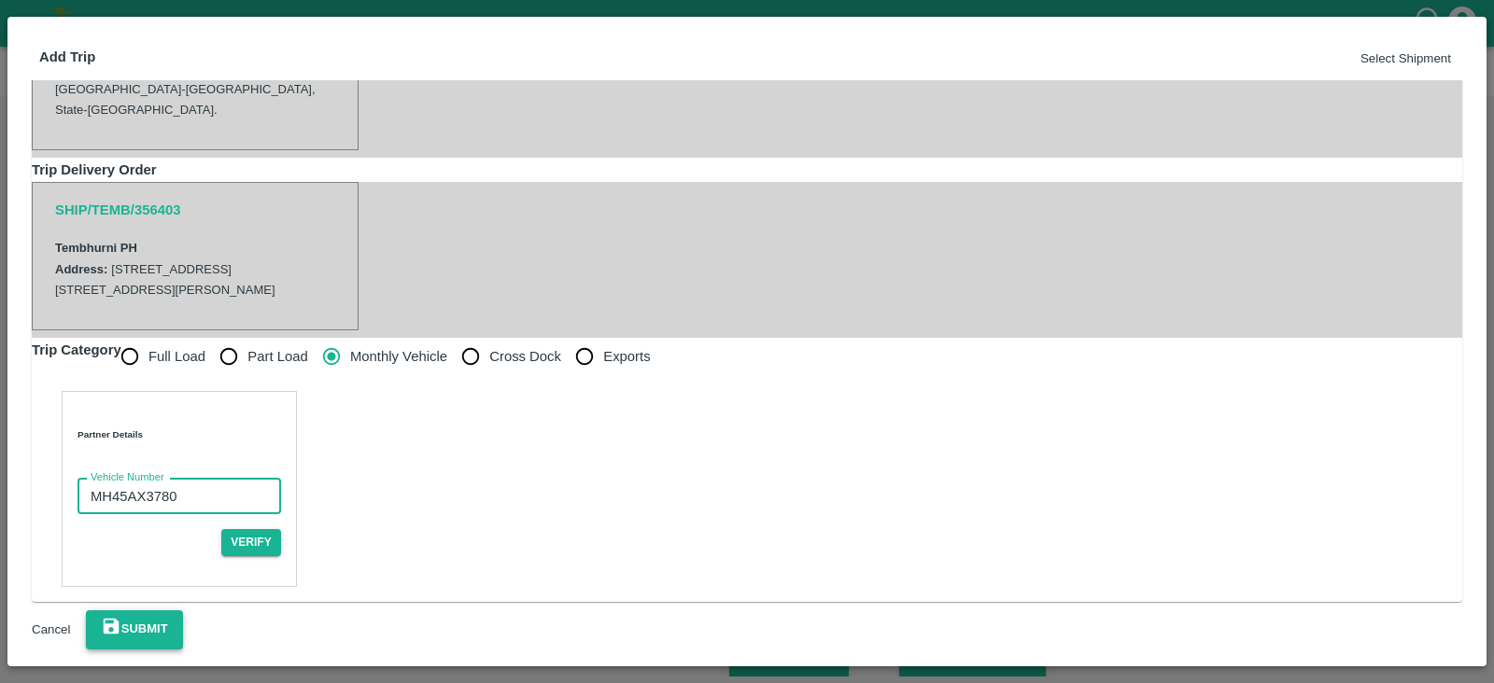
type input "MH45AX3780"
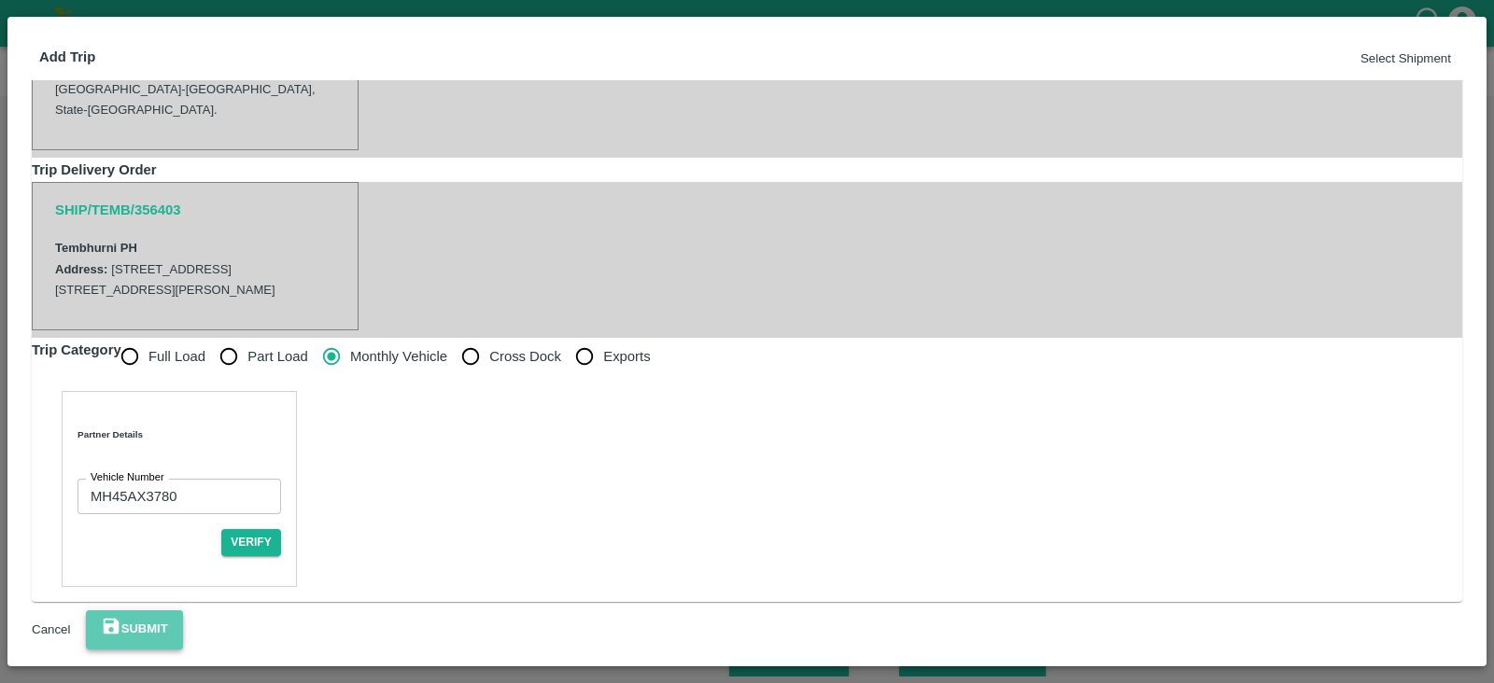
click at [183, 621] on button "Submit" at bounding box center [134, 630] width 97 height 39
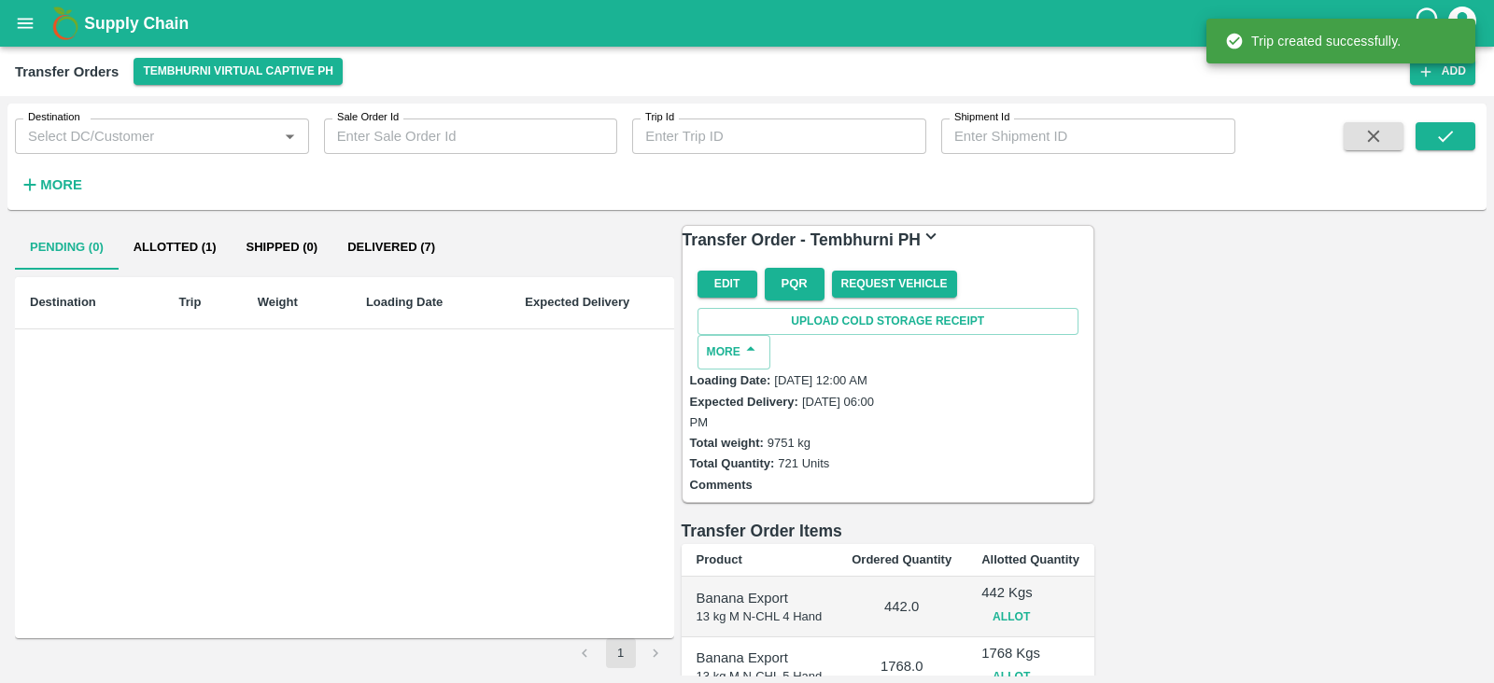
scroll to position [429, 0]
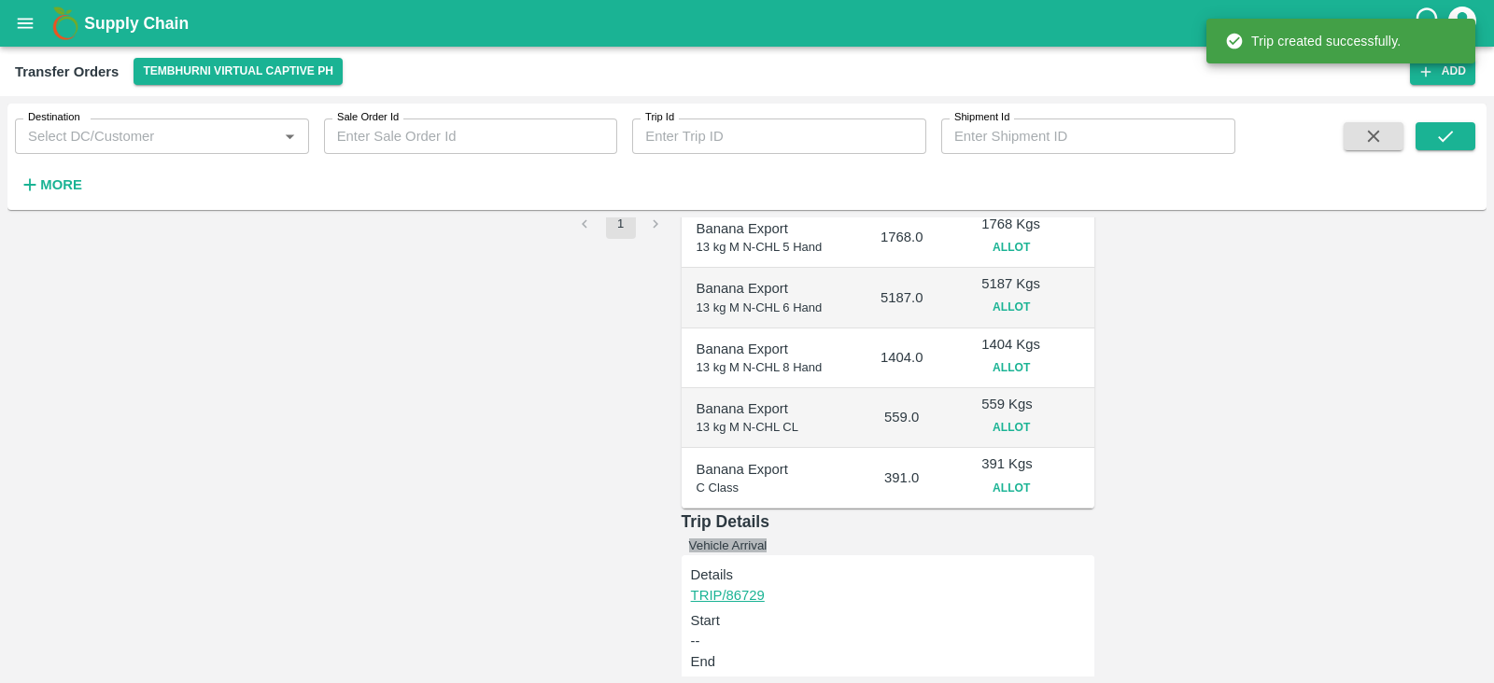
click at [767, 539] on button "Vehicle Arrival" at bounding box center [728, 546] width 78 height 14
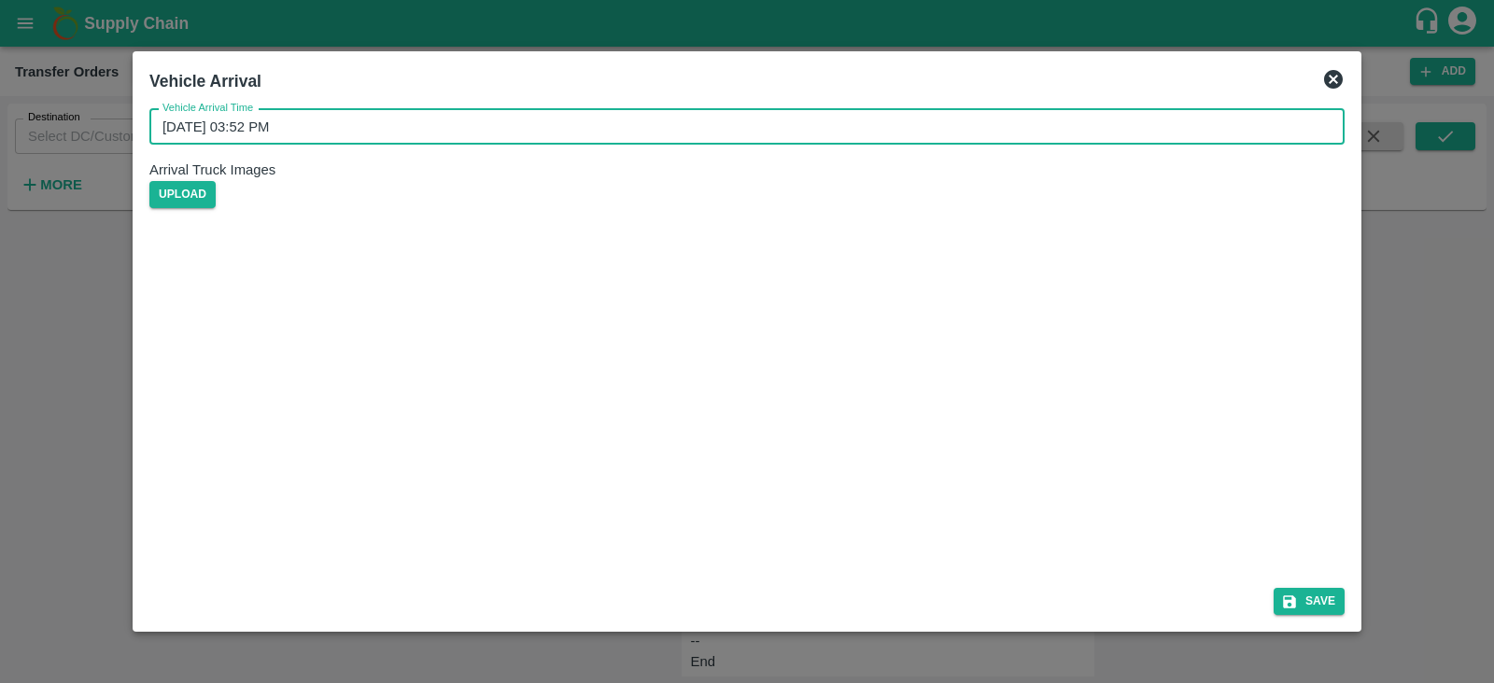
click at [807, 136] on input "24/08/2025 03:52 PM" at bounding box center [740, 126] width 1182 height 35
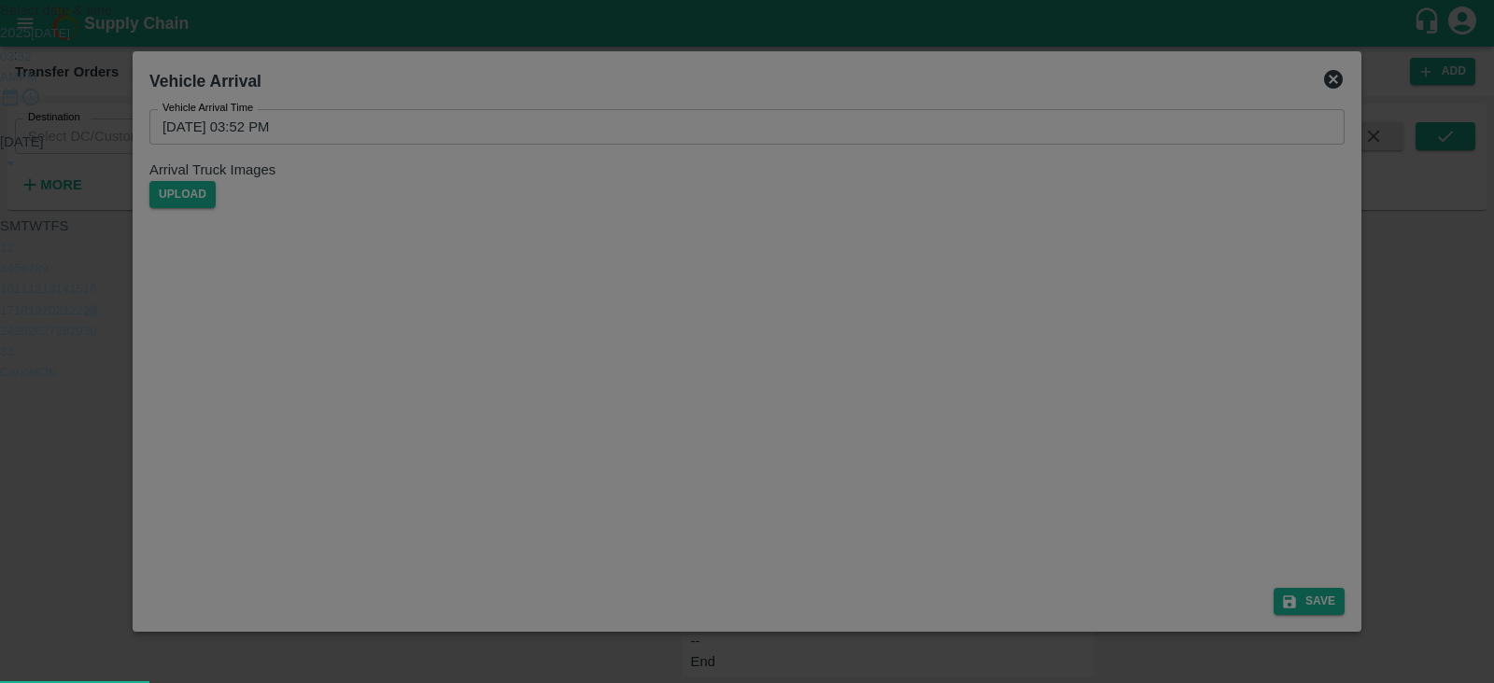
click at [97, 317] on button "23" at bounding box center [90, 310] width 14 height 14
click at [786, 132] on div at bounding box center [747, 132] width 1494 height 0
click at [650, 132] on div at bounding box center [747, 132] width 1494 height 0
type input "23/08/2025 05:45 PM"
drag, startPoint x: 871, startPoint y: 201, endPoint x: 859, endPoint y: 536, distance: 335.4
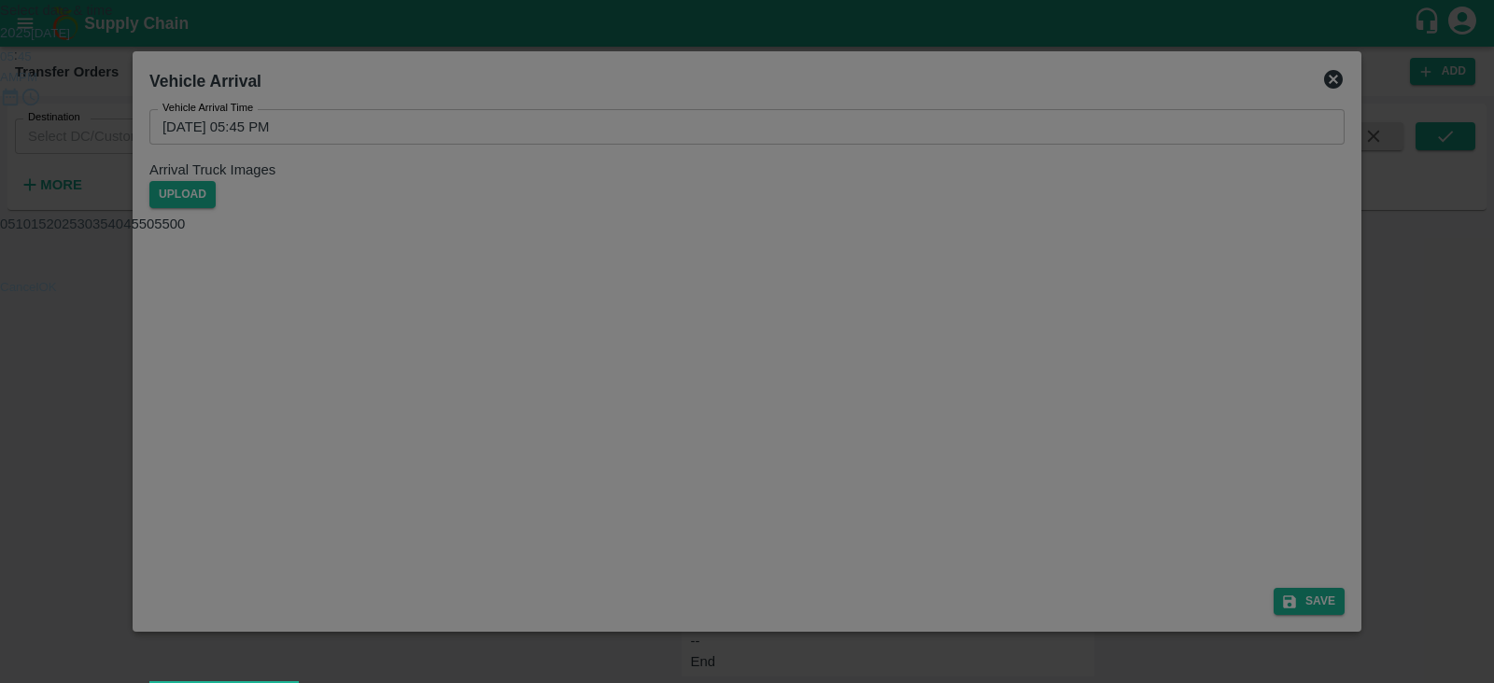
click at [859, 297] on div "Select date & time 2025 Aug 23 05 : 45 AM PM 05 10 15 20 25 30 35 40 45 50 55 0…" at bounding box center [747, 148] width 1494 height 297
click at [57, 294] on button "OK" at bounding box center [48, 287] width 18 height 14
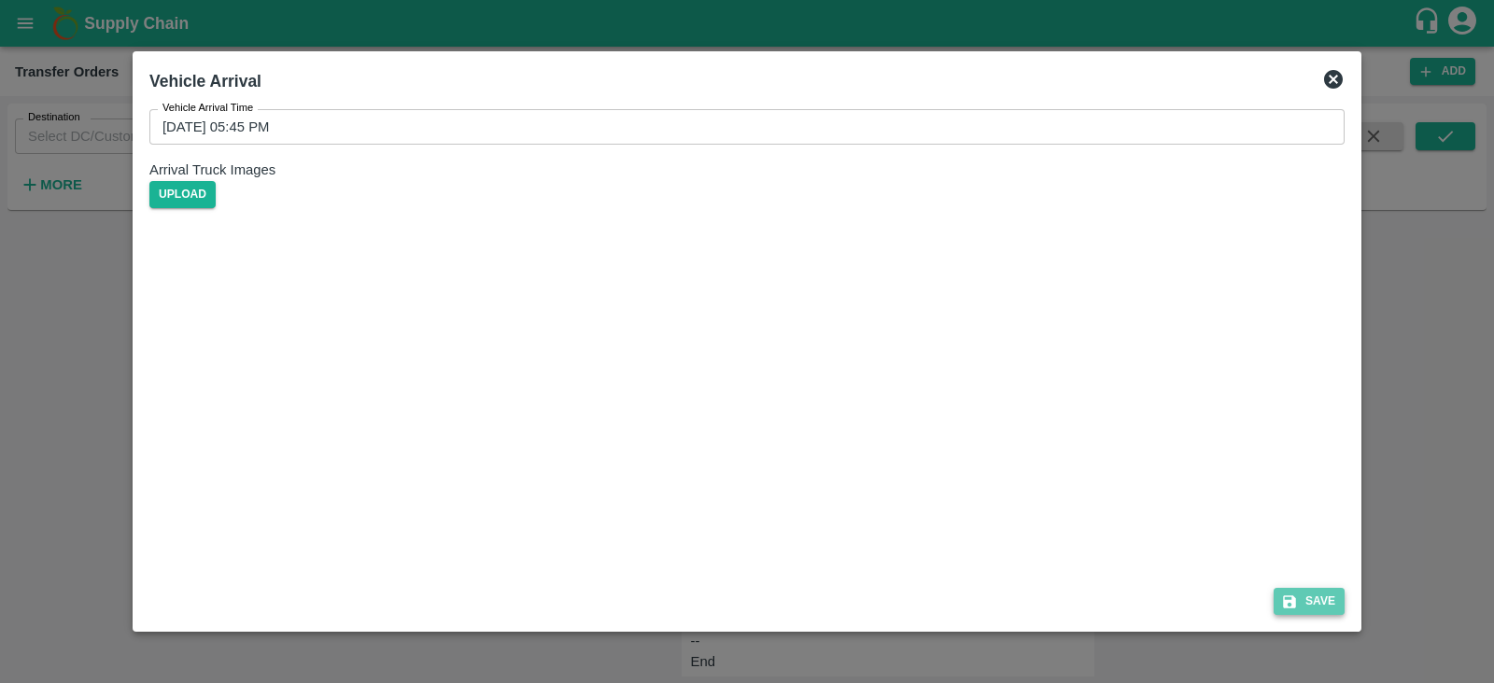
click at [1324, 596] on button "Save" at bounding box center [1308, 601] width 71 height 27
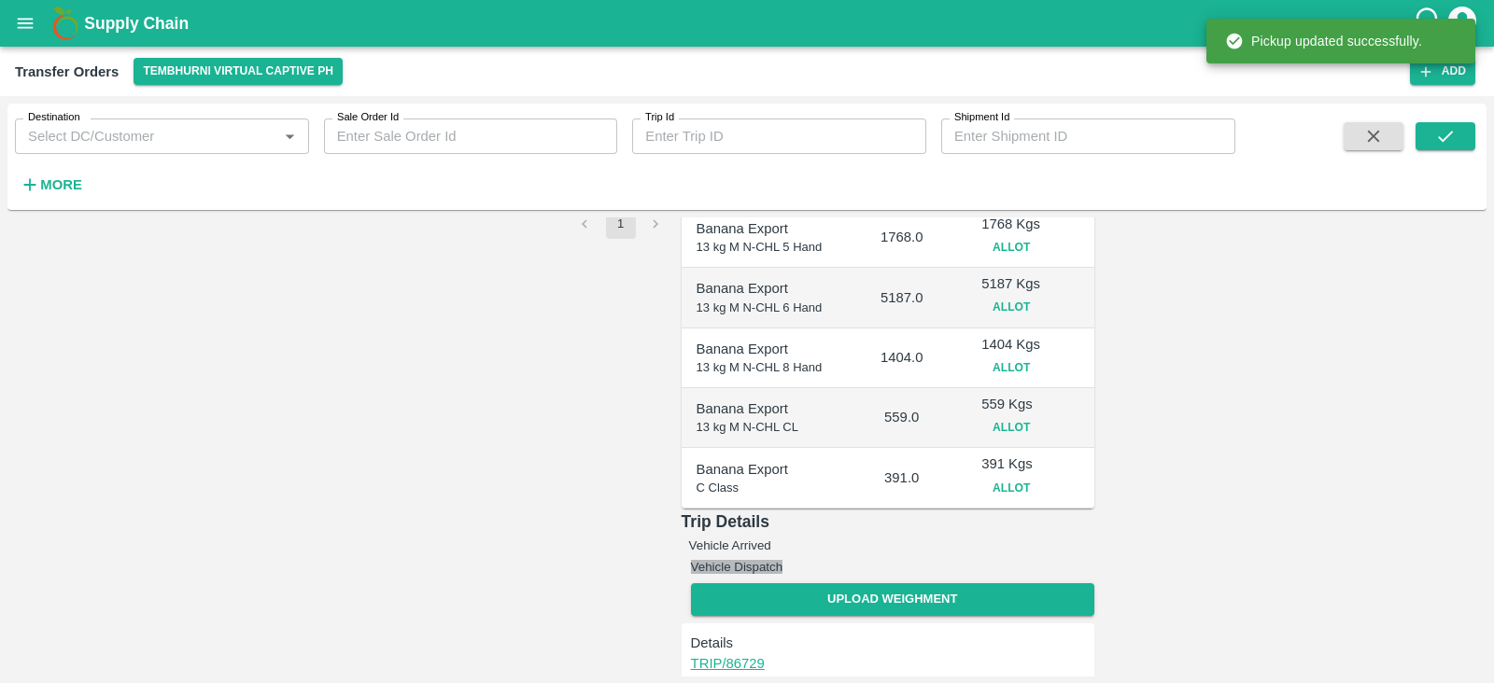
click at [783, 560] on button "Vehicle Dispatch" at bounding box center [737, 567] width 92 height 14
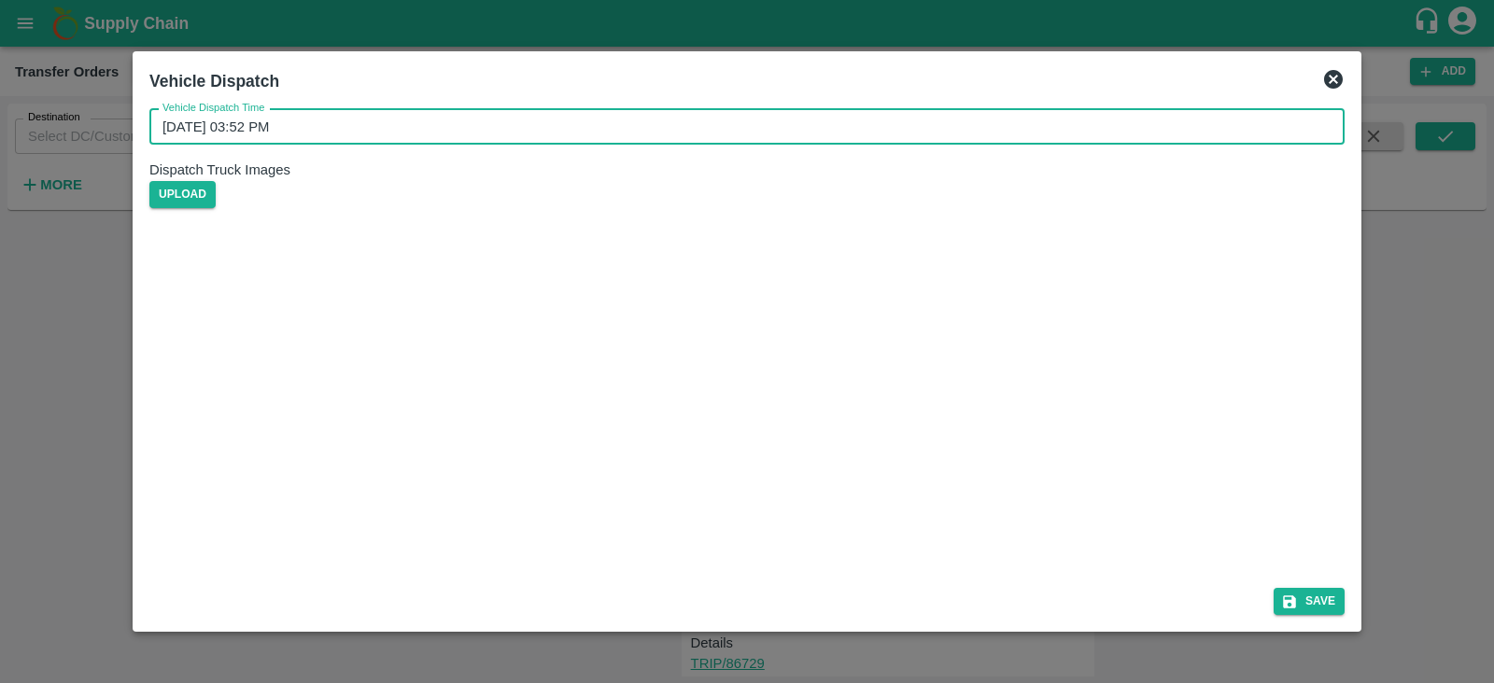
click at [486, 142] on input "24/08/2025 03:52 PM" at bounding box center [740, 126] width 1182 height 35
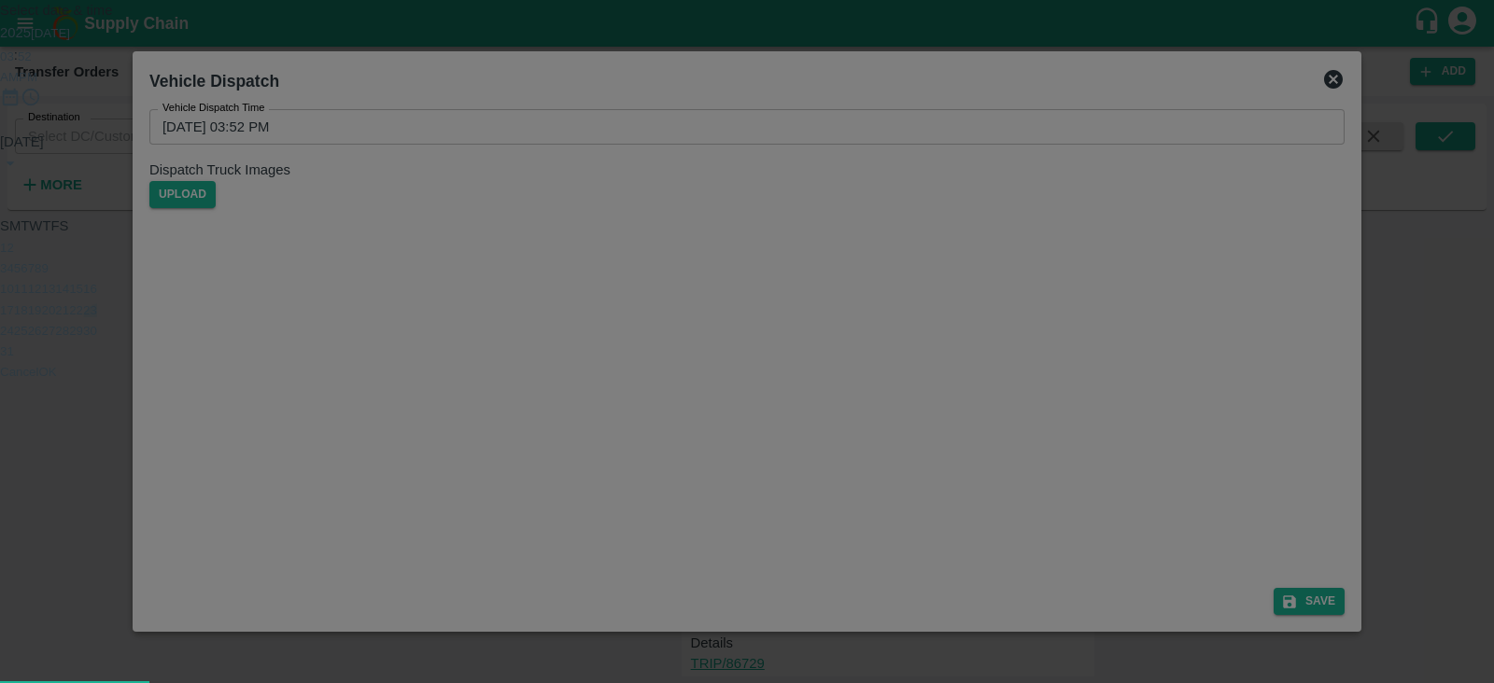
click at [97, 317] on button "23" at bounding box center [90, 310] width 14 height 14
click at [781, 132] on div at bounding box center [747, 132] width 1494 height 0
click at [659, 132] on div at bounding box center [747, 132] width 1494 height 0
type input "23/08/2025 05:45 PM"
click at [37, 84] on span "PM" at bounding box center [28, 77] width 19 height 14
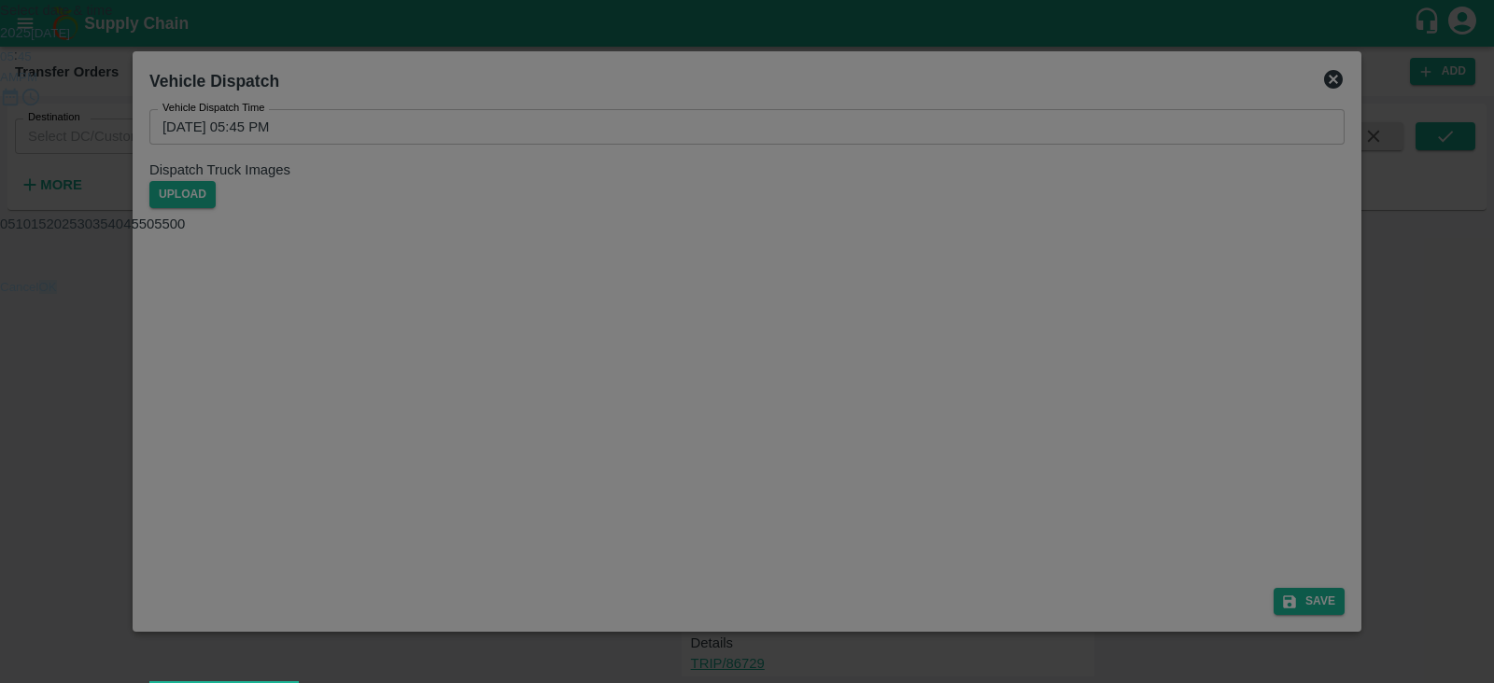
click at [57, 294] on button "OK" at bounding box center [48, 287] width 18 height 14
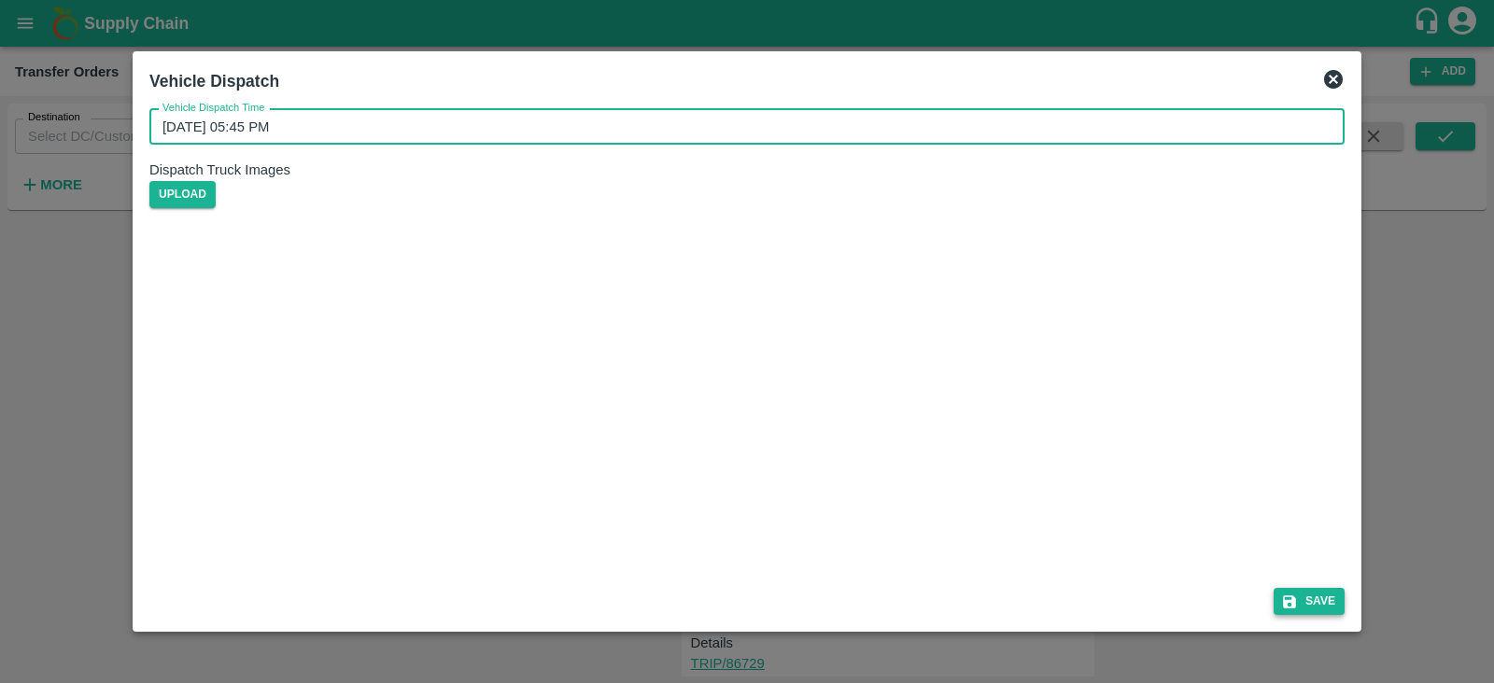
click at [1313, 597] on button "Save" at bounding box center [1308, 601] width 71 height 27
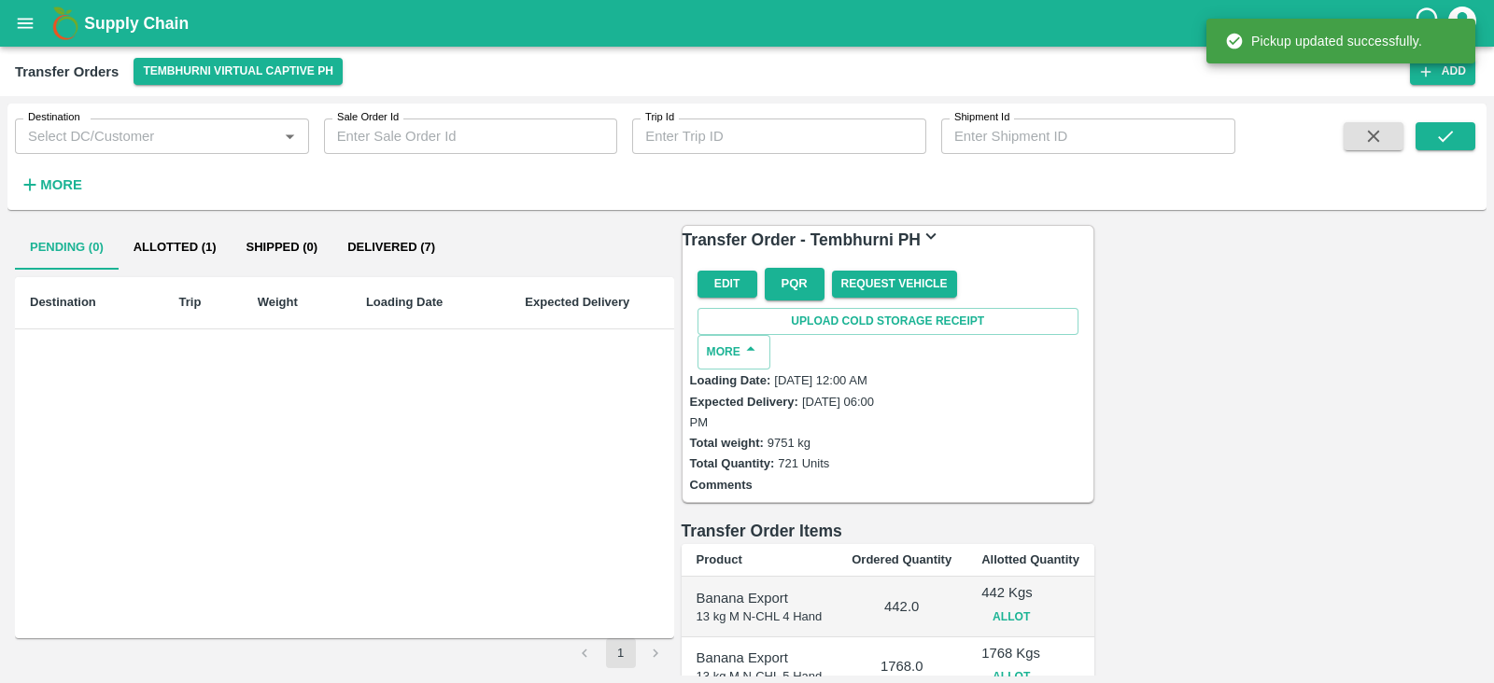
scroll to position [448, 0]
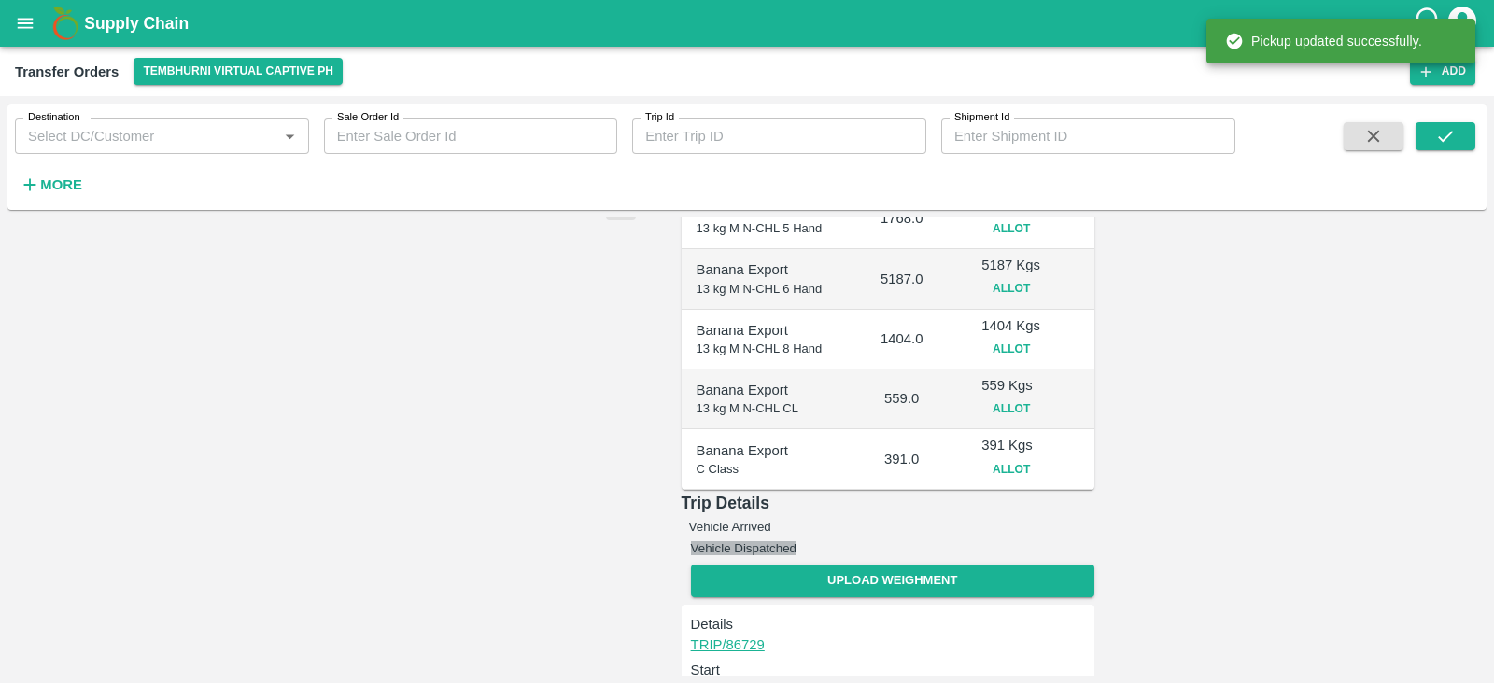
click at [796, 541] on button "Vehicle Dispatched" at bounding box center [743, 548] width 105 height 14
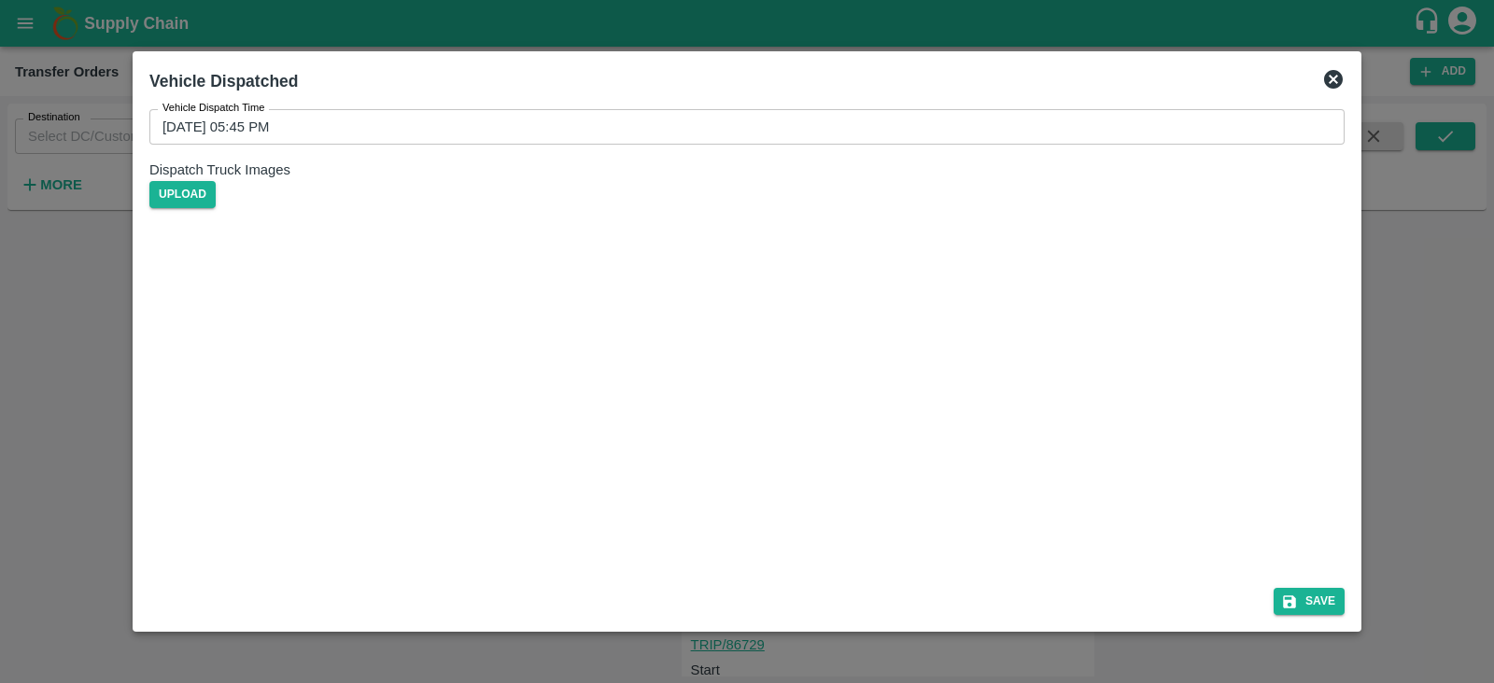
click at [1335, 79] on icon at bounding box center [1333, 79] width 22 height 22
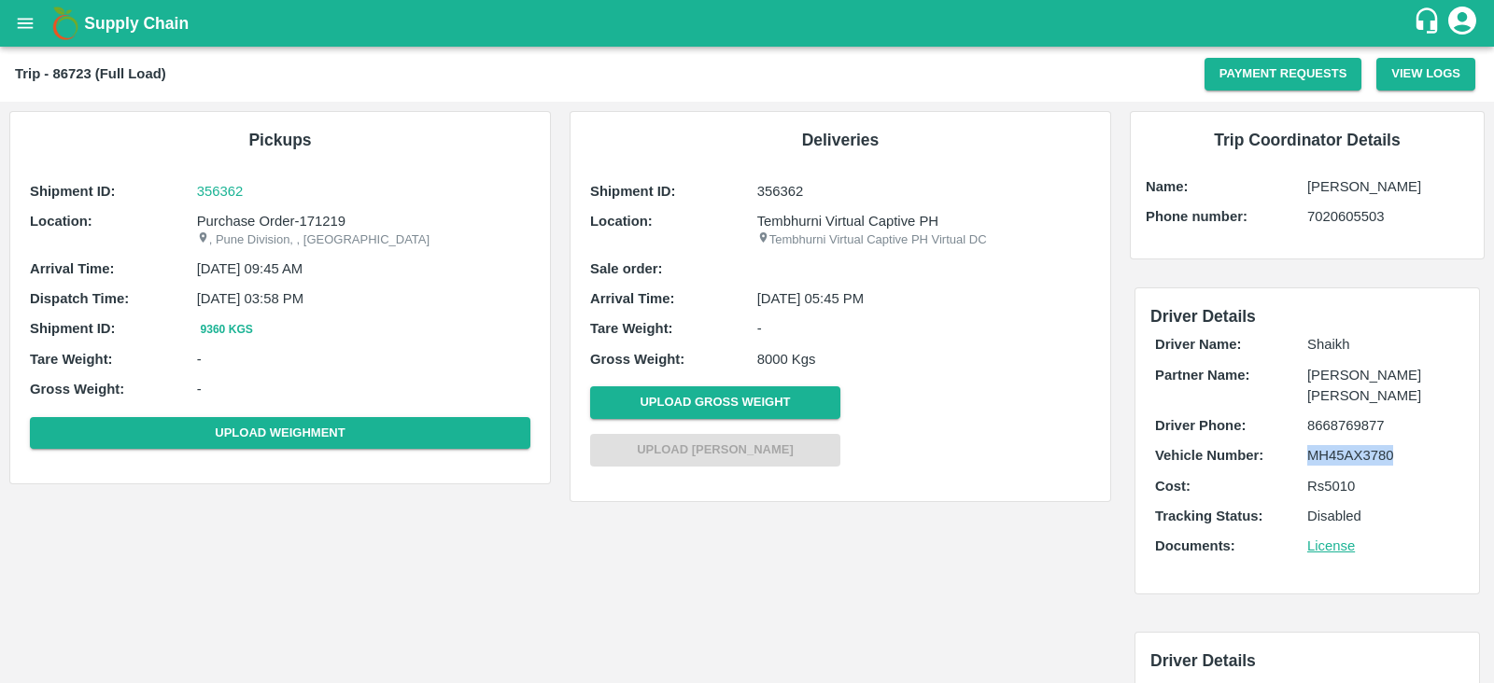
drag, startPoint x: 1396, startPoint y: 455, endPoint x: 1288, endPoint y: 466, distance: 107.9
click at [1288, 466] on div "Driver Name: Shaikh Partner Name: Dnyaneshwar Vitthal Godse Driver Phone: 86687…" at bounding box center [1307, 450] width 314 height 241
copy div "MH45AX3780"
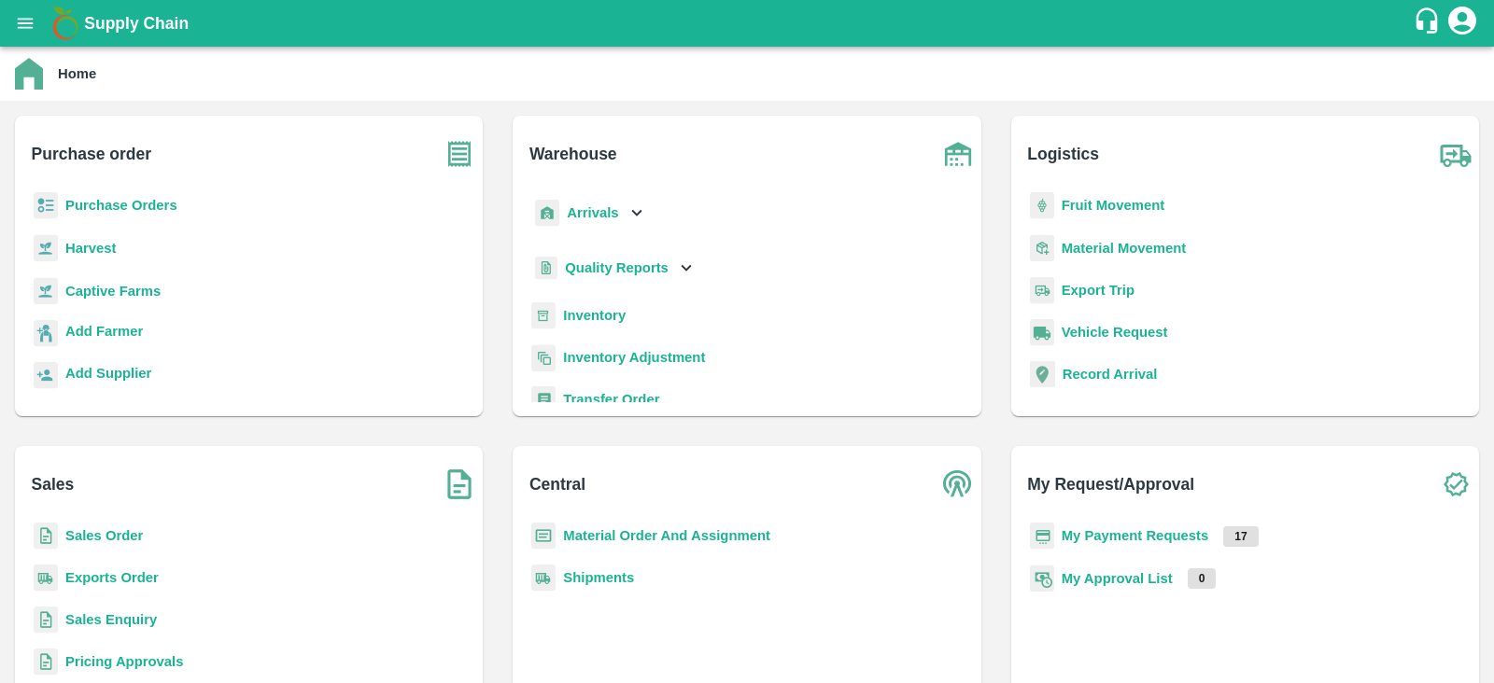
click at [120, 198] on b "Purchase Orders" at bounding box center [121, 205] width 112 height 15
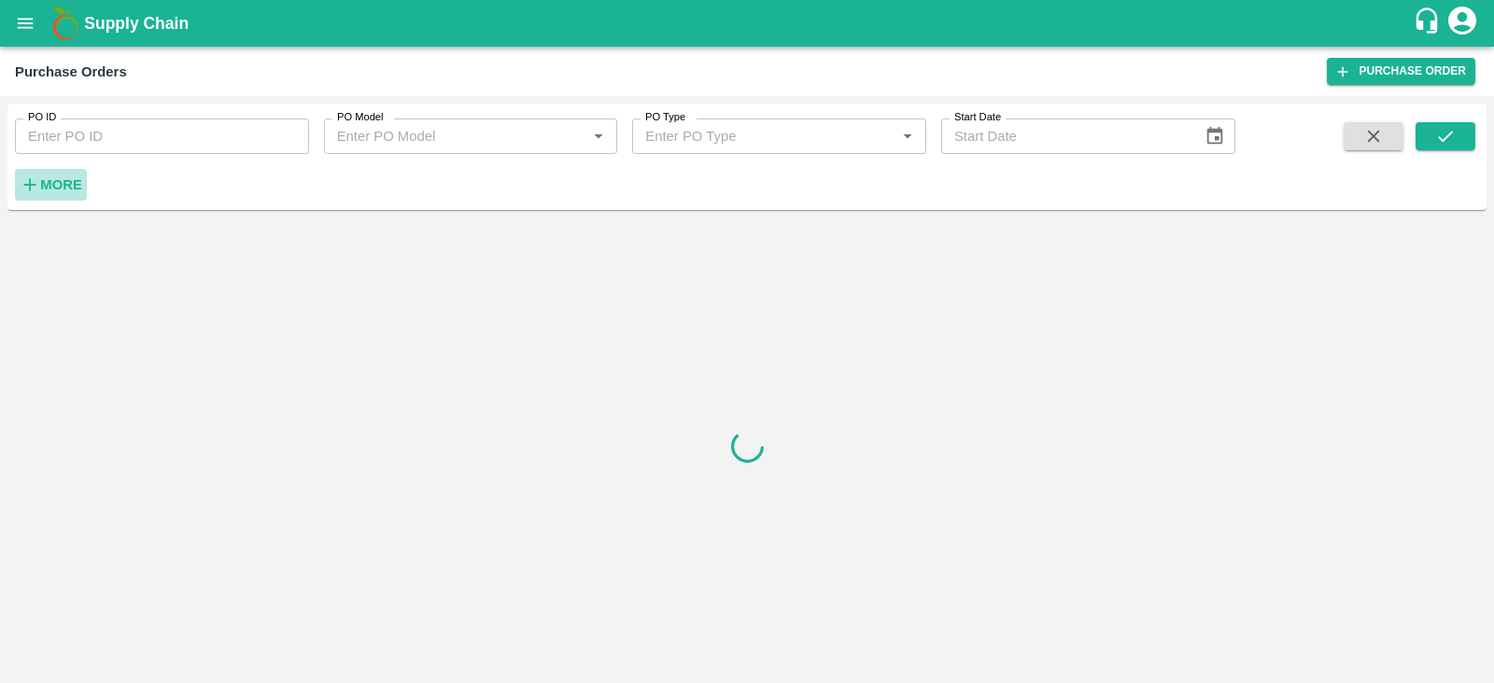
click at [69, 188] on strong "More" at bounding box center [61, 184] width 42 height 15
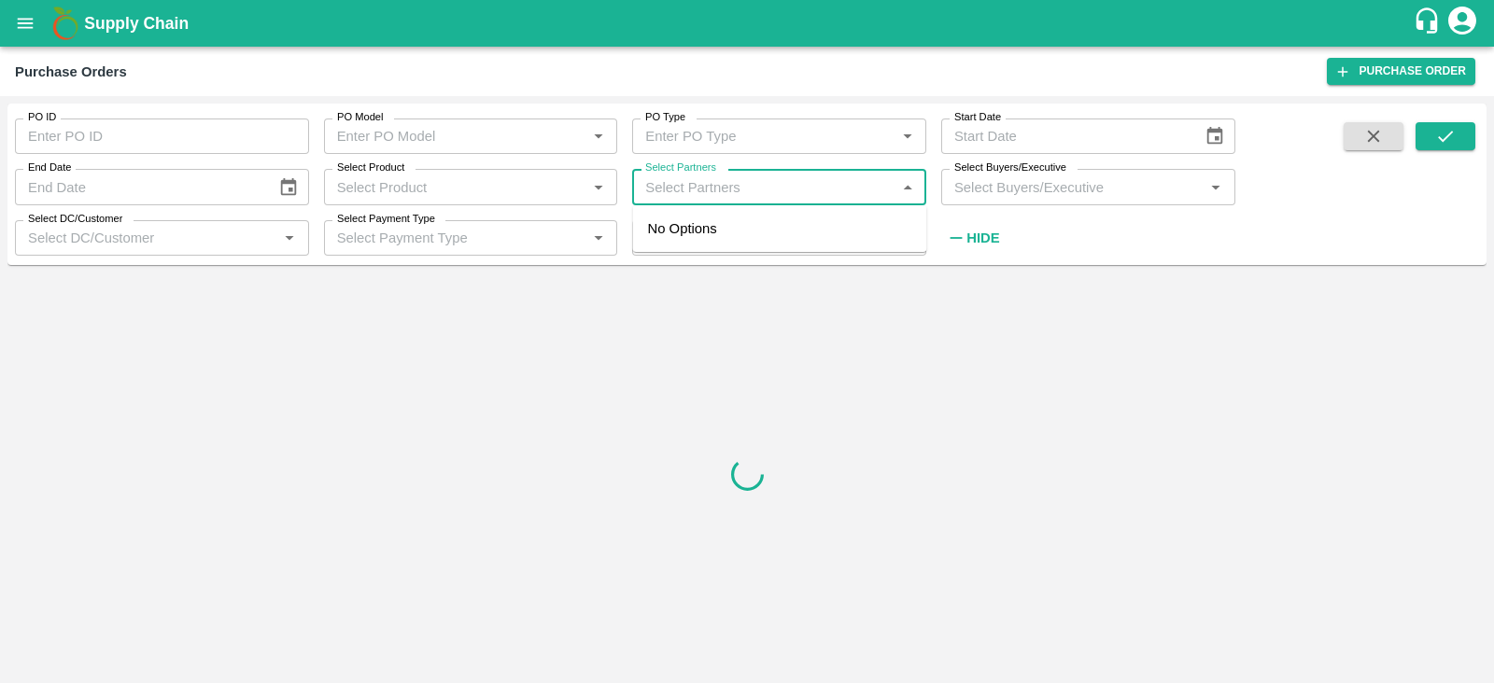
click at [671, 185] on input "Select Partners" at bounding box center [764, 187] width 252 height 24
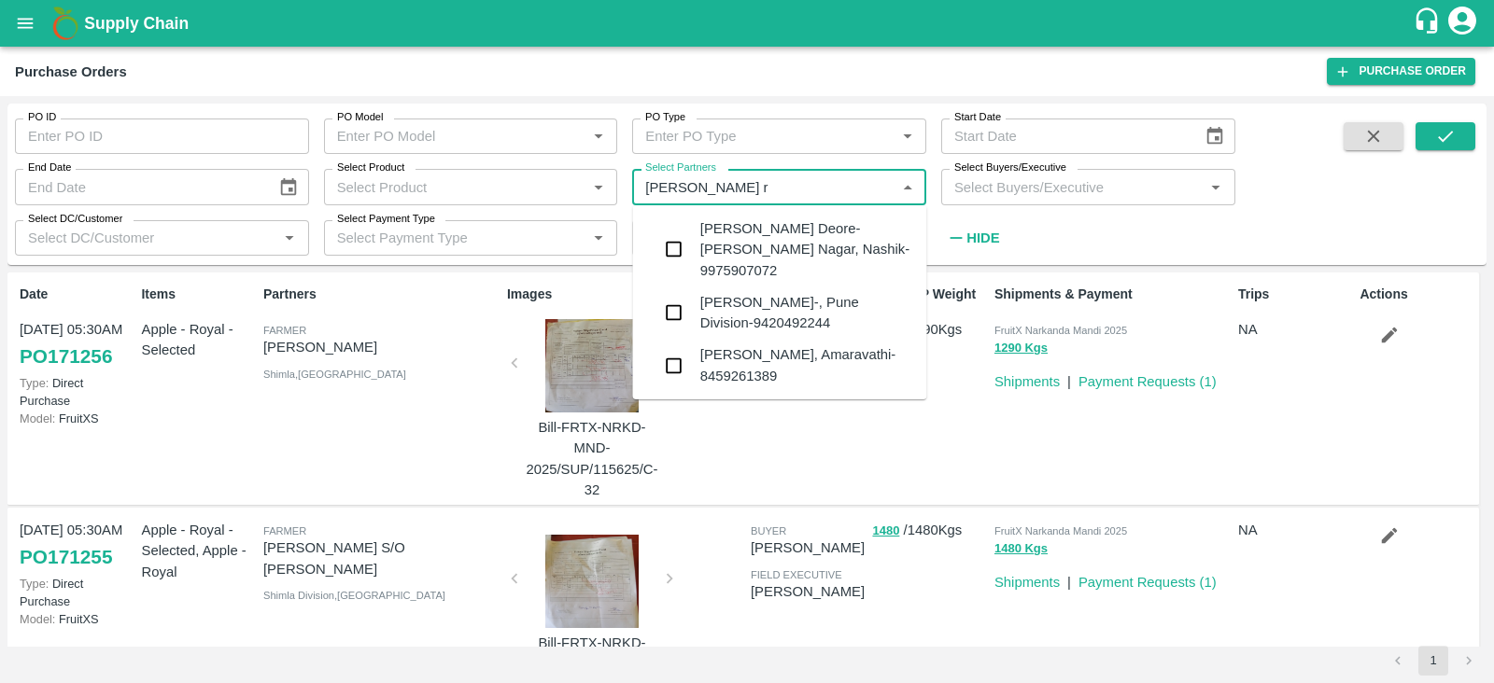
type input "sharada ra"
click at [677, 311] on input "checkbox" at bounding box center [673, 312] width 37 height 37
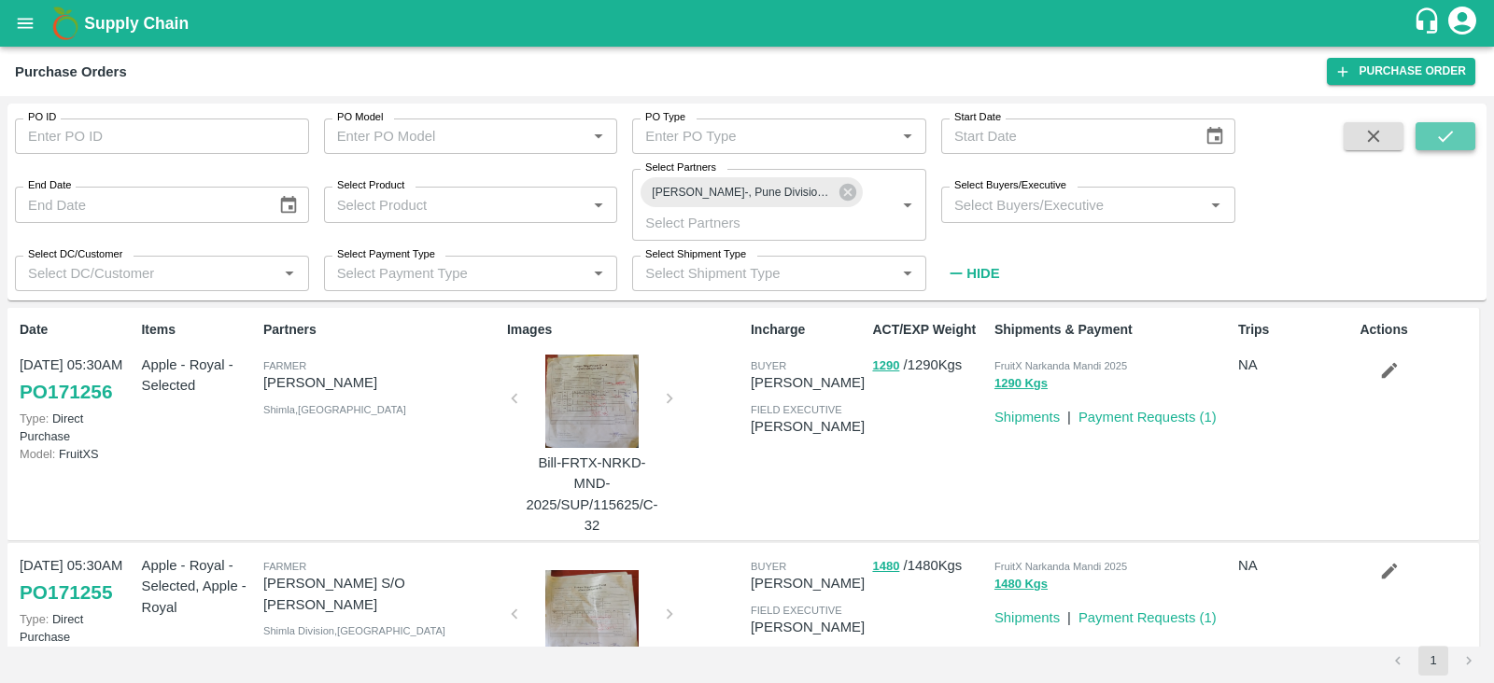
click at [1448, 143] on icon "submit" at bounding box center [1445, 136] width 21 height 21
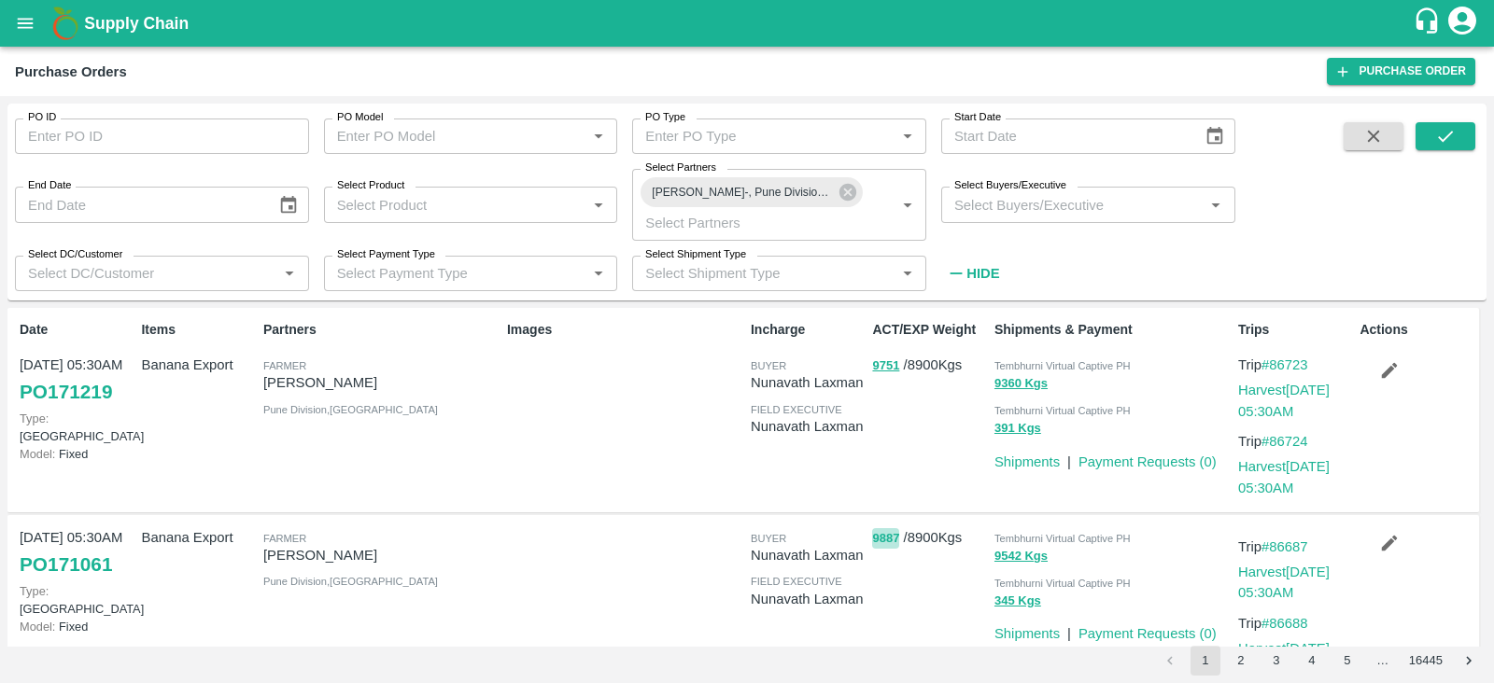
click at [881, 531] on button "9887" at bounding box center [885, 538] width 27 height 21
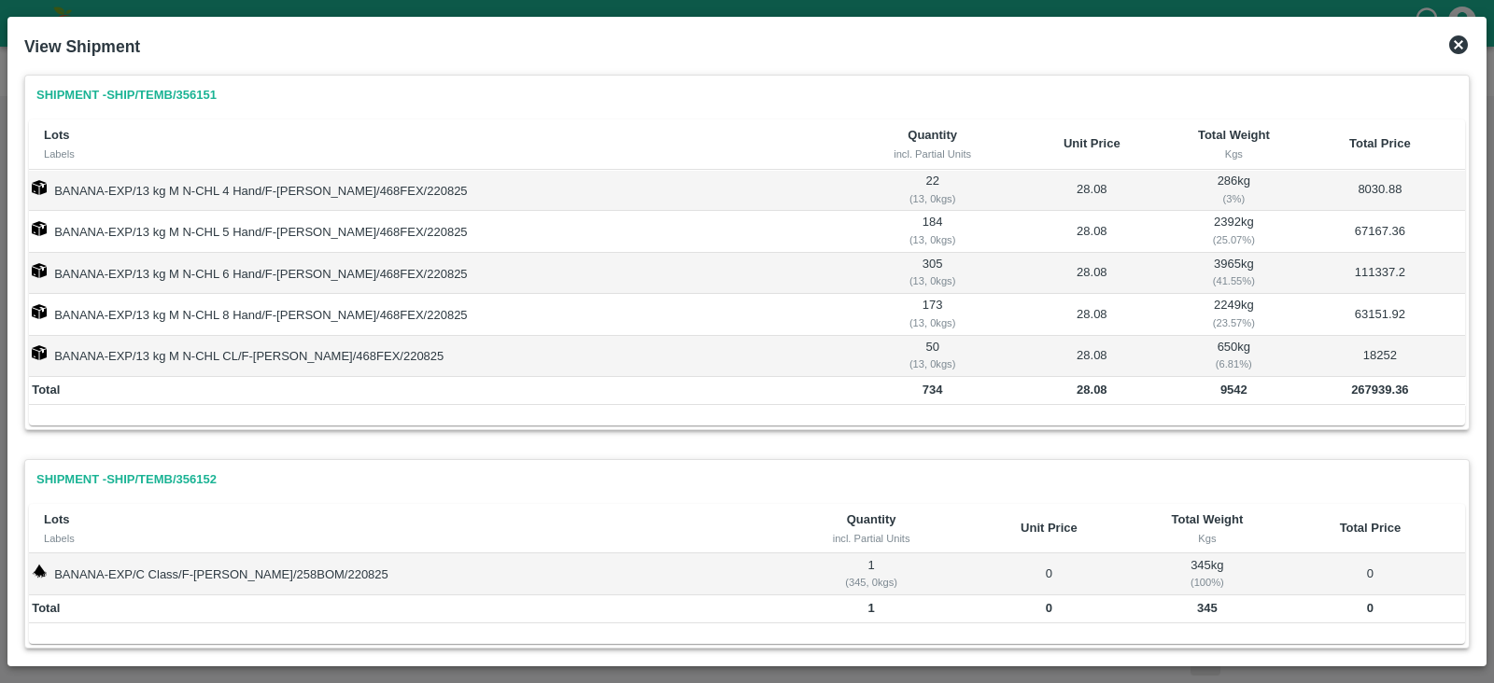
click at [1455, 45] on icon at bounding box center [1458, 44] width 19 height 19
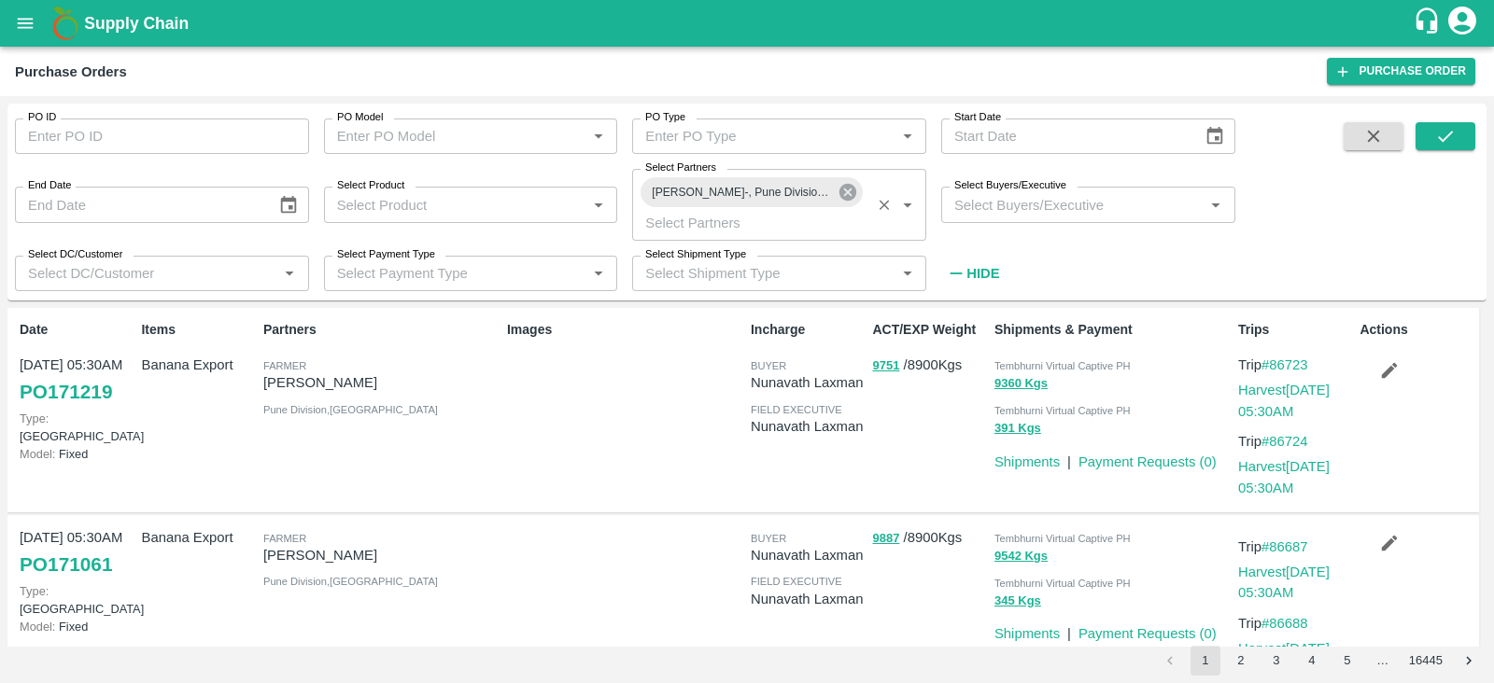
click at [848, 189] on icon at bounding box center [847, 192] width 17 height 17
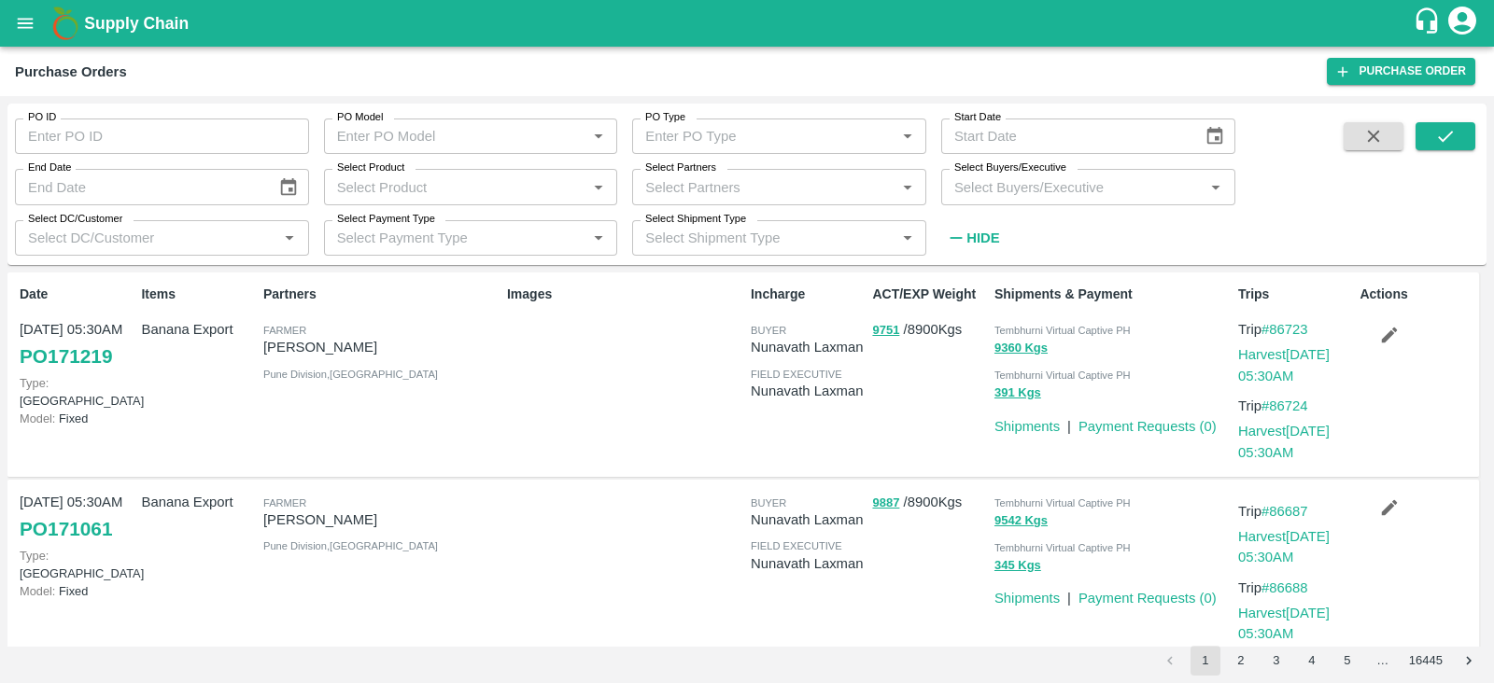
click at [614, 329] on div "Images" at bounding box center [621, 374] width 244 height 195
